Goal: Transaction & Acquisition: Purchase product/service

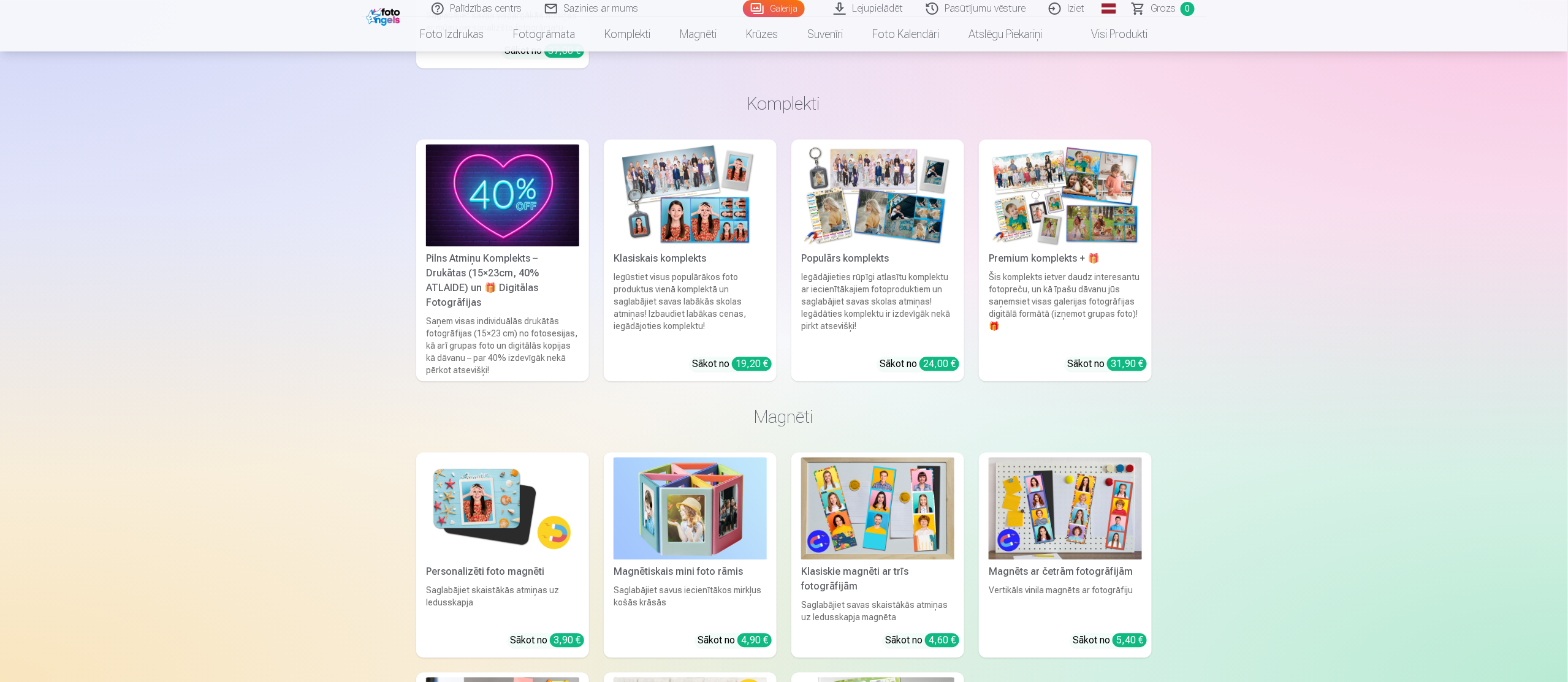
scroll to position [3751, 0]
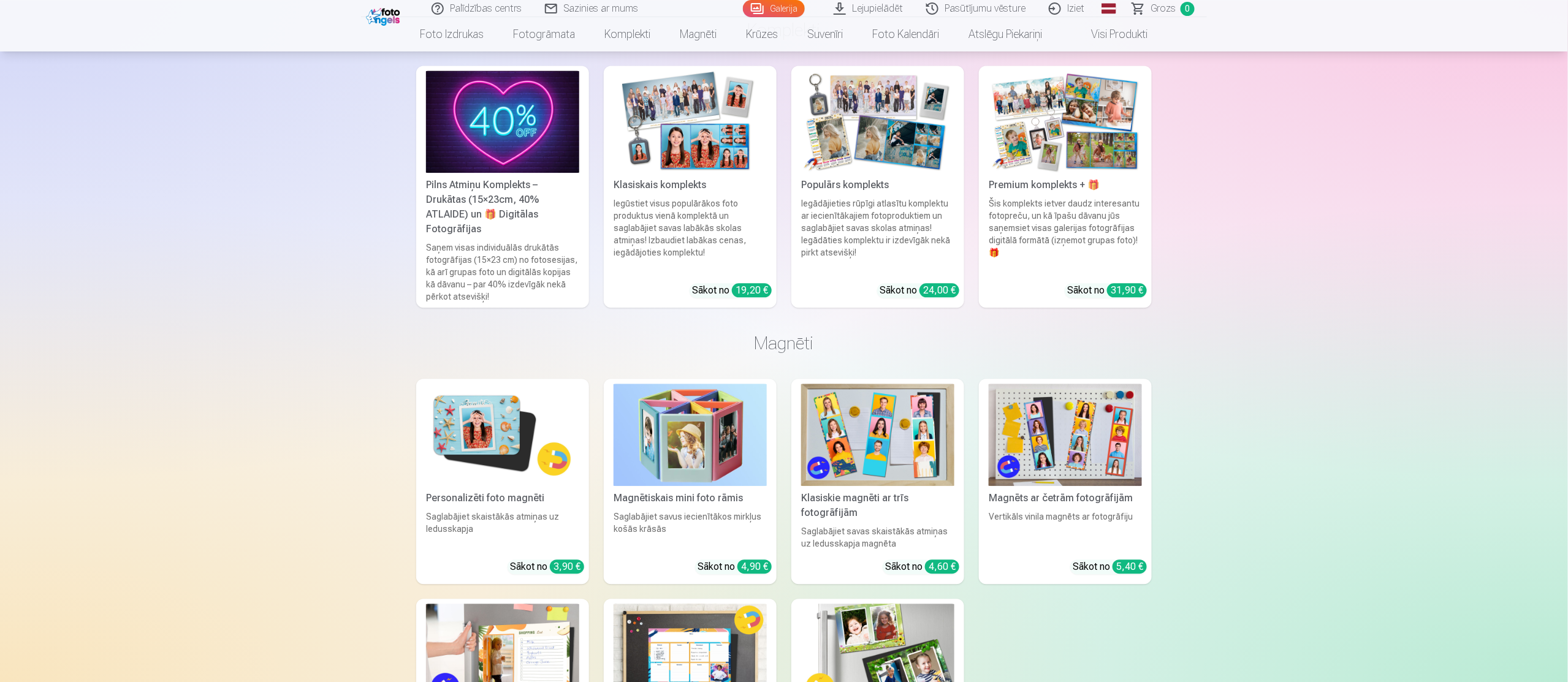
click at [878, 458] on img at bounding box center [878, 435] width 153 height 102
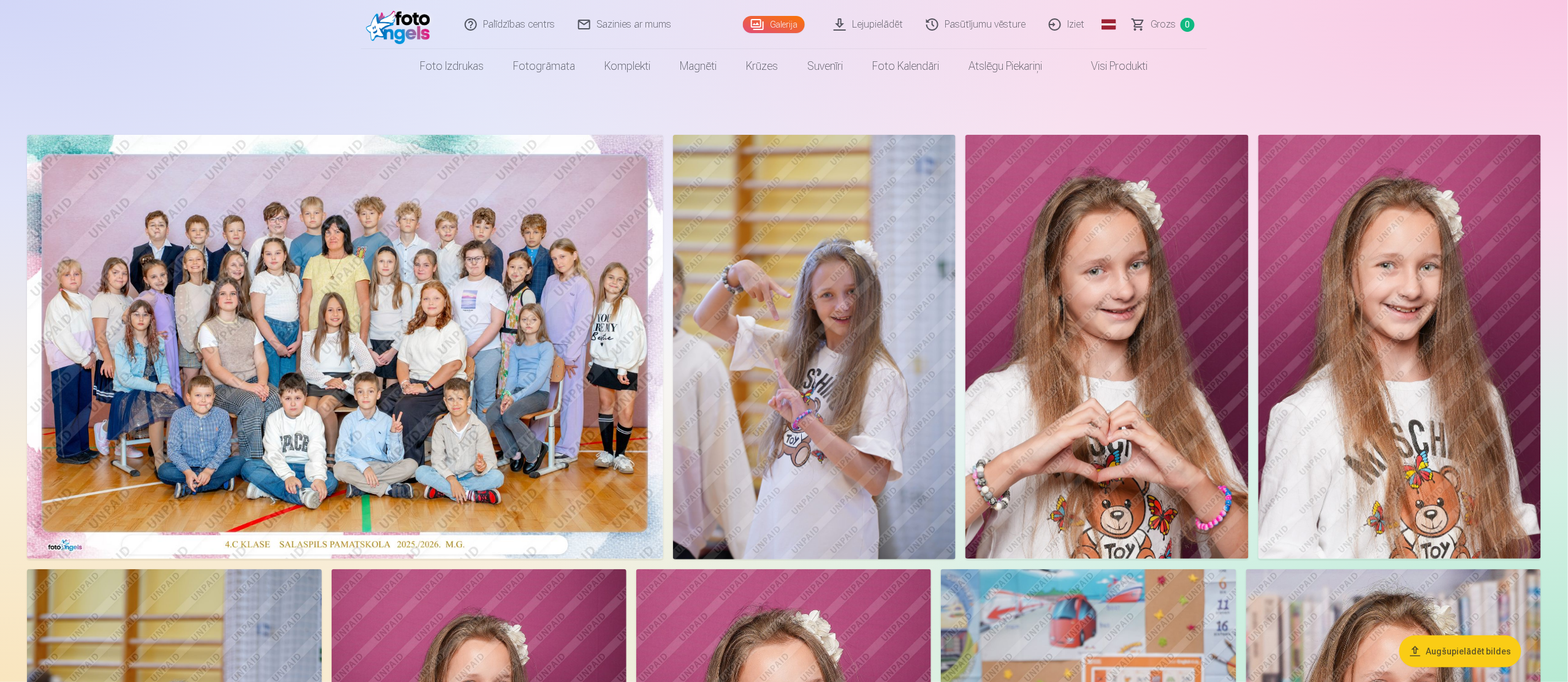
click at [1553, 65] on nav "Foto izdrukas Augstas kvalitātes fotoattēlu izdrukas 210 gsm papīrs, piesātināt…" at bounding box center [784, 66] width 1568 height 35
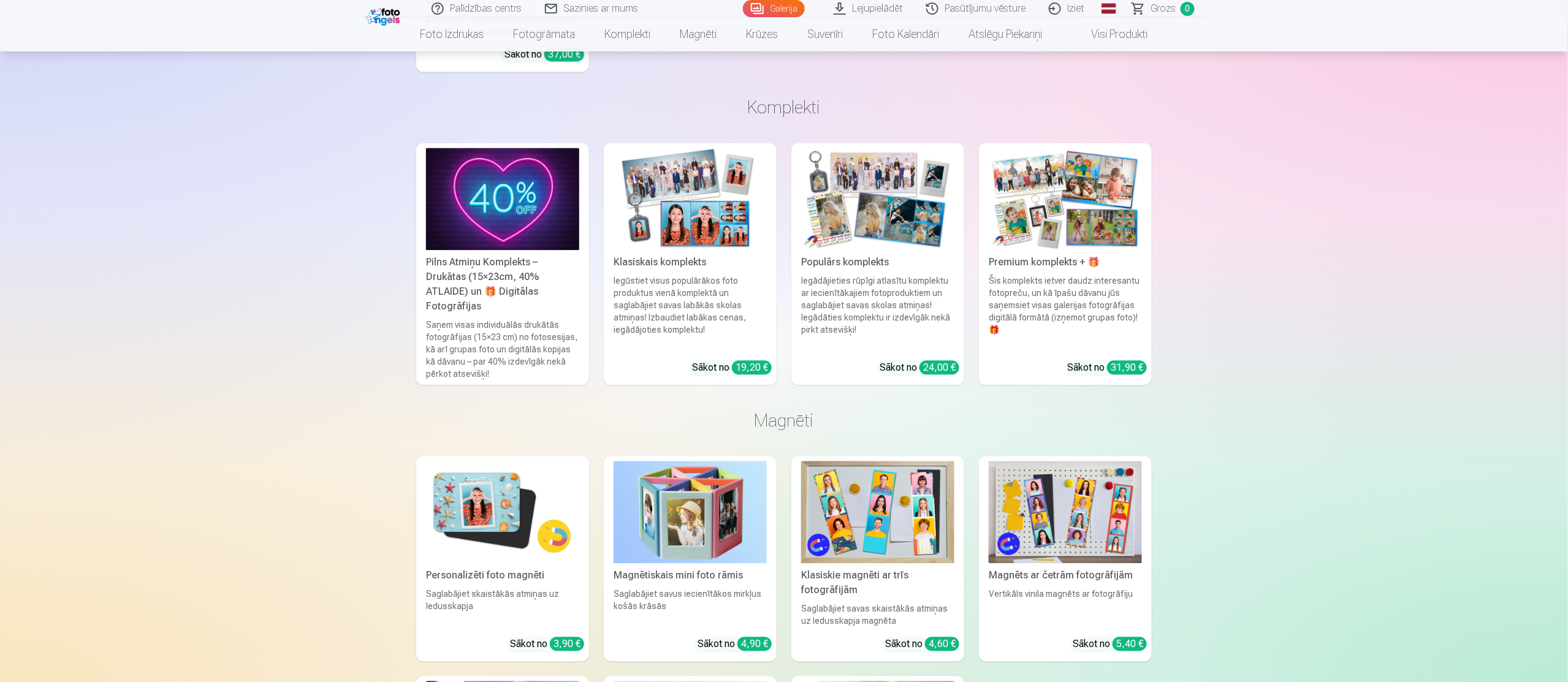
scroll to position [3678, 0]
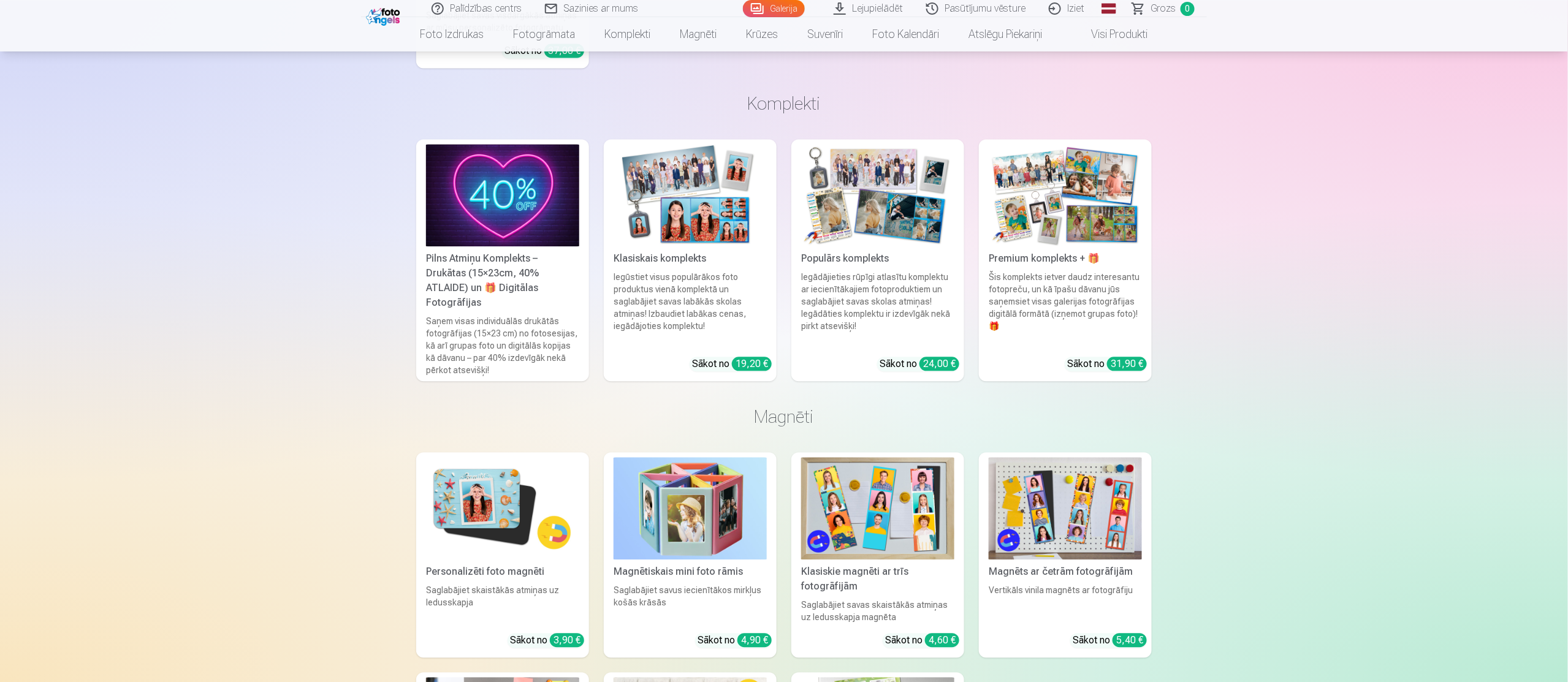
click at [891, 564] on div "Klasiskie magnēti ar trīs fotogrāfijām" at bounding box center [878, 579] width 163 height 29
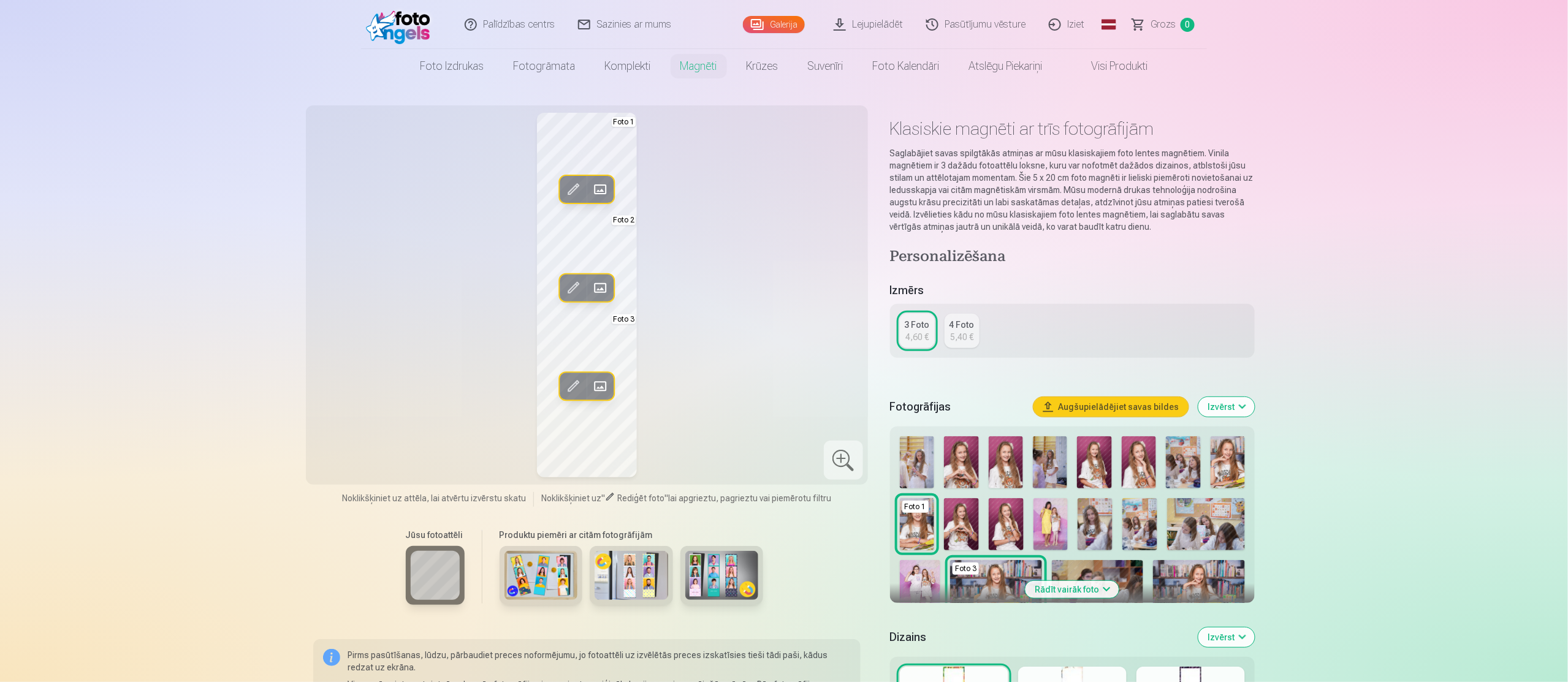
click at [1115, 592] on button "Rādīt vairāk foto" at bounding box center [1072, 589] width 93 height 17
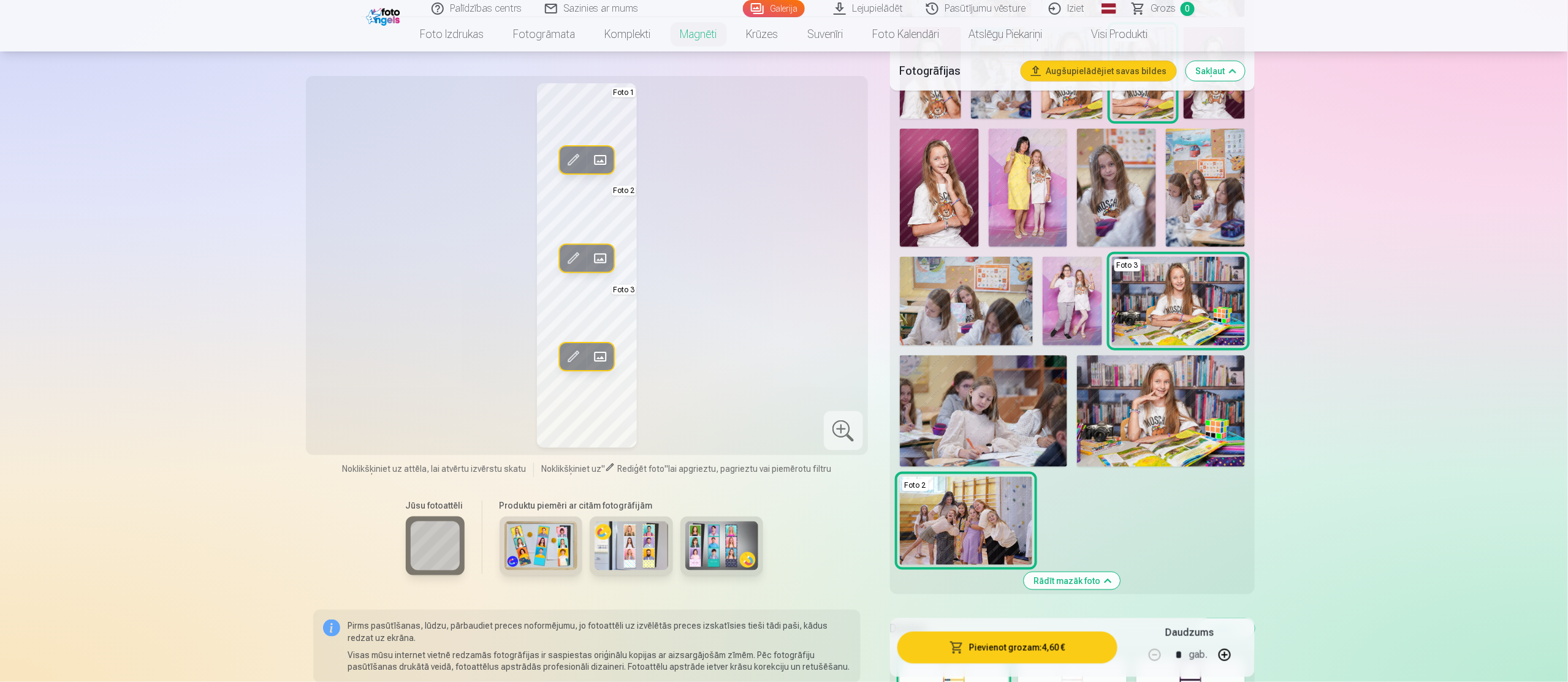
scroll to position [515, 0]
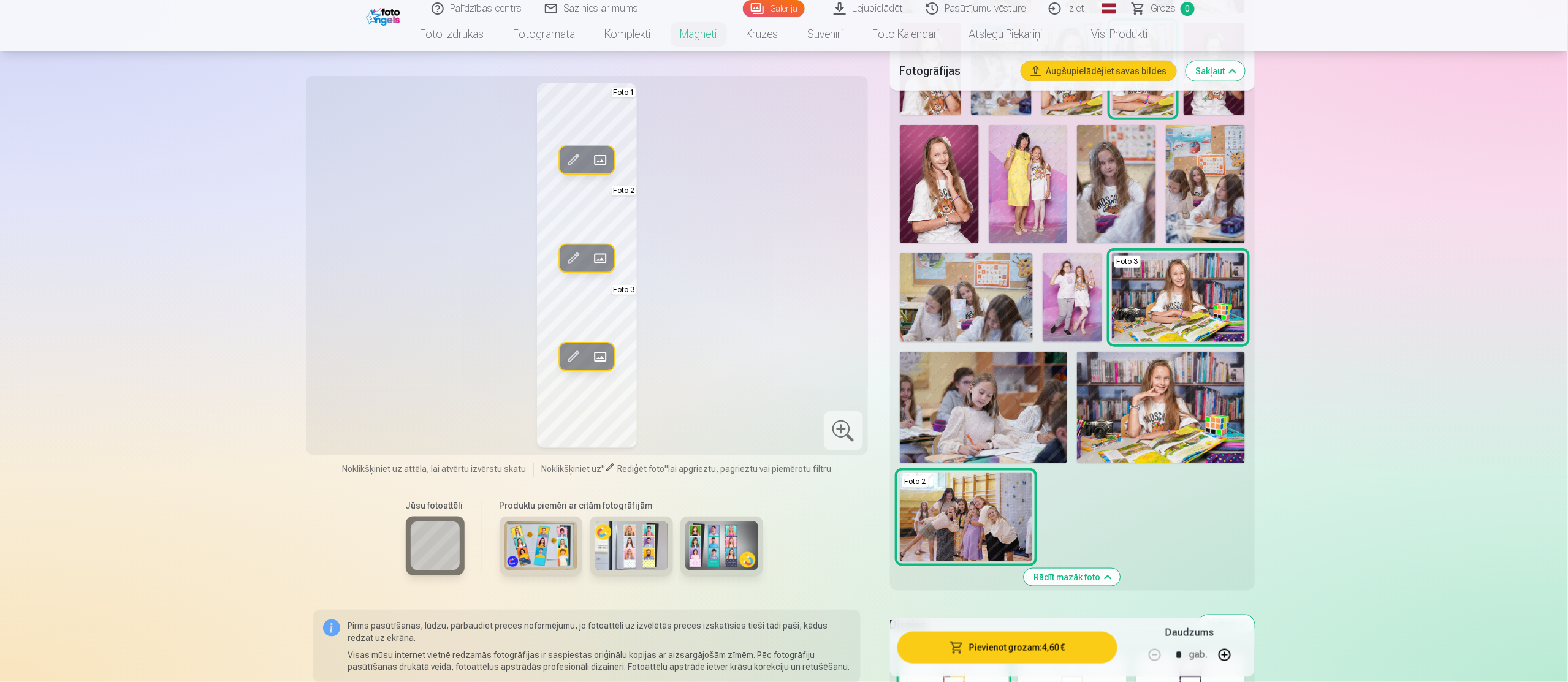
click at [1138, 432] on img at bounding box center [1161, 408] width 168 height 112
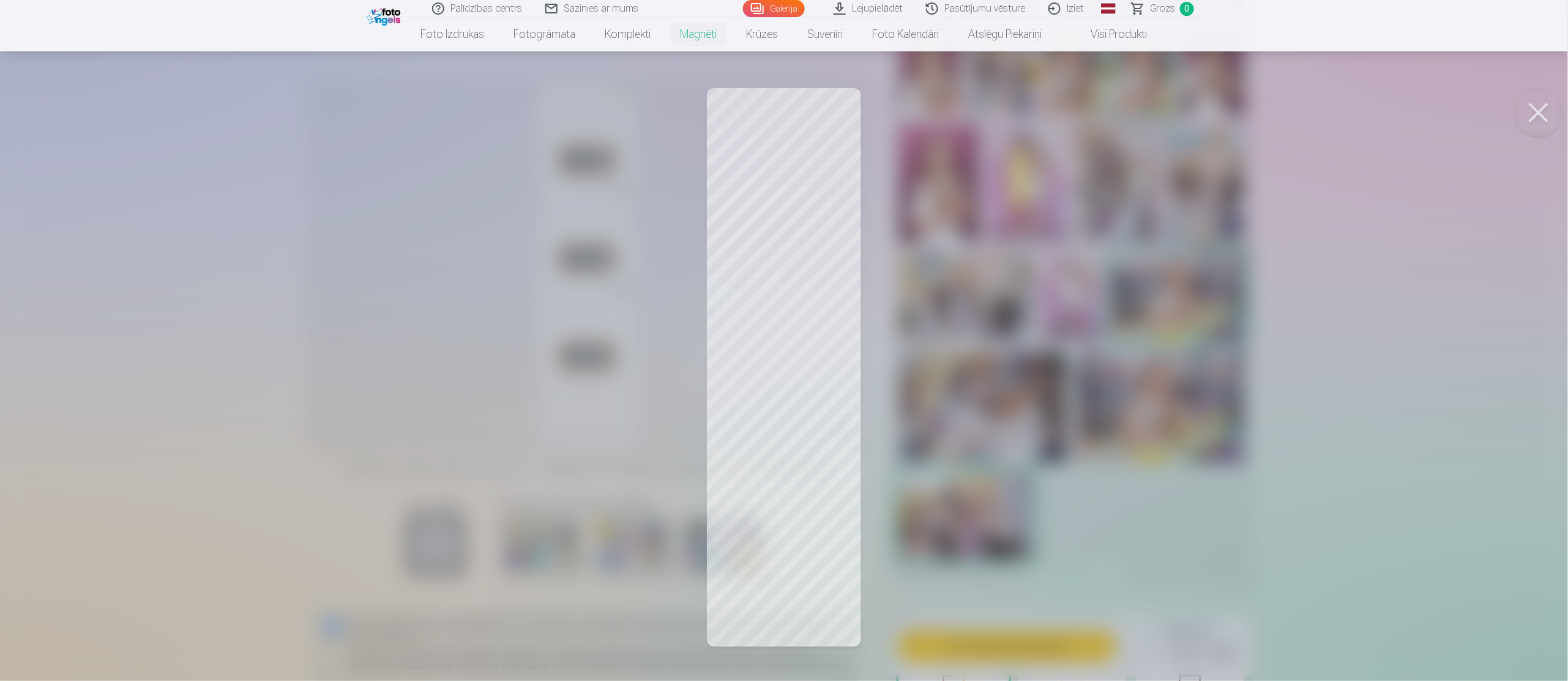
click at [767, 190] on div at bounding box center [784, 340] width 1568 height 681
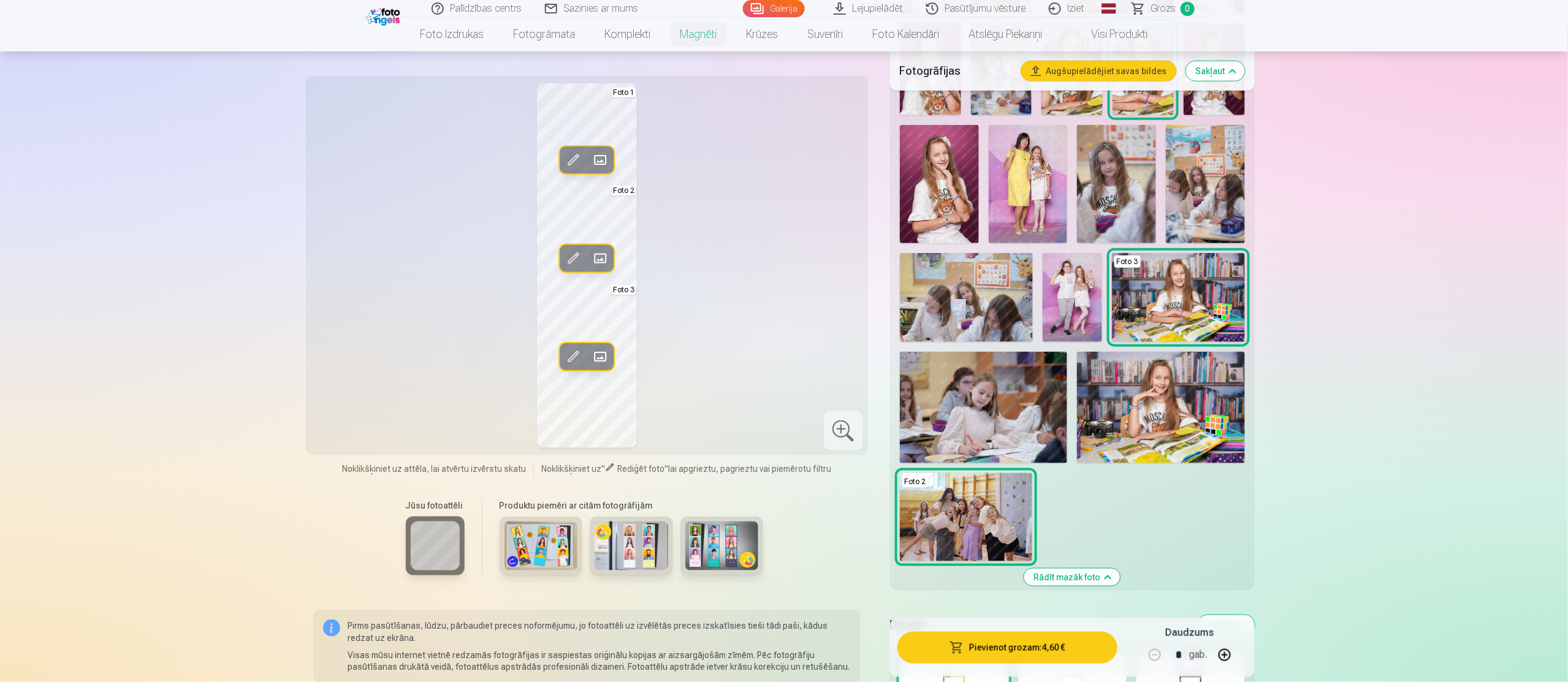
click at [1151, 412] on img at bounding box center [1161, 408] width 168 height 112
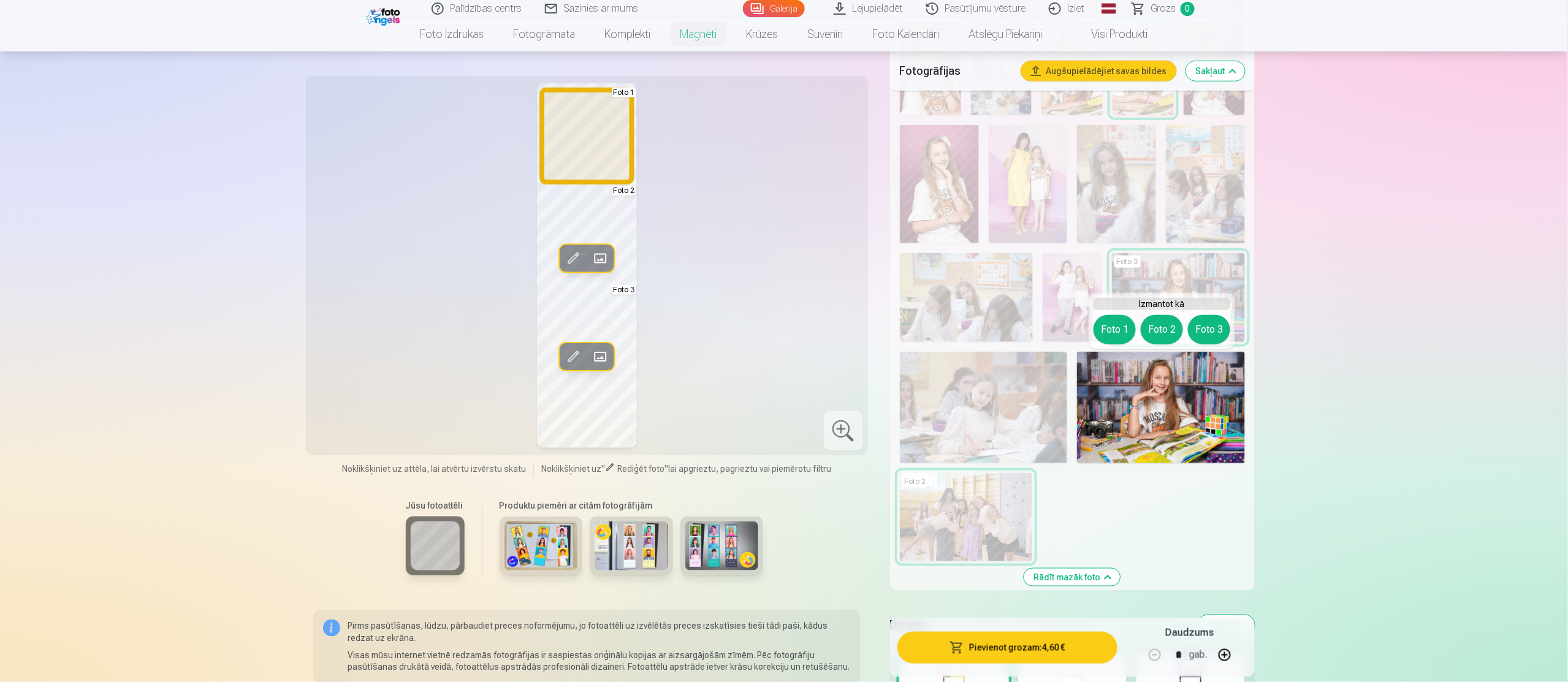
click at [1118, 324] on button "Foto 1" at bounding box center [1114, 330] width 42 height 29
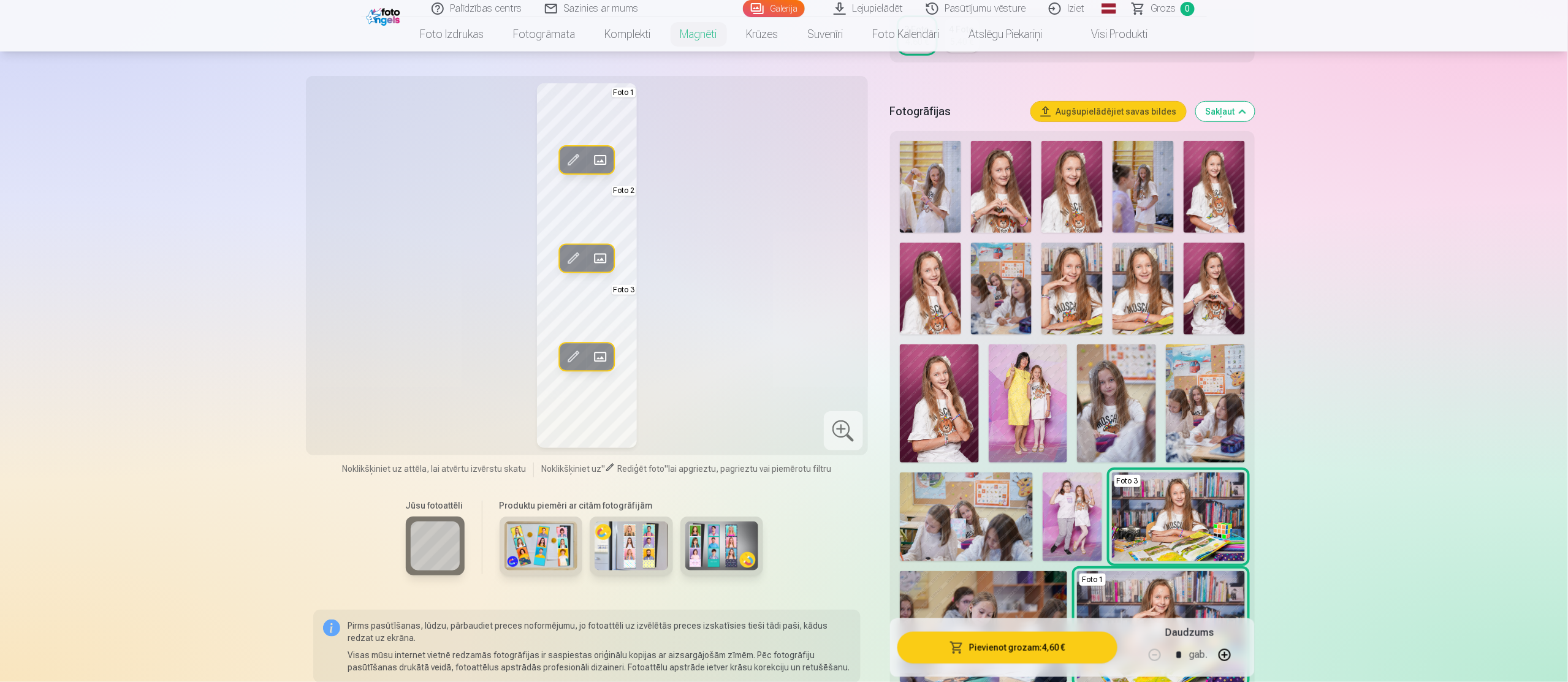
scroll to position [294, 0]
click at [932, 204] on img at bounding box center [930, 188] width 61 height 92
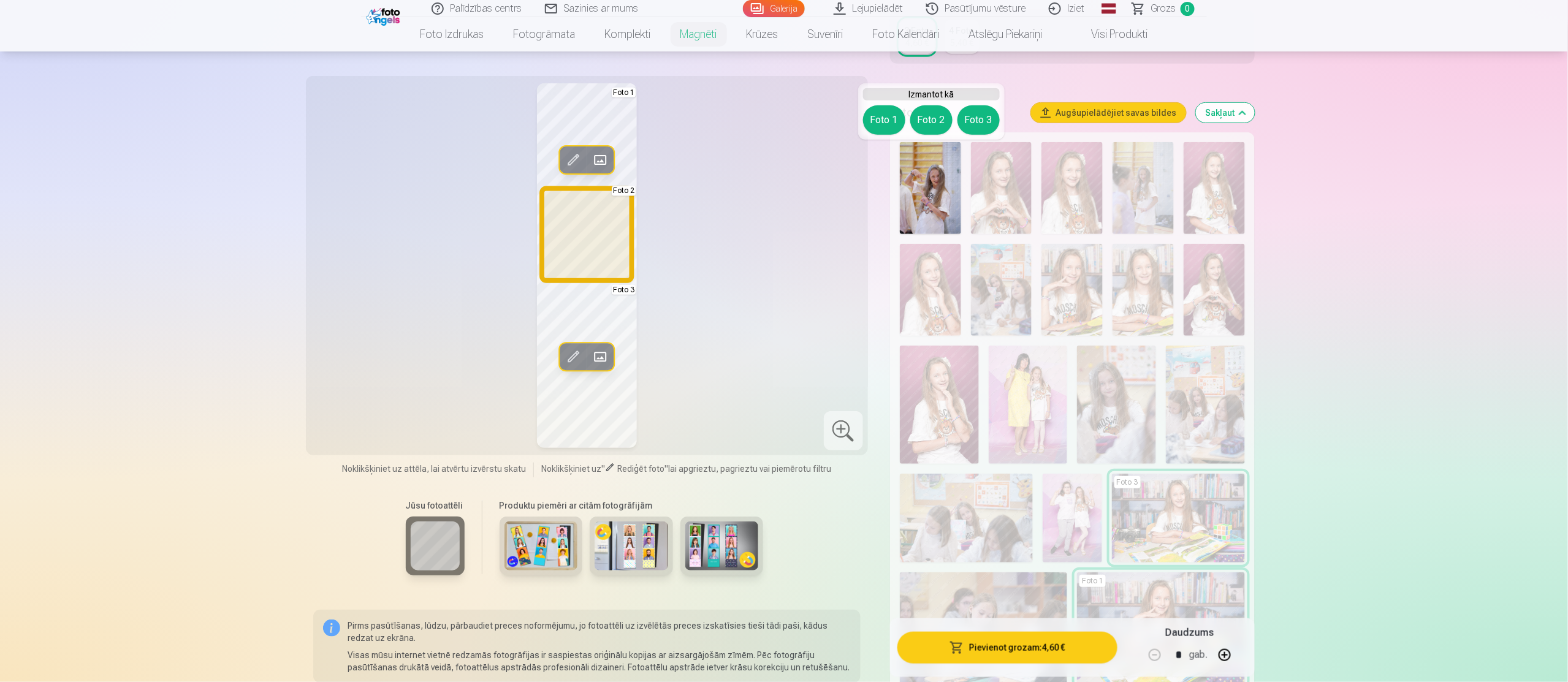
click at [937, 108] on button "Foto 2" at bounding box center [931, 120] width 42 height 29
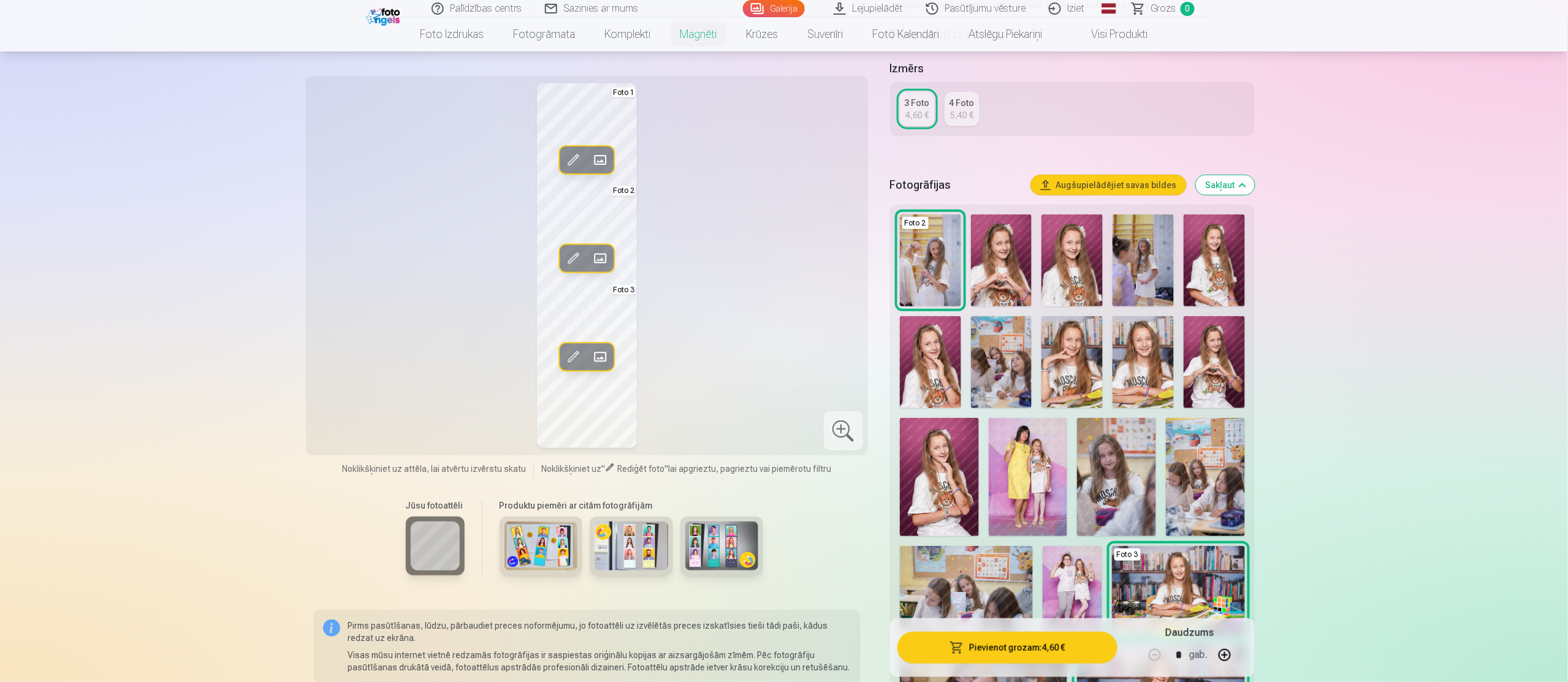
scroll to position [221, 0]
click at [998, 277] on img at bounding box center [1001, 261] width 61 height 92
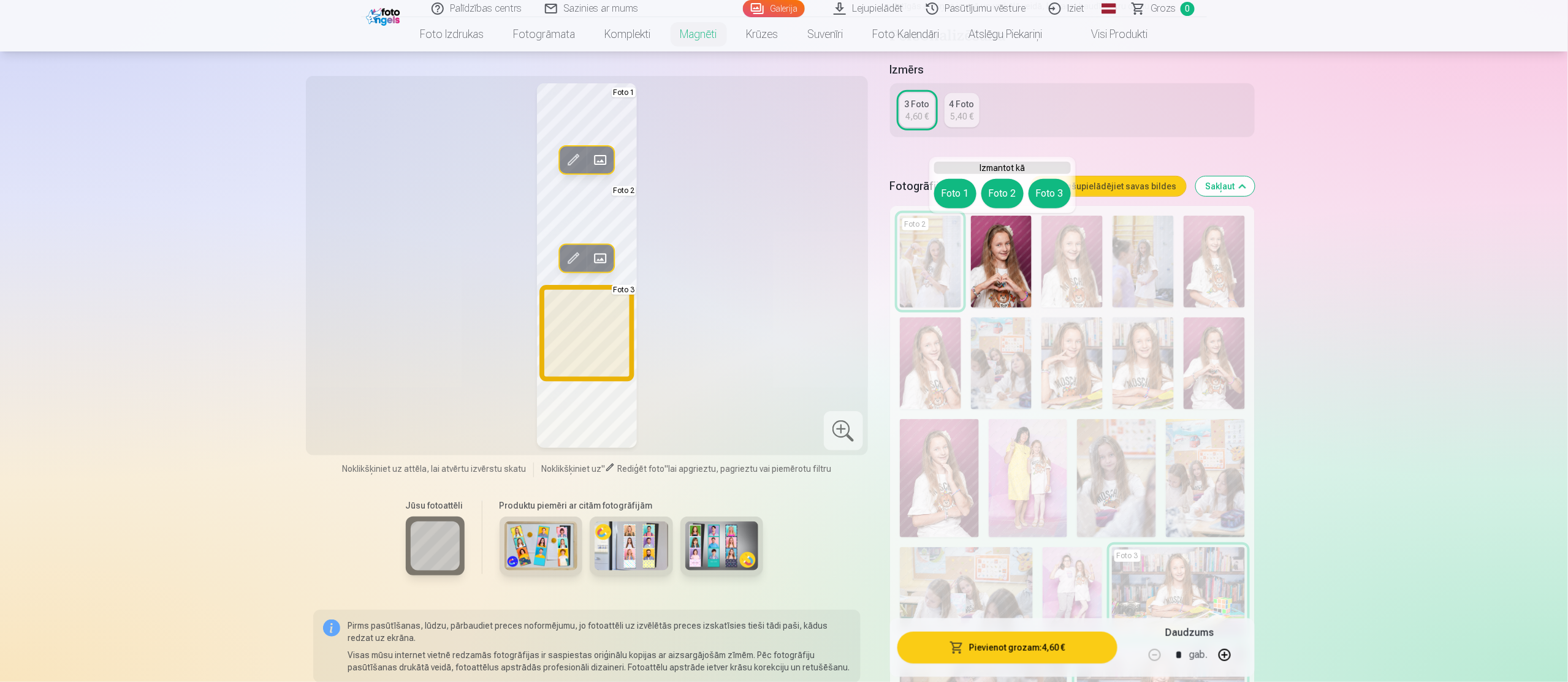
click at [1053, 193] on button "Foto 3" at bounding box center [1049, 193] width 42 height 29
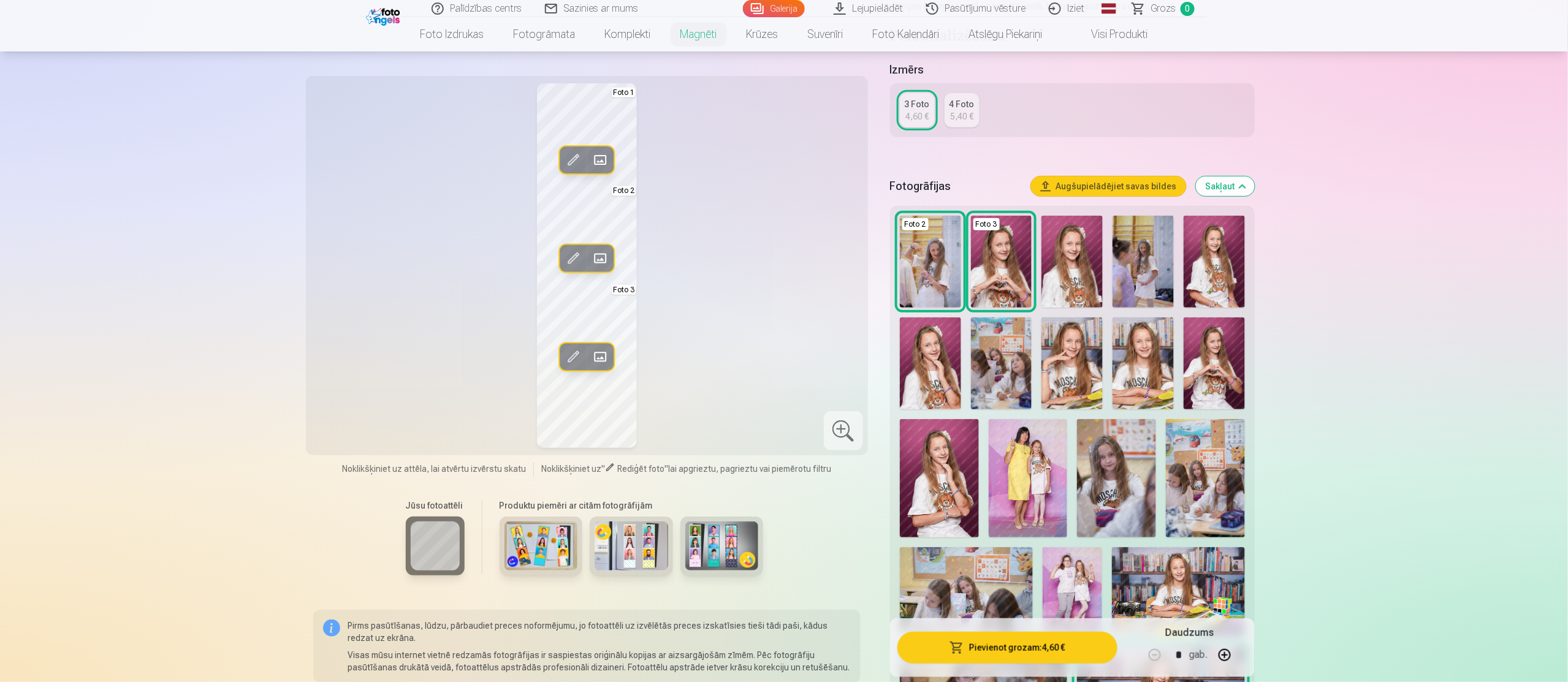
click at [1065, 363] on img at bounding box center [1071, 363] width 61 height 92
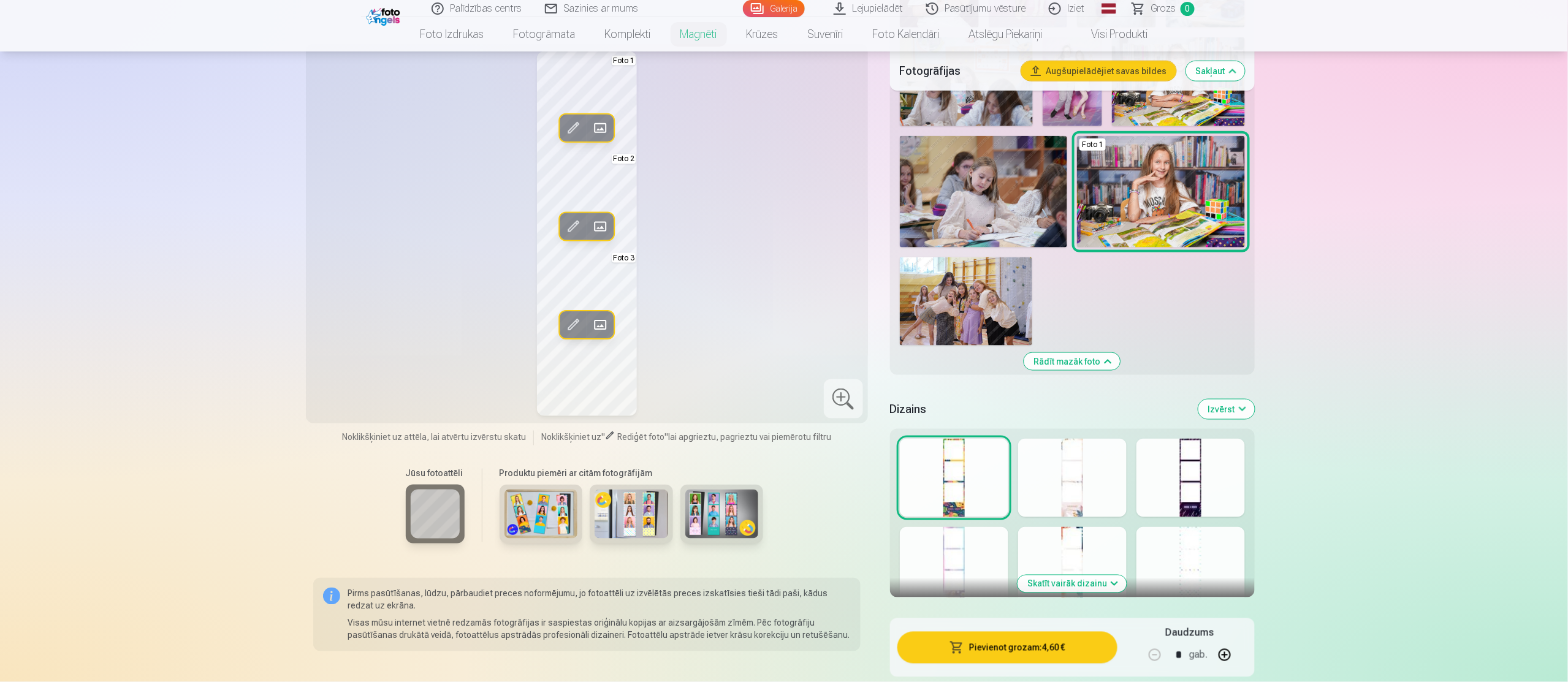
scroll to position [736, 0]
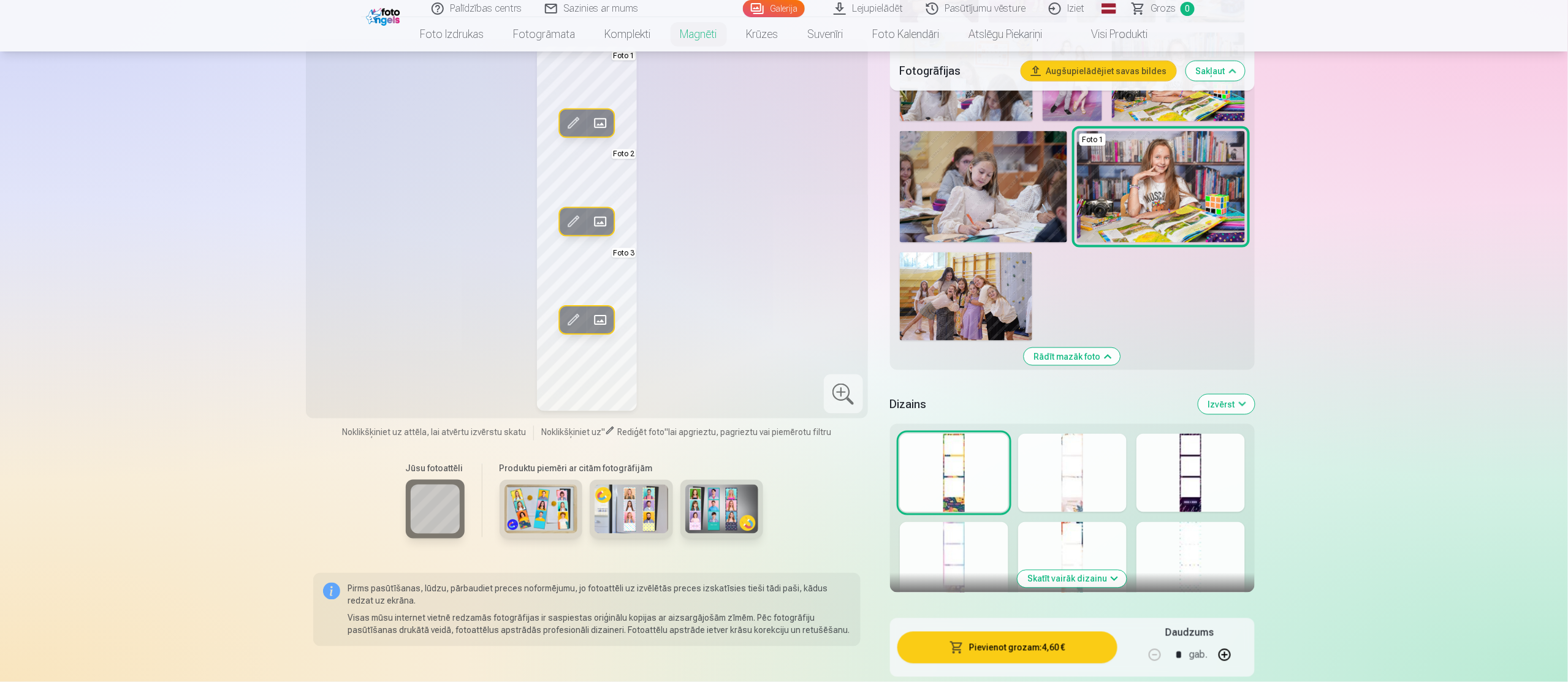
click at [1069, 508] on div at bounding box center [1072, 473] width 108 height 79
click at [1189, 505] on div at bounding box center [1191, 473] width 108 height 79
click at [962, 556] on div at bounding box center [954, 561] width 108 height 79
click at [1082, 528] on div at bounding box center [1072, 561] width 108 height 79
click at [1076, 498] on div at bounding box center [1072, 473] width 108 height 79
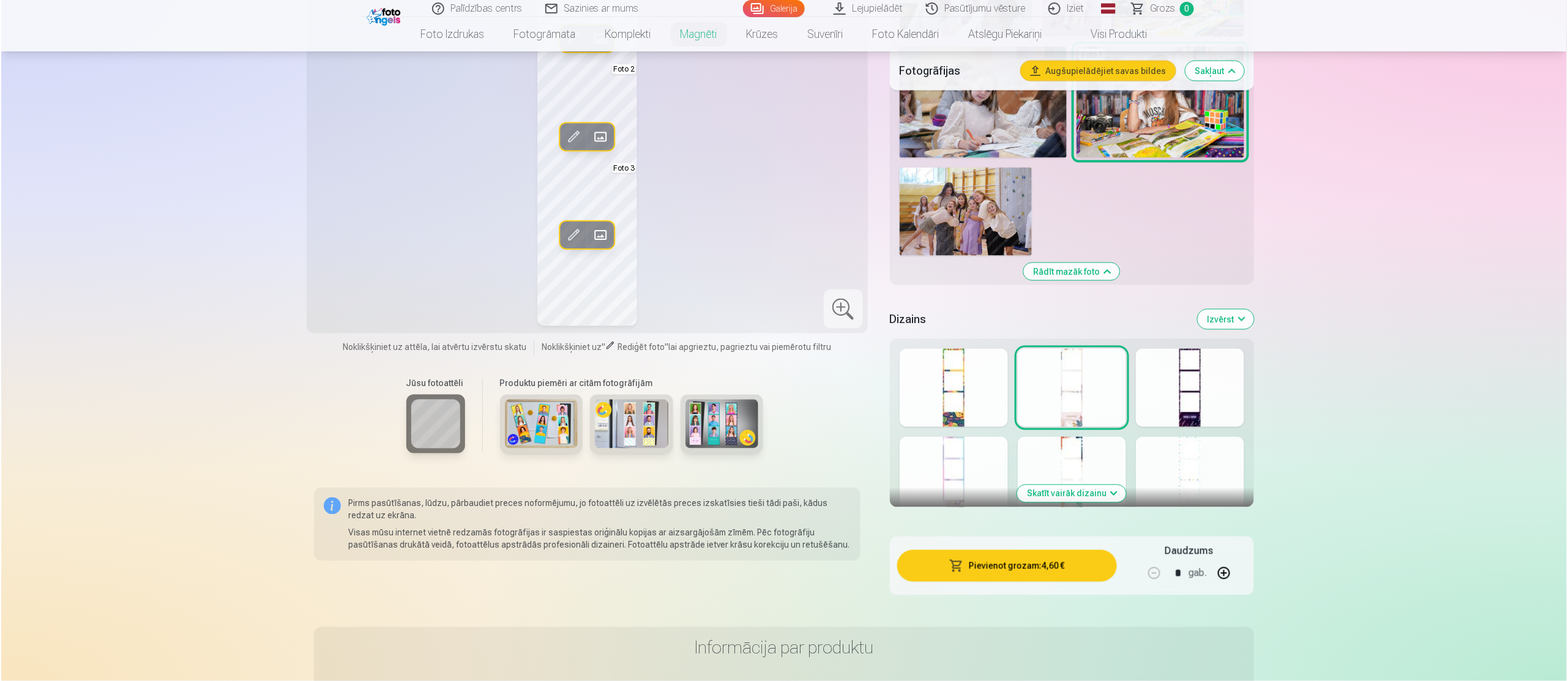
scroll to position [882, 0]
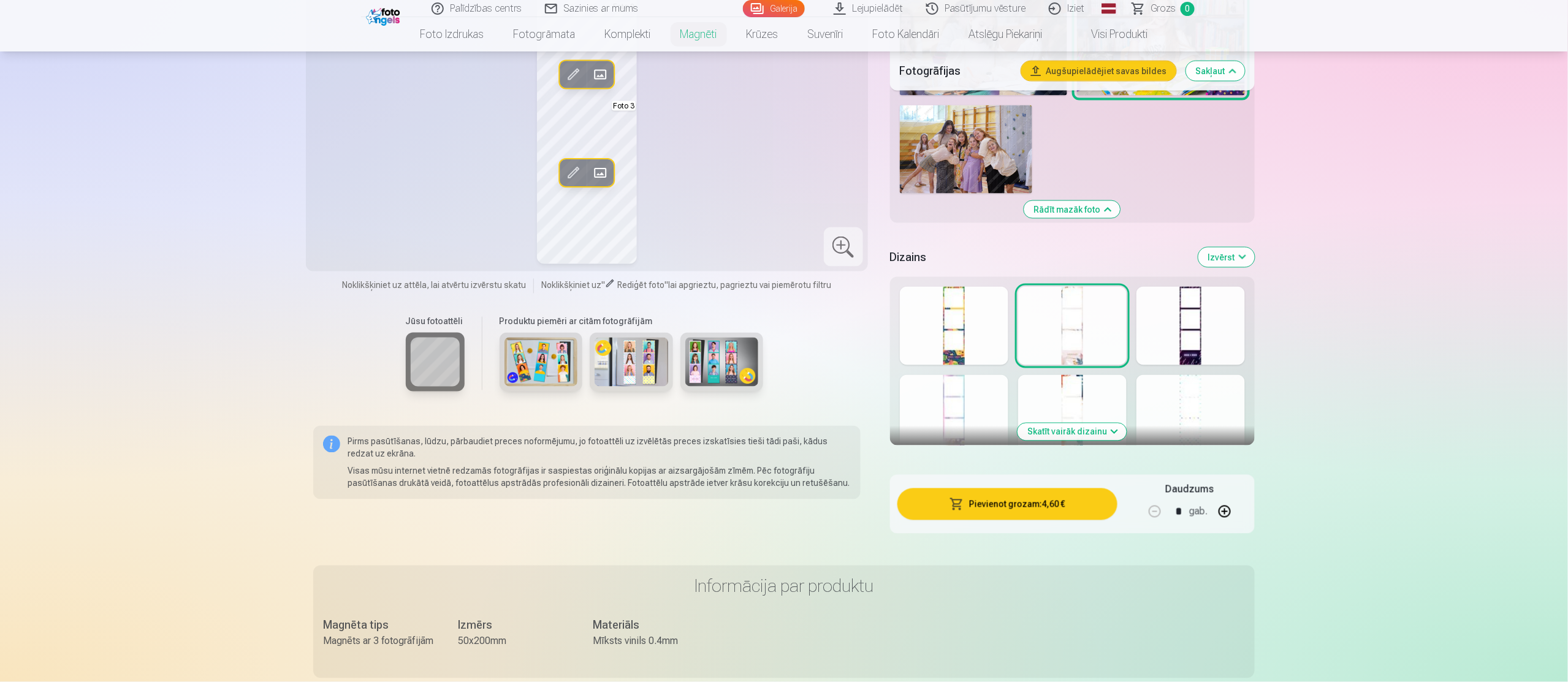
click at [1057, 505] on button "Pievienot grozam : 4,60 €" at bounding box center [1007, 504] width 220 height 32
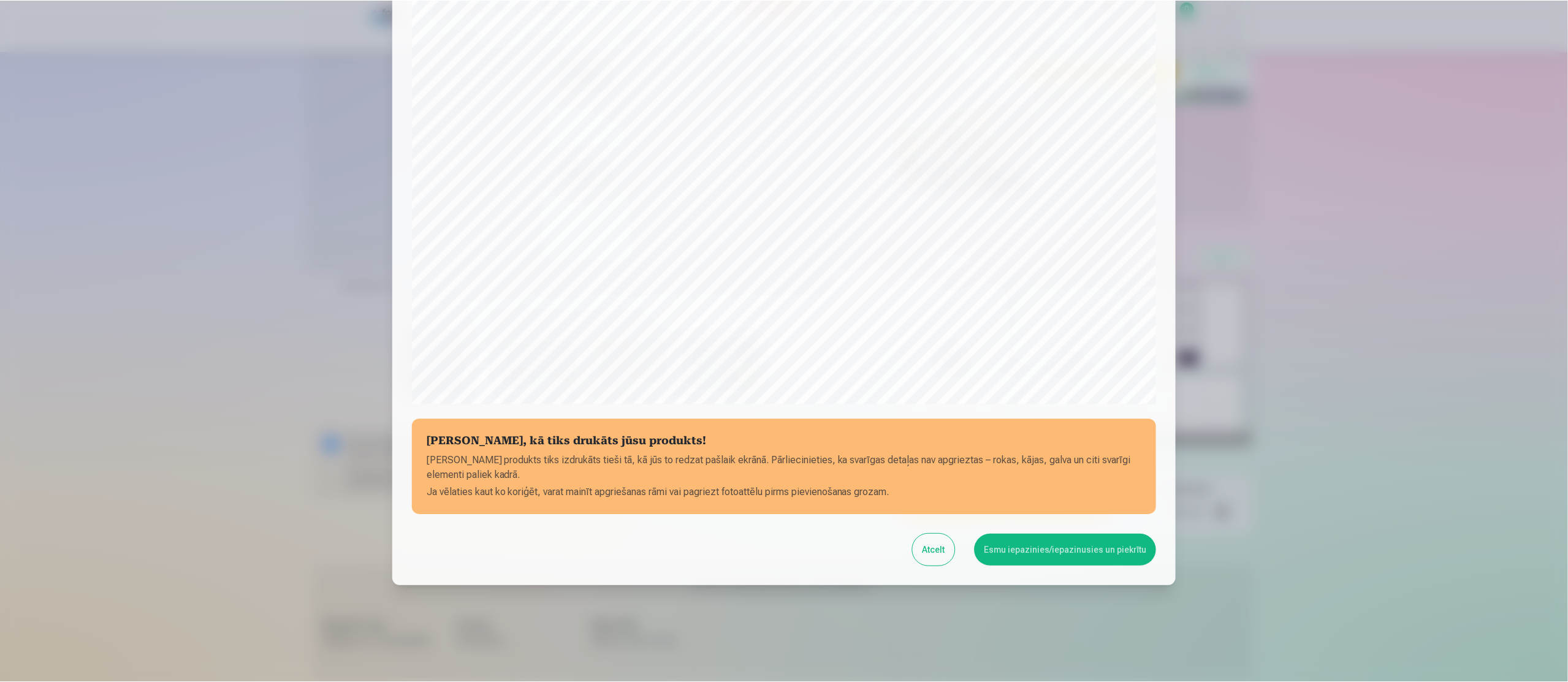
scroll to position [200, 0]
click at [1049, 550] on button "Esmu iepazinies/iepazinusies un piekrītu" at bounding box center [1066, 549] width 182 height 32
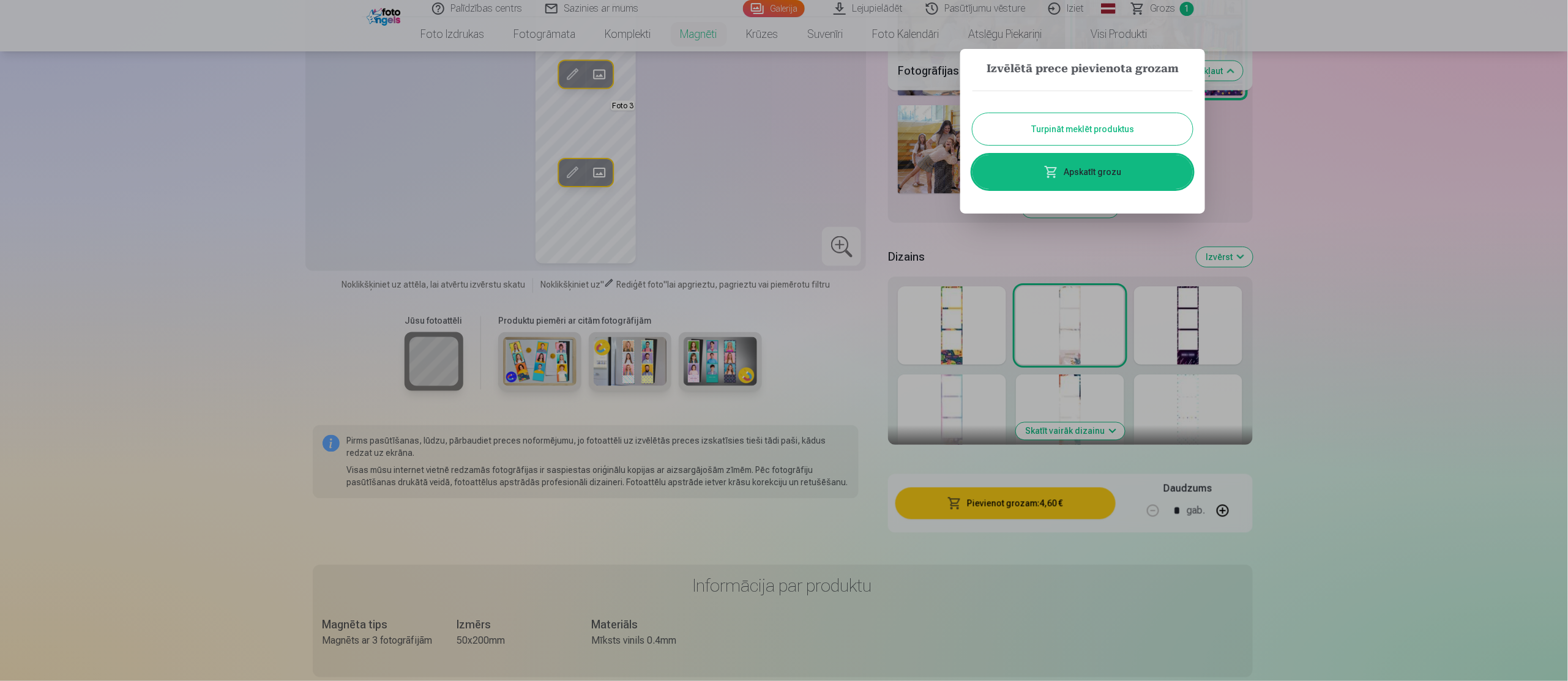
click at [1298, 319] on div at bounding box center [784, 340] width 1568 height 681
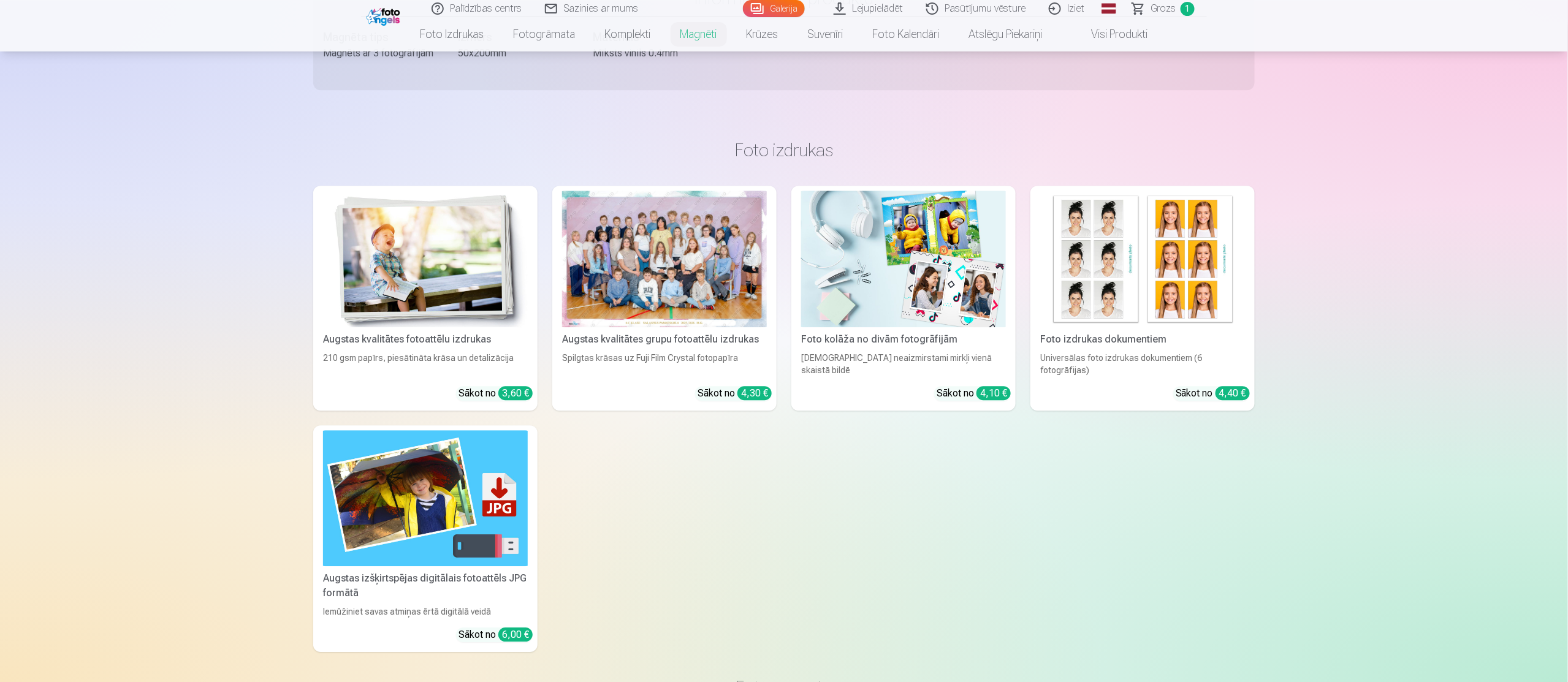
scroll to position [1397, 0]
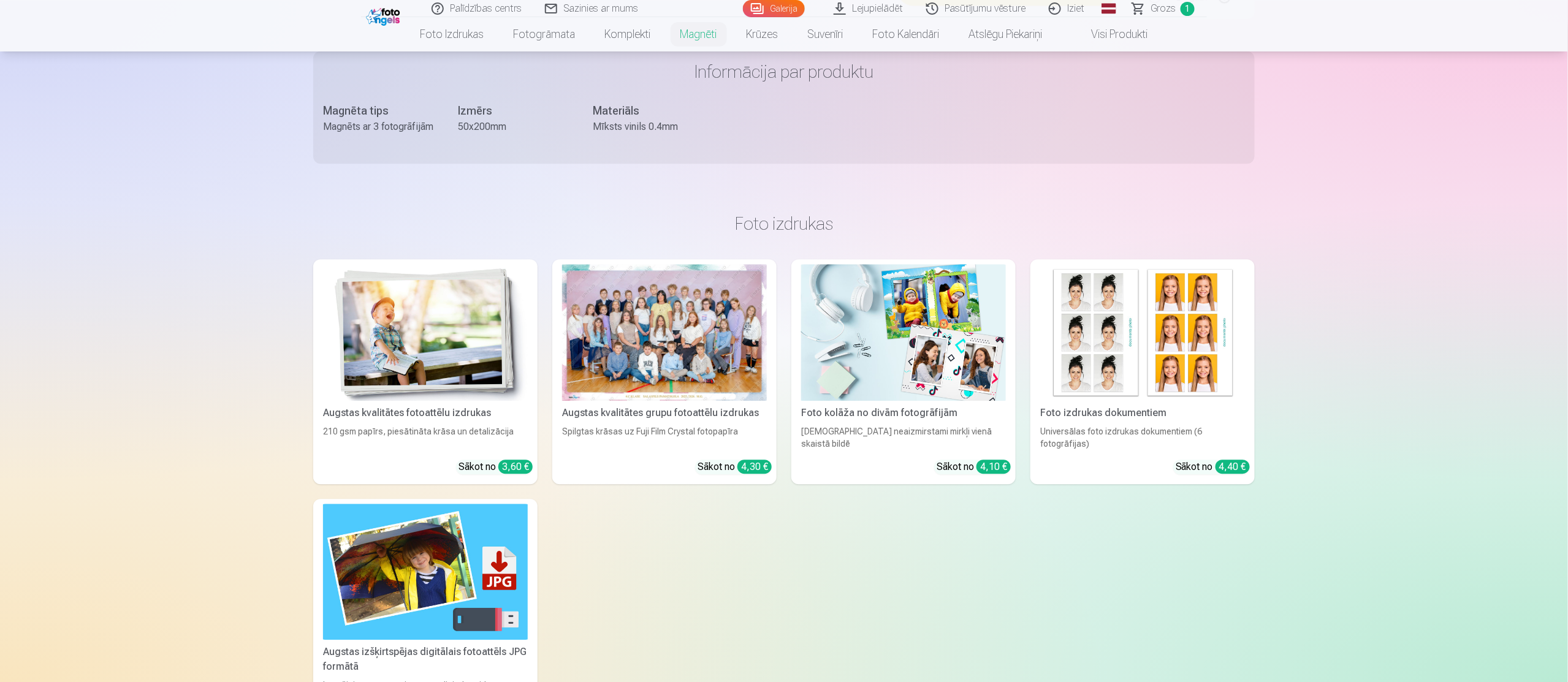
click at [704, 402] on link "Augstas kvalitātes grupu fotoattēlu izdrukas Spilgtas krāsas uz Fuji Film Cryst…" at bounding box center [664, 372] width 224 height 225
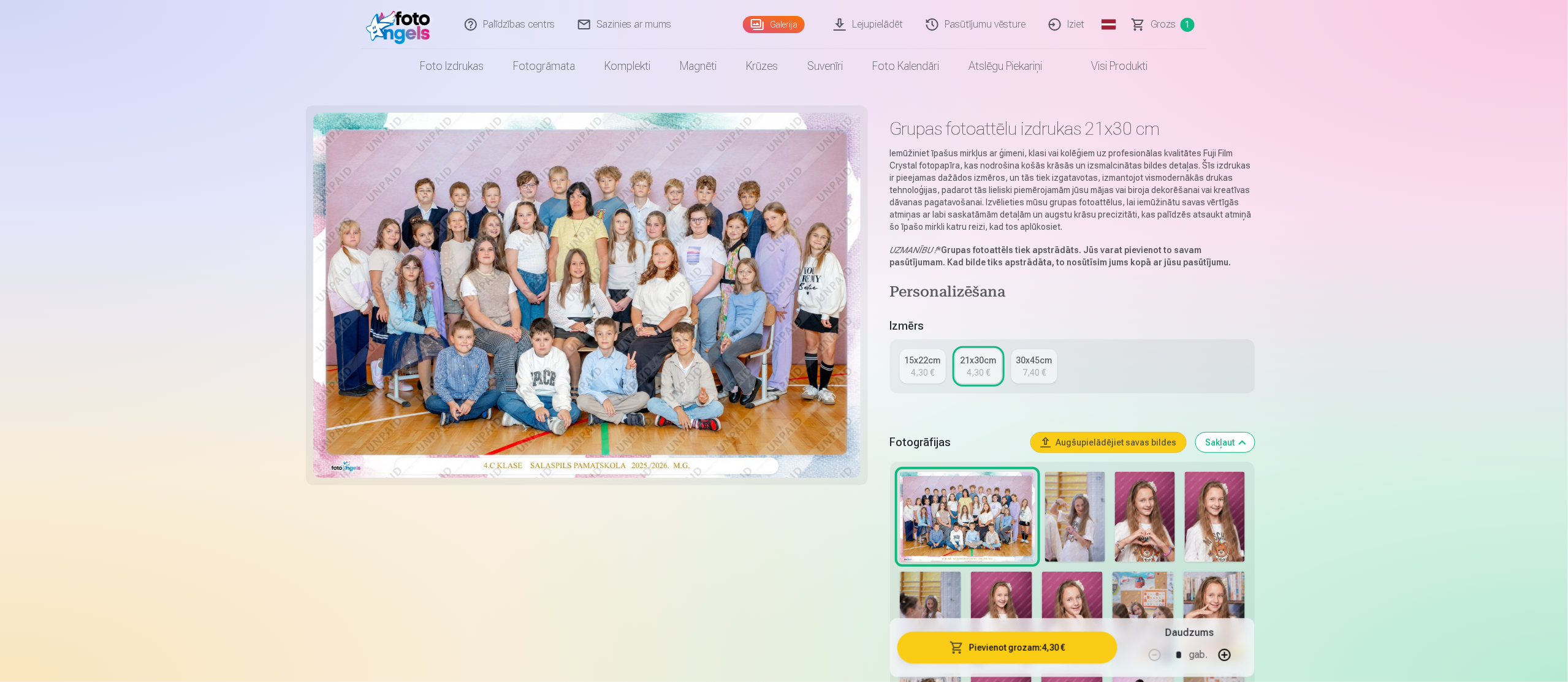
click at [912, 371] on div "4,30 €" at bounding box center [923, 372] width 24 height 13
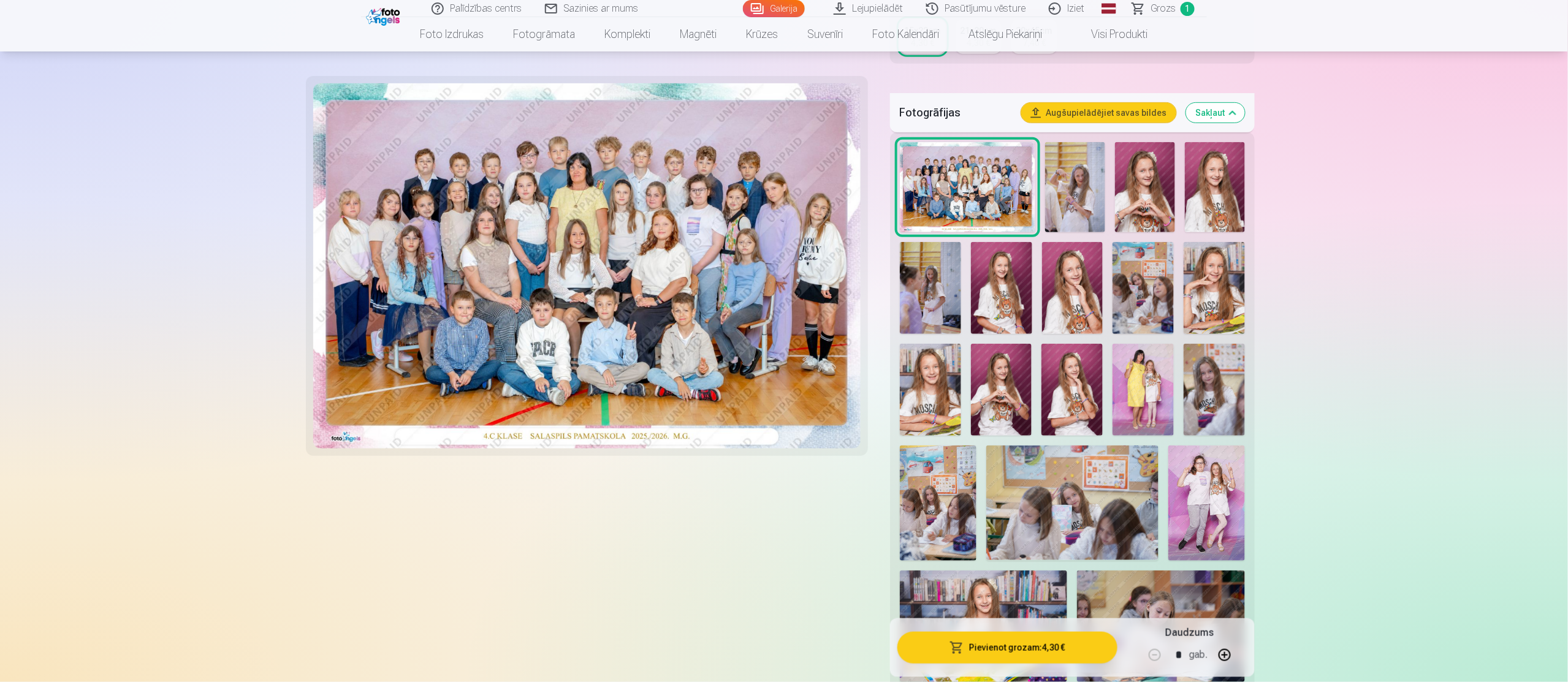
scroll to position [368, 0]
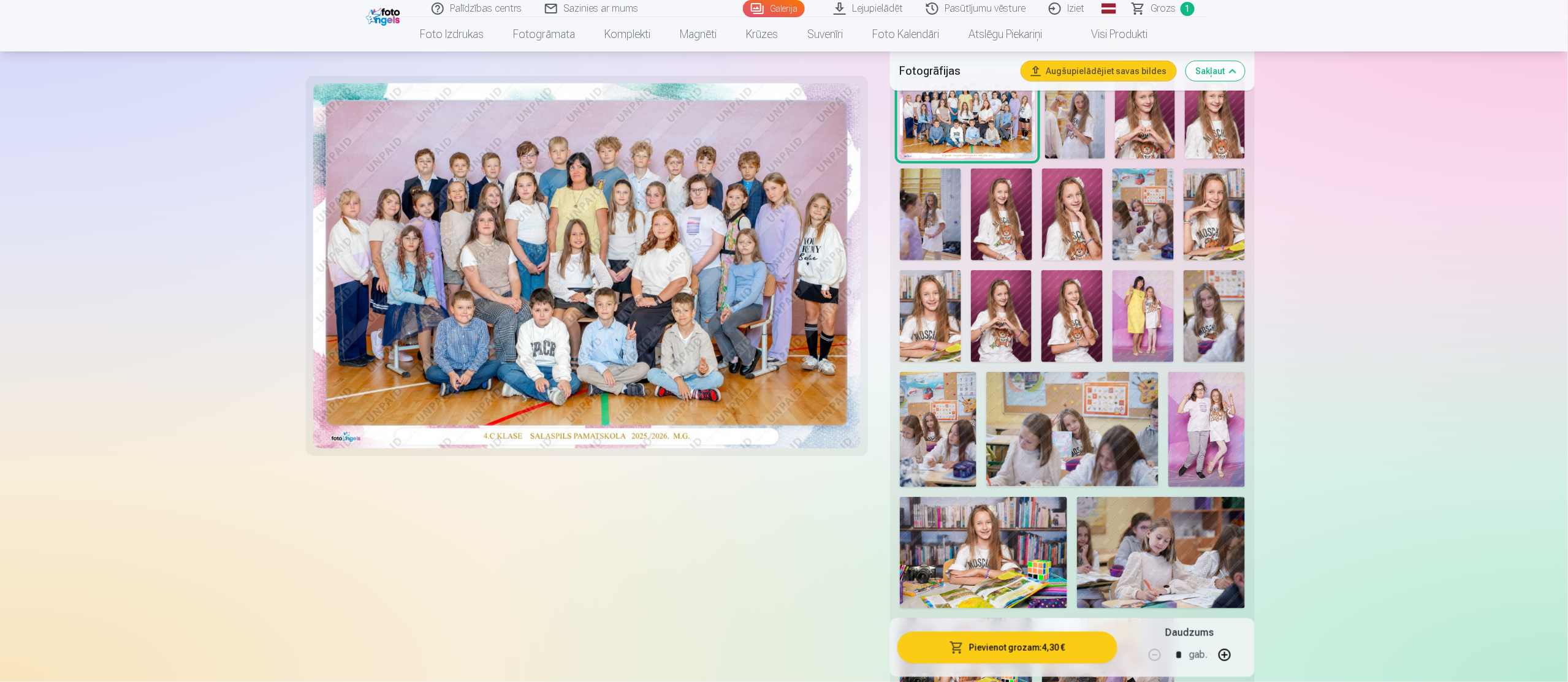
click at [996, 645] on button "Pievienot grozam : 4,30 €" at bounding box center [1007, 647] width 220 height 32
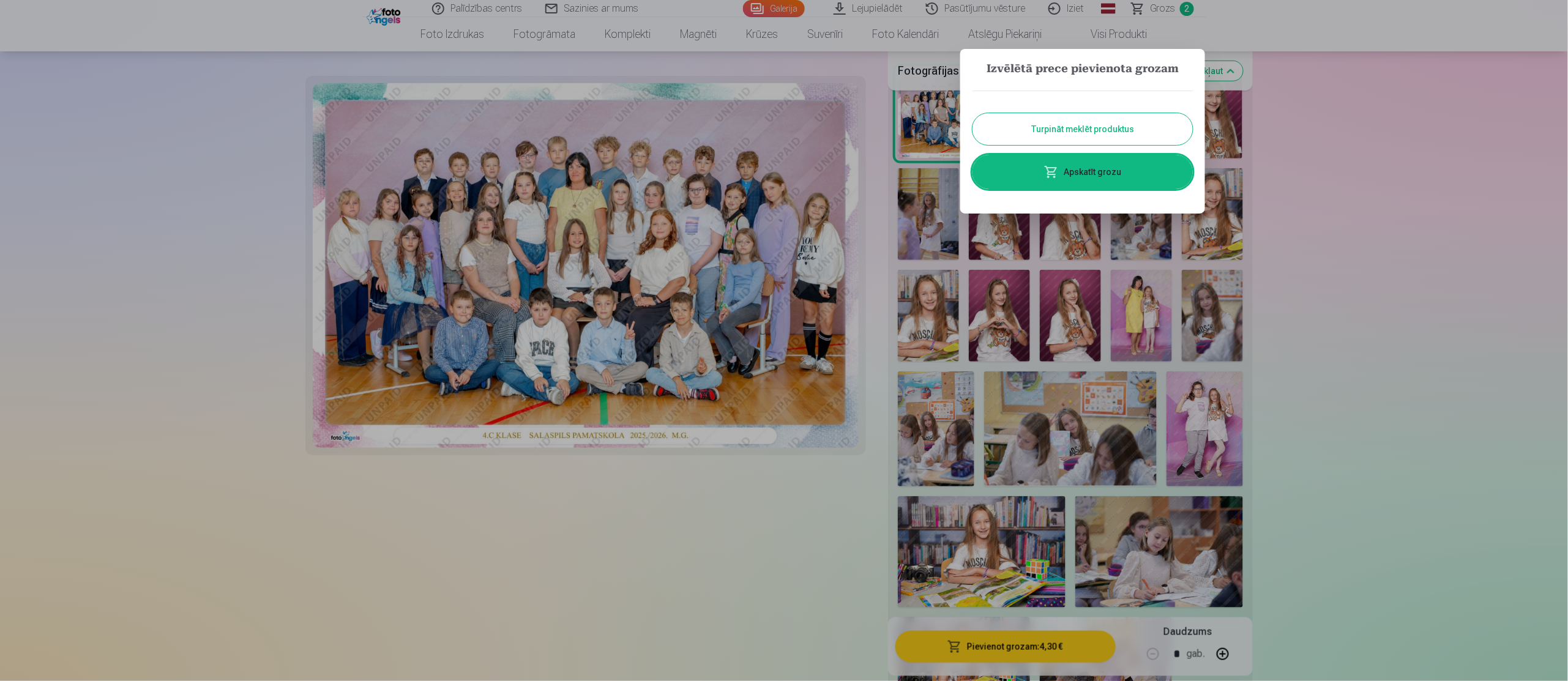
click at [1358, 209] on div at bounding box center [784, 340] width 1568 height 681
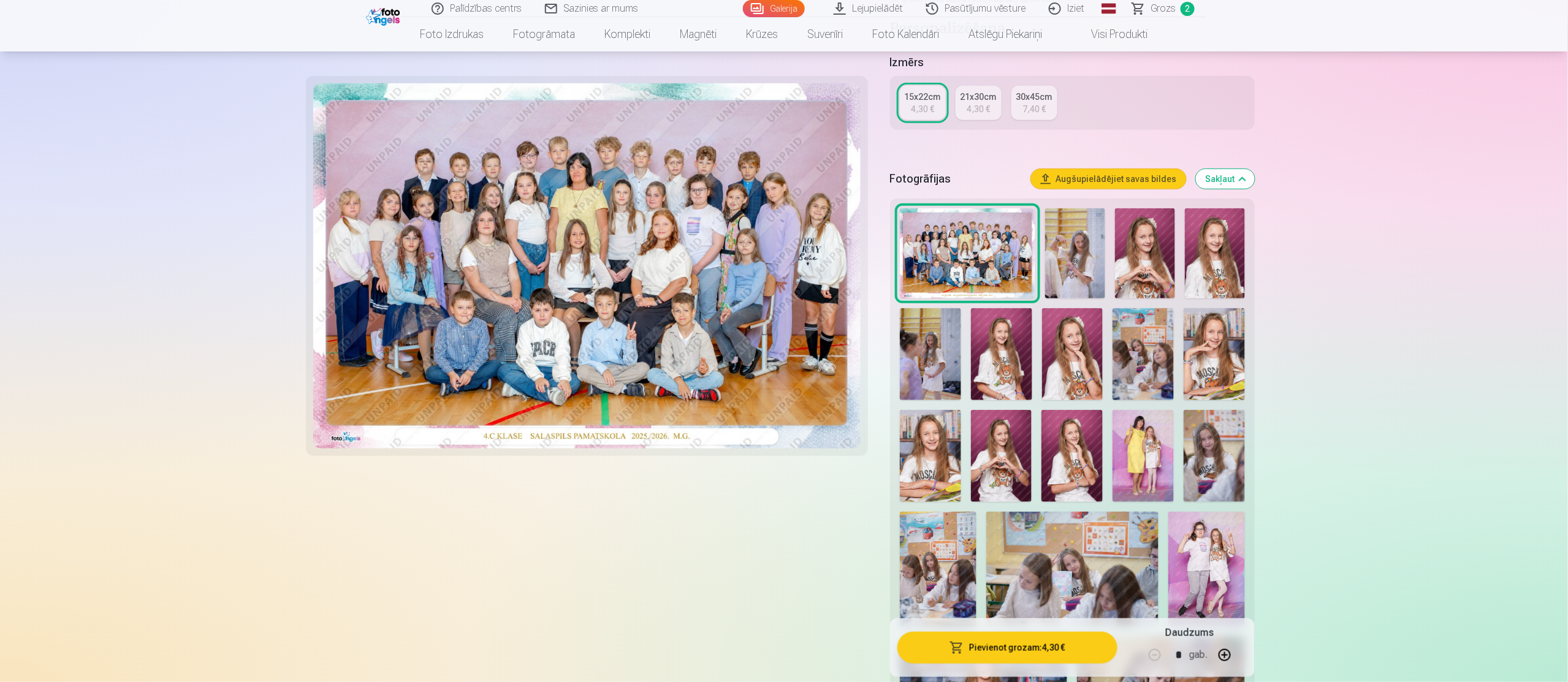
scroll to position [221, 0]
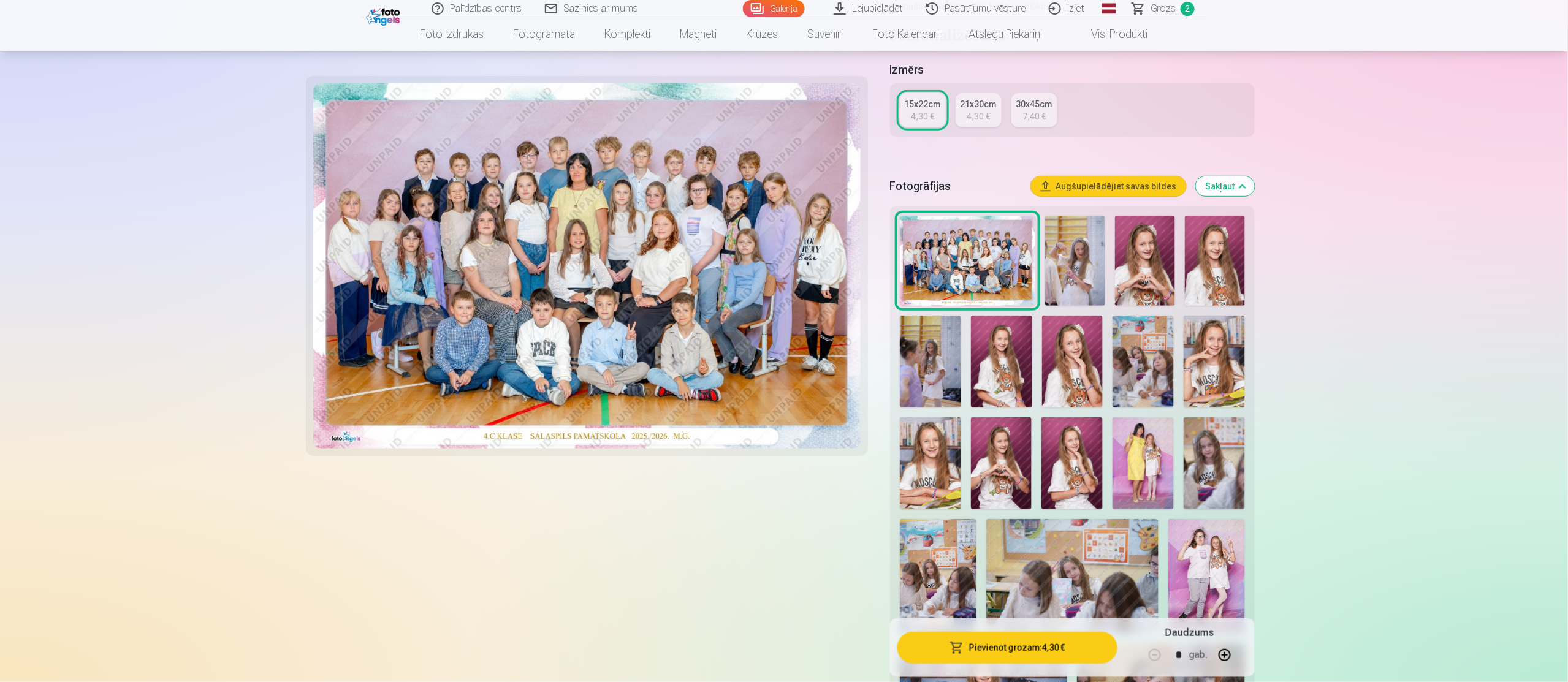
click at [1082, 274] on img at bounding box center [1075, 260] width 60 height 90
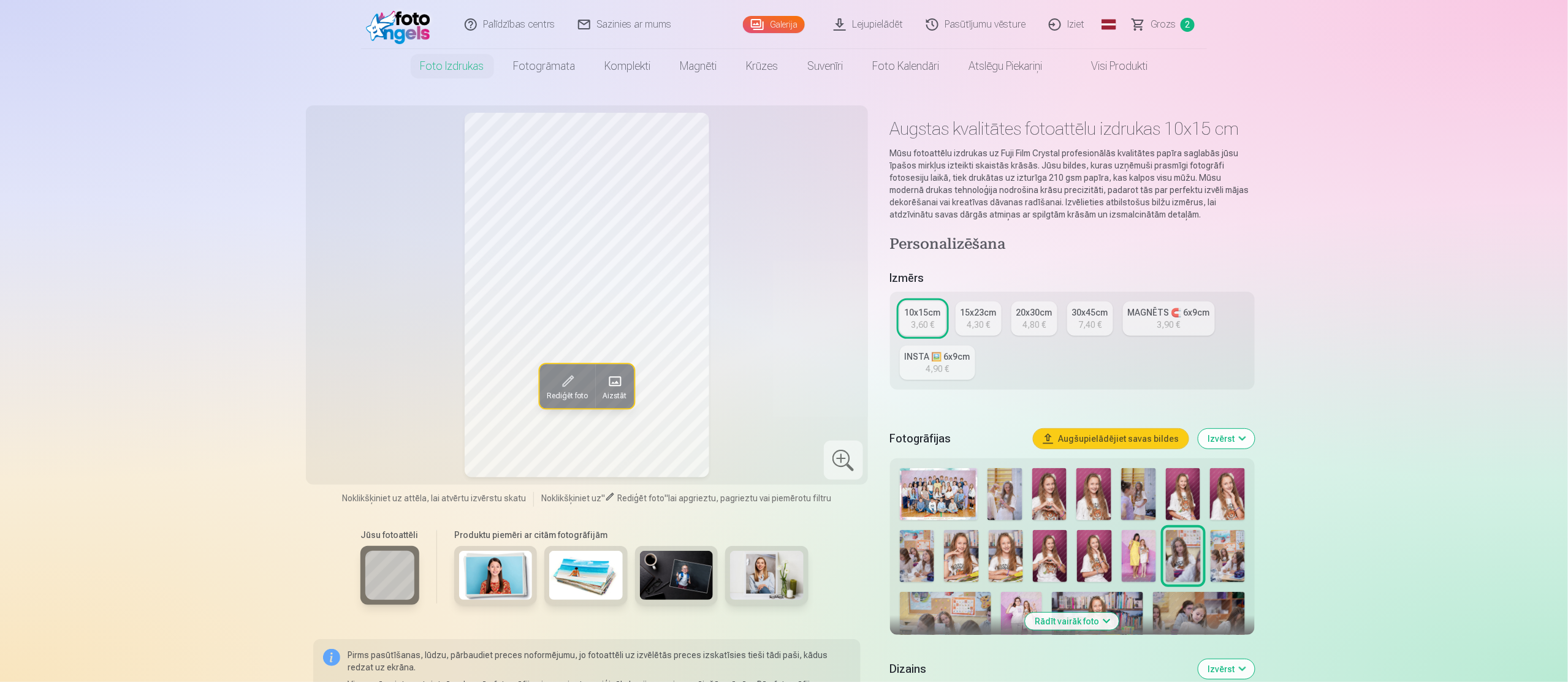
click at [1012, 500] on img at bounding box center [1004, 494] width 35 height 52
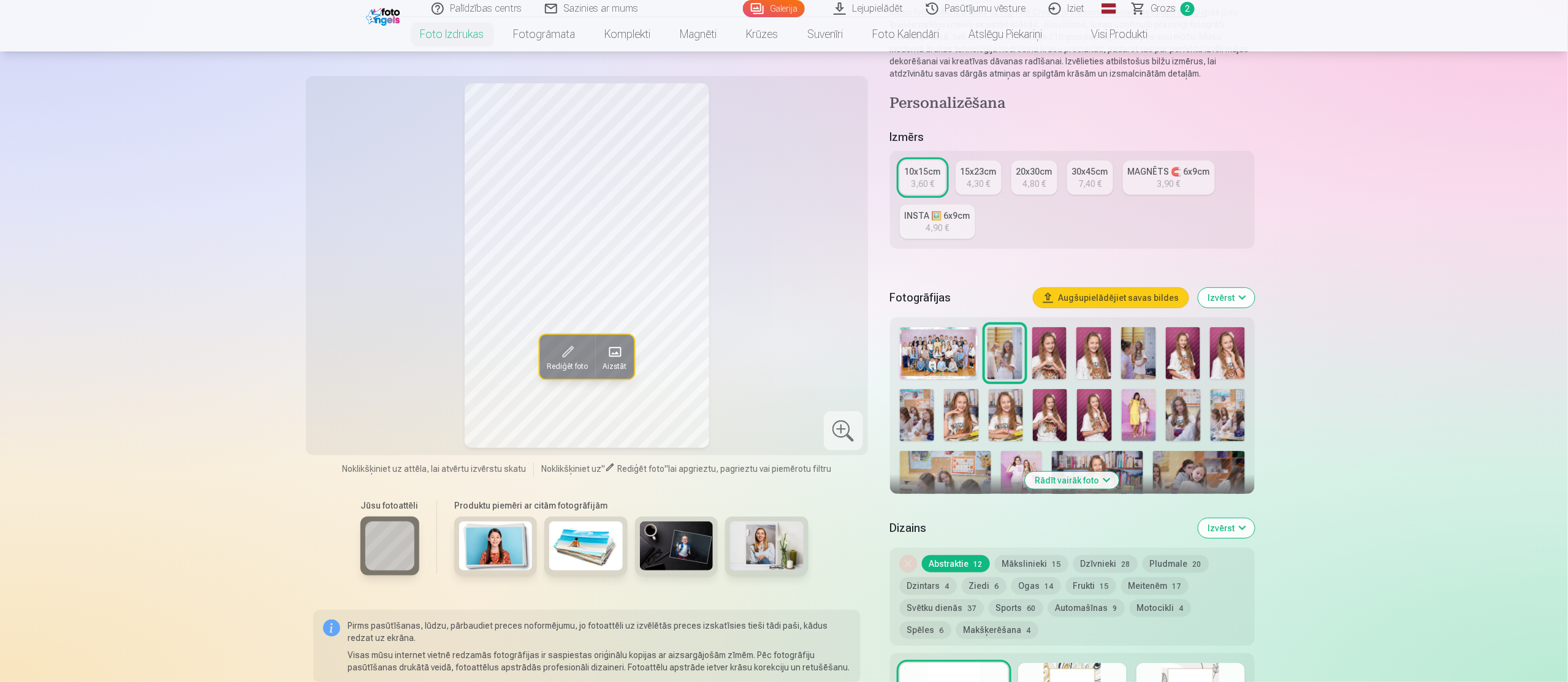
scroll to position [147, 0]
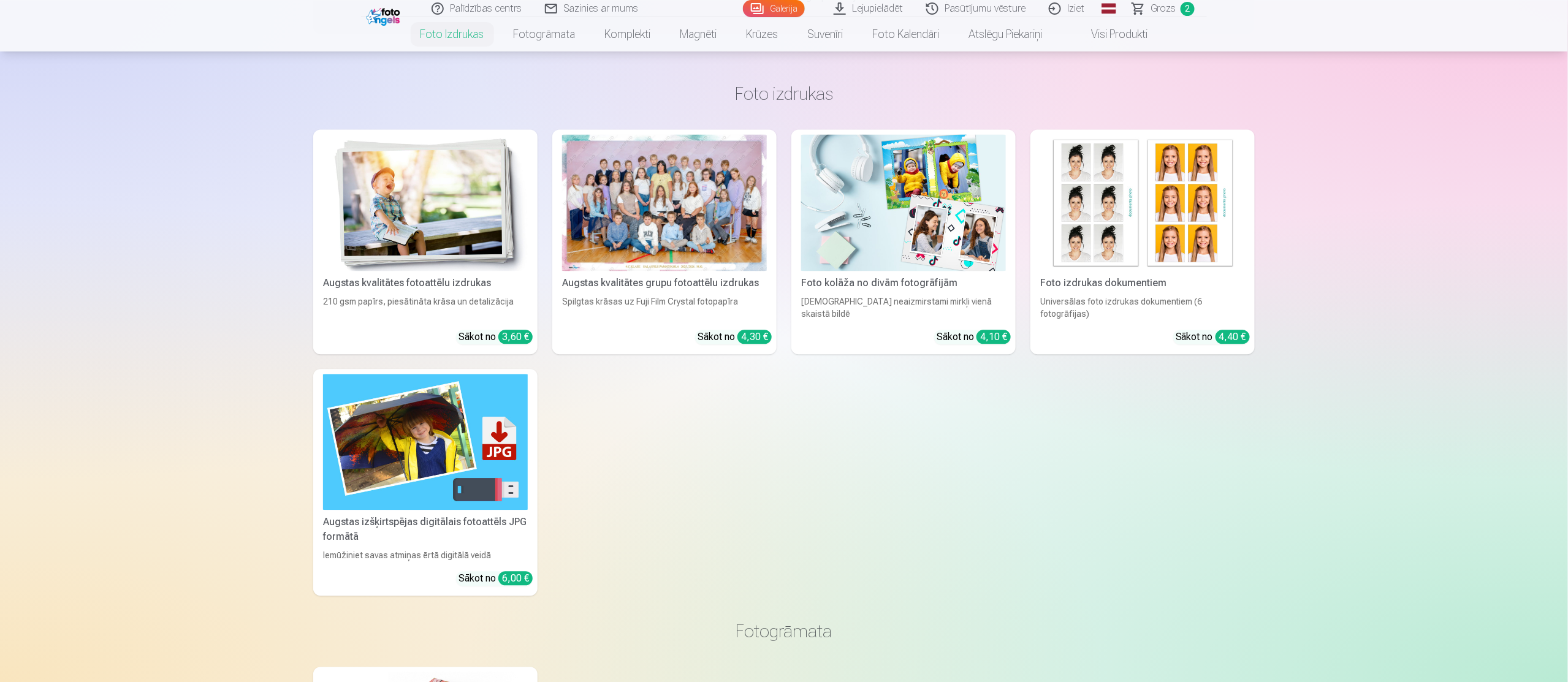
scroll to position [1104, 0]
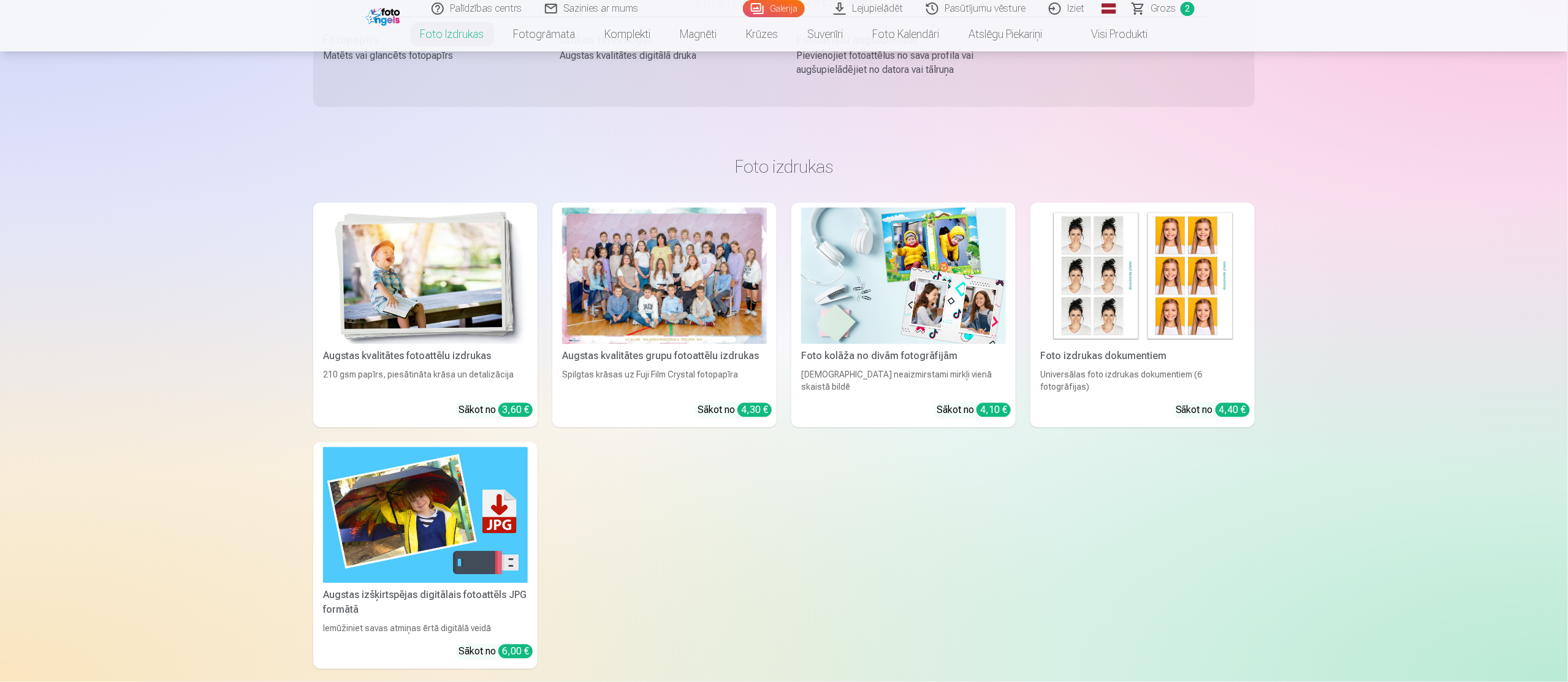
click at [924, 277] on img at bounding box center [904, 276] width 205 height 137
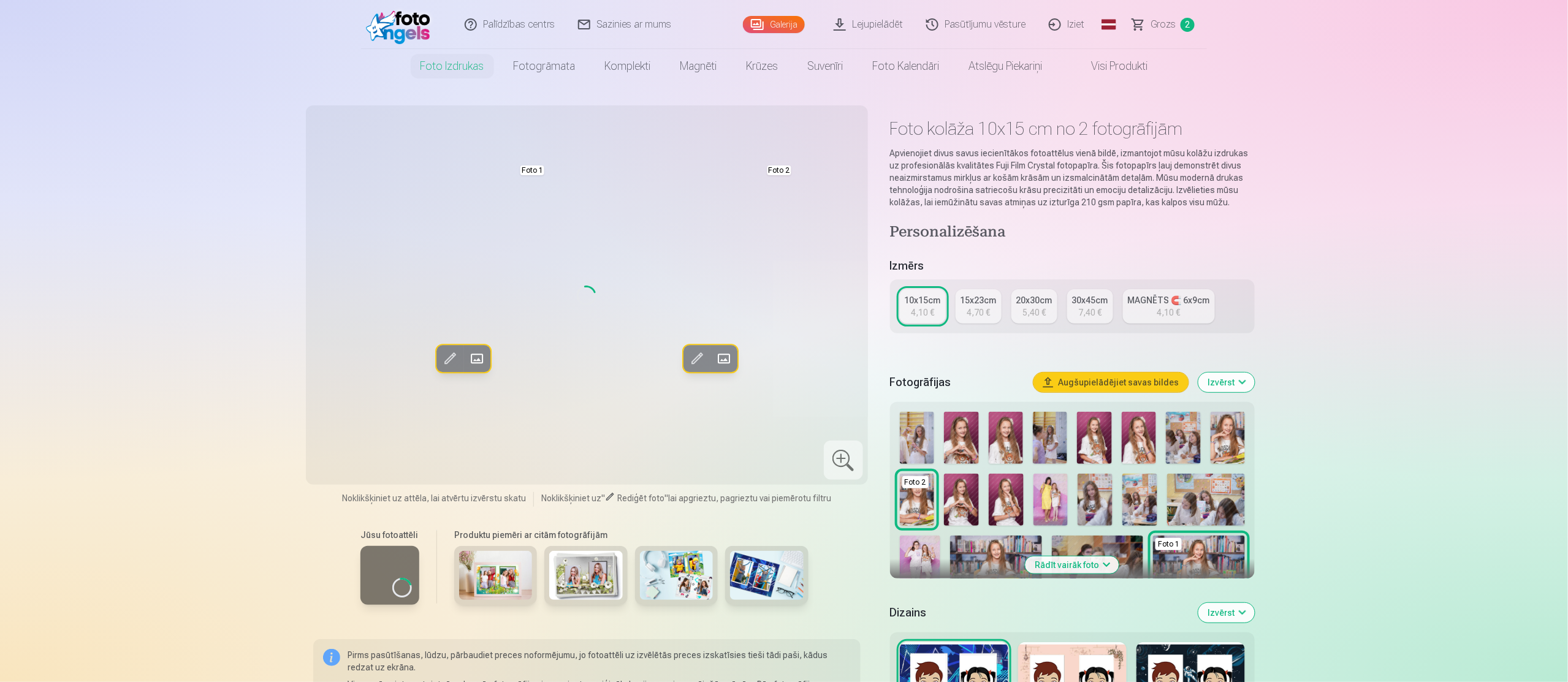
click at [1089, 561] on button "Rādīt vairāk foto" at bounding box center [1072, 564] width 93 height 17
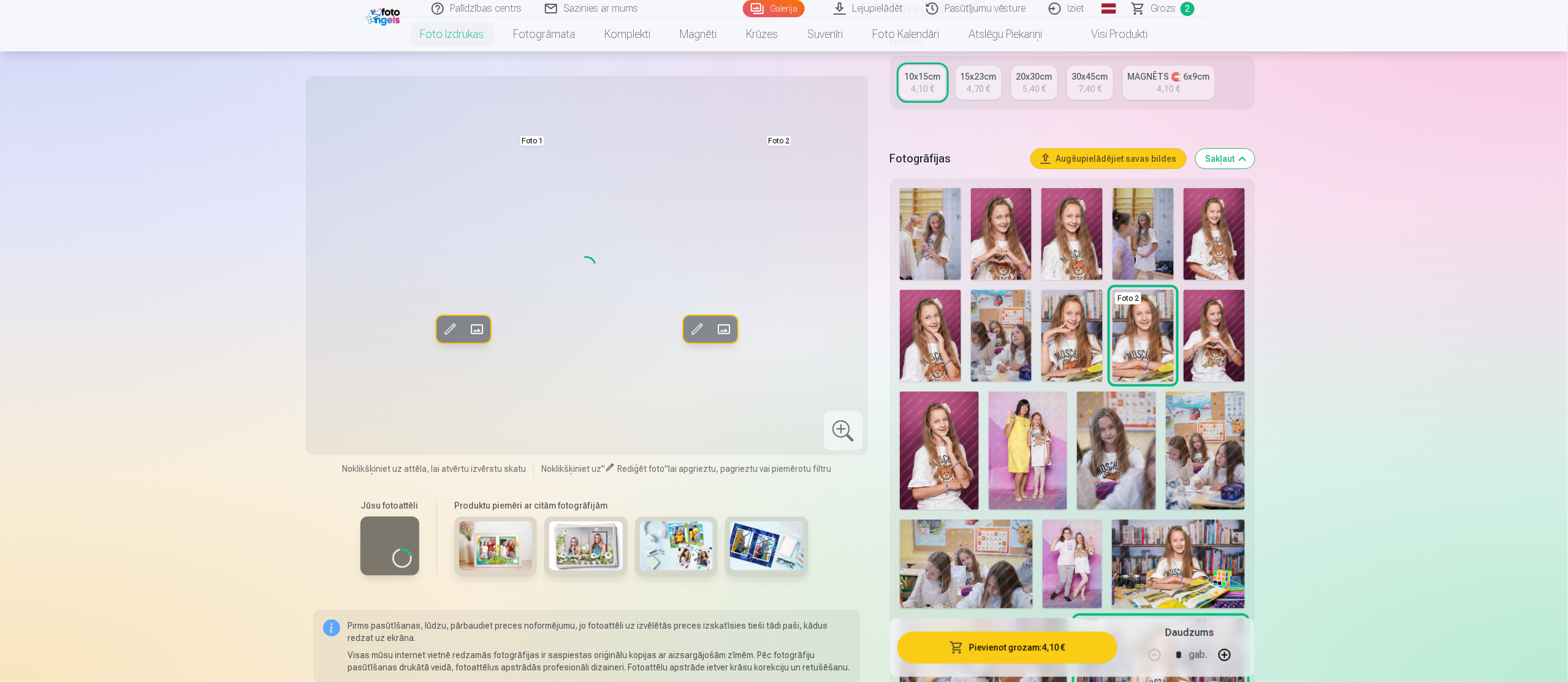
scroll to position [221, 0]
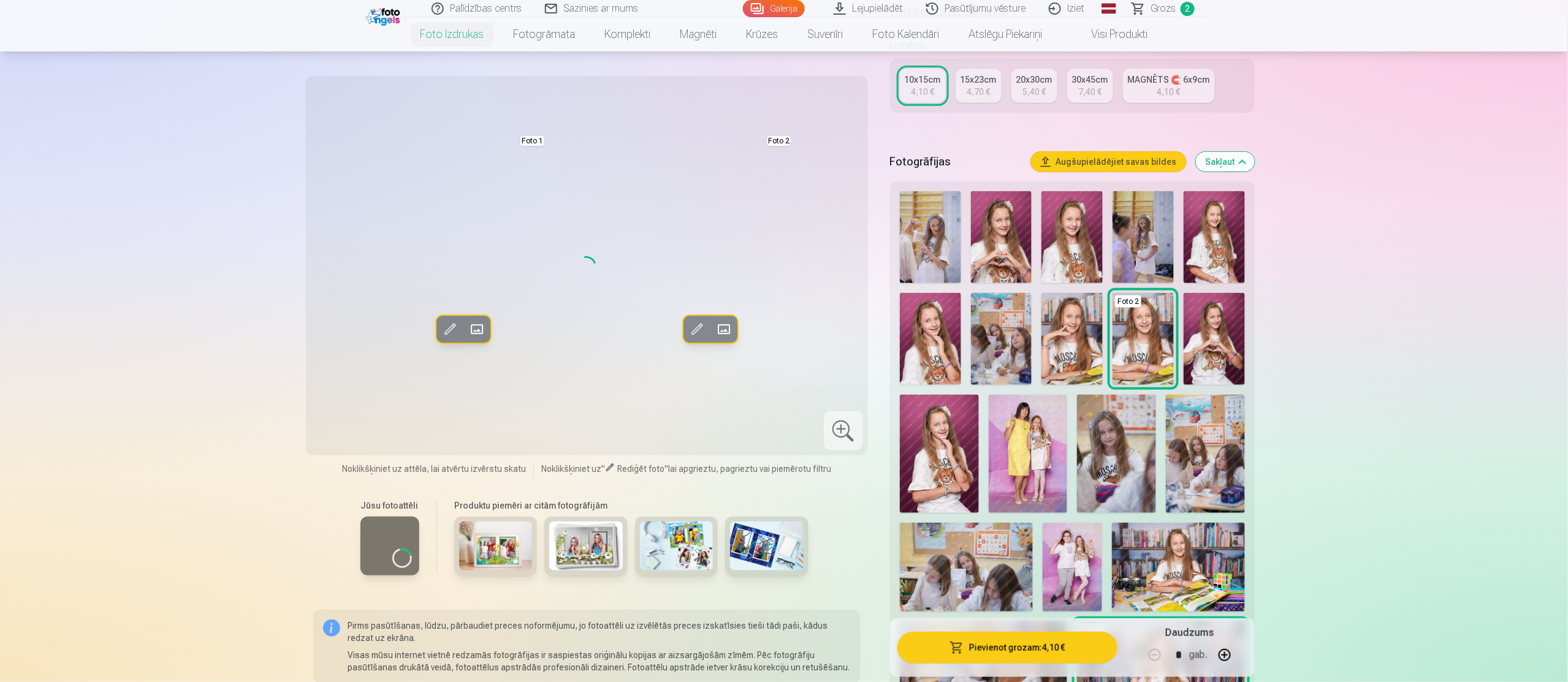
click at [943, 207] on img at bounding box center [930, 237] width 61 height 92
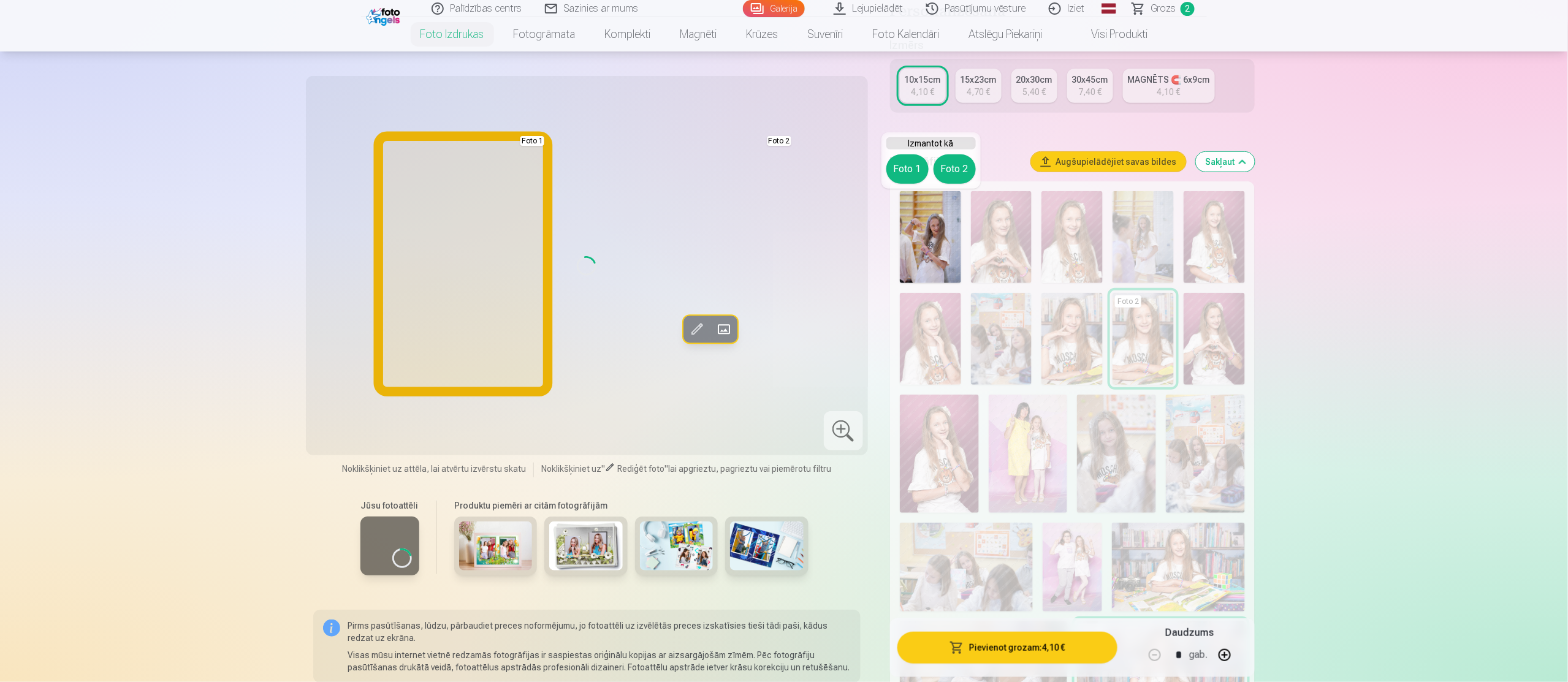
click at [901, 159] on button "Foto 1" at bounding box center [907, 169] width 42 height 29
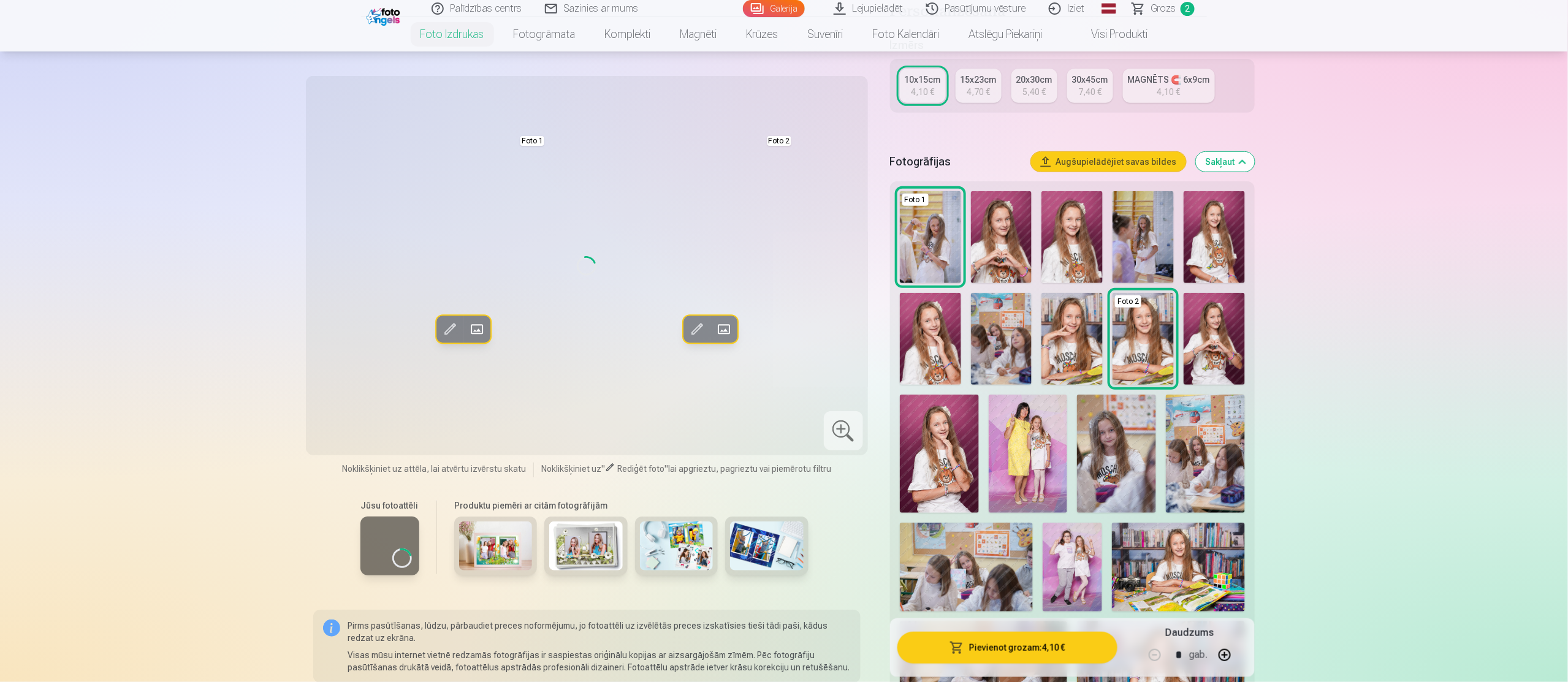
click at [1055, 360] on img at bounding box center [1071, 338] width 61 height 92
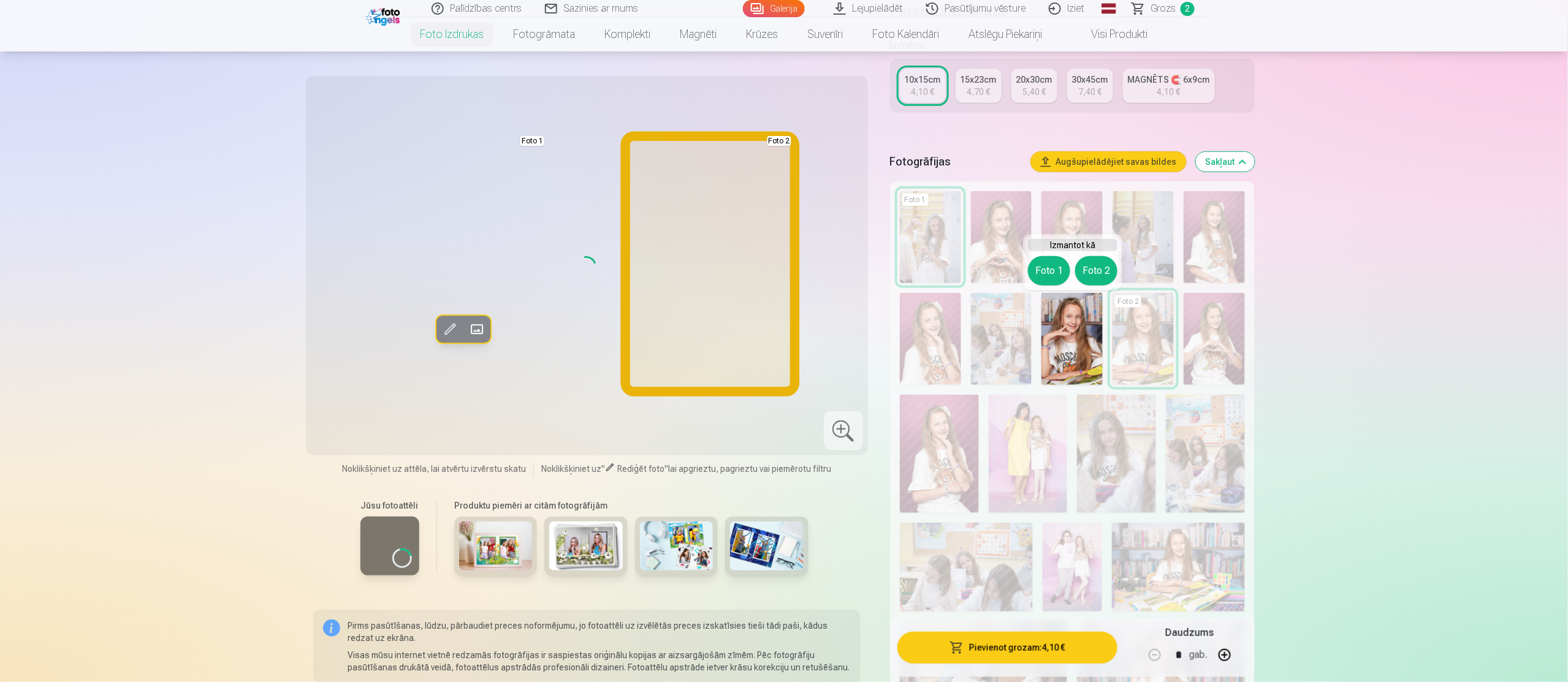
click at [1086, 269] on button "Foto 2" at bounding box center [1096, 271] width 42 height 29
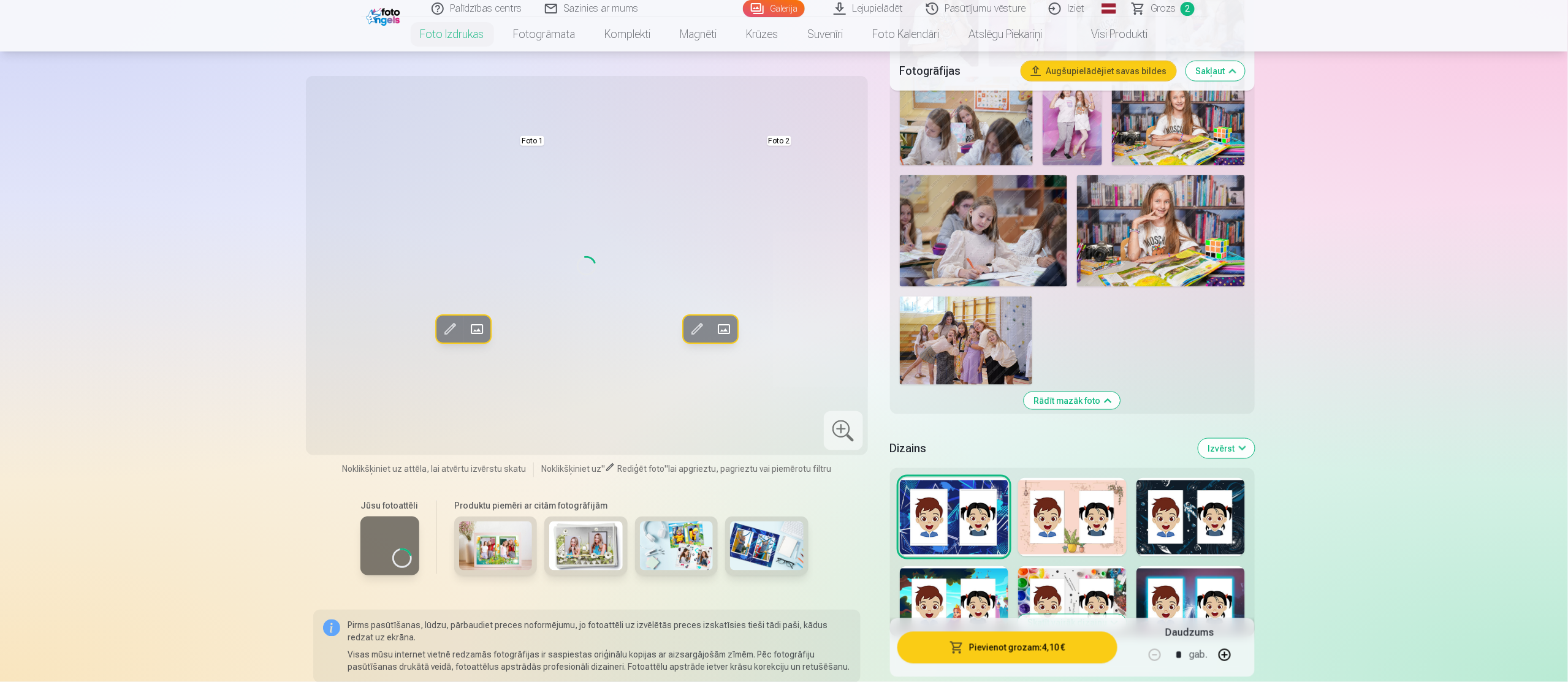
scroll to position [662, 0]
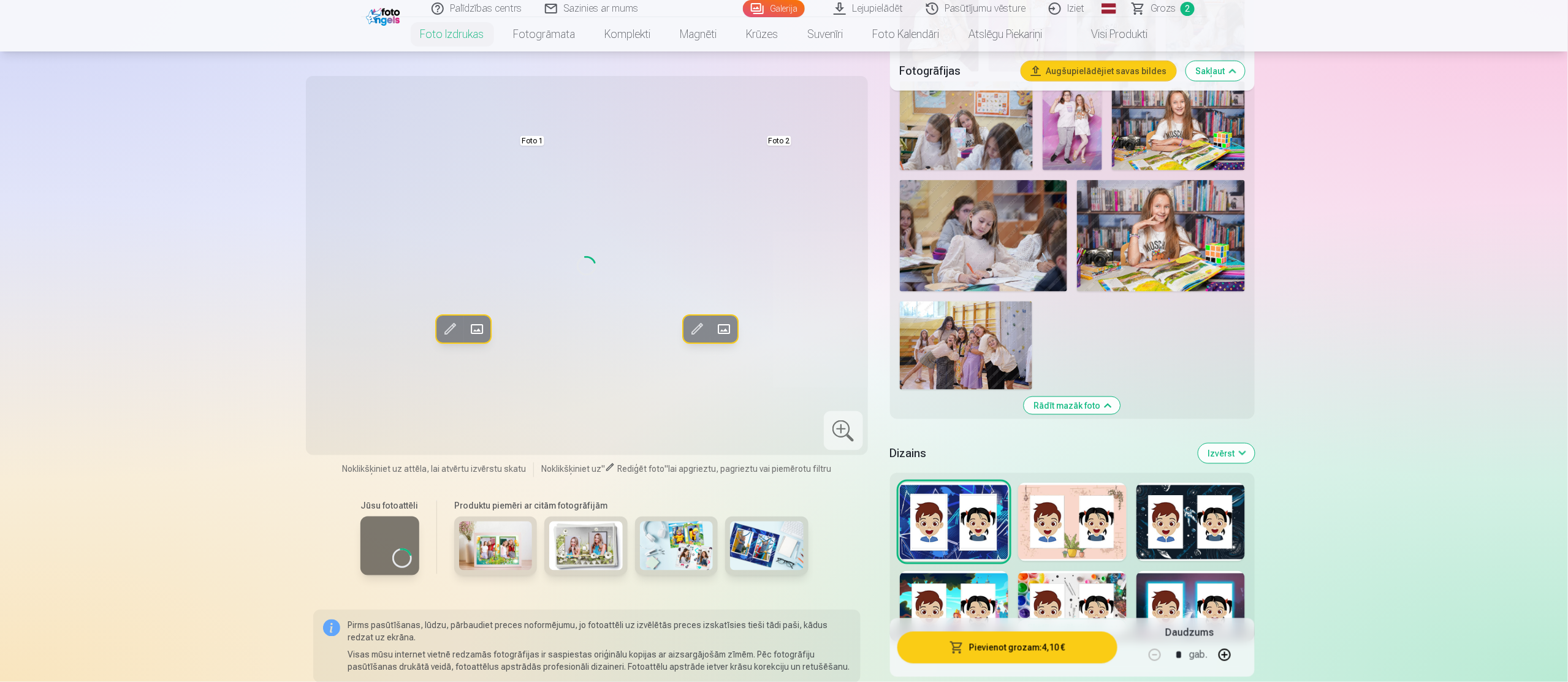
click at [1082, 553] on div at bounding box center [1072, 522] width 108 height 79
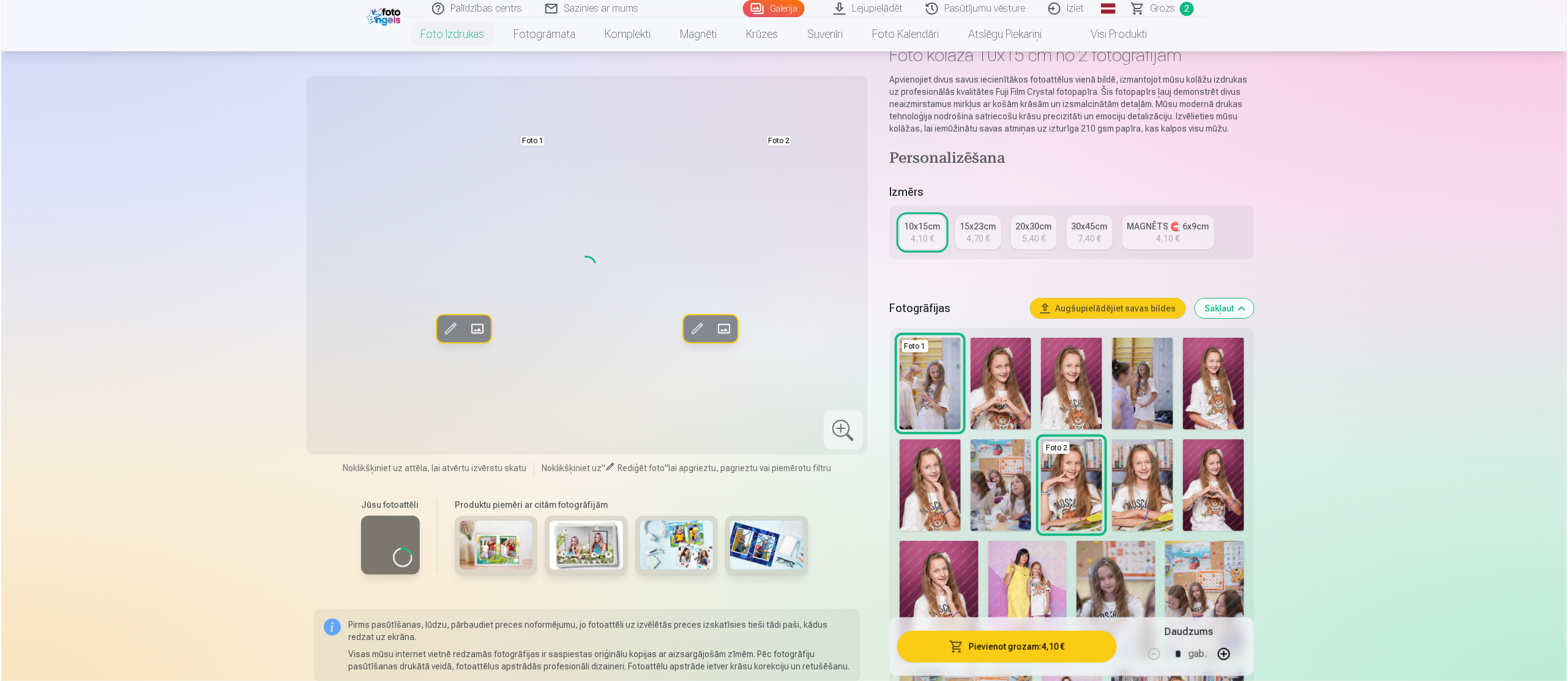
scroll to position [0, 0]
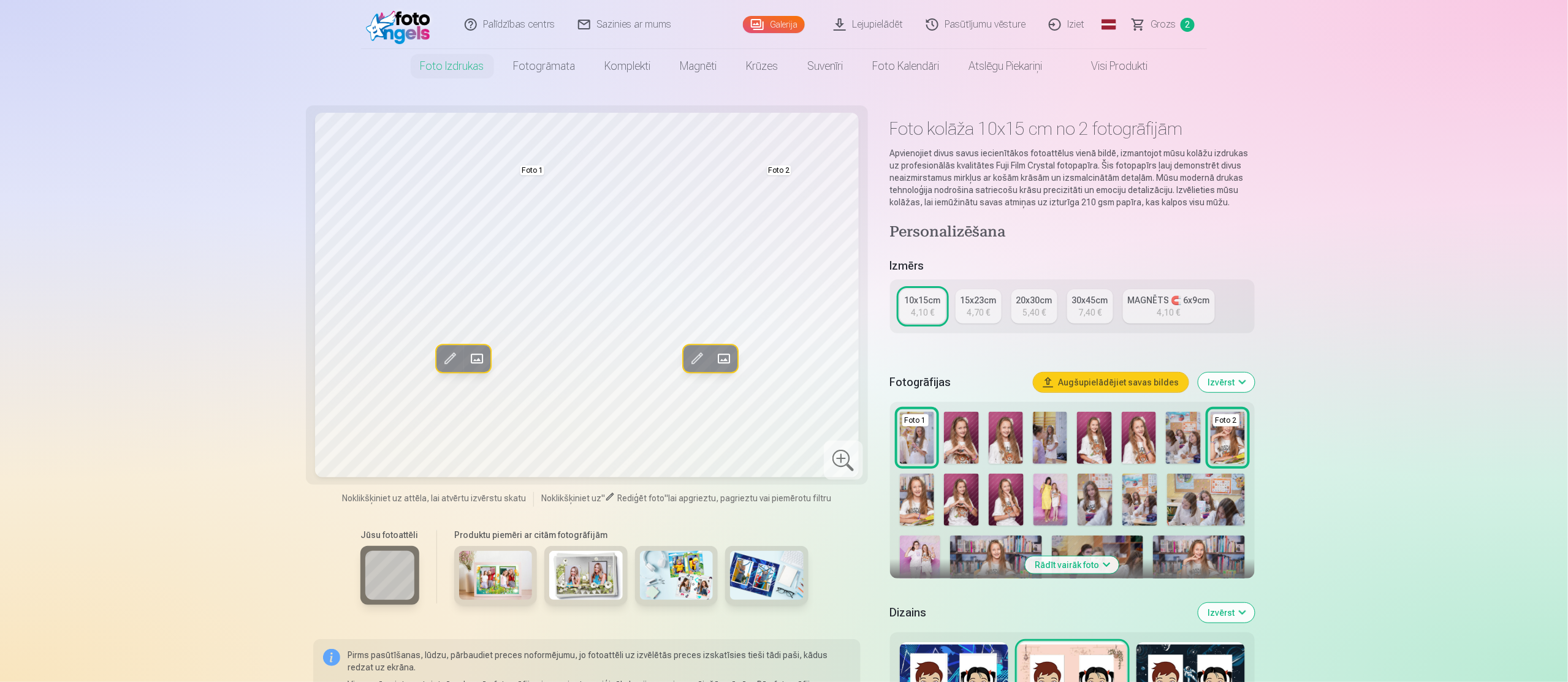
click at [1090, 35] on link "Iziet" at bounding box center [1067, 24] width 59 height 49
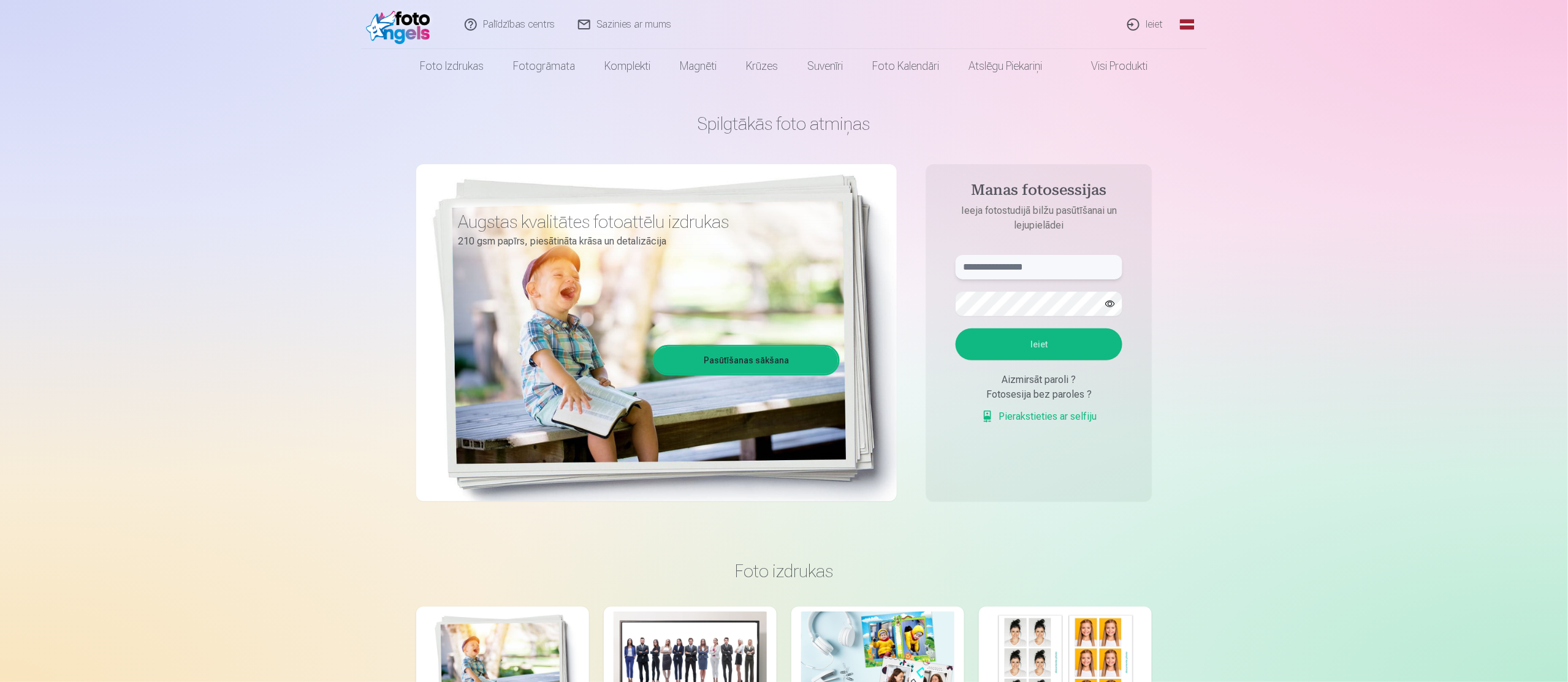
type input "**********"
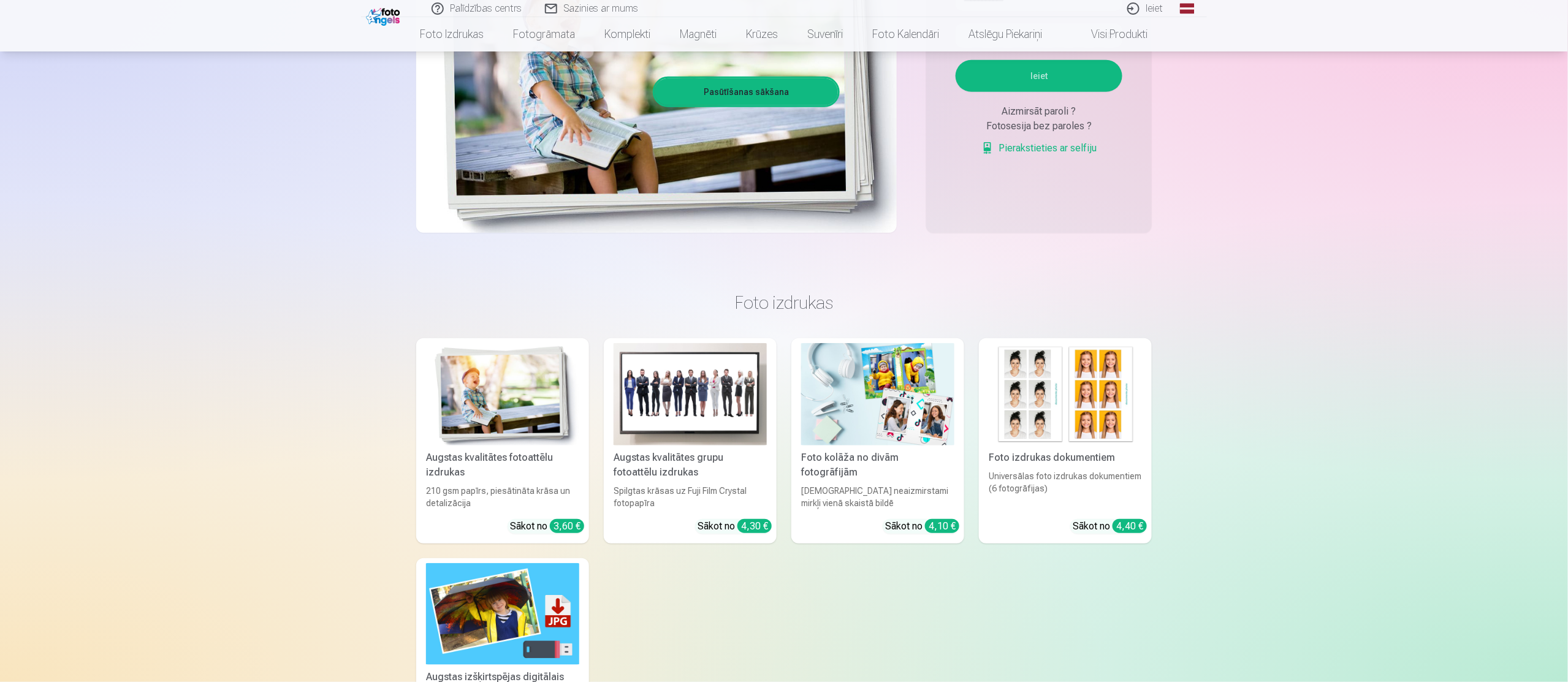
scroll to position [368, 0]
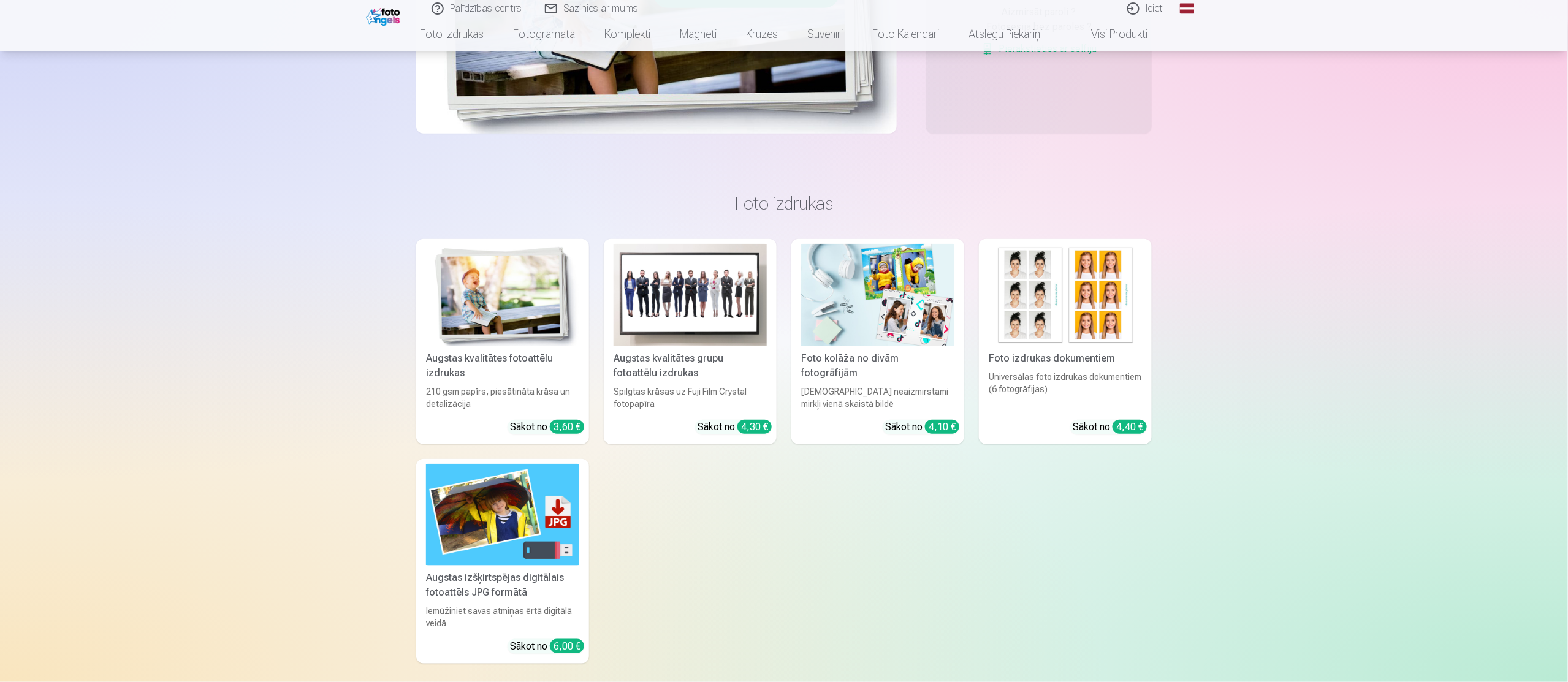
click at [872, 347] on link "Foto kolāža no divām fotogrāfijām Divi neaizmirstami mirkļi vienā skaistā bildē…" at bounding box center [878, 341] width 173 height 205
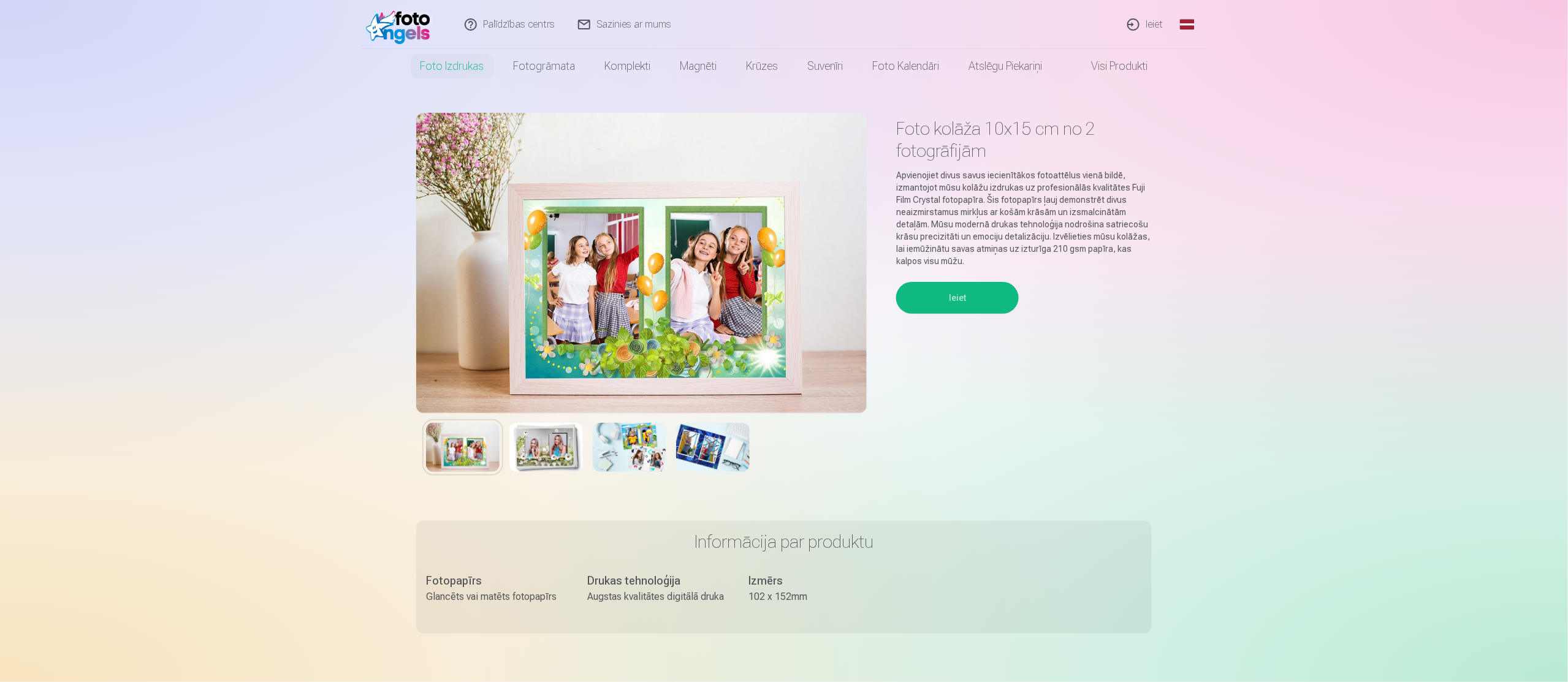
click at [951, 292] on button "Ieiet" at bounding box center [957, 297] width 123 height 32
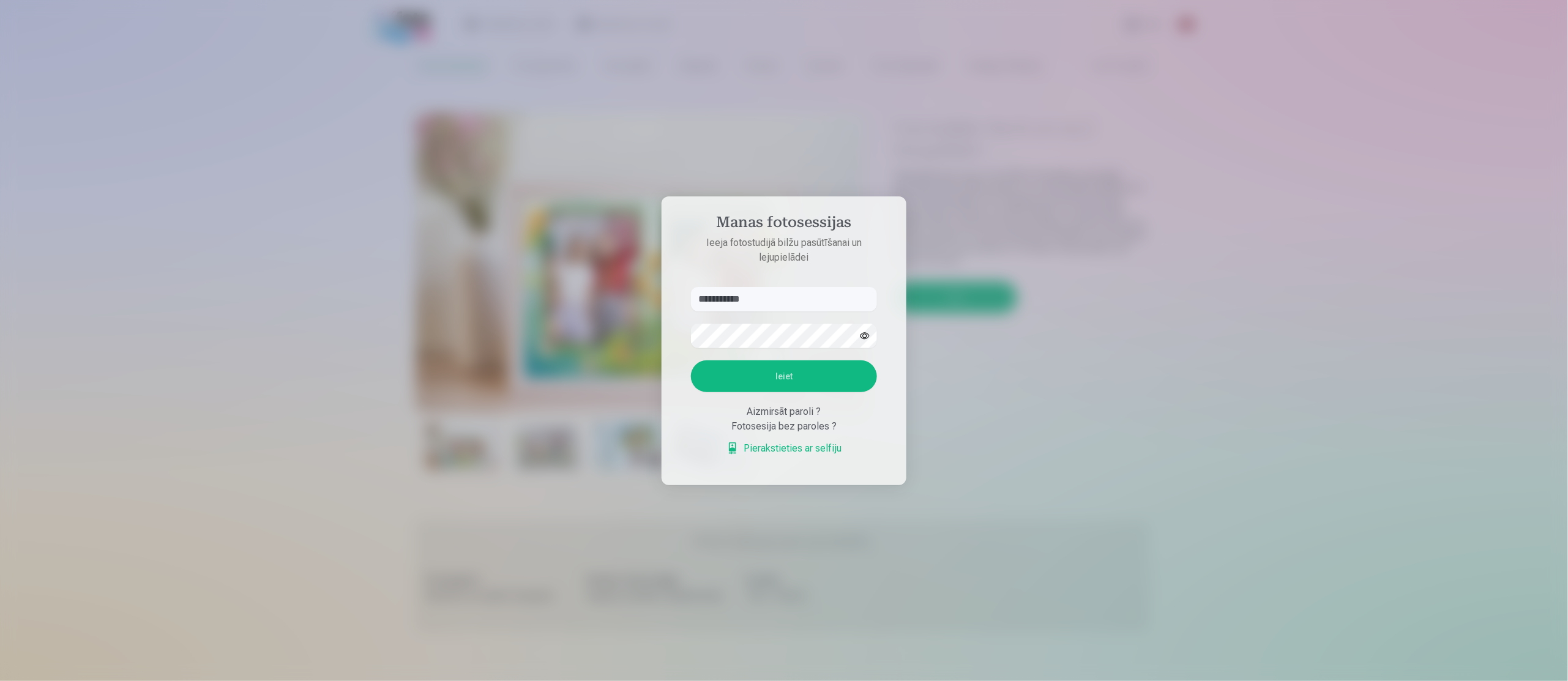
click at [1035, 298] on div at bounding box center [784, 340] width 1568 height 681
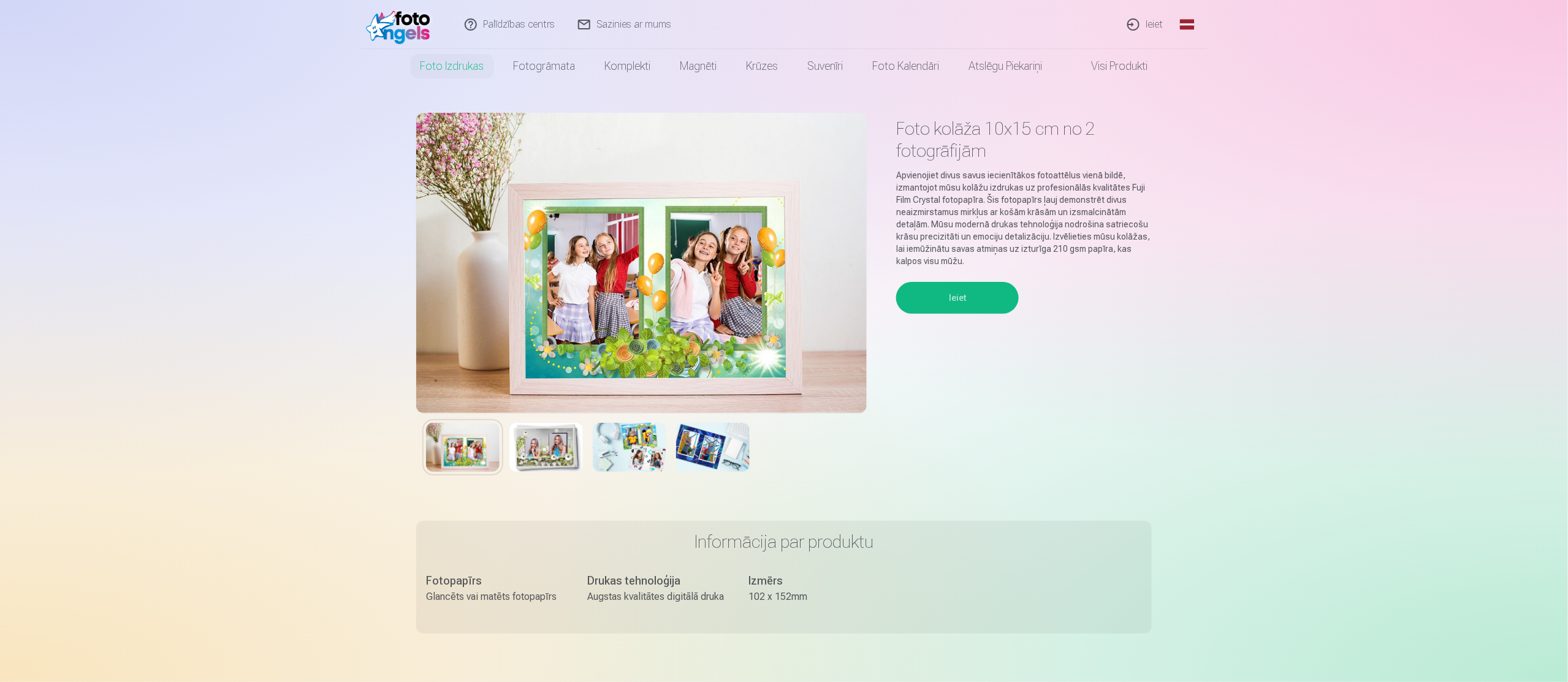
click at [1159, 24] on link "Ieiet" at bounding box center [1146, 24] width 59 height 49
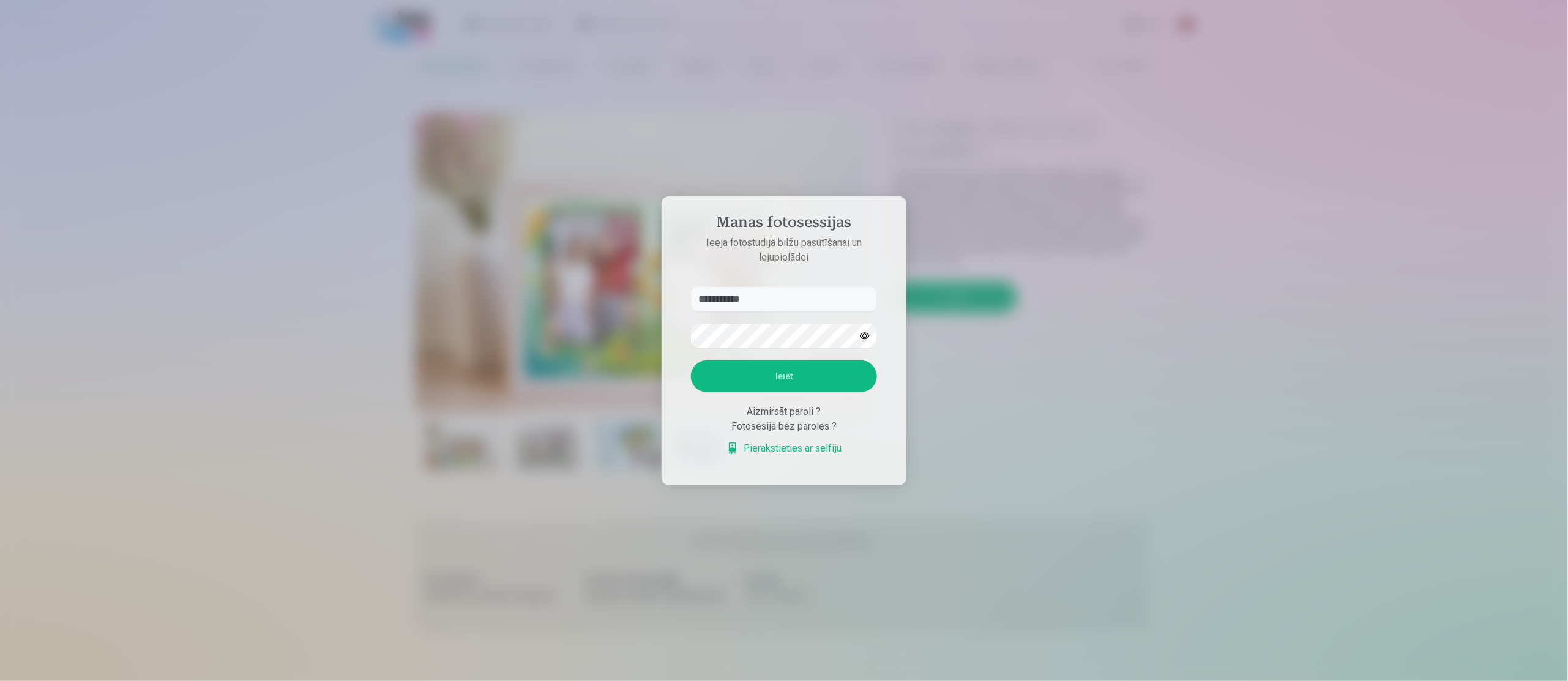
click at [868, 337] on button "button" at bounding box center [865, 336] width 24 height 24
click at [828, 287] on input "**********" at bounding box center [784, 299] width 186 height 24
type input "*"
type input "**********"
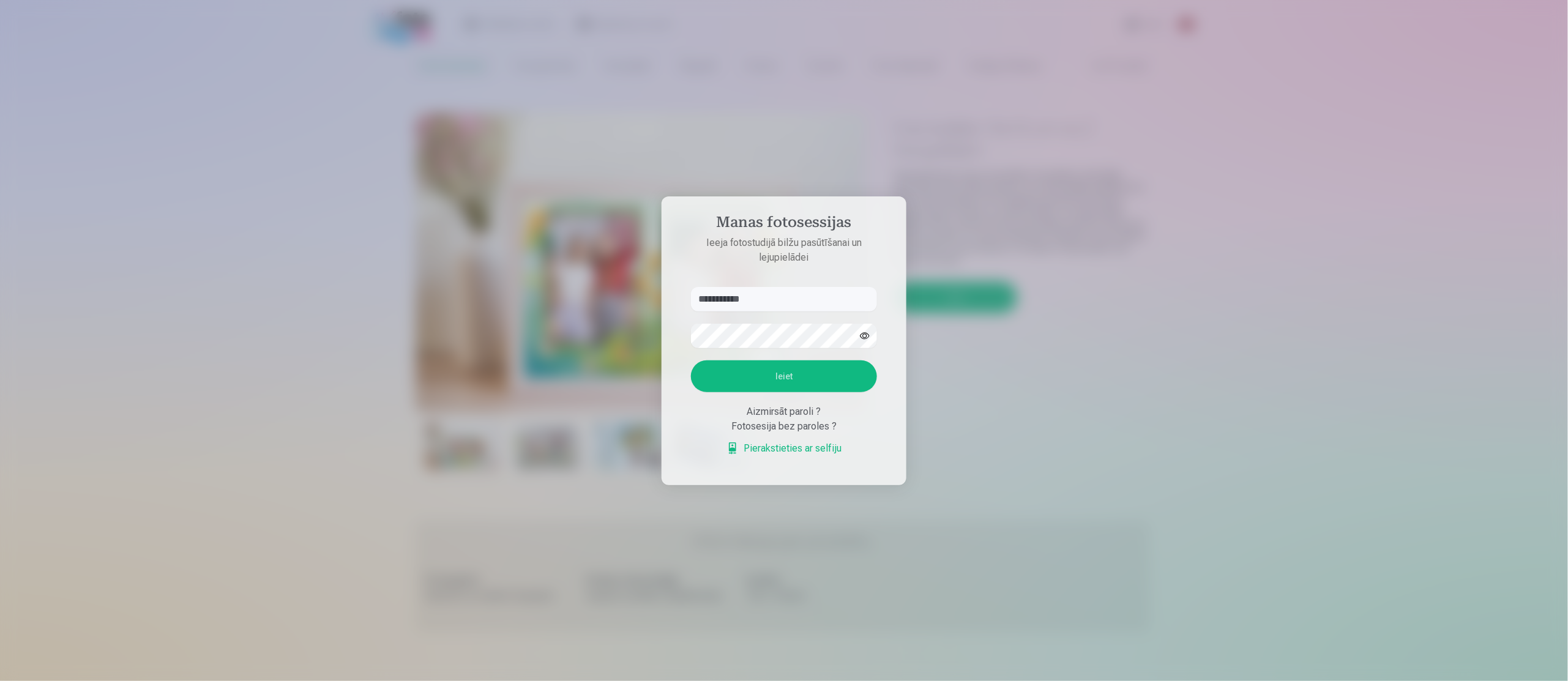
click at [869, 340] on button "button" at bounding box center [865, 336] width 24 height 24
click at [813, 372] on button "Ieiet" at bounding box center [784, 376] width 186 height 32
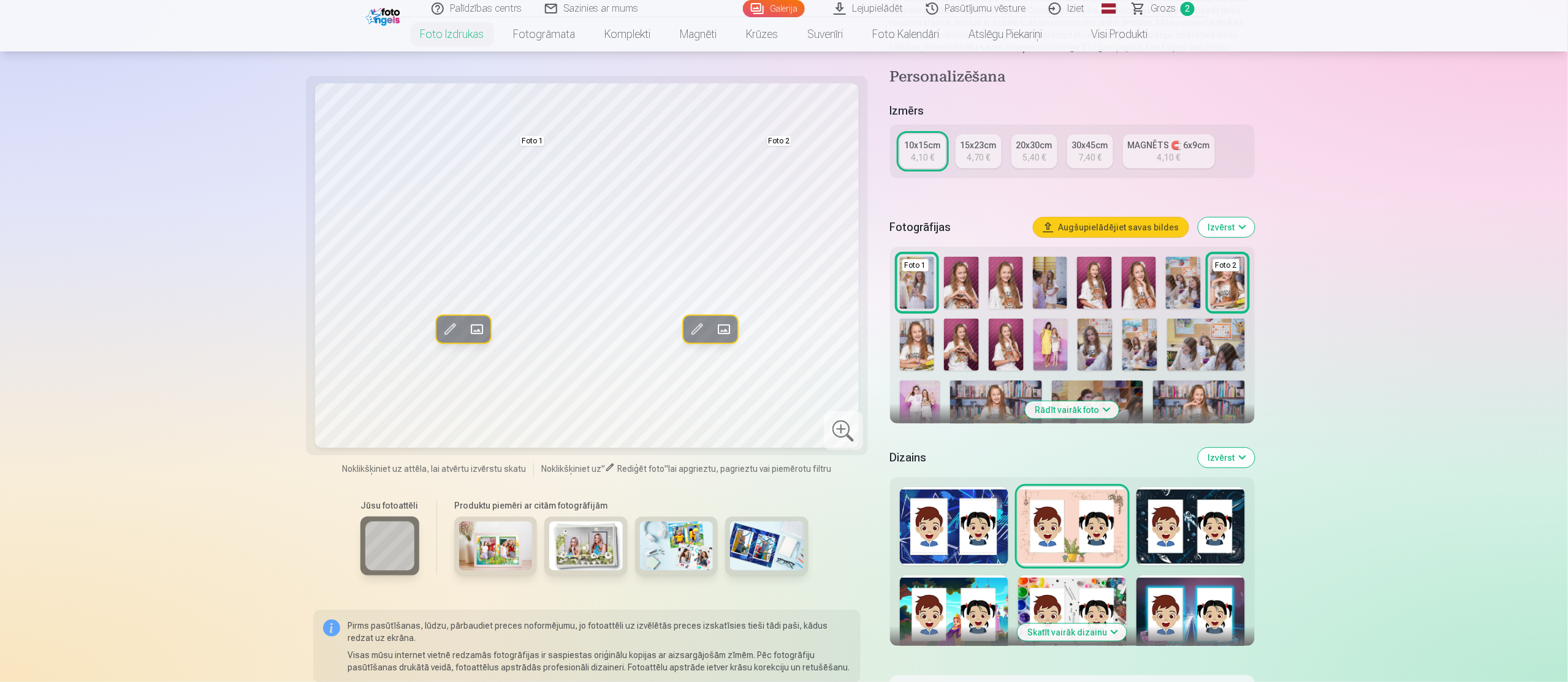
scroll to position [147, 0]
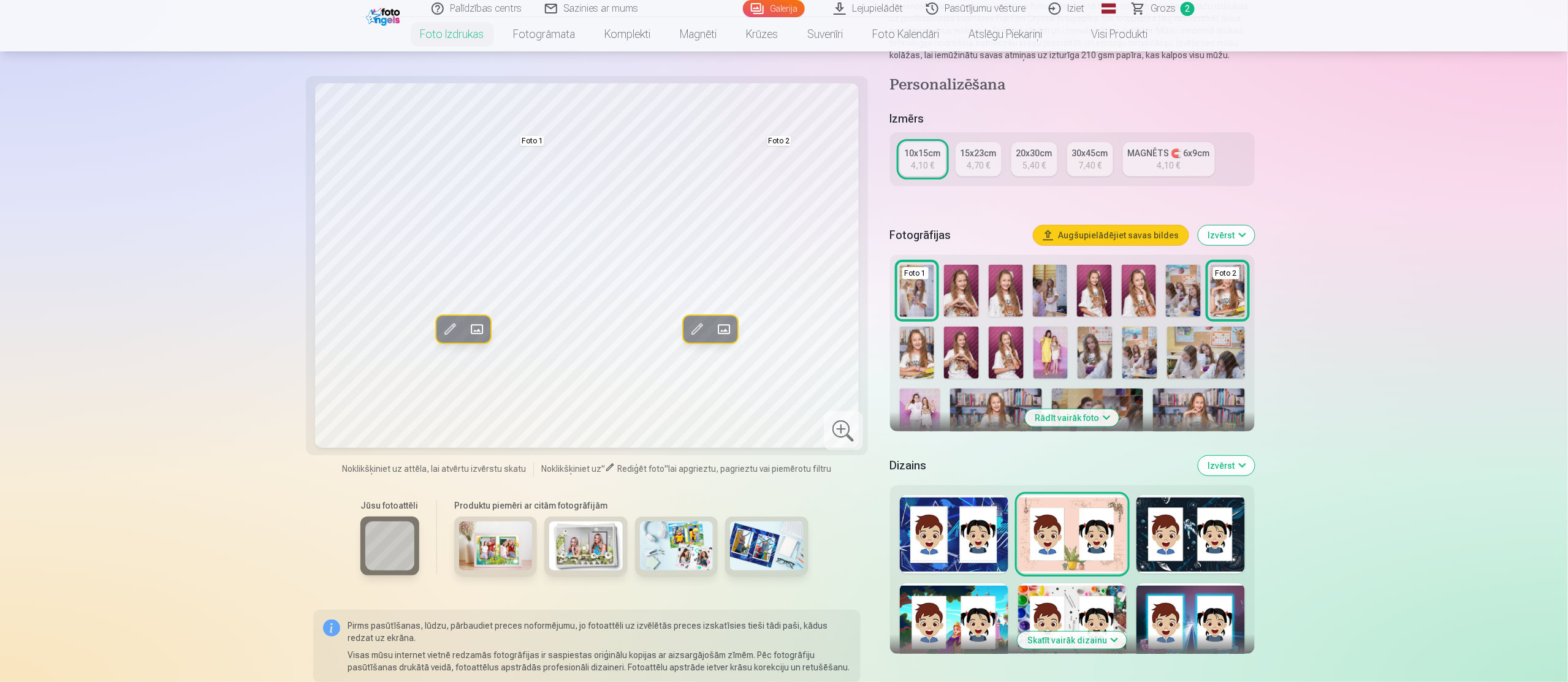
click at [1003, 617] on div at bounding box center [954, 622] width 108 height 79
click at [1104, 608] on div at bounding box center [1072, 622] width 108 height 79
click at [1163, 614] on div at bounding box center [1191, 622] width 108 height 79
click at [1185, 556] on div at bounding box center [1191, 534] width 108 height 79
click at [990, 541] on div at bounding box center [954, 534] width 108 height 79
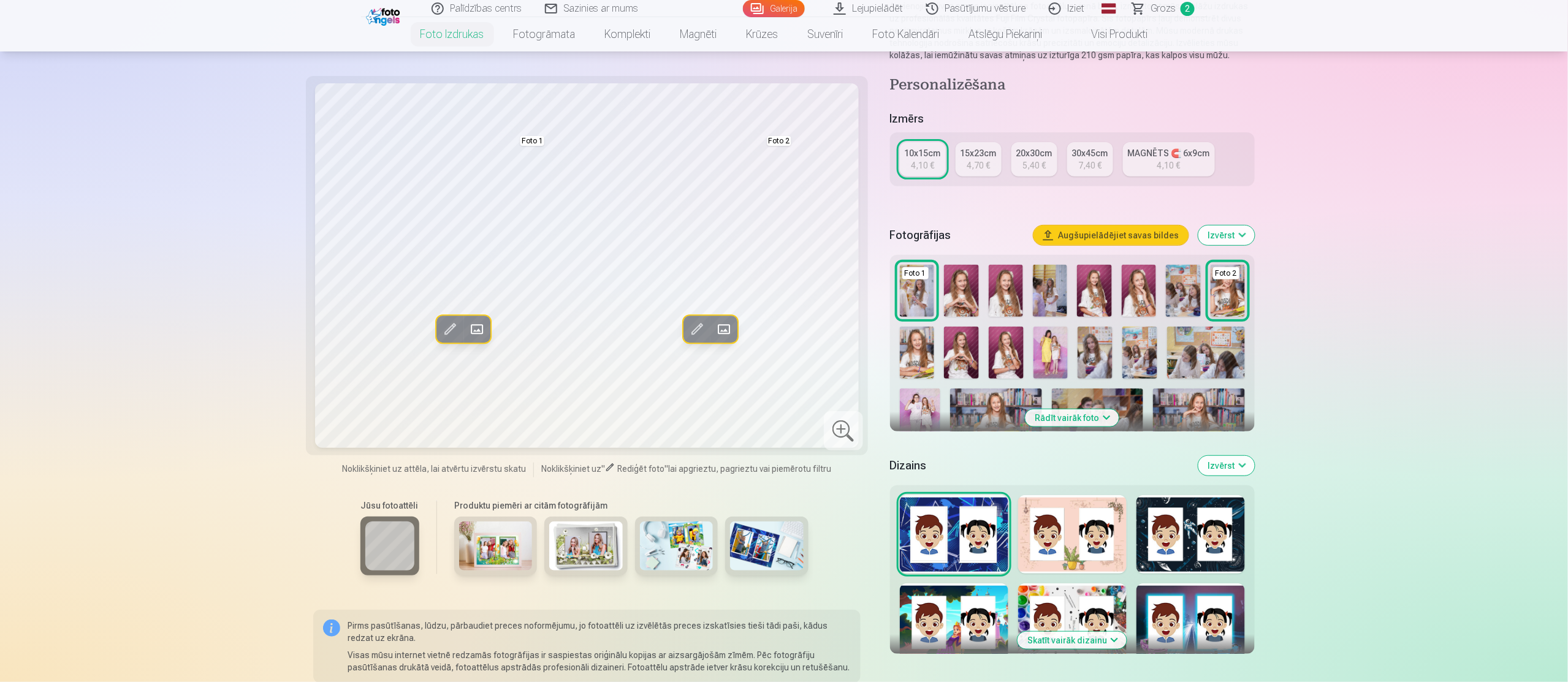
click at [1118, 639] on button "Skatīt vairāk dizainu" at bounding box center [1072, 640] width 109 height 17
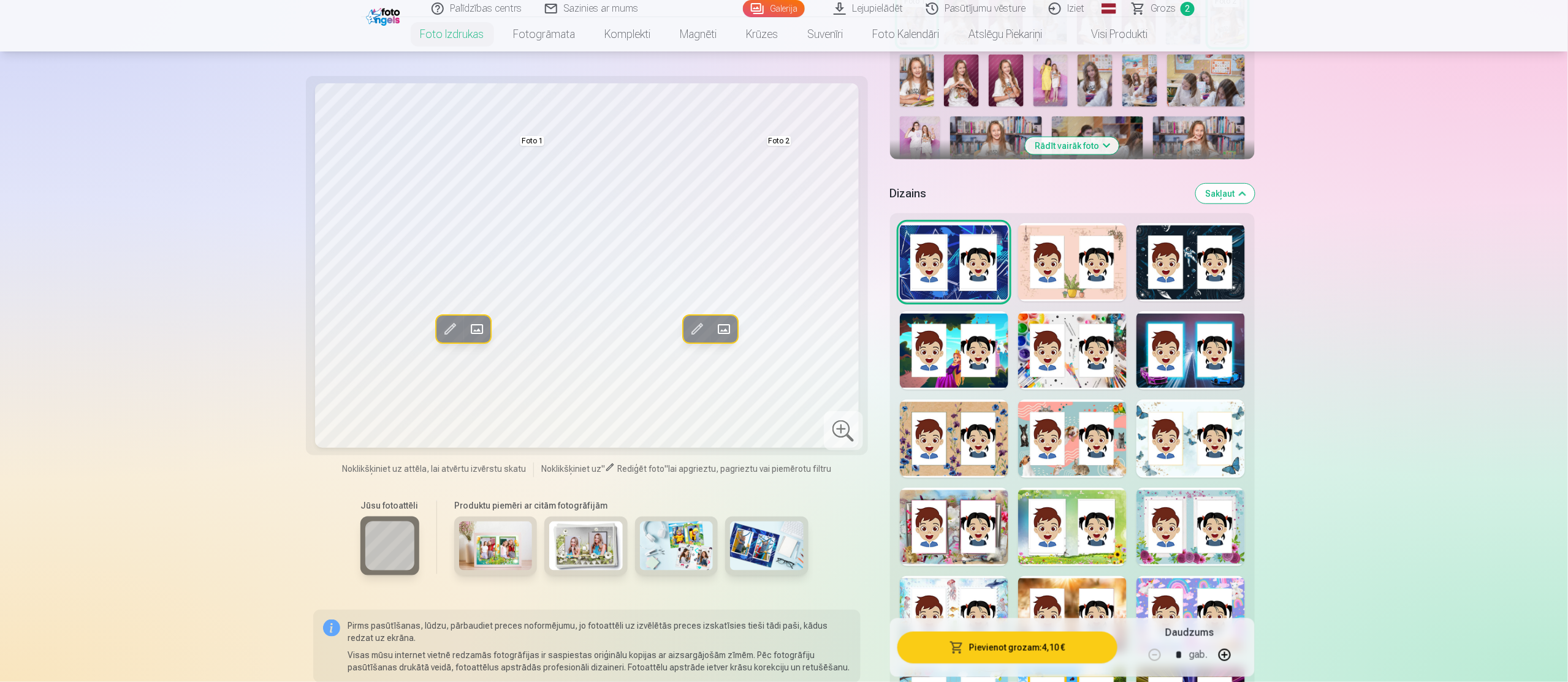
scroll to position [441, 0]
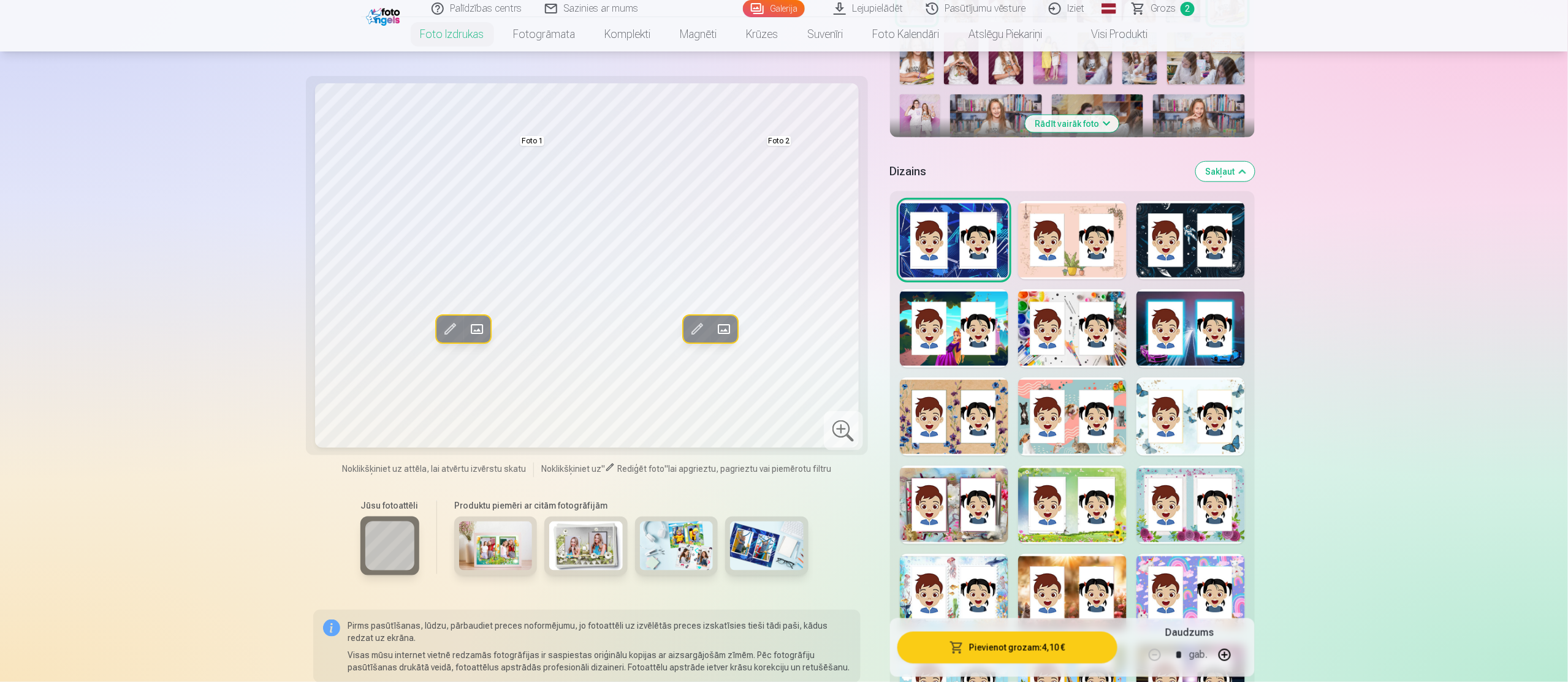
click at [1207, 434] on div at bounding box center [1191, 416] width 108 height 79
click at [1005, 500] on div at bounding box center [954, 505] width 108 height 79
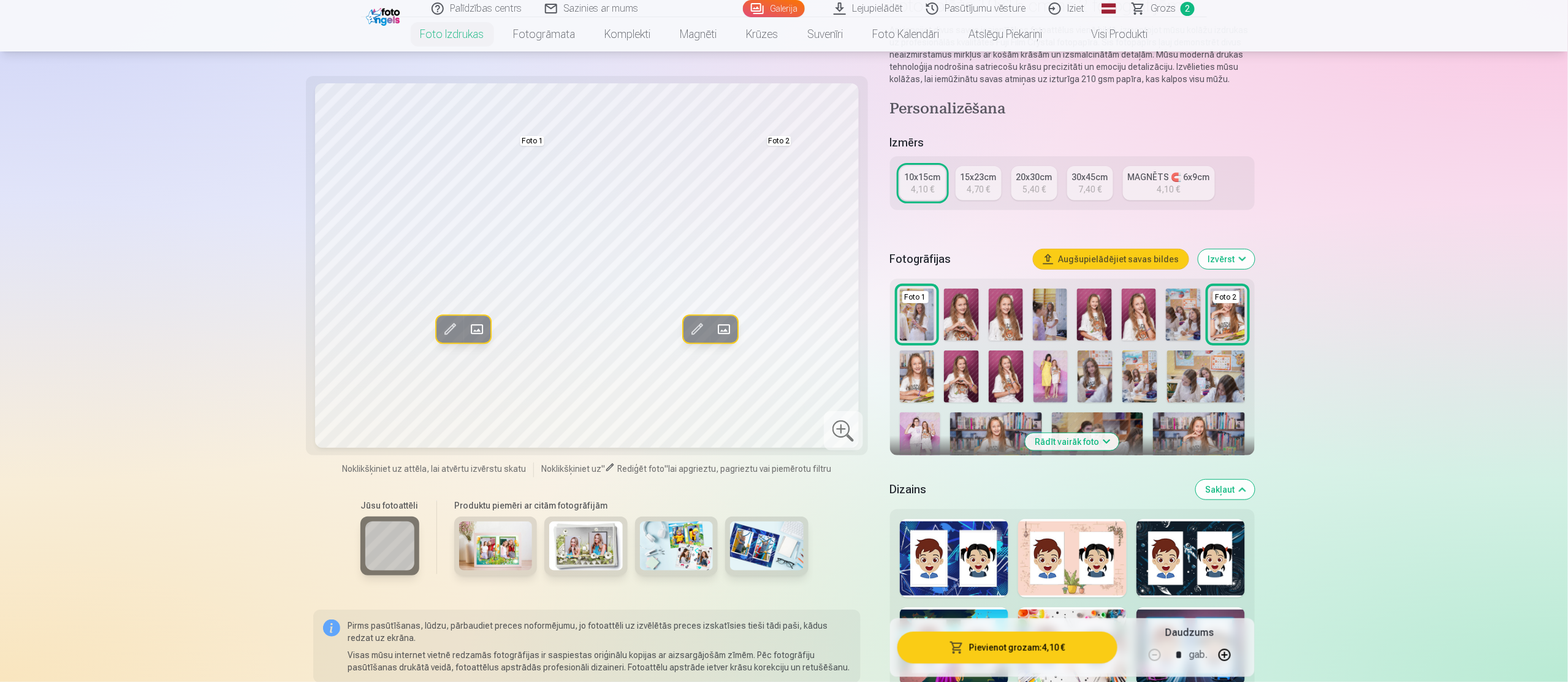
scroll to position [74, 0]
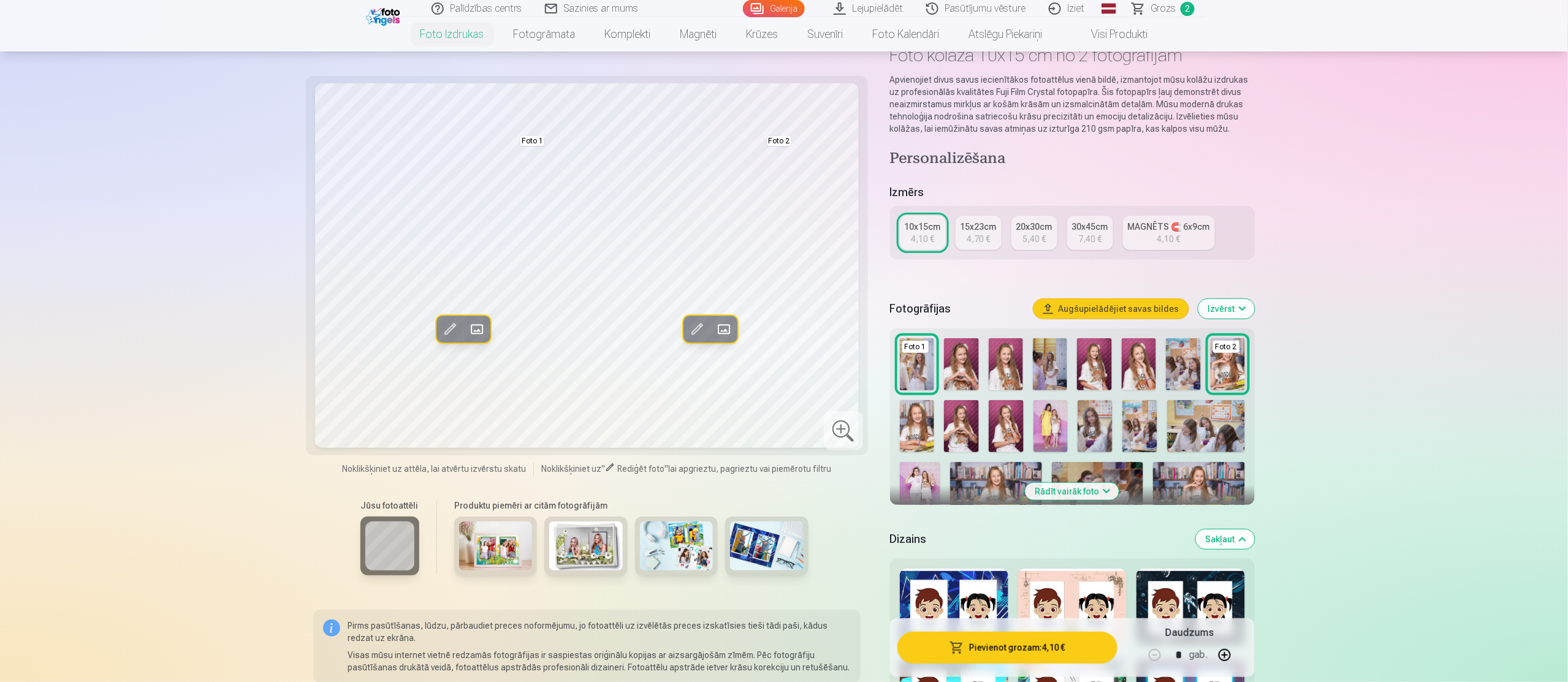
click at [969, 226] on div "15x23cm" at bounding box center [978, 227] width 36 height 13
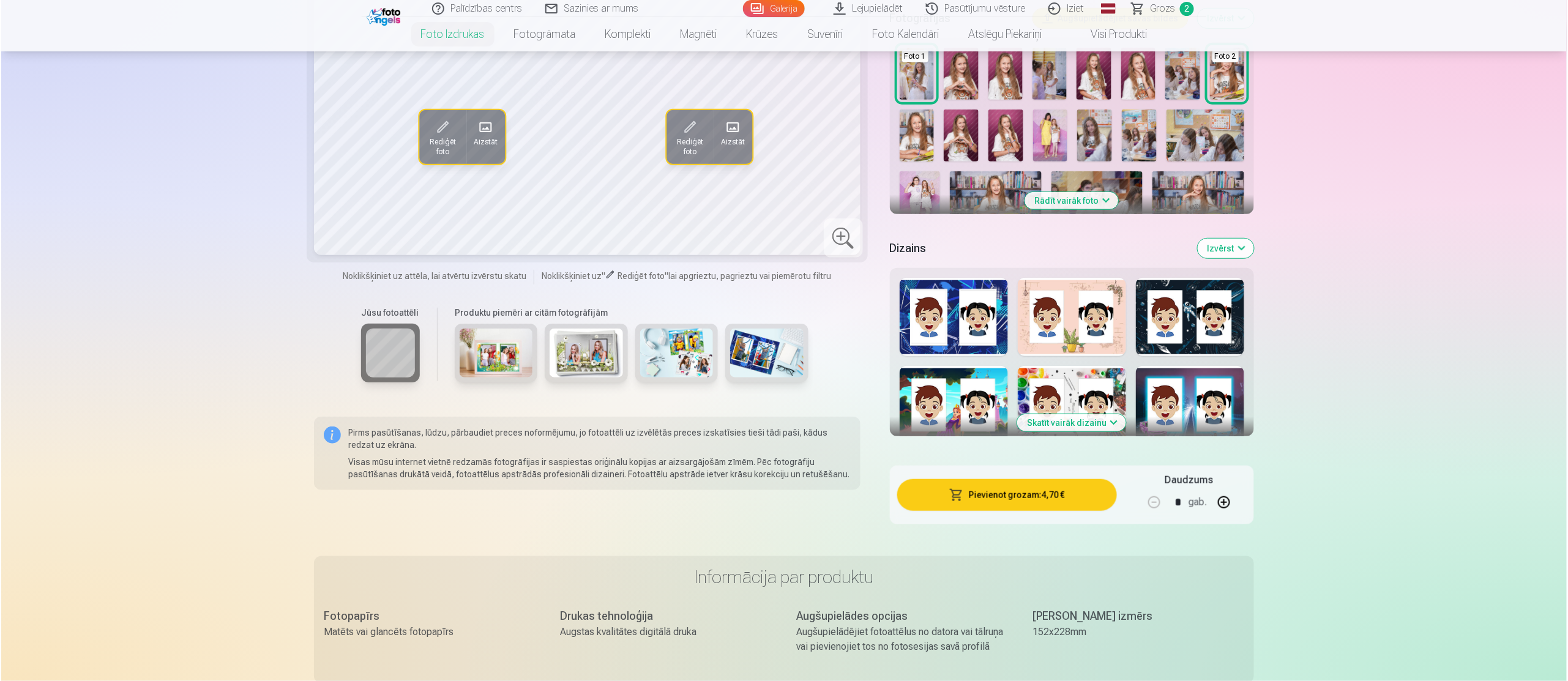
scroll to position [367, 0]
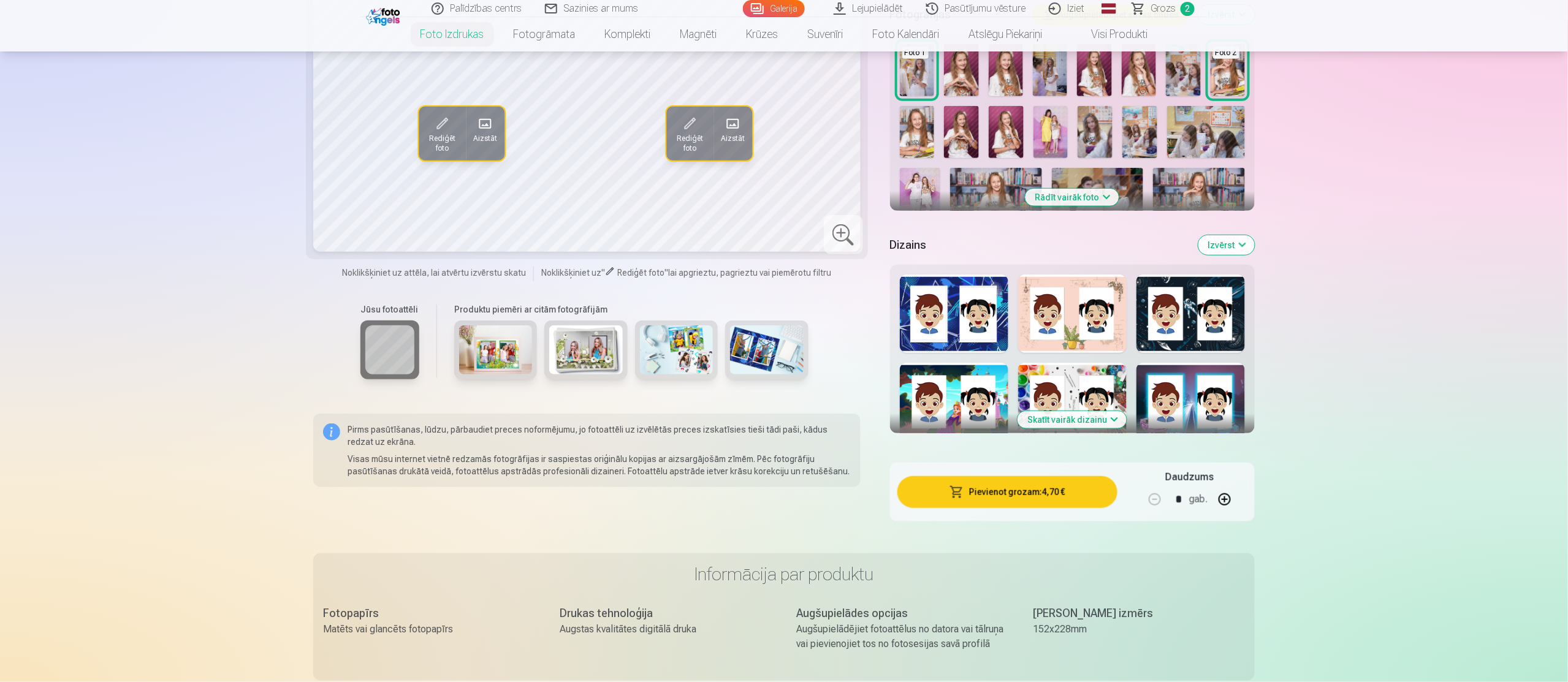
click at [1063, 495] on button "Pievienot grozam : 4,70 €" at bounding box center [1007, 491] width 220 height 32
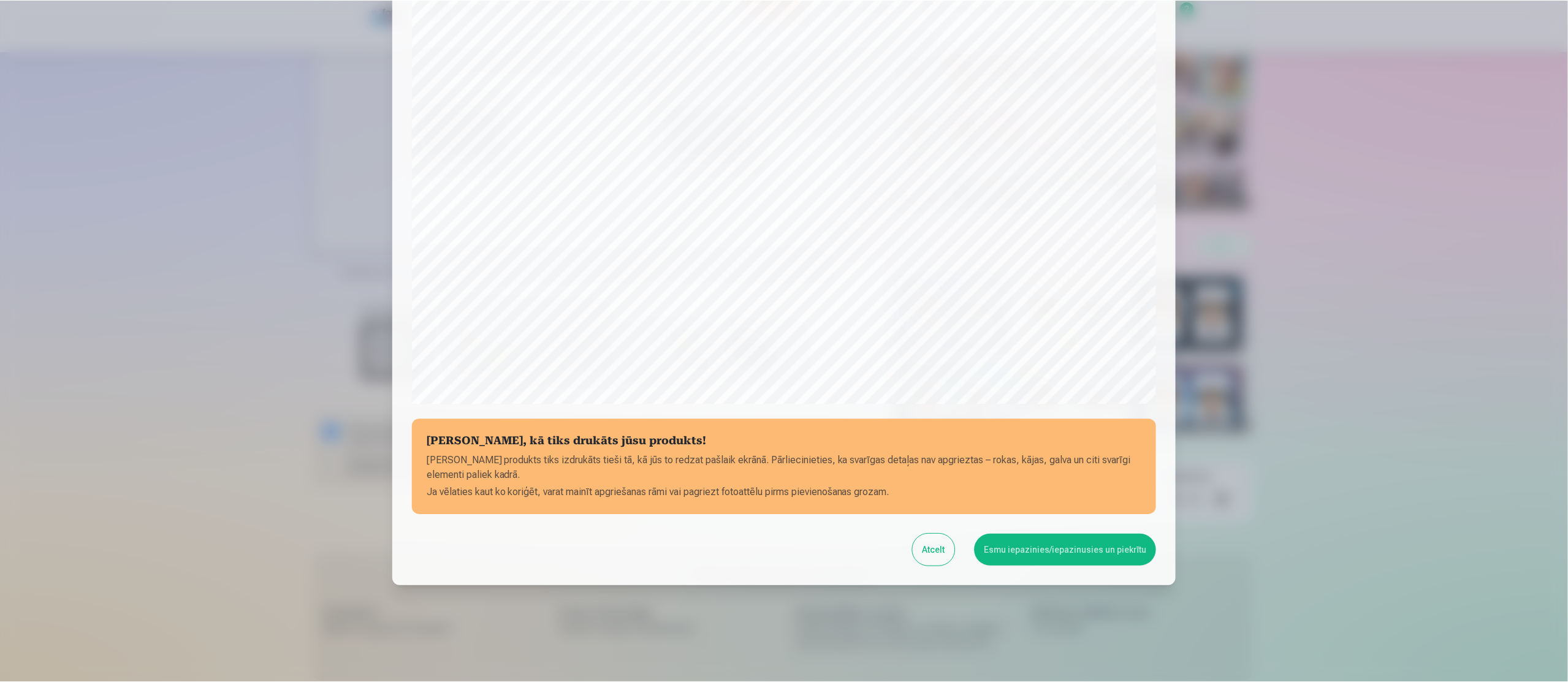
scroll to position [200, 0]
click at [1435, 382] on div at bounding box center [785, 341] width 1570 height 682
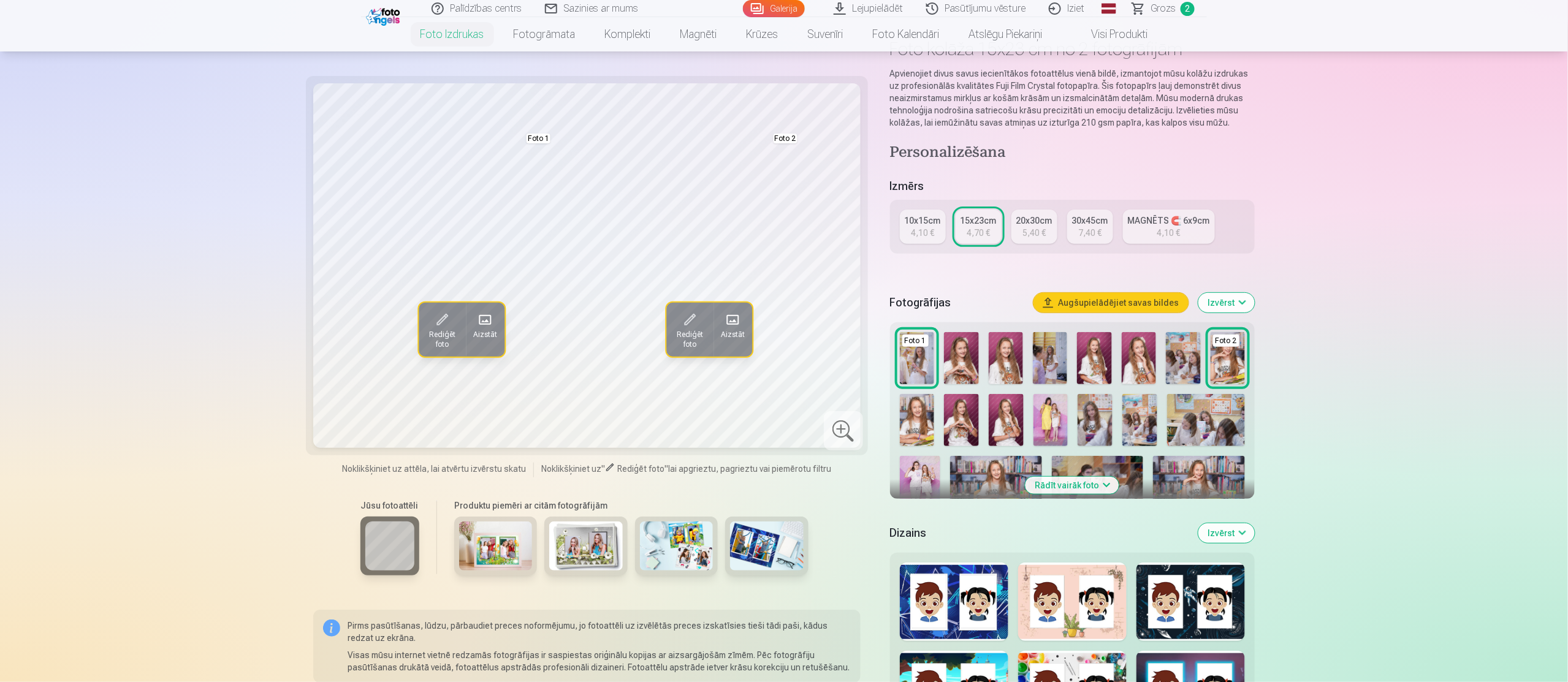
scroll to position [74, 0]
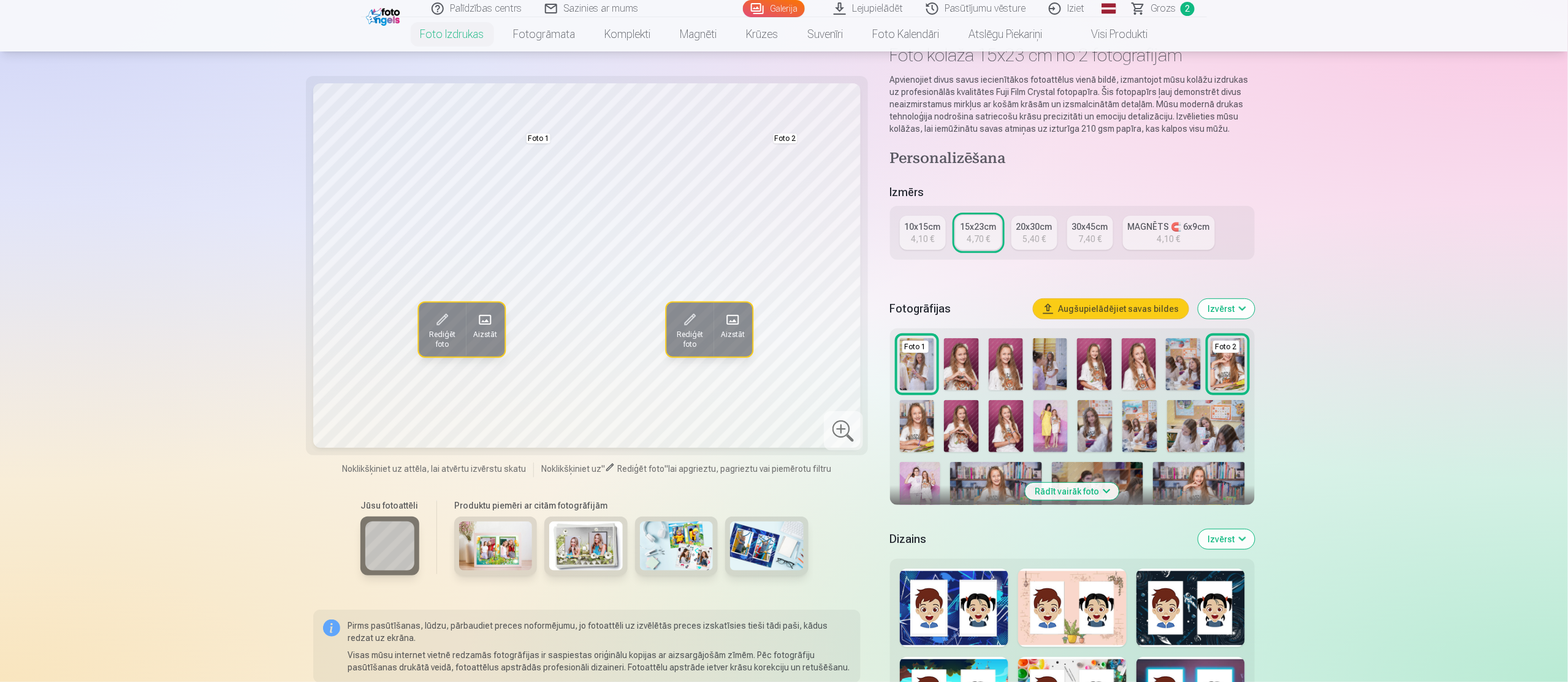
click at [1167, 7] on span "Grozs" at bounding box center [1163, 9] width 25 height 15
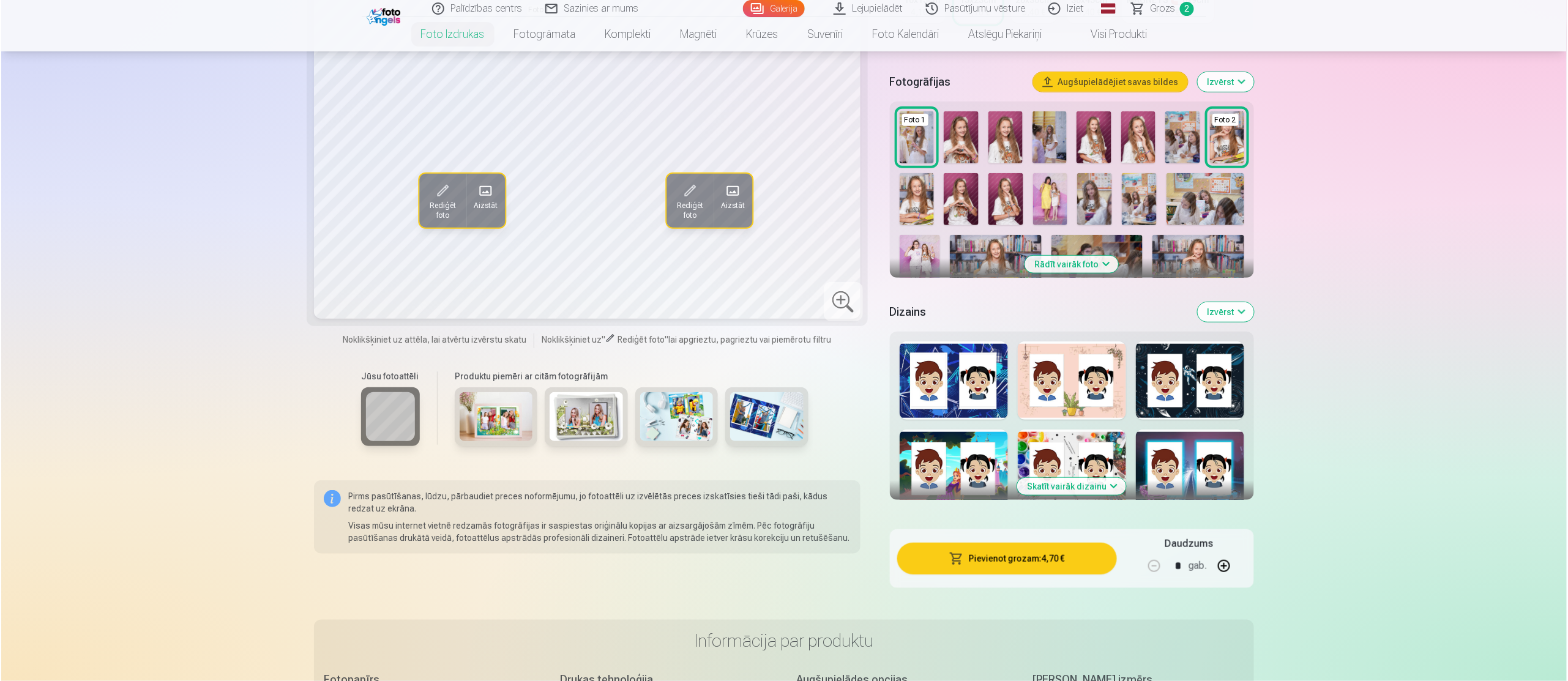
scroll to position [367, 0]
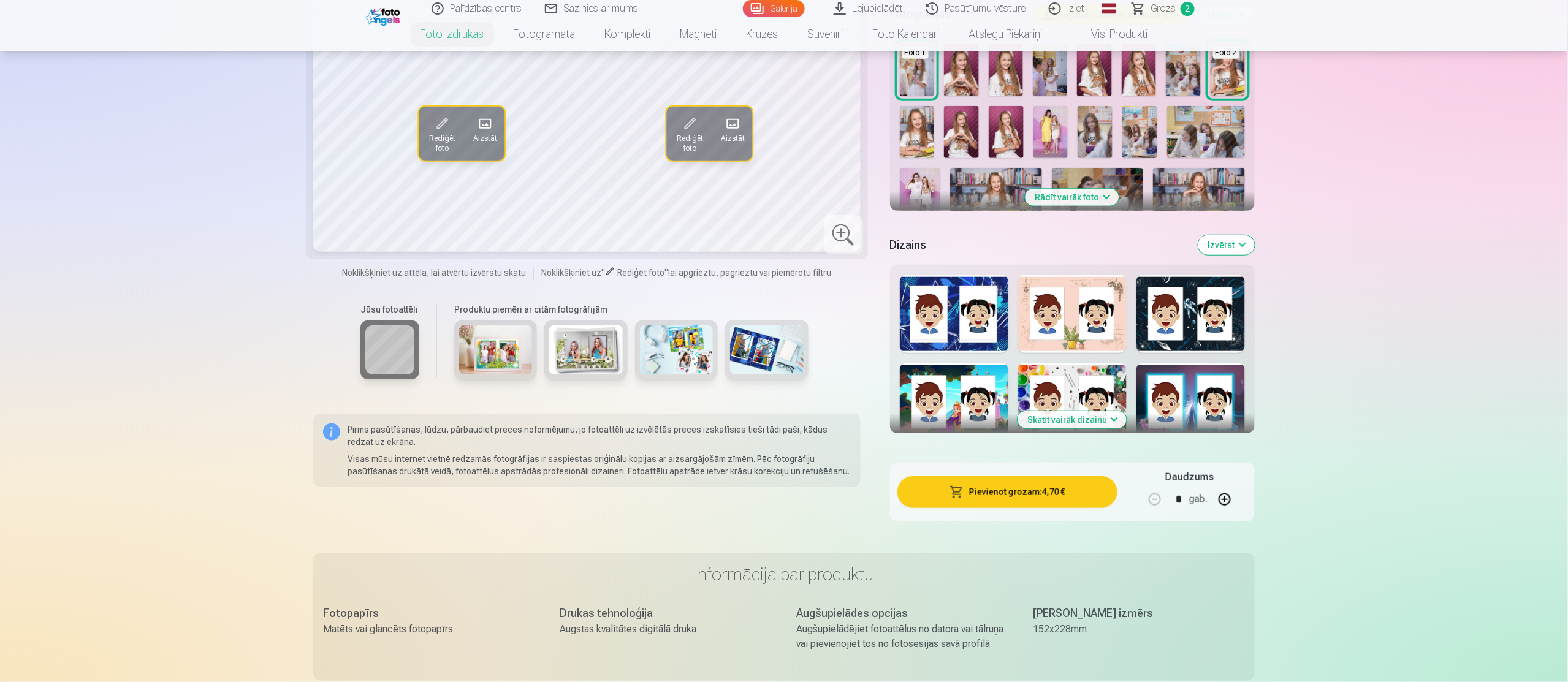
click at [1035, 493] on button "Pievienot grozam : 4,70 €" at bounding box center [1007, 491] width 220 height 32
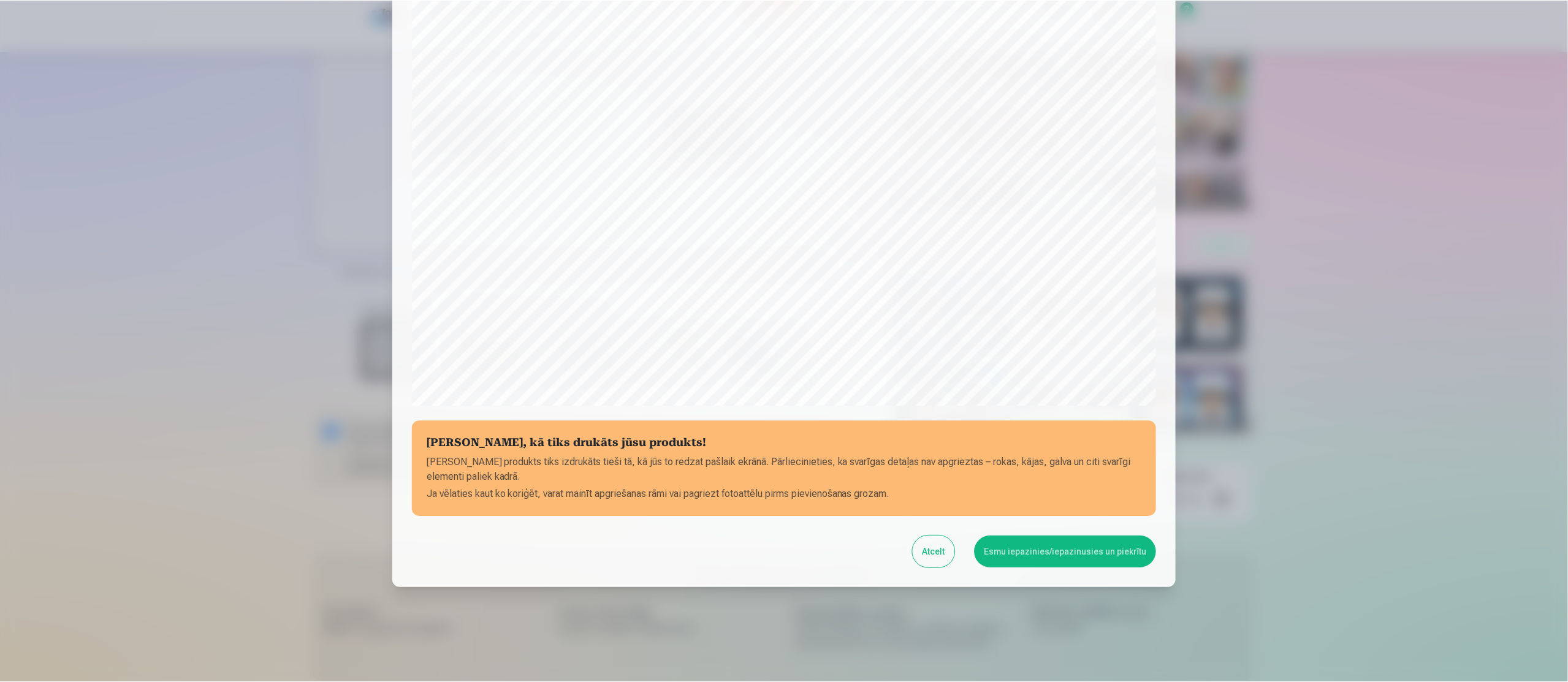
scroll to position [200, 0]
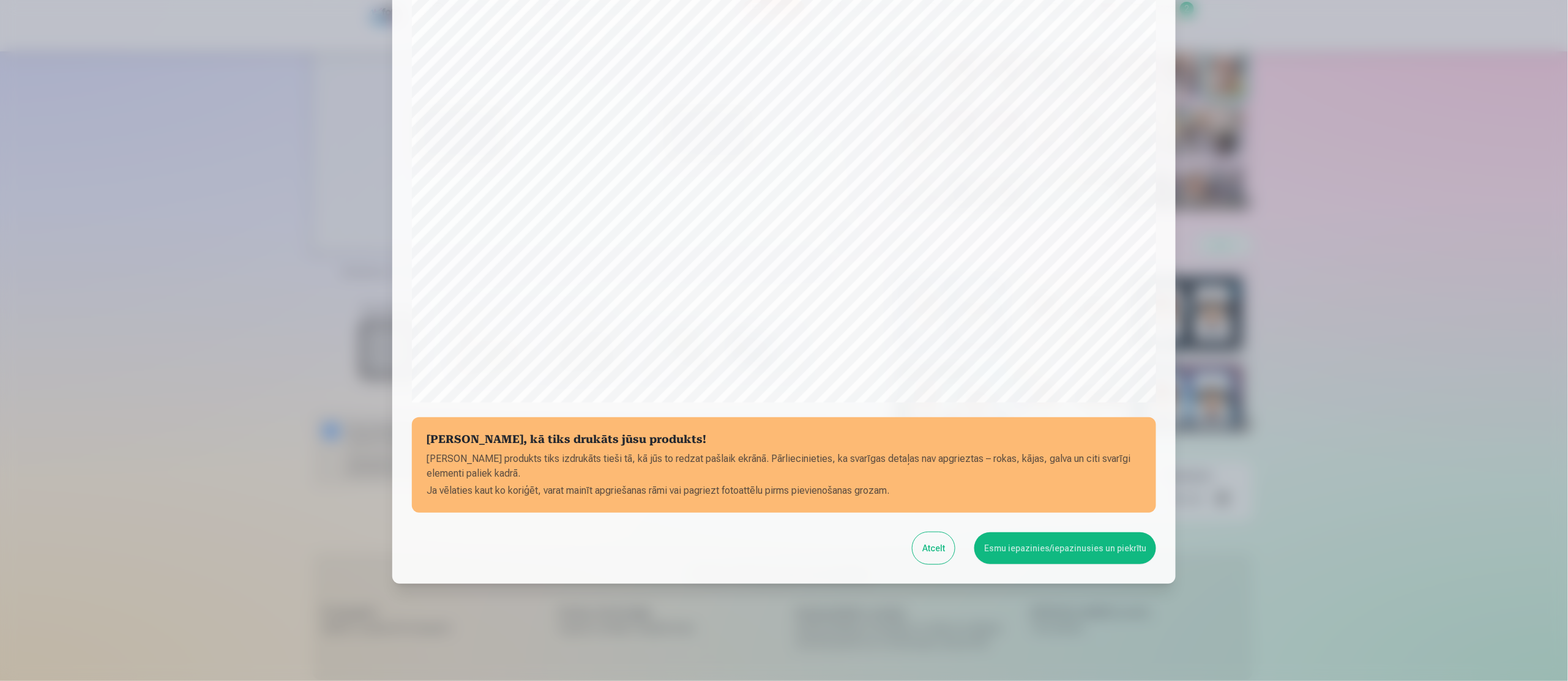
click at [1046, 546] on button "Esmu iepazinies/iepazinusies un piekrītu" at bounding box center [1065, 548] width 181 height 32
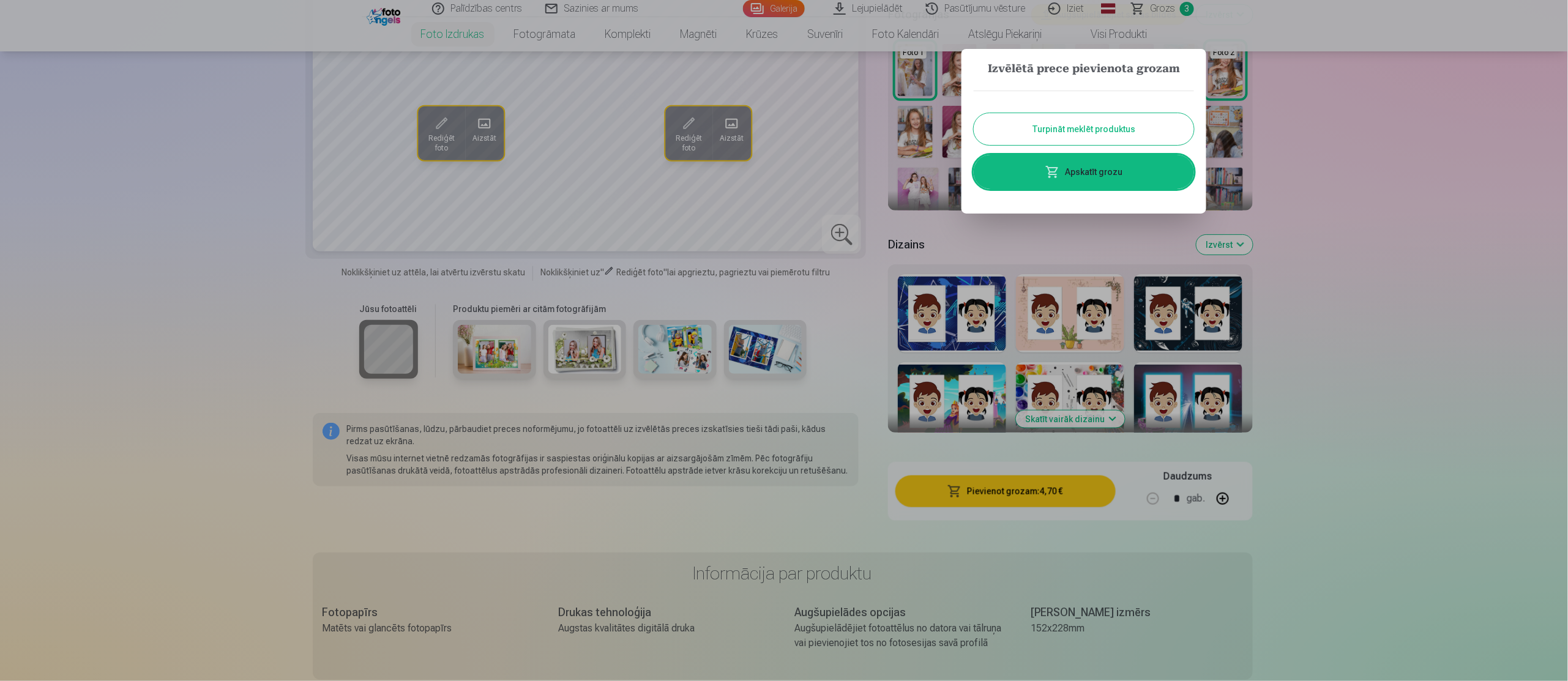
click at [1134, 124] on button "Turpināt meklēt produktus" at bounding box center [1084, 129] width 220 height 32
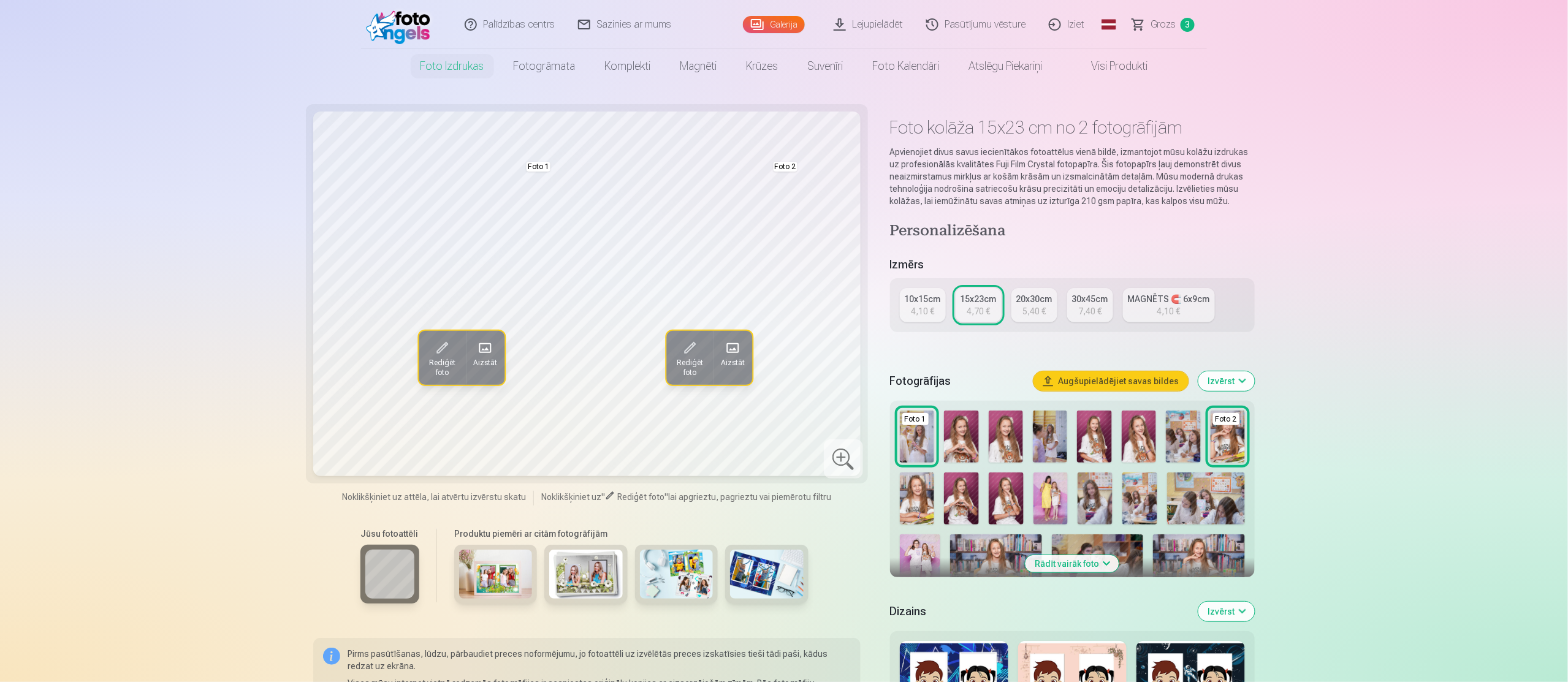
scroll to position [0, 0]
click at [1165, 23] on span "Grozs" at bounding box center [1163, 24] width 25 height 15
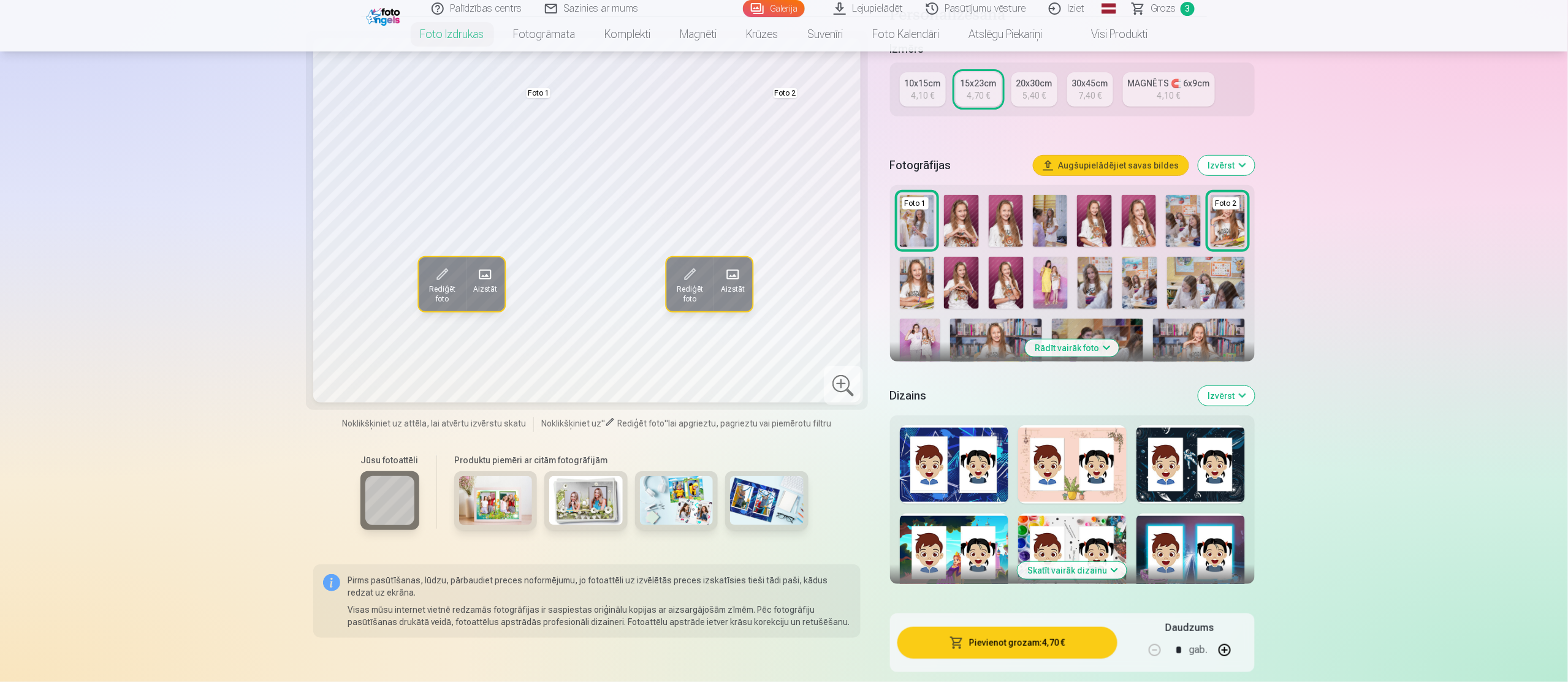
scroll to position [221, 0]
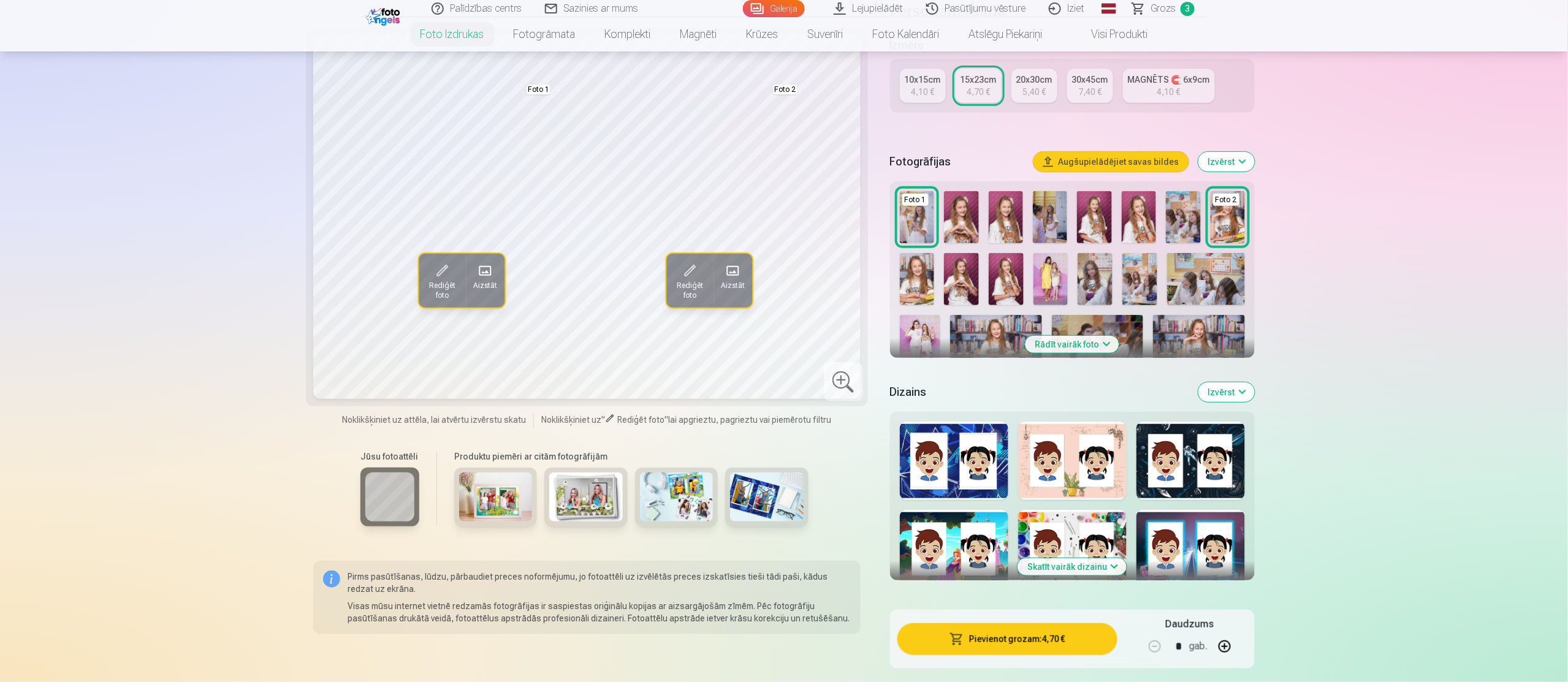
click at [1051, 270] on img at bounding box center [1051, 279] width 35 height 52
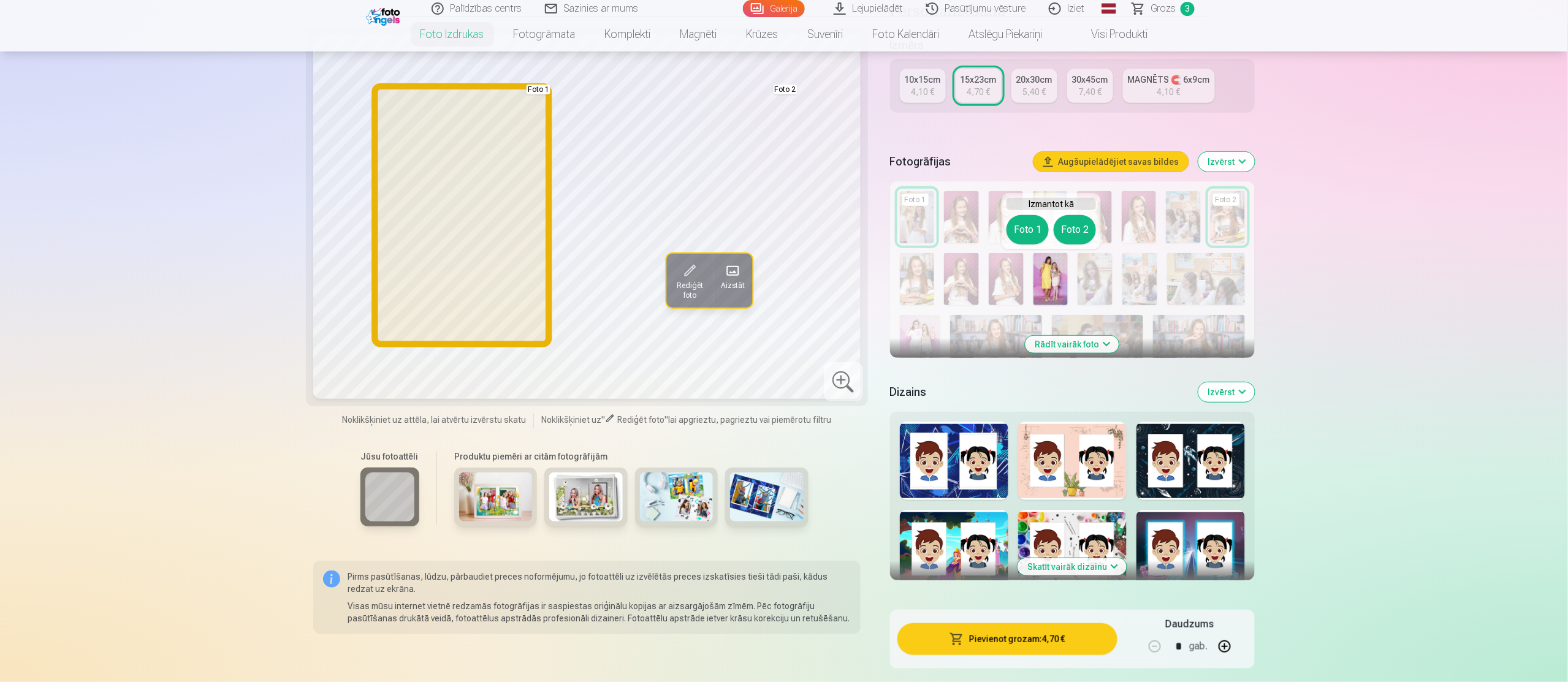
click at [1023, 240] on button "Foto 1" at bounding box center [1027, 230] width 42 height 29
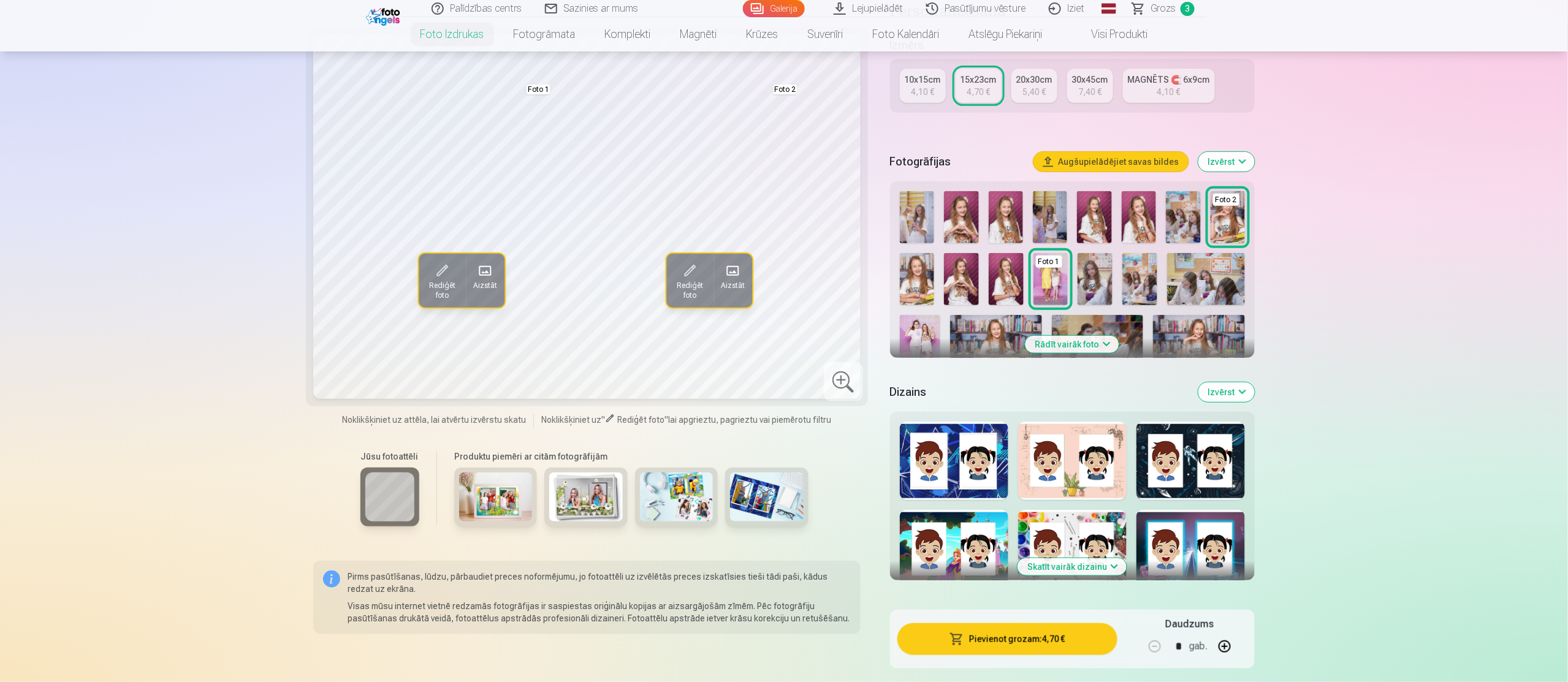
click at [1101, 341] on button "Rādīt vairāk foto" at bounding box center [1072, 344] width 93 height 17
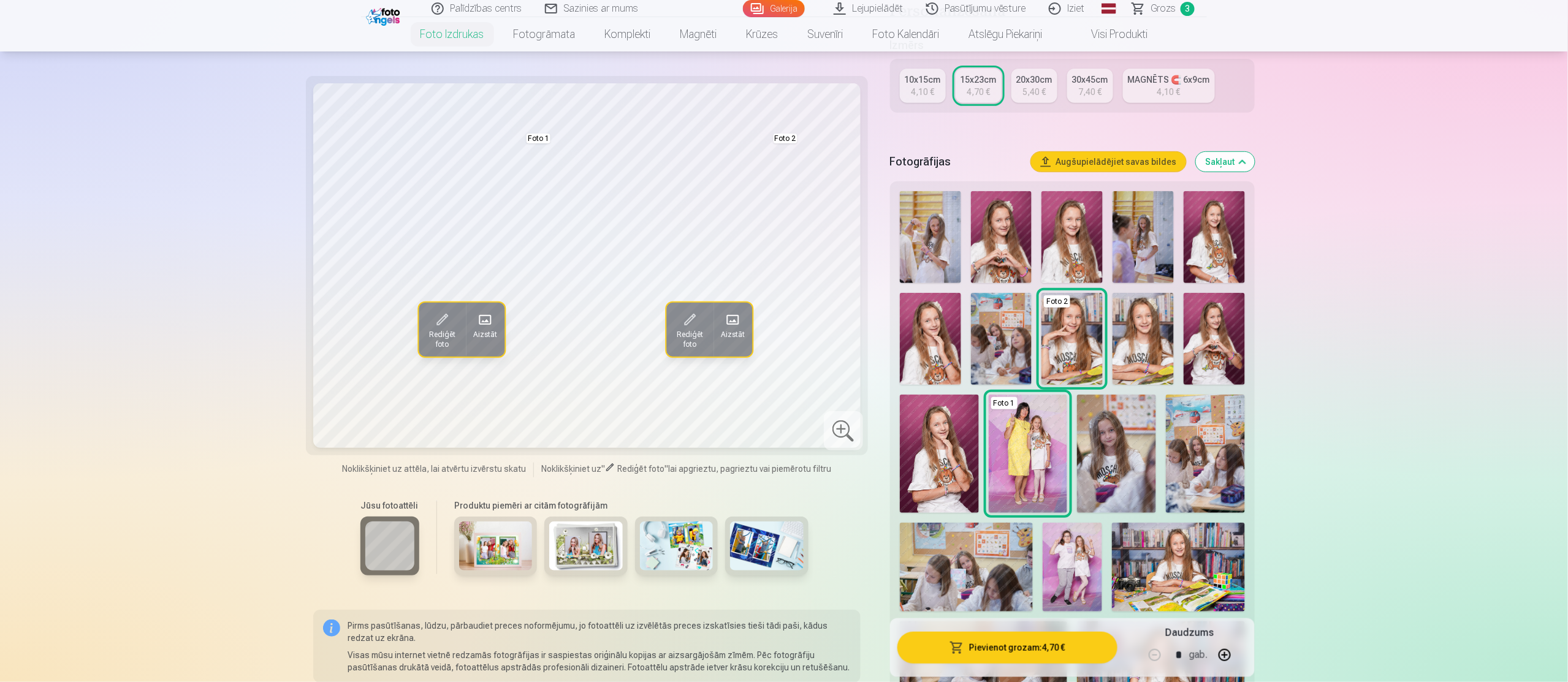
click at [1205, 310] on img at bounding box center [1214, 338] width 61 height 92
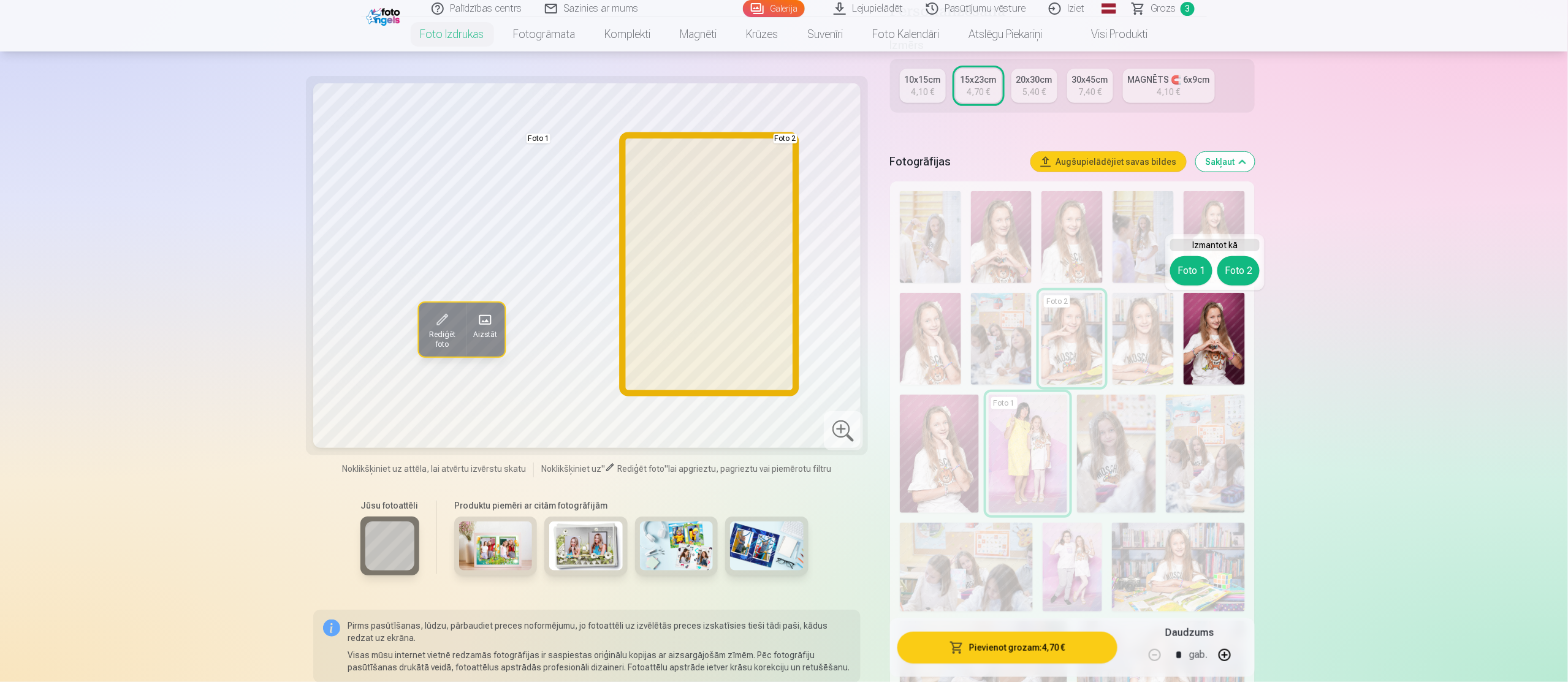
click at [1234, 256] on button "Foto 2" at bounding box center [1238, 271] width 42 height 29
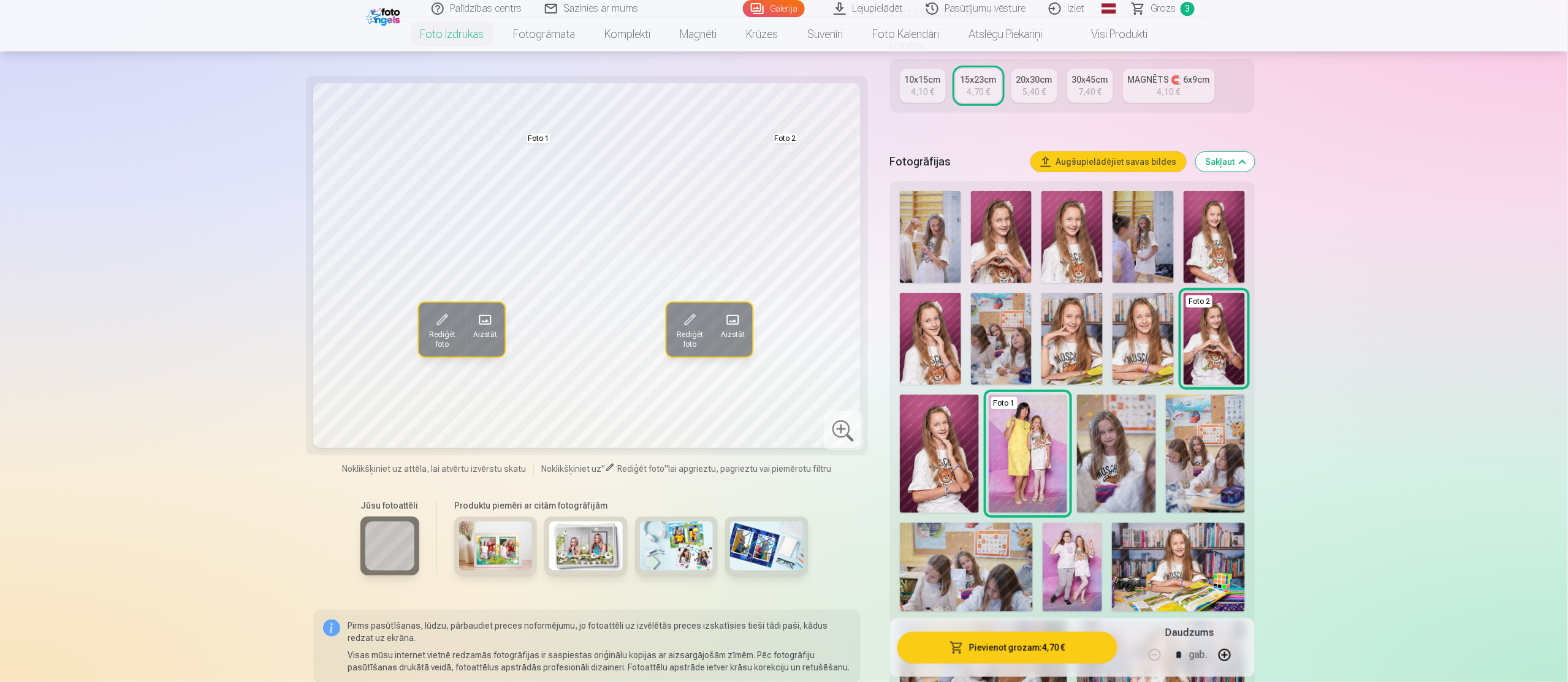
click at [1224, 248] on img at bounding box center [1214, 237] width 61 height 92
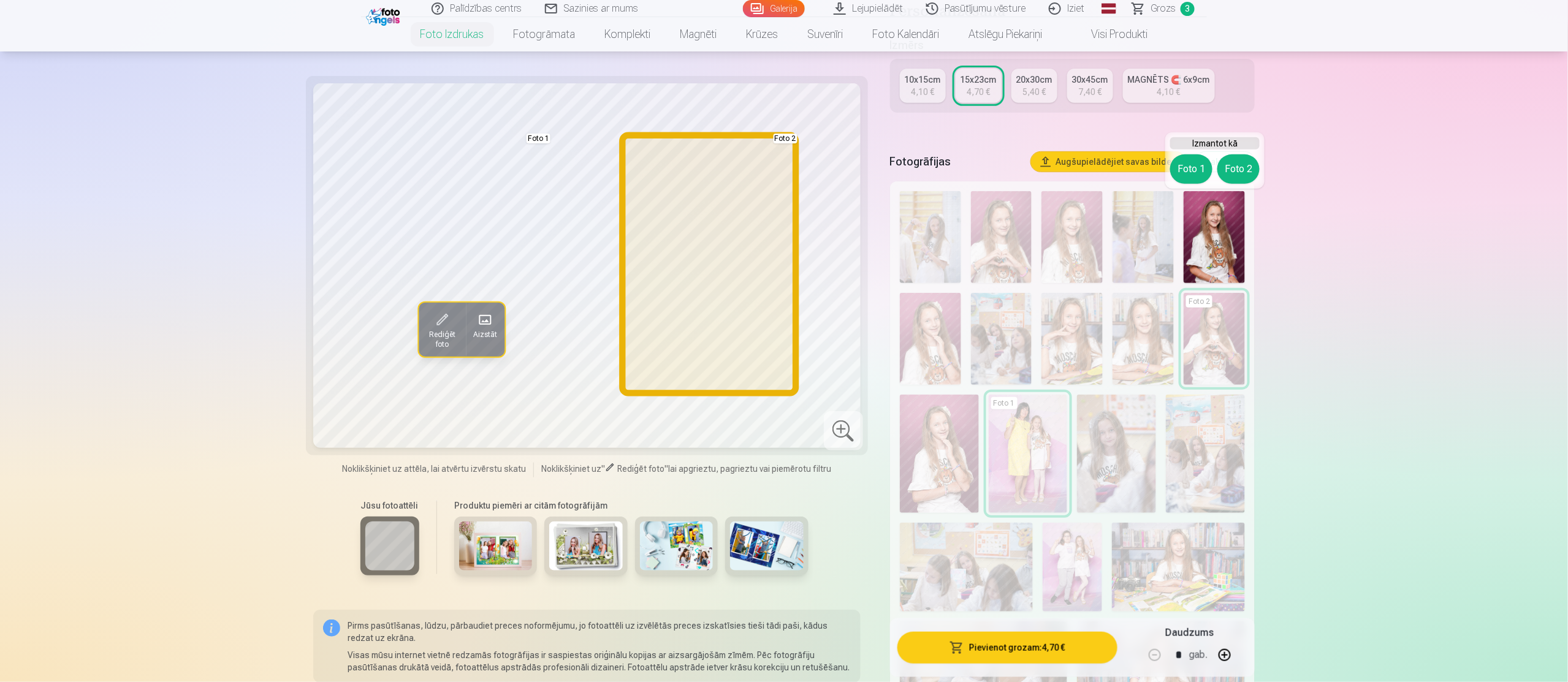
click at [1237, 167] on button "Foto 2" at bounding box center [1238, 169] width 42 height 29
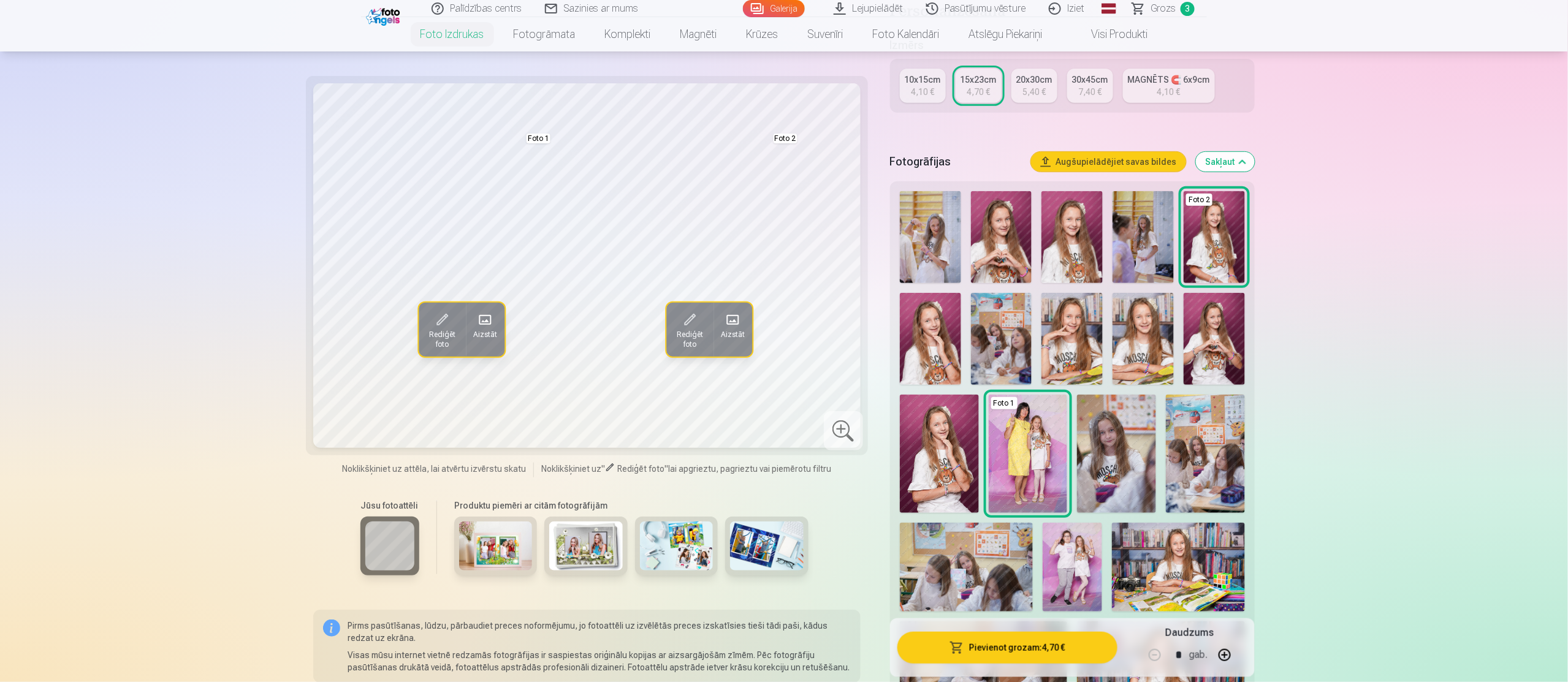
click at [973, 245] on img at bounding box center [1001, 237] width 61 height 92
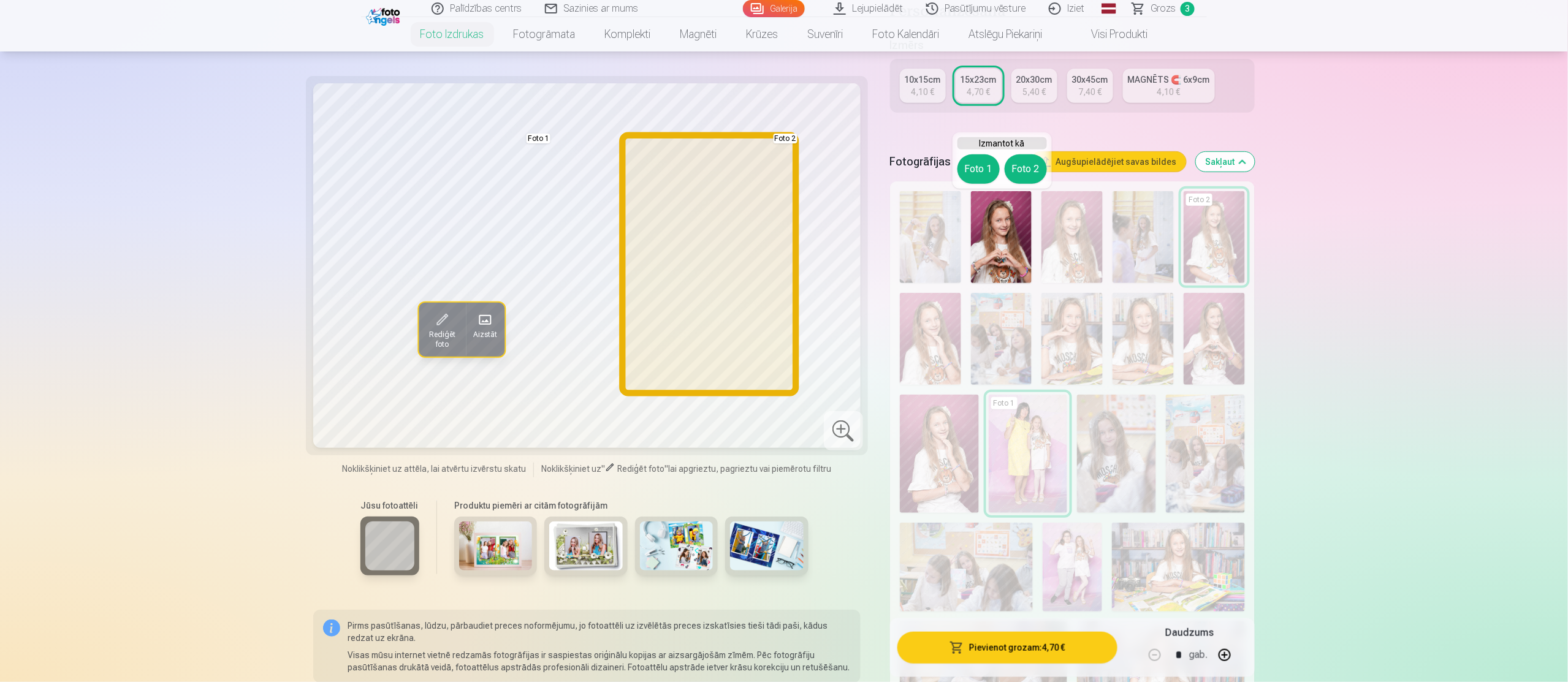
click at [1021, 170] on button "Foto 2" at bounding box center [1025, 169] width 42 height 29
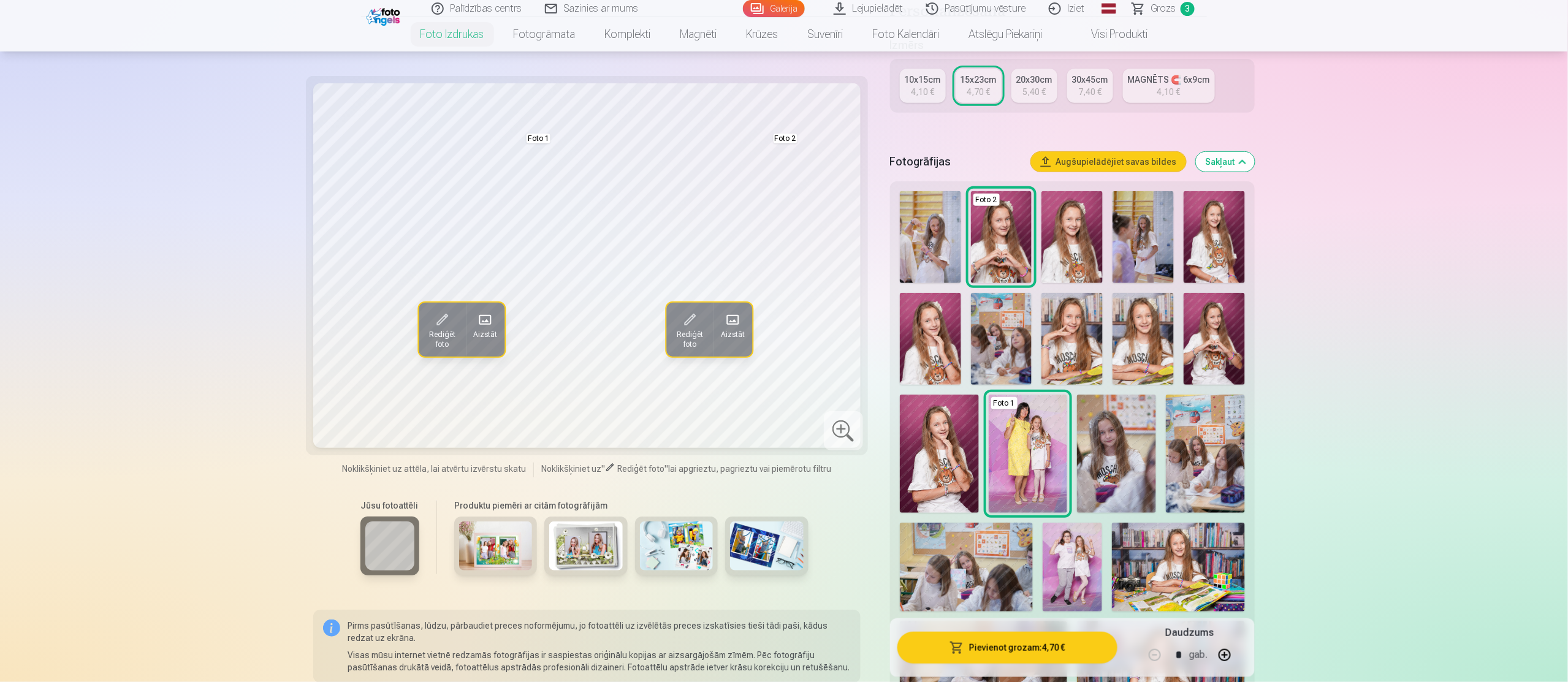
click at [935, 466] on img at bounding box center [939, 454] width 79 height 118
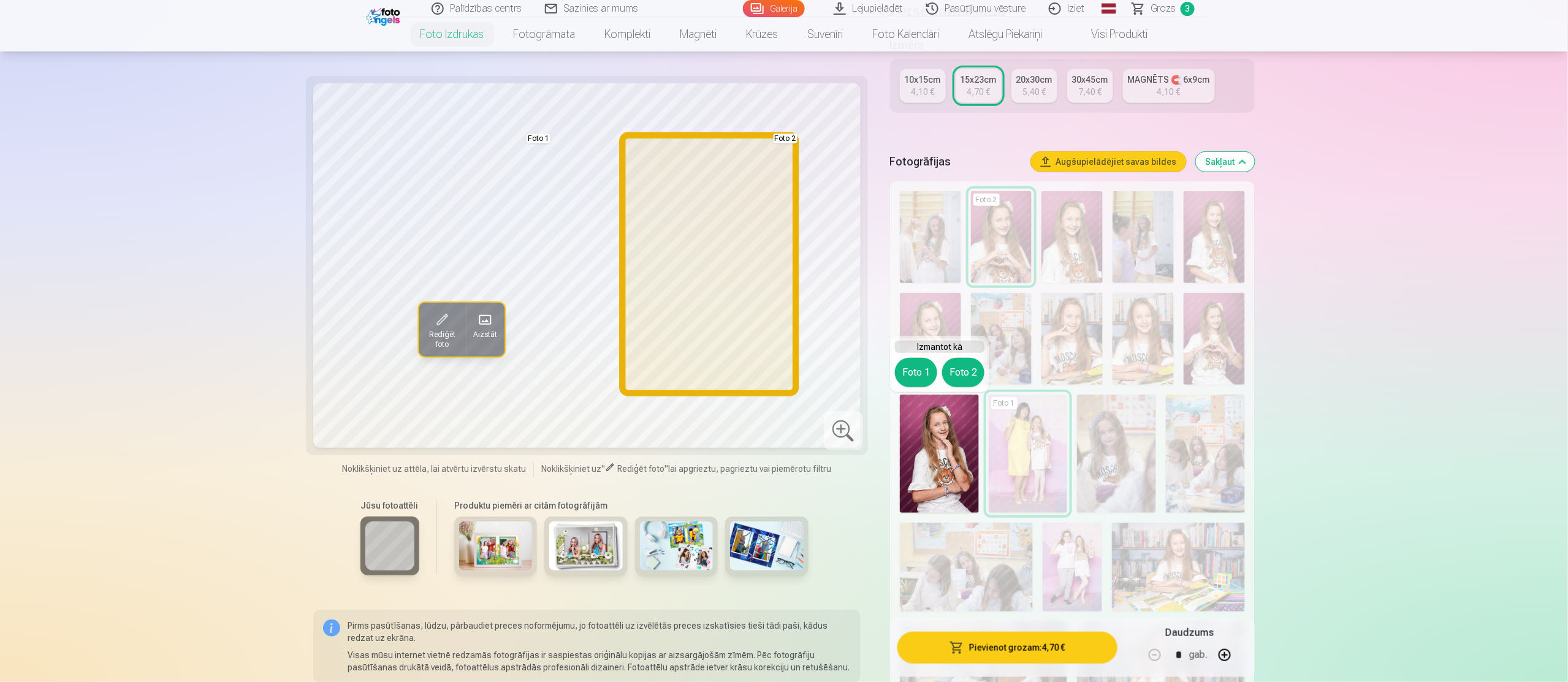
click at [968, 372] on button "Foto 2" at bounding box center [962, 373] width 42 height 29
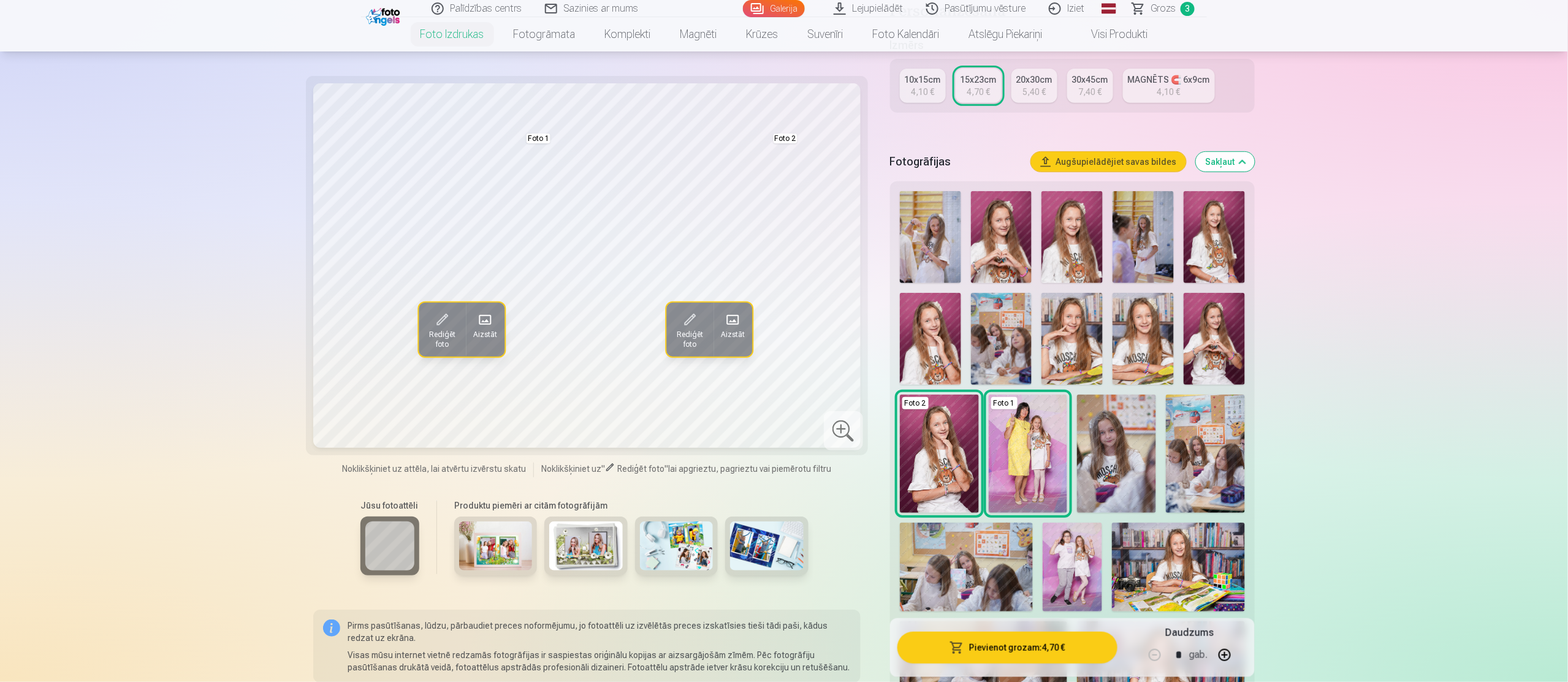
click at [1067, 577] on img at bounding box center [1072, 567] width 60 height 89
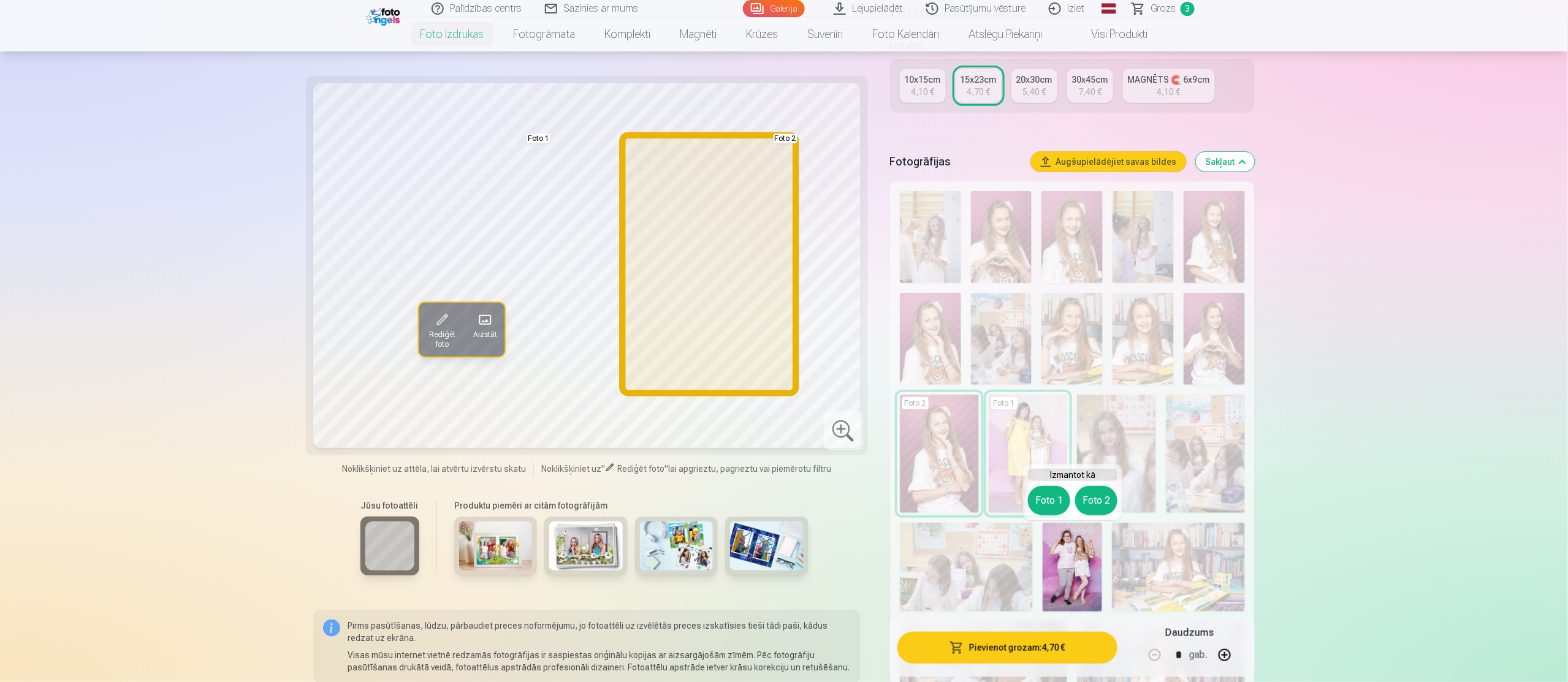
click at [1101, 494] on button "Foto 2" at bounding box center [1096, 501] width 42 height 29
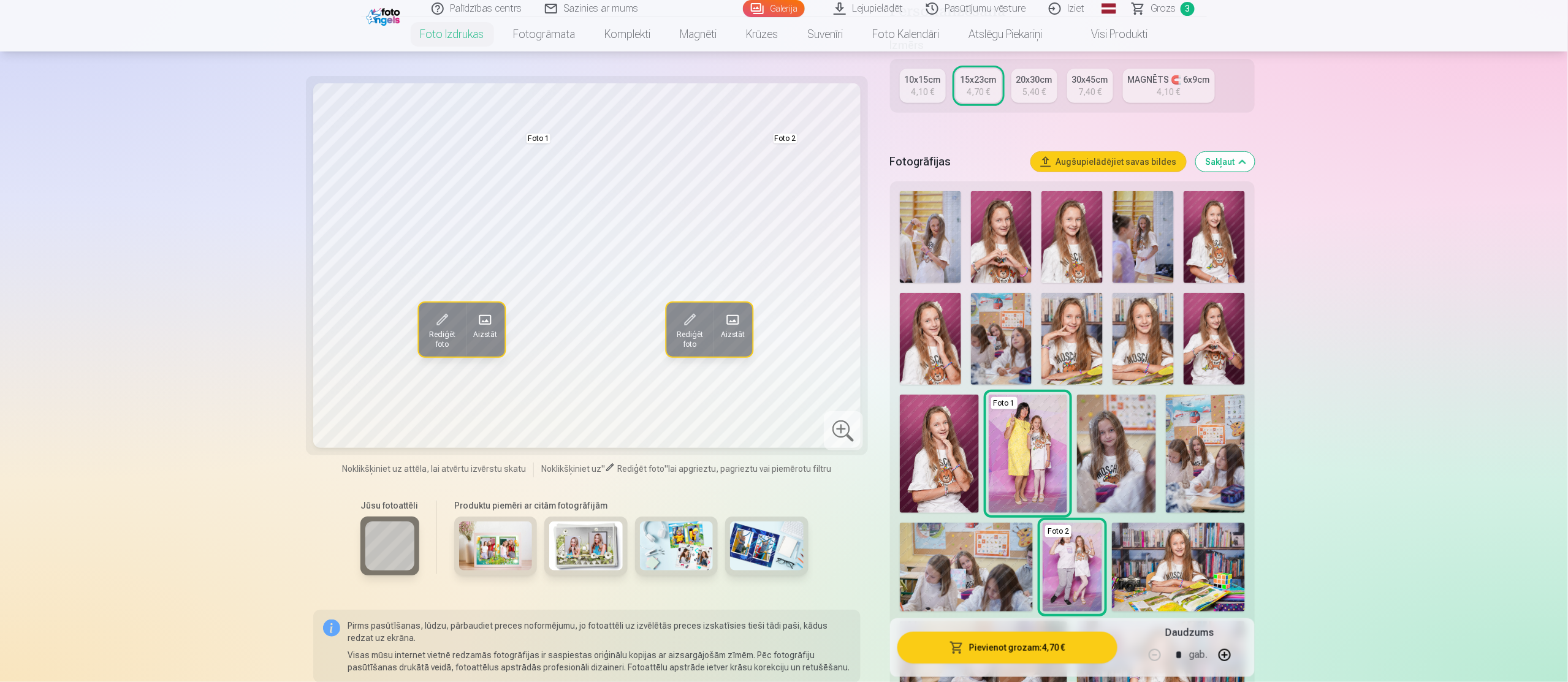
click at [1207, 556] on img at bounding box center [1178, 567] width 133 height 89
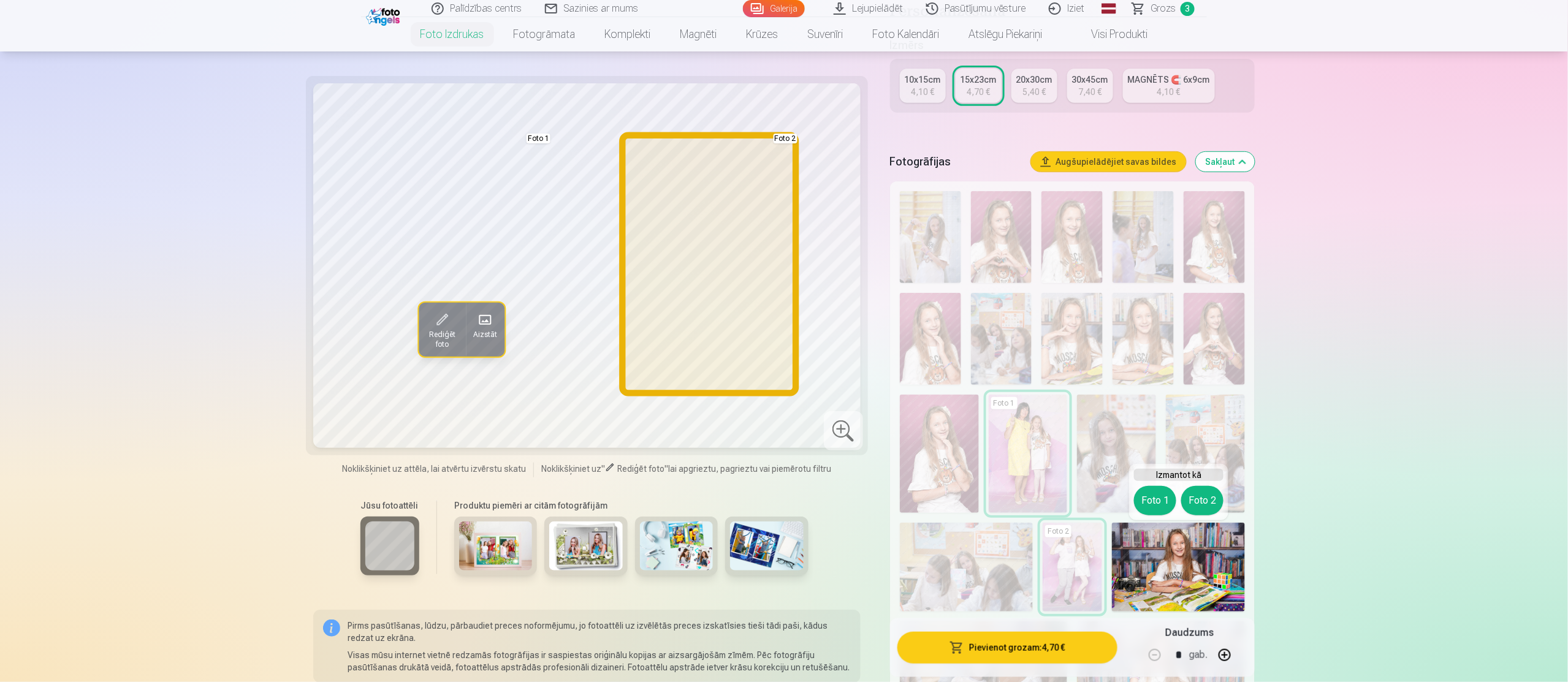
click at [1203, 498] on button "Foto 2" at bounding box center [1202, 501] width 42 height 29
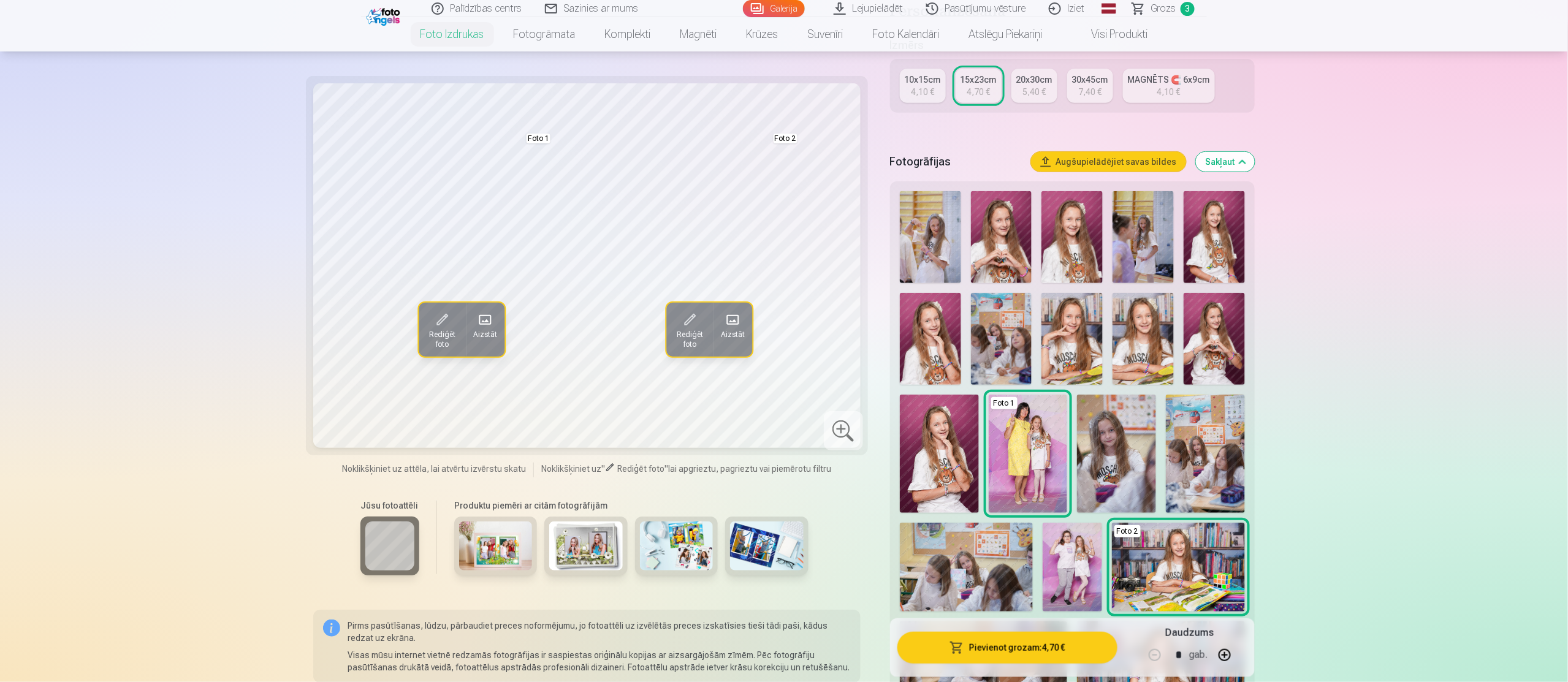
click at [1170, 10] on span "Grozs" at bounding box center [1163, 9] width 25 height 15
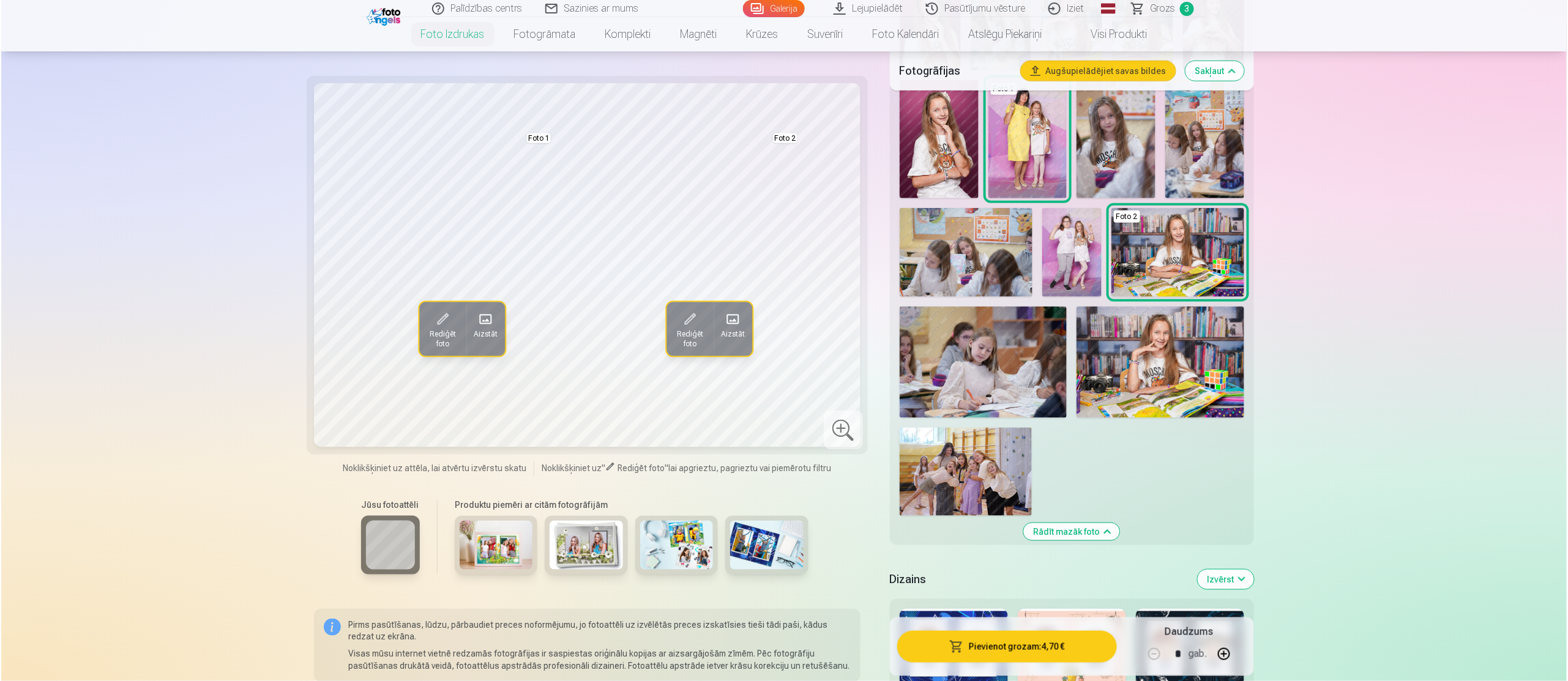
scroll to position [588, 0]
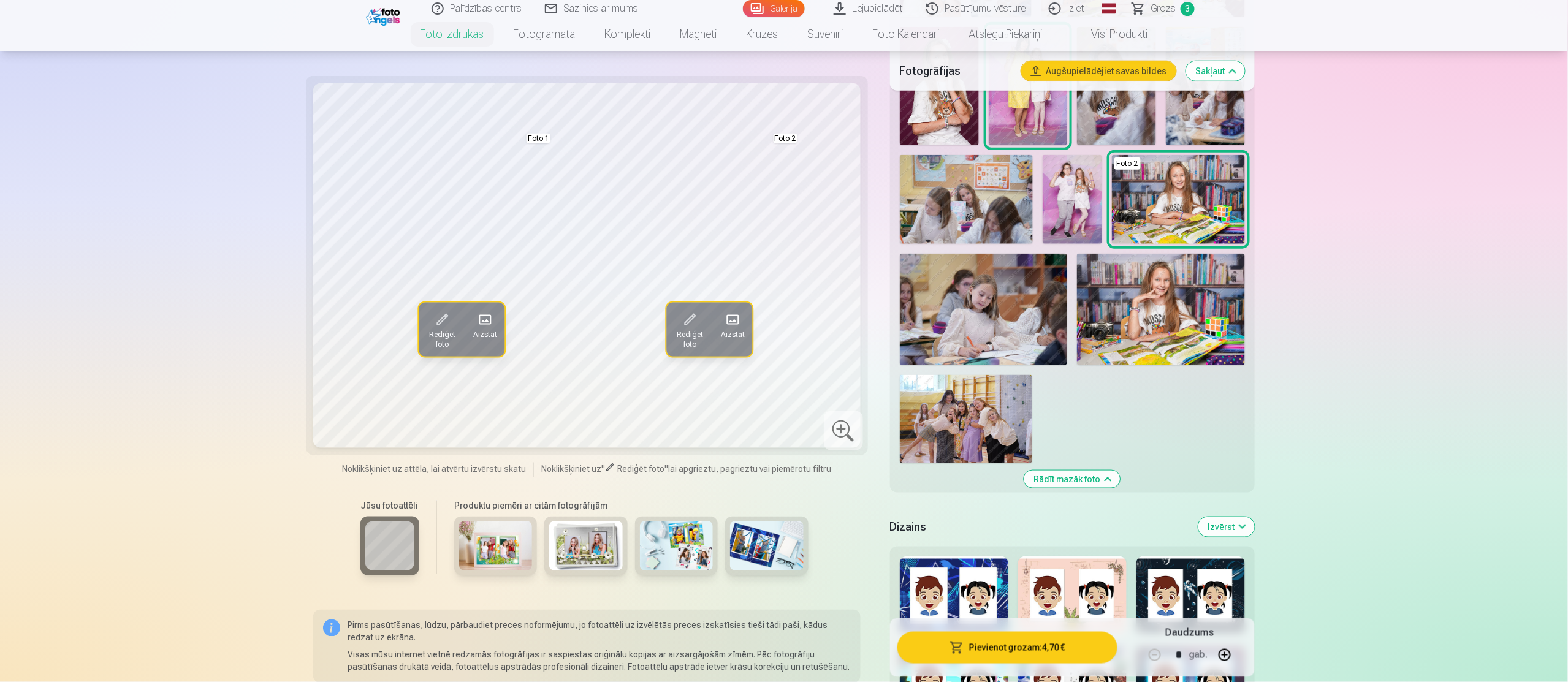
click at [1004, 644] on button "Pievienot grozam : 4,70 €" at bounding box center [1007, 647] width 220 height 32
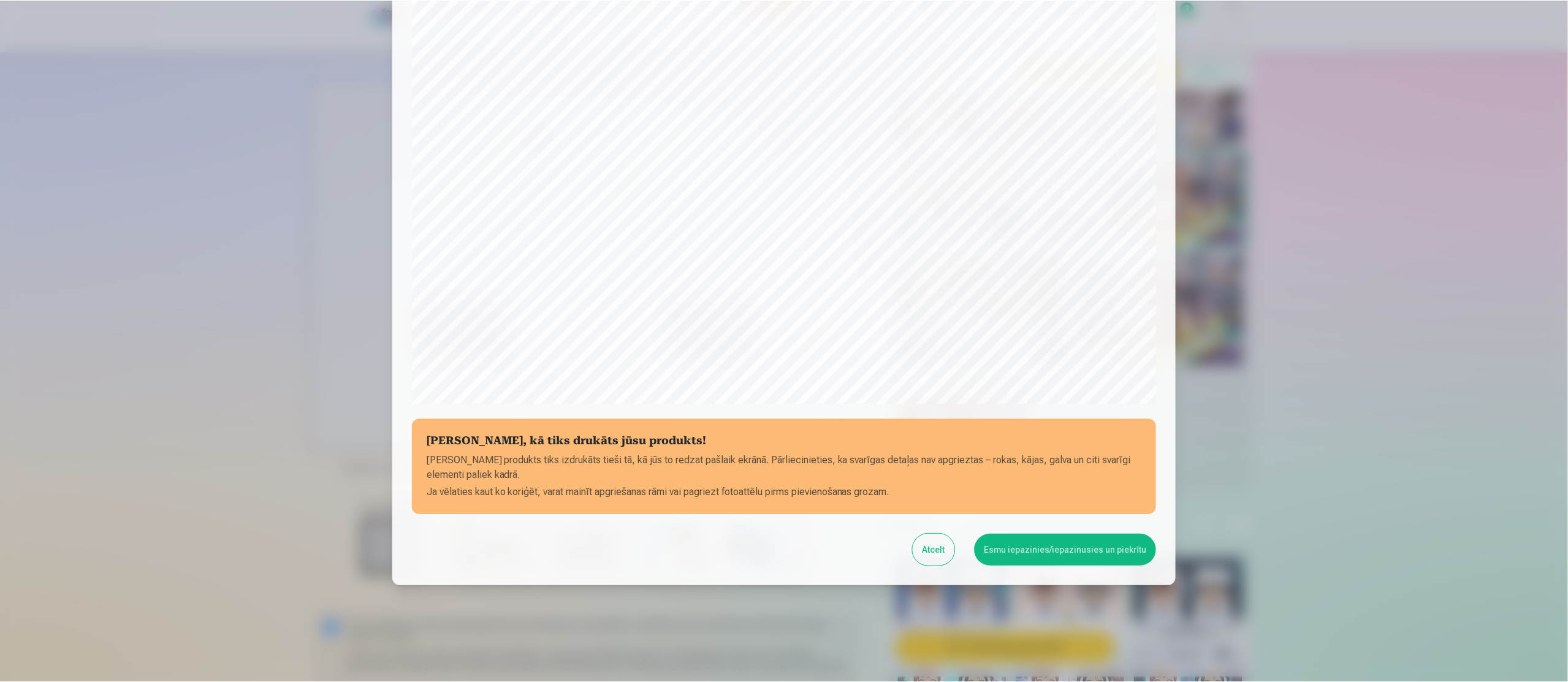
scroll to position [200, 0]
click at [1072, 545] on button "Esmu iepazinies/iepazinusies un piekrītu" at bounding box center [1066, 549] width 182 height 32
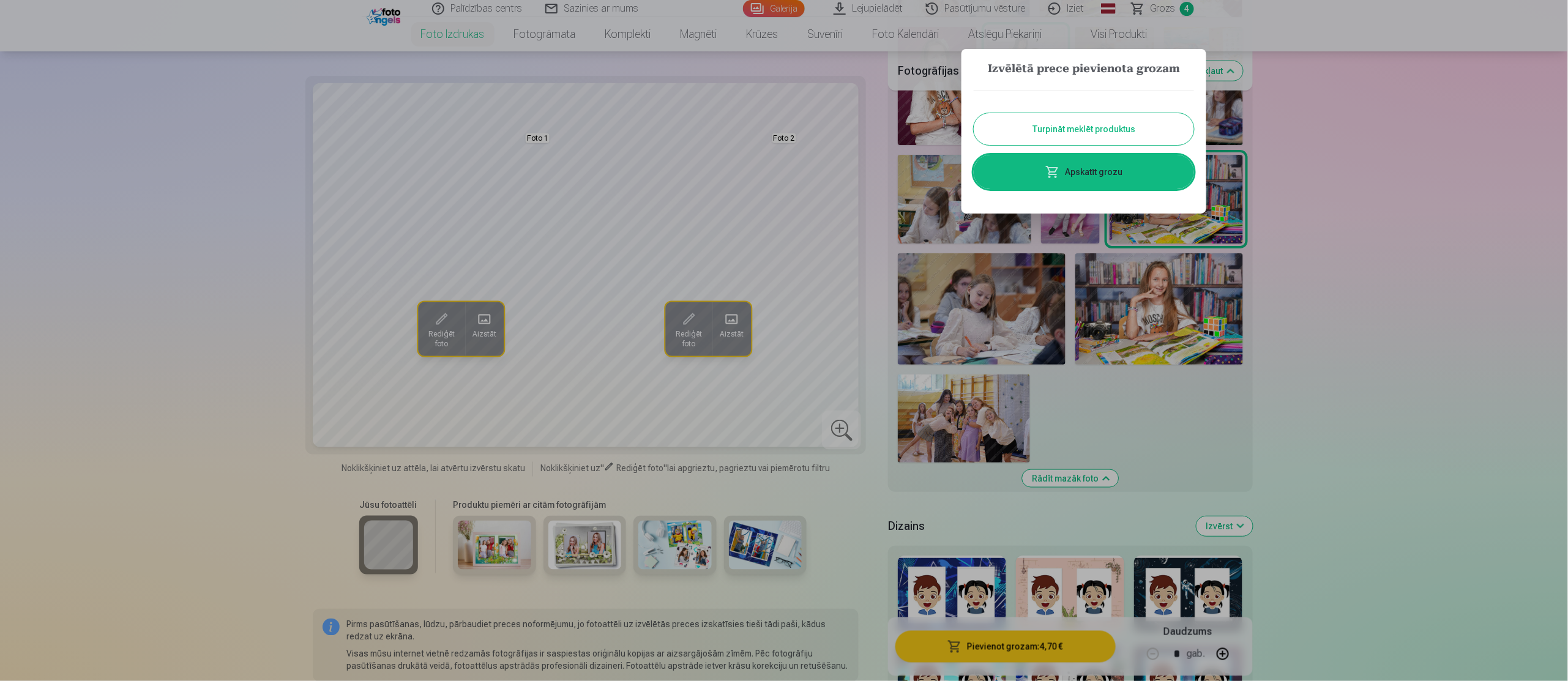
click at [1118, 136] on button "Turpināt meklēt produktus" at bounding box center [1084, 129] width 220 height 32
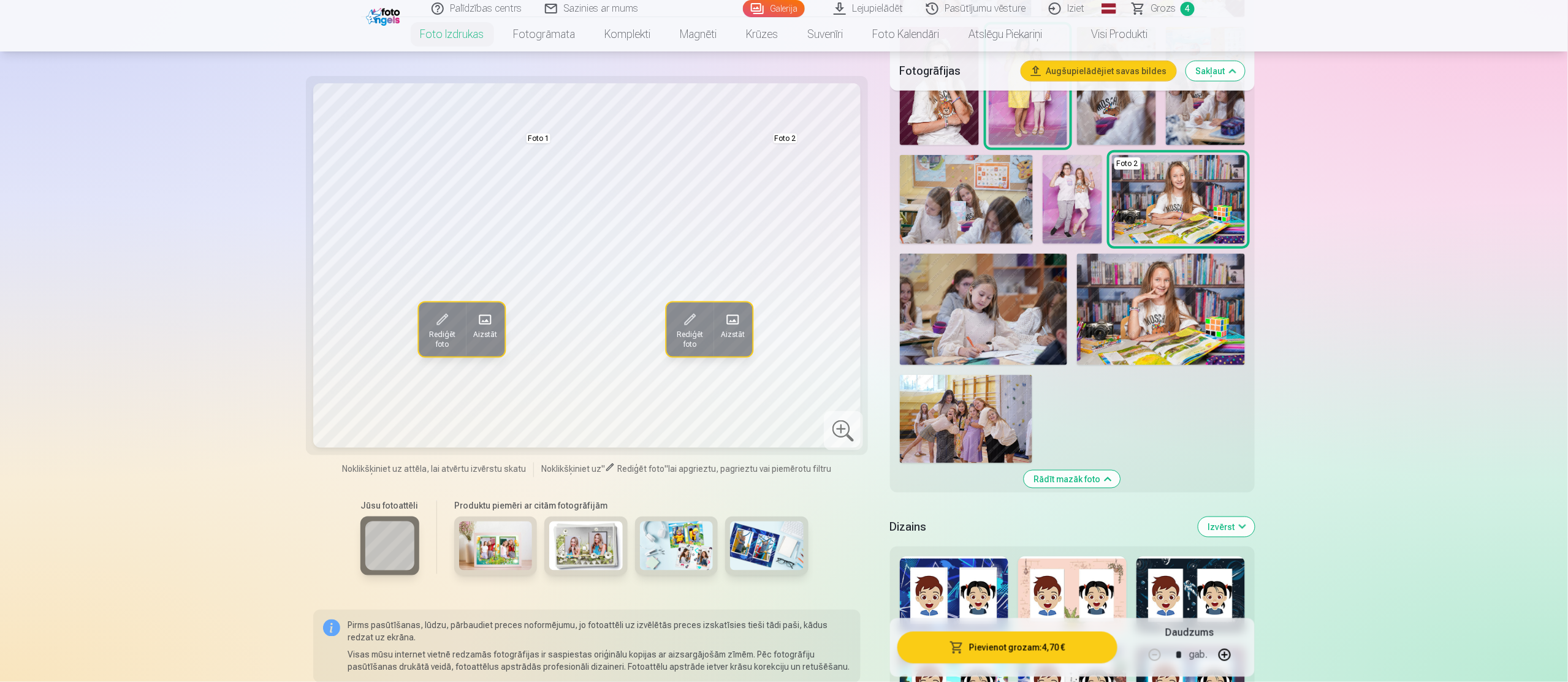
click at [1167, 3] on span "Grozs" at bounding box center [1163, 9] width 25 height 15
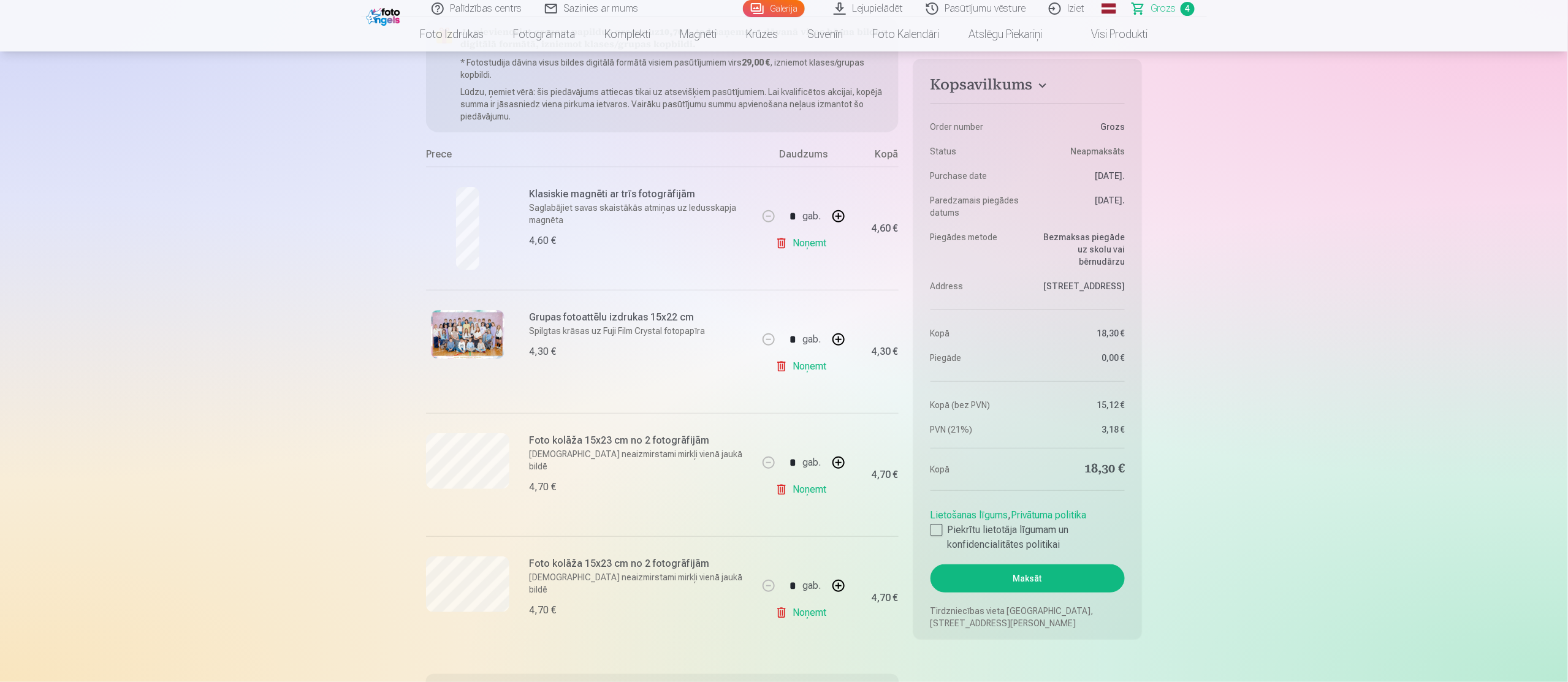
scroll to position [221, 0]
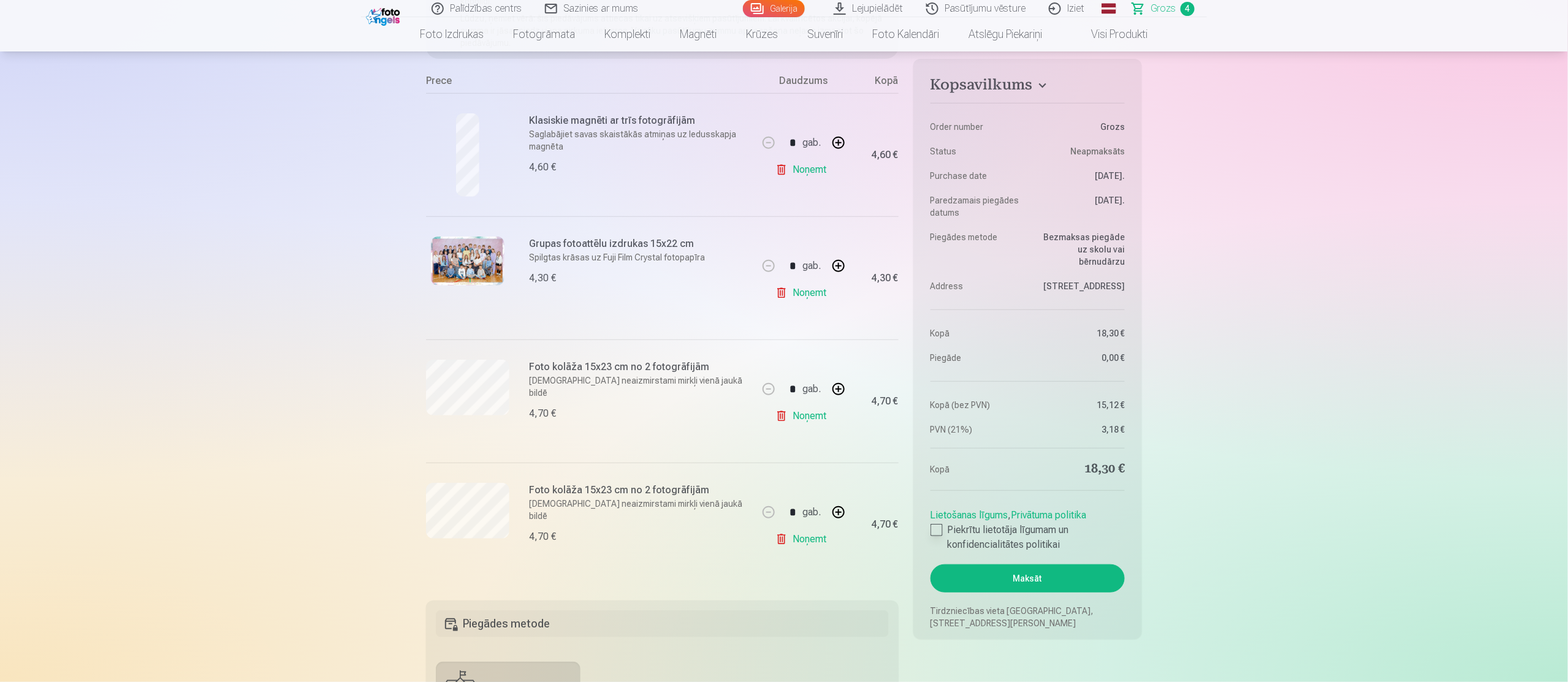
click at [934, 530] on div at bounding box center [937, 530] width 13 height 13
click at [1048, 578] on button "Maksāt" at bounding box center [1028, 578] width 194 height 28
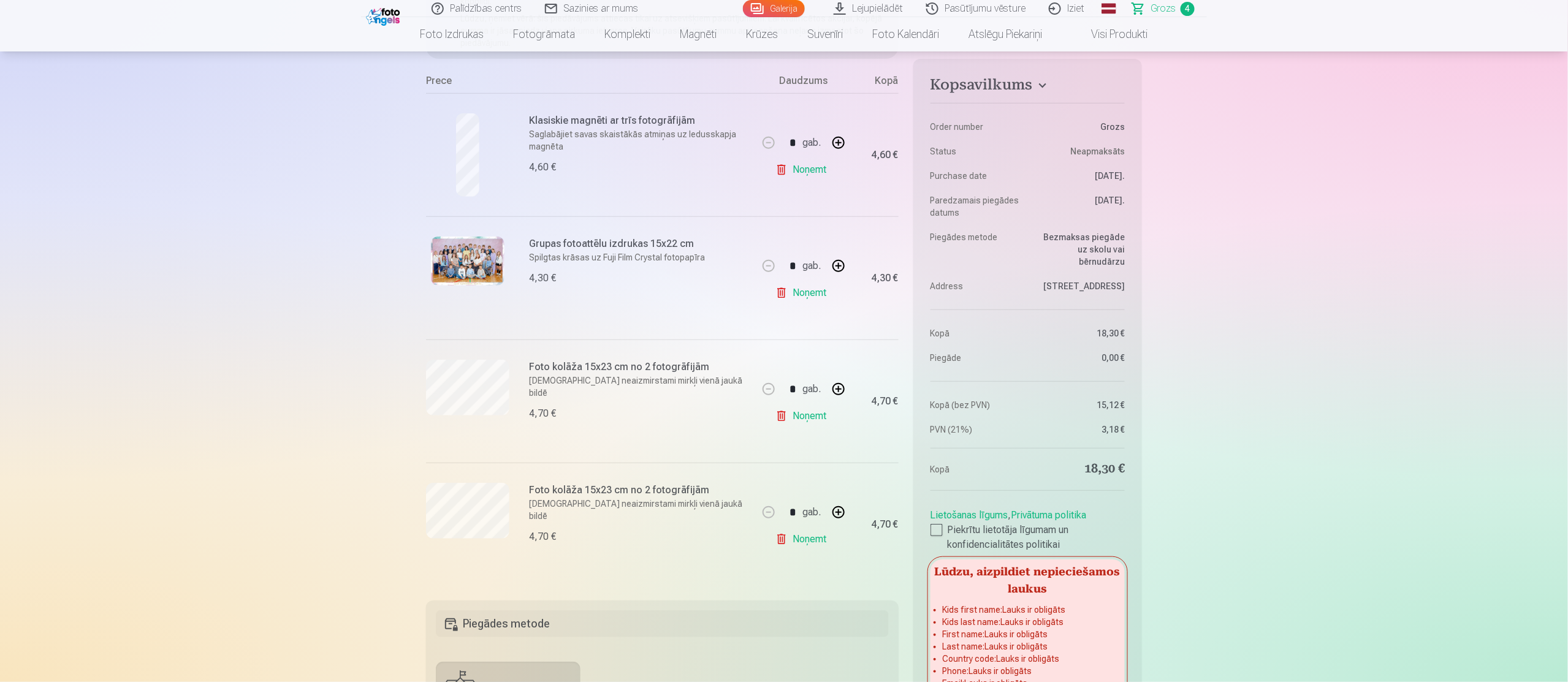
scroll to position [909, 0]
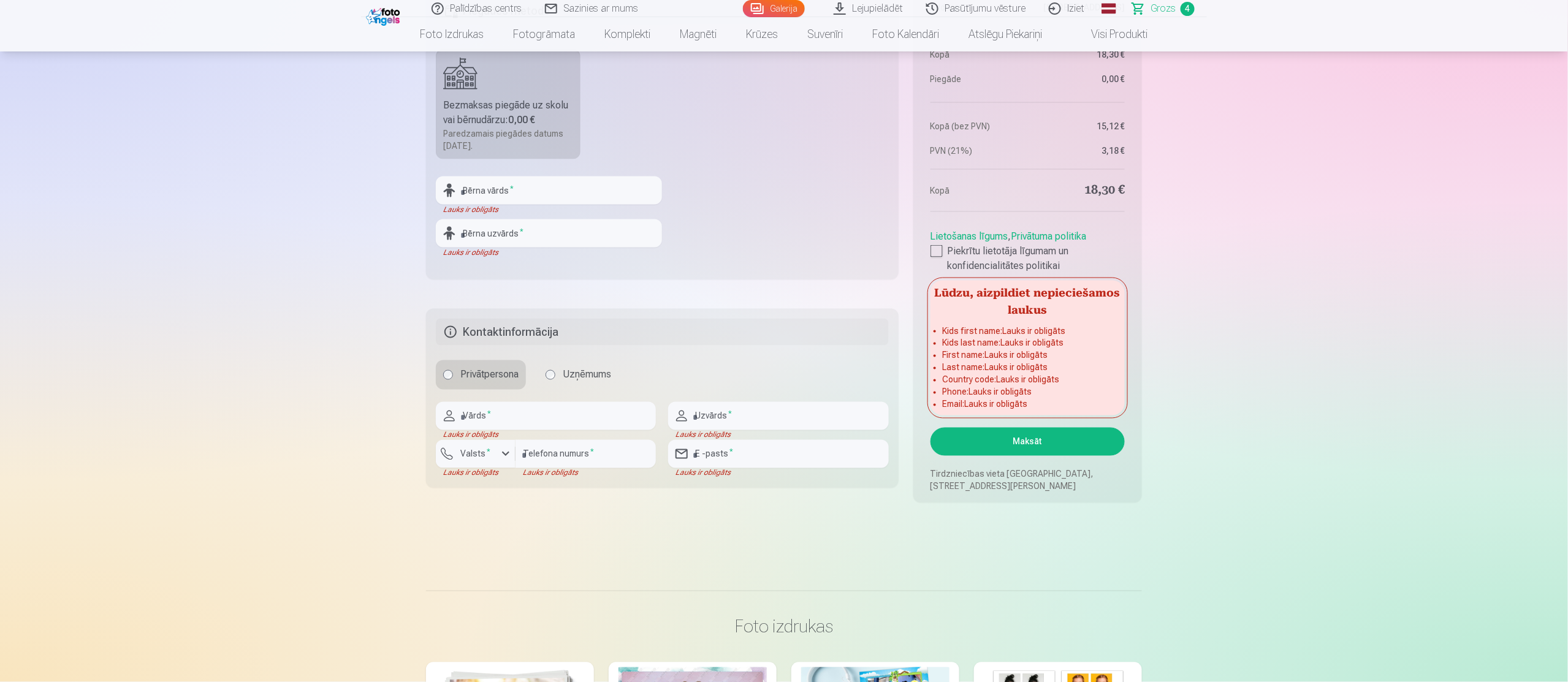
scroll to position [836, 0]
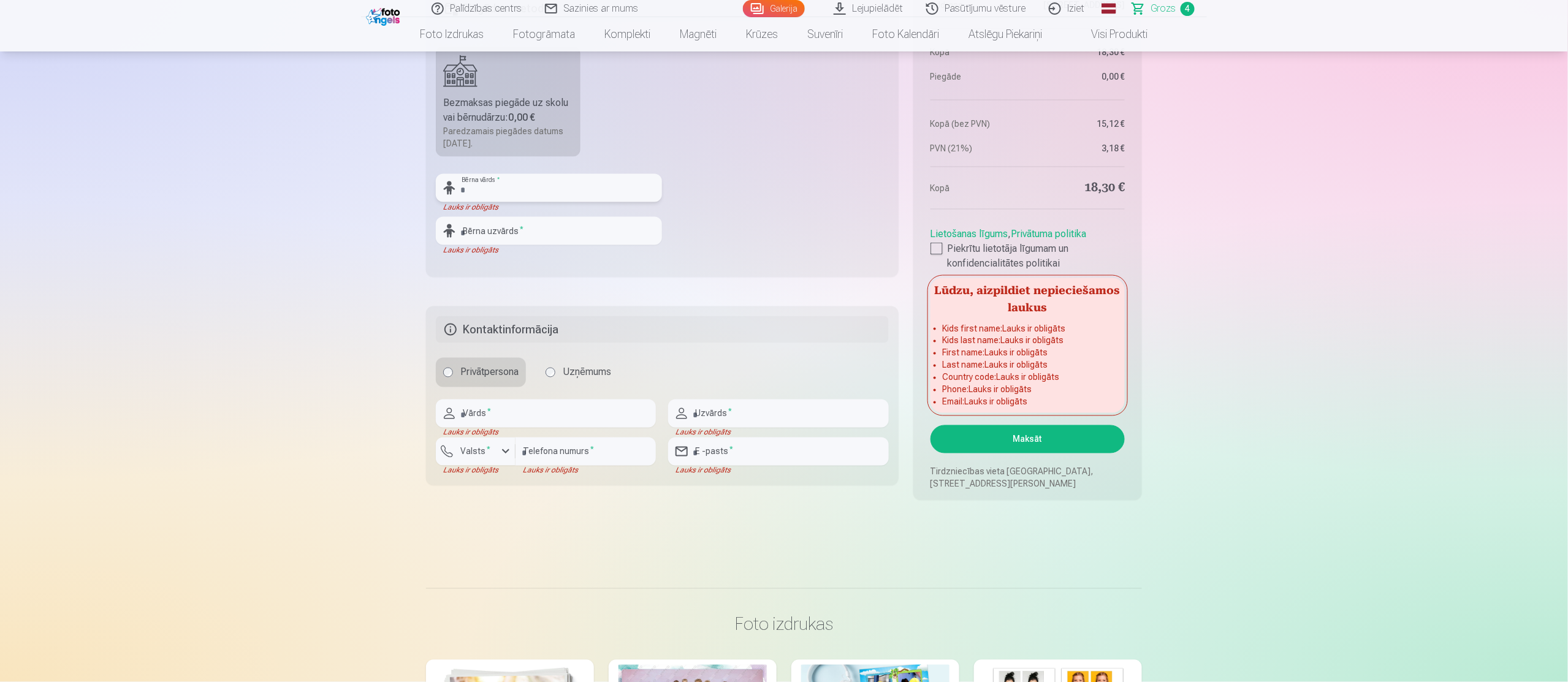
click at [550, 189] on input "text" at bounding box center [548, 188] width 226 height 28
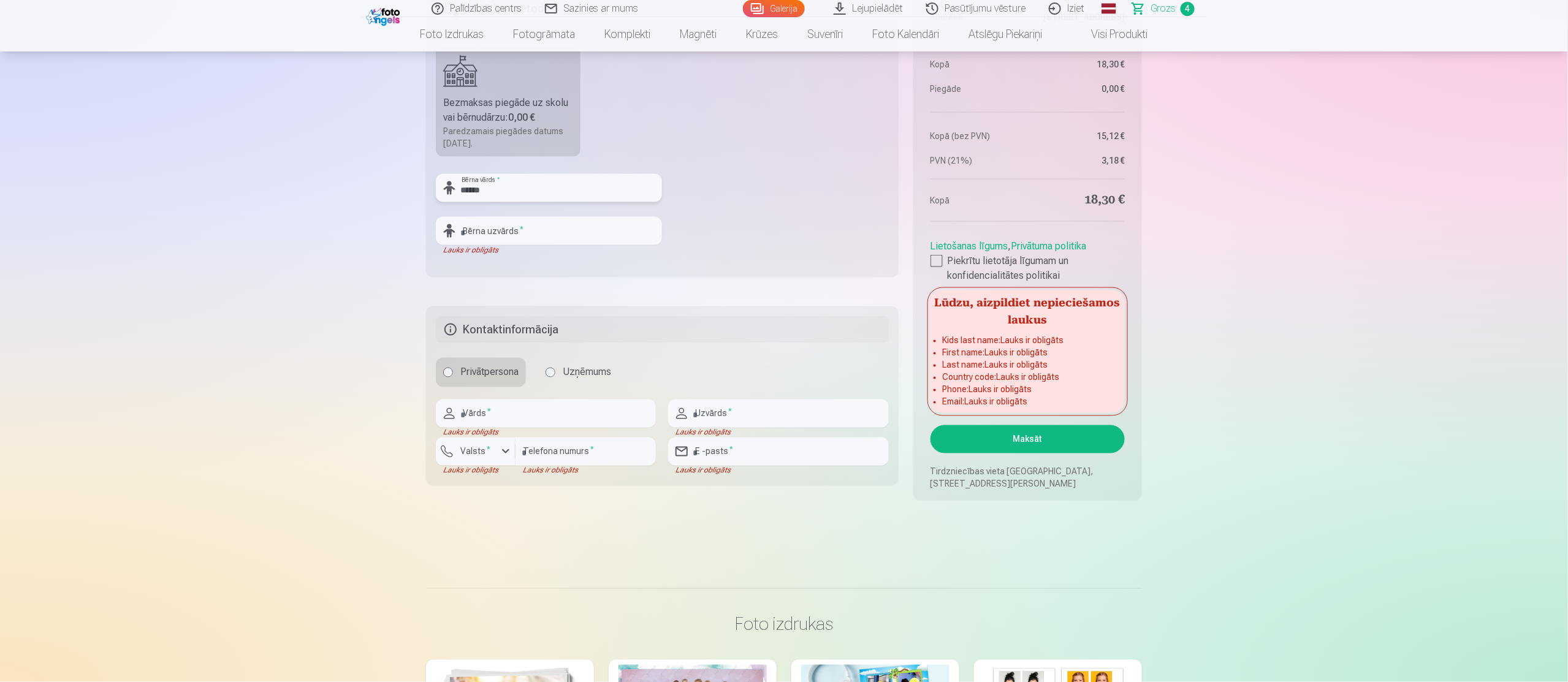
type input "******"
click at [519, 231] on input "text" at bounding box center [548, 231] width 226 height 28
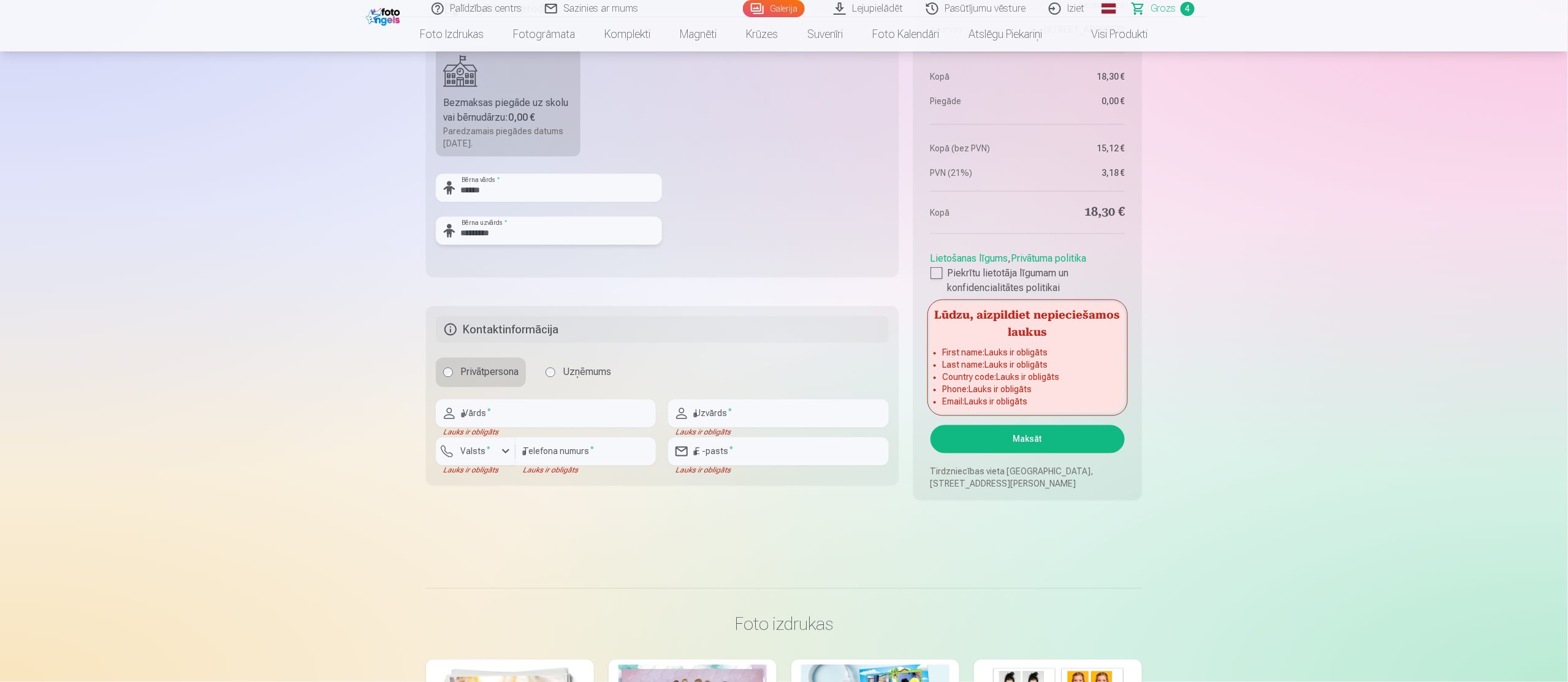
type input "*********"
click at [528, 416] on input "text" at bounding box center [545, 413] width 220 height 28
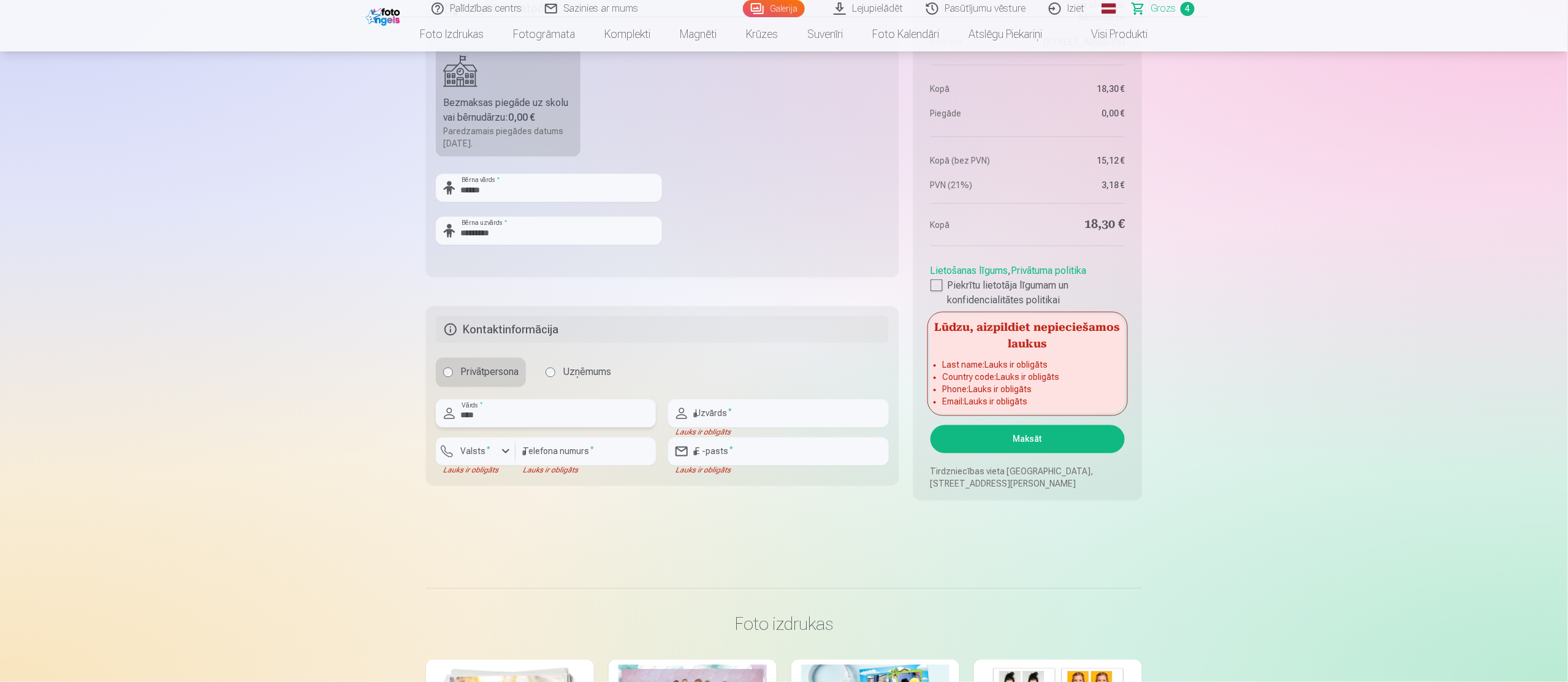
type input "****"
click at [699, 417] on input "text" at bounding box center [778, 413] width 220 height 28
click at [603, 451] on input "number" at bounding box center [586, 452] width 141 height 28
type input "********"
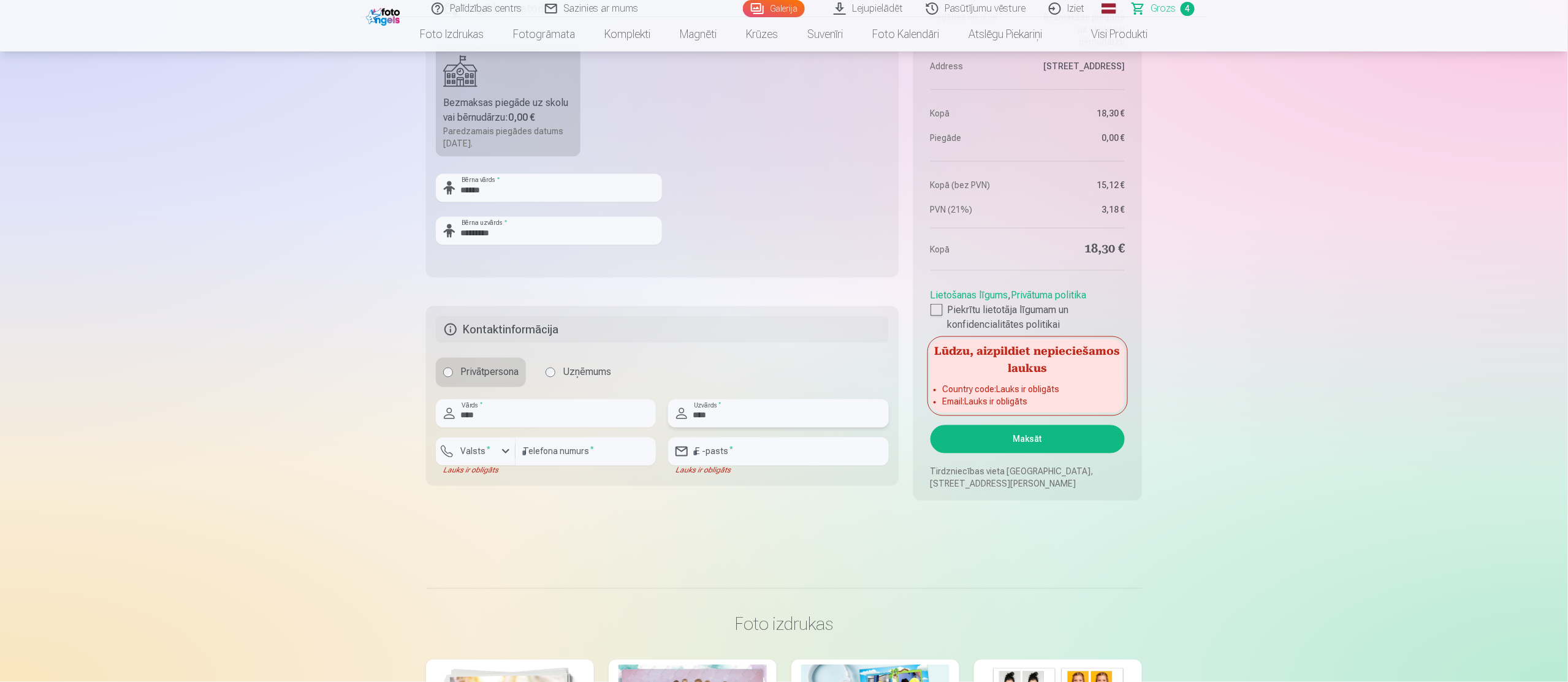
click at [723, 425] on input "****" at bounding box center [778, 413] width 220 height 28
type input "*"
type input "*********"
click at [733, 466] on div "Lauks ir obligāts" at bounding box center [778, 470] width 220 height 10
click at [731, 448] on input "email" at bounding box center [778, 452] width 220 height 28
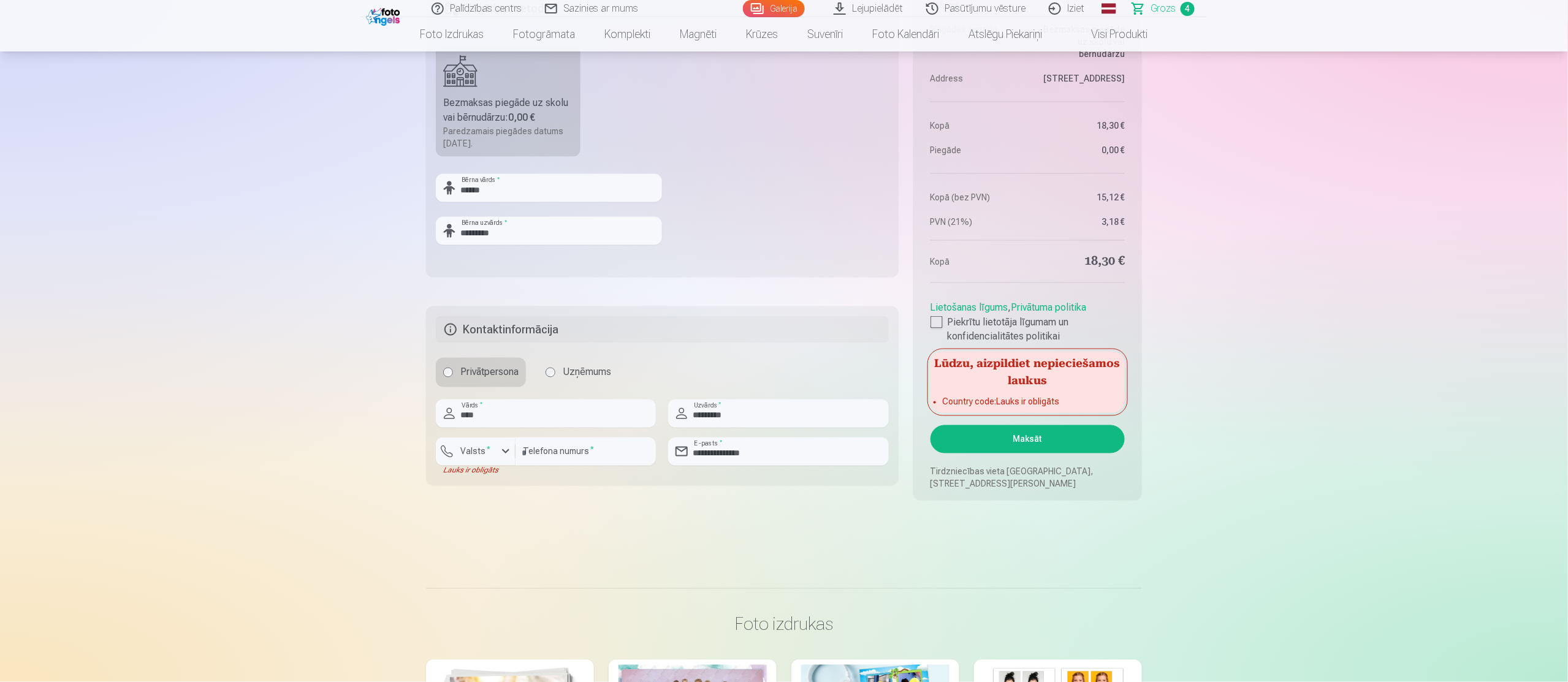
click at [819, 451] on input "**********" at bounding box center [778, 452] width 220 height 28
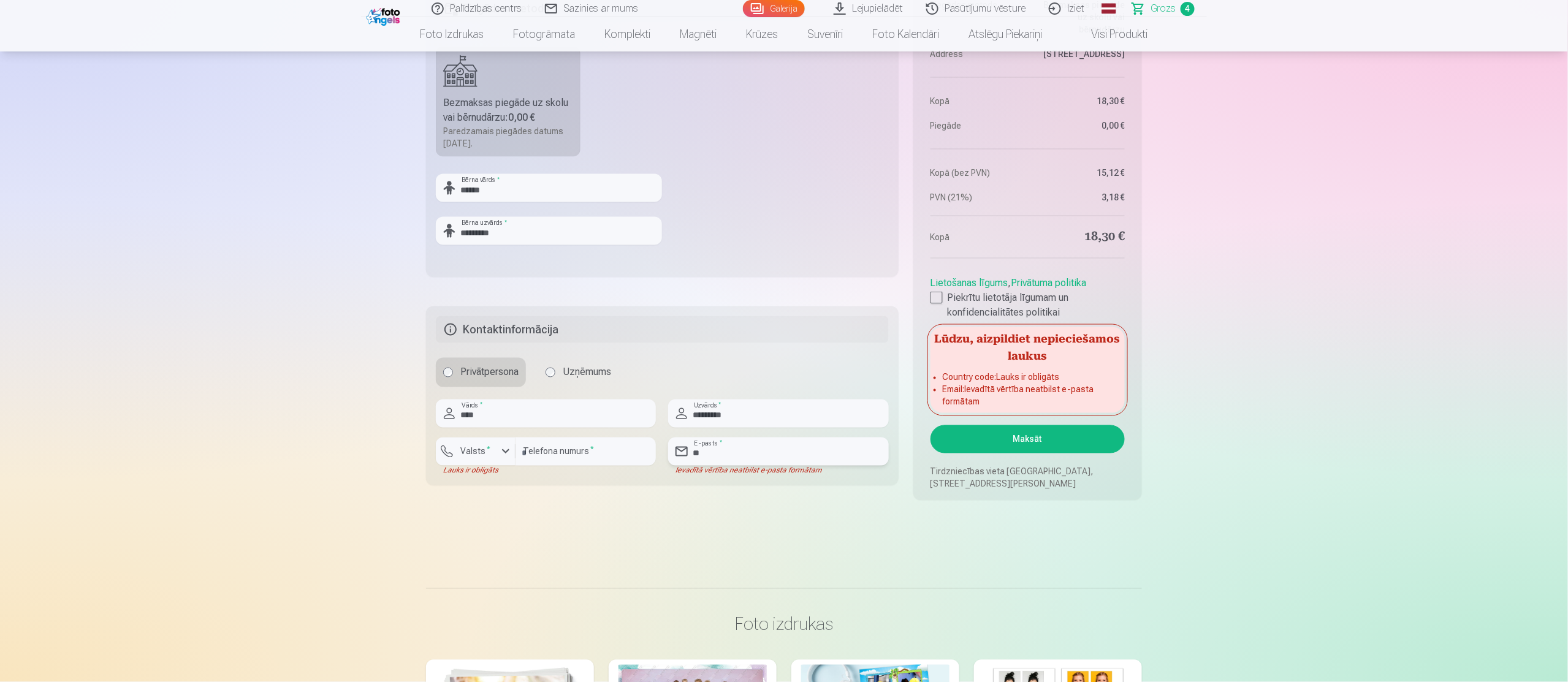
type input "*"
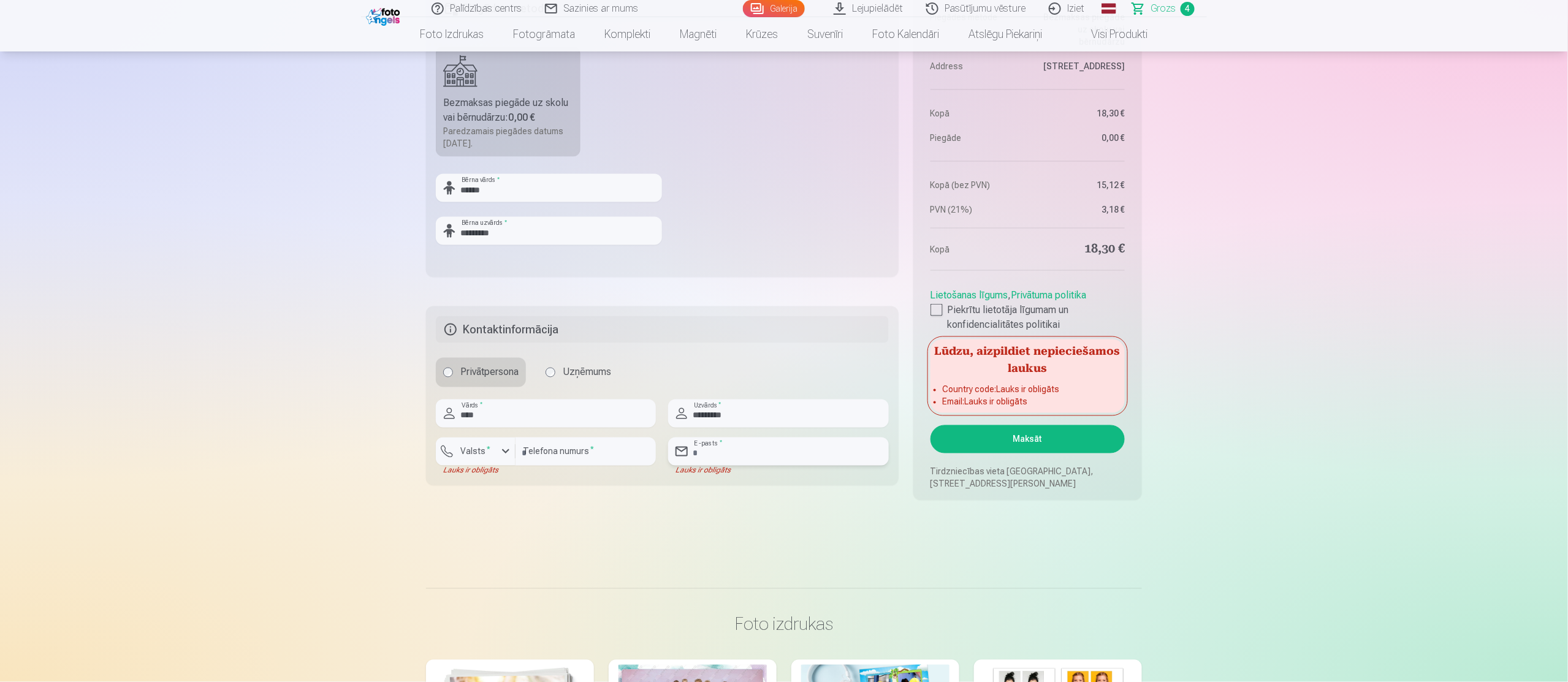
click at [819, 451] on input "email" at bounding box center [778, 452] width 220 height 28
type input "**********"
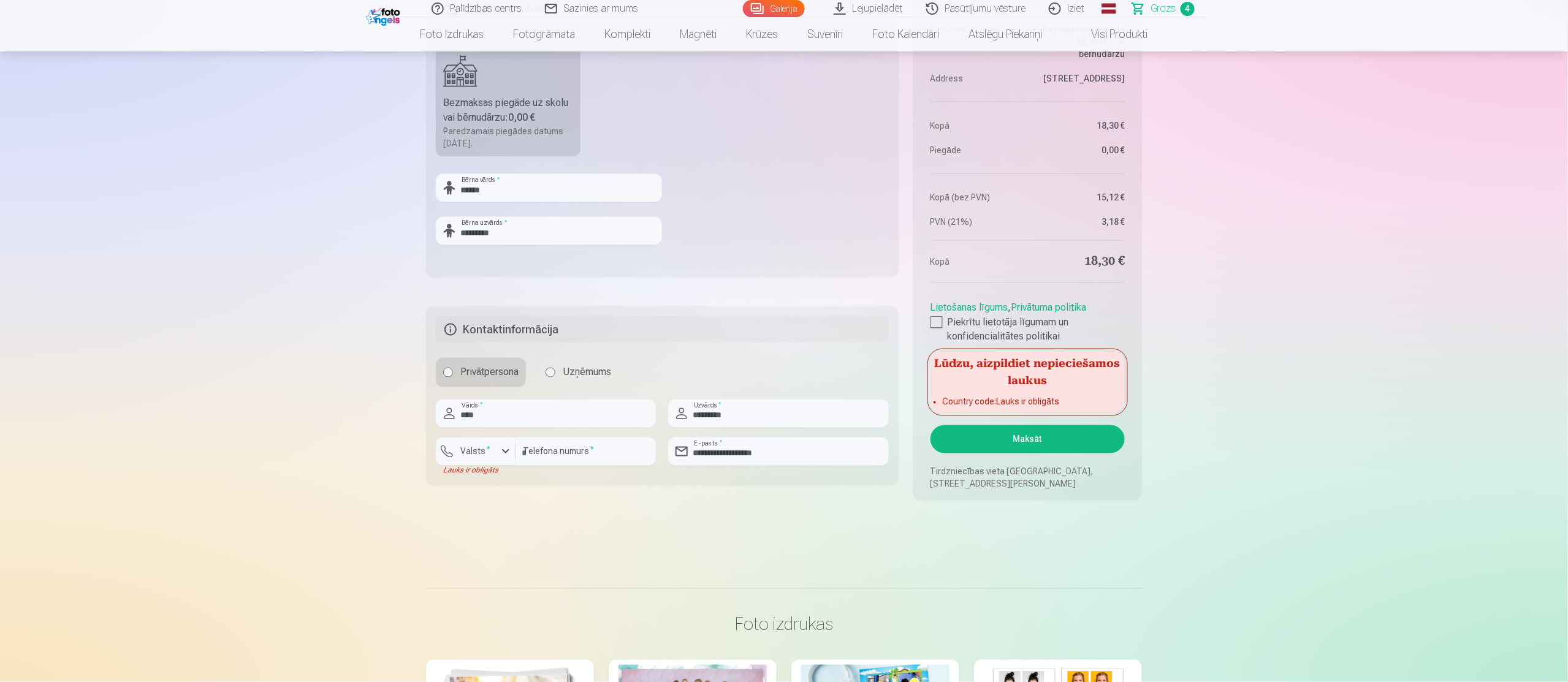
click at [508, 447] on div "button" at bounding box center [505, 452] width 15 height 15
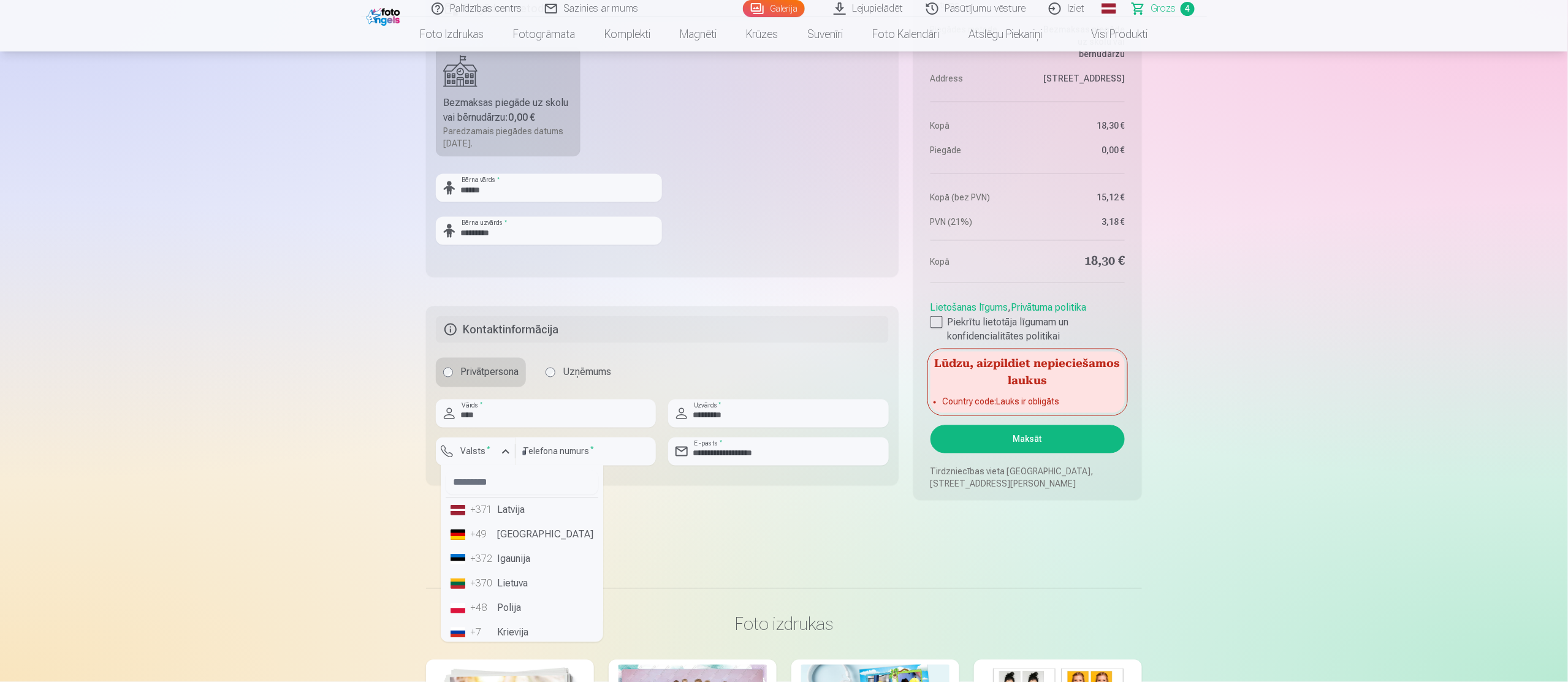
click at [508, 522] on li "+371 Latvija" at bounding box center [522, 510] width 152 height 24
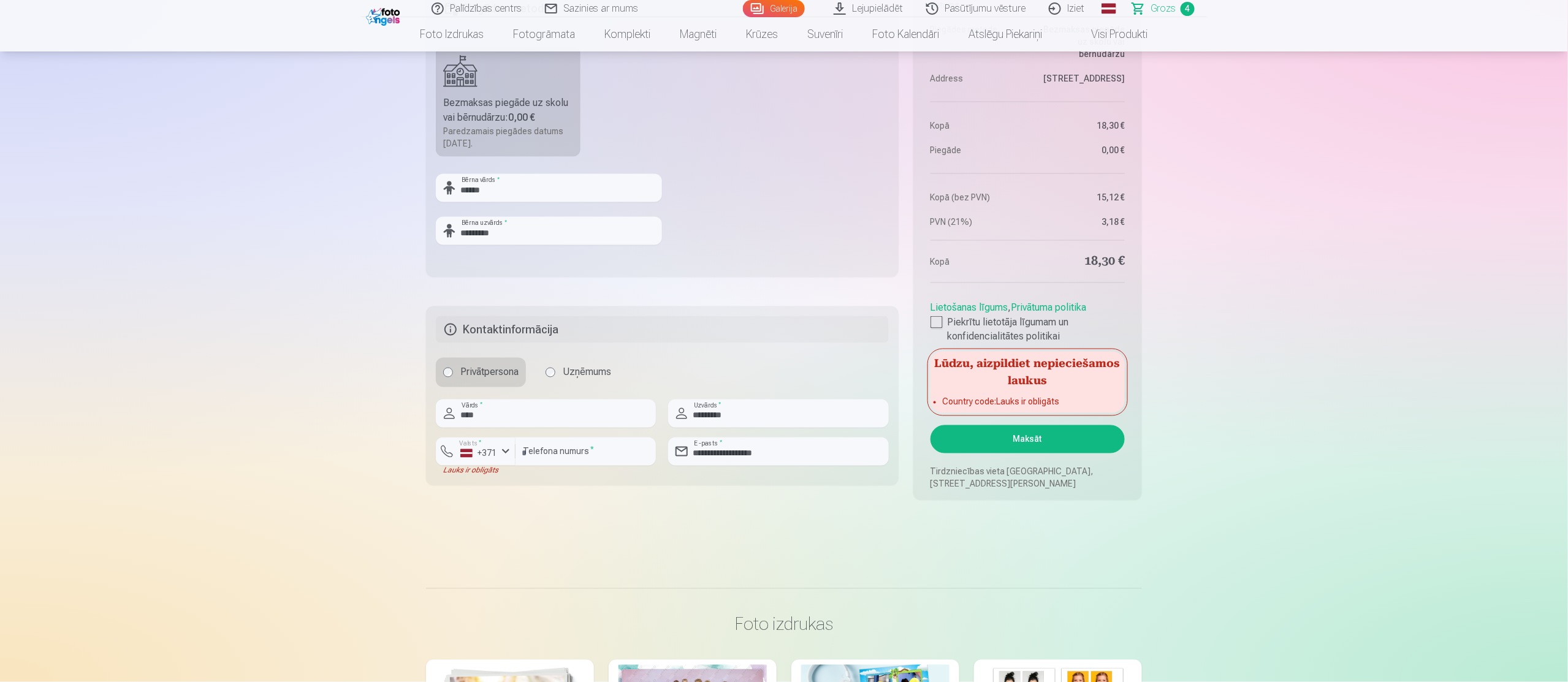
click at [633, 450] on input "********" at bounding box center [586, 452] width 141 height 28
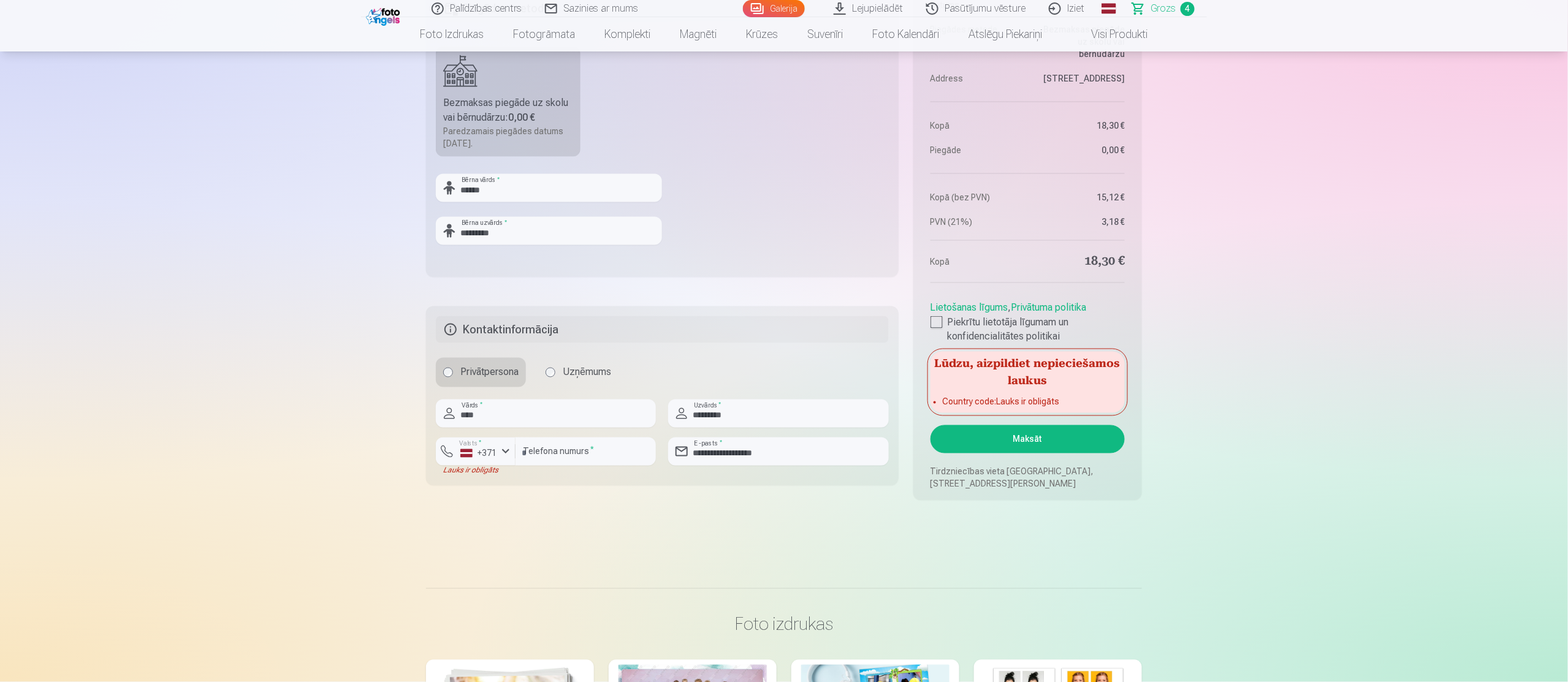
click at [1047, 442] on button "Maksāt" at bounding box center [1028, 439] width 194 height 28
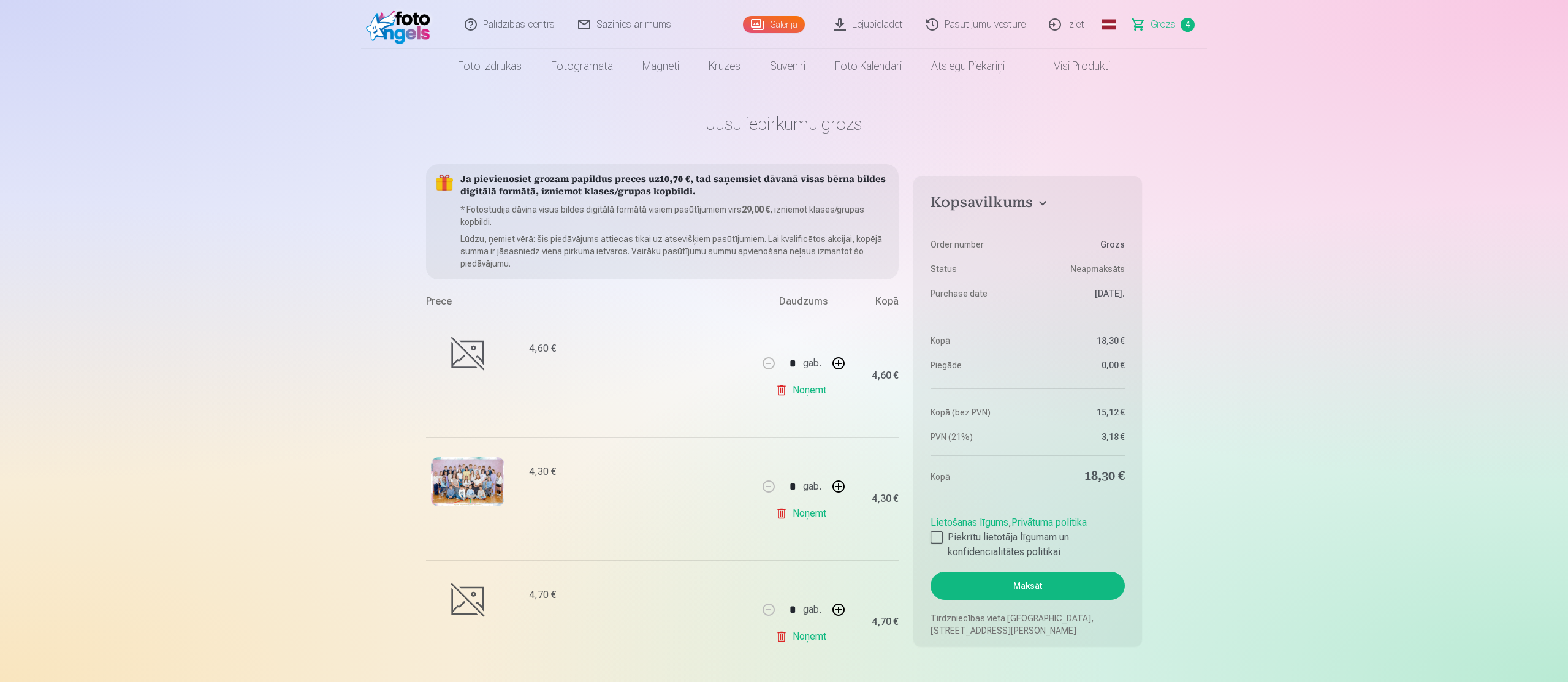
scroll to position [15, 0]
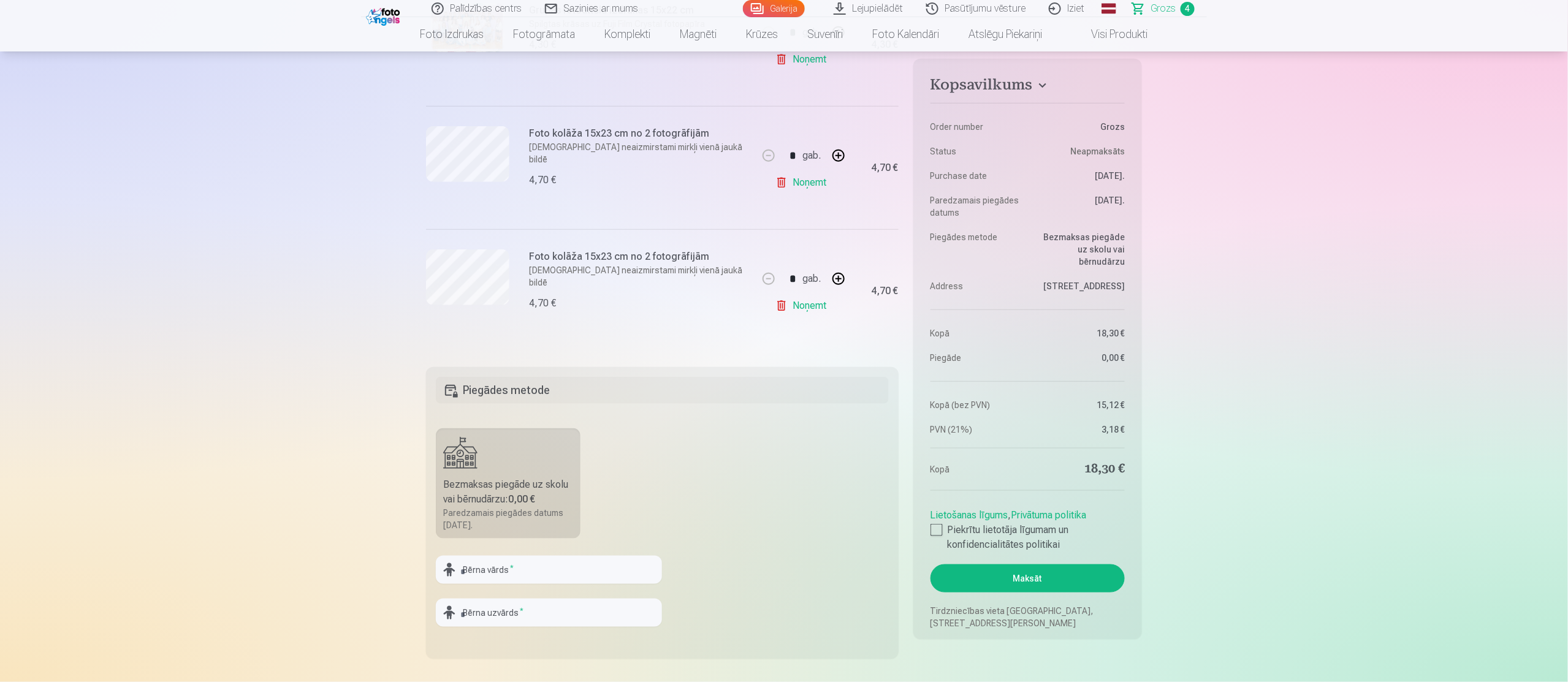
scroll to position [457, 0]
click at [932, 534] on div at bounding box center [937, 530] width 13 height 13
click at [560, 553] on fieldset "Piegādes metode Bezmaksas piegāde uz skolu vai bērnudārzu : 0,00 € Paredzamais …" at bounding box center [662, 511] width 472 height 292
click at [560, 561] on input "text" at bounding box center [548, 567] width 226 height 28
type input "******"
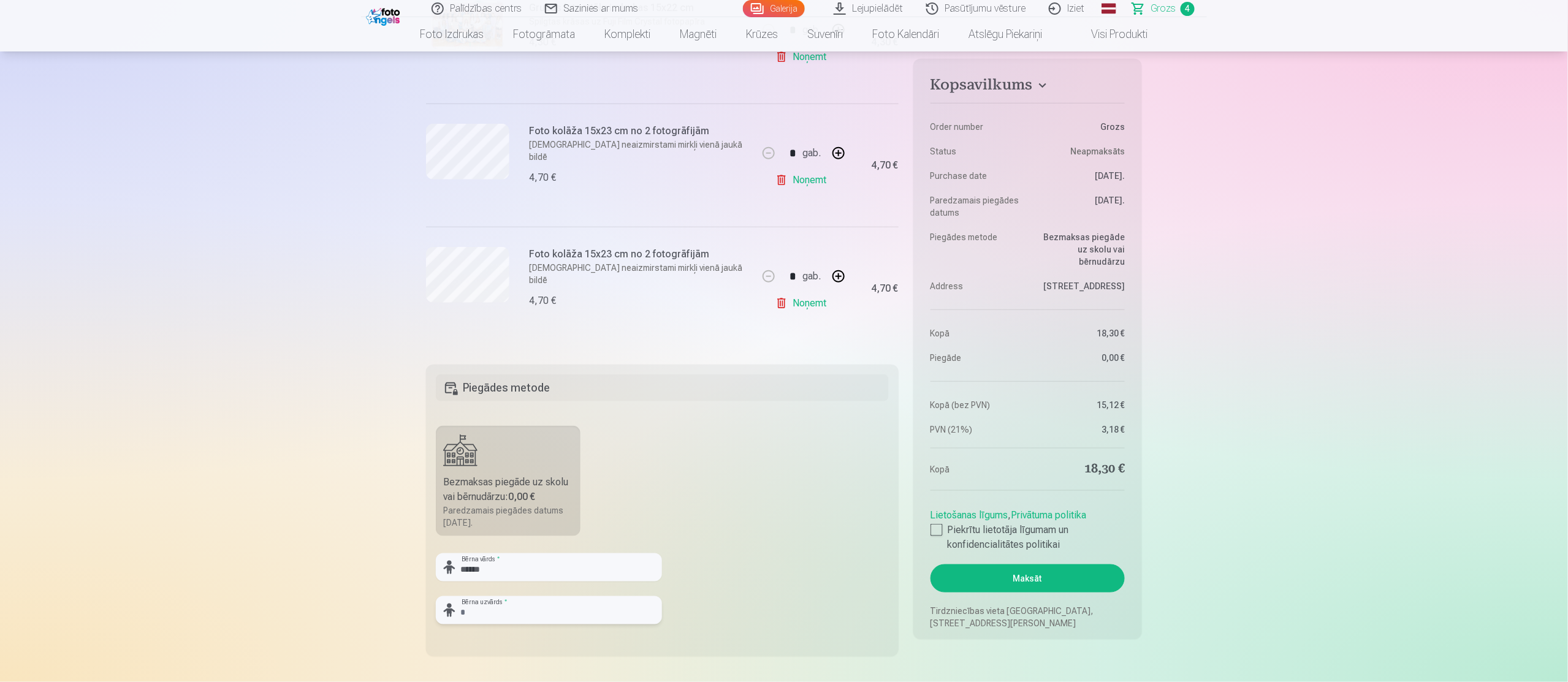
click at [534, 622] on input "text" at bounding box center [548, 611] width 226 height 28
type input "*********"
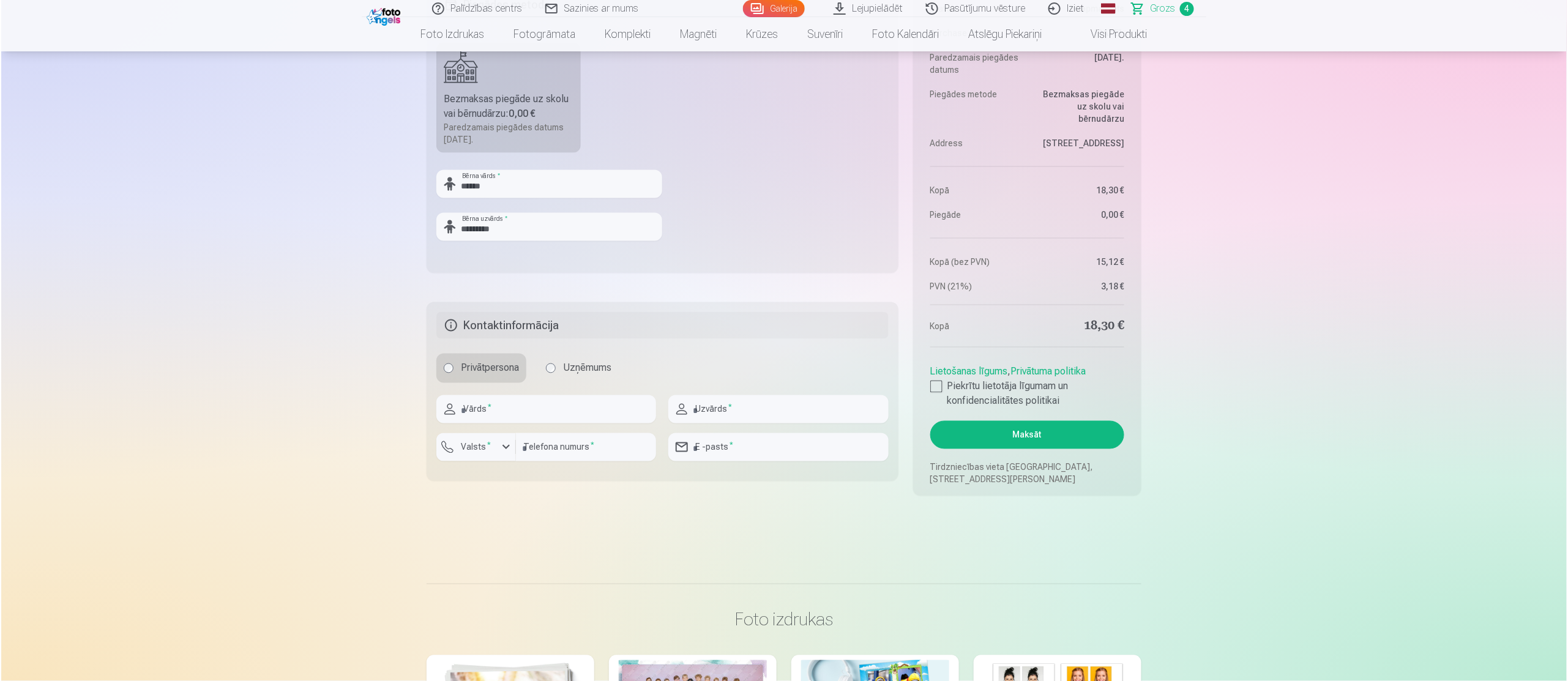
scroll to position [896, 0]
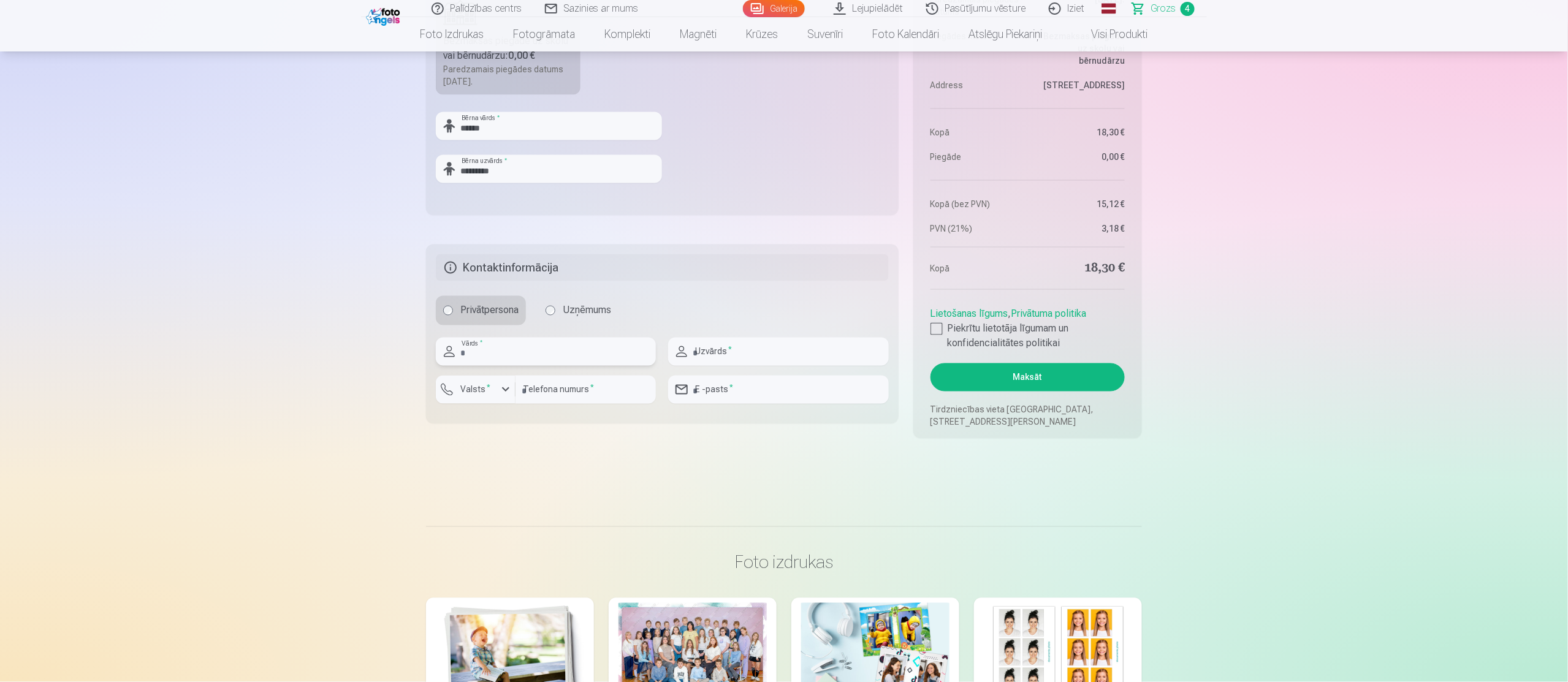
click at [510, 366] on input "text" at bounding box center [545, 352] width 220 height 28
type input "****"
click at [729, 344] on input "text" at bounding box center [778, 352] width 220 height 28
type input "*********"
click at [597, 394] on input "number" at bounding box center [586, 390] width 141 height 28
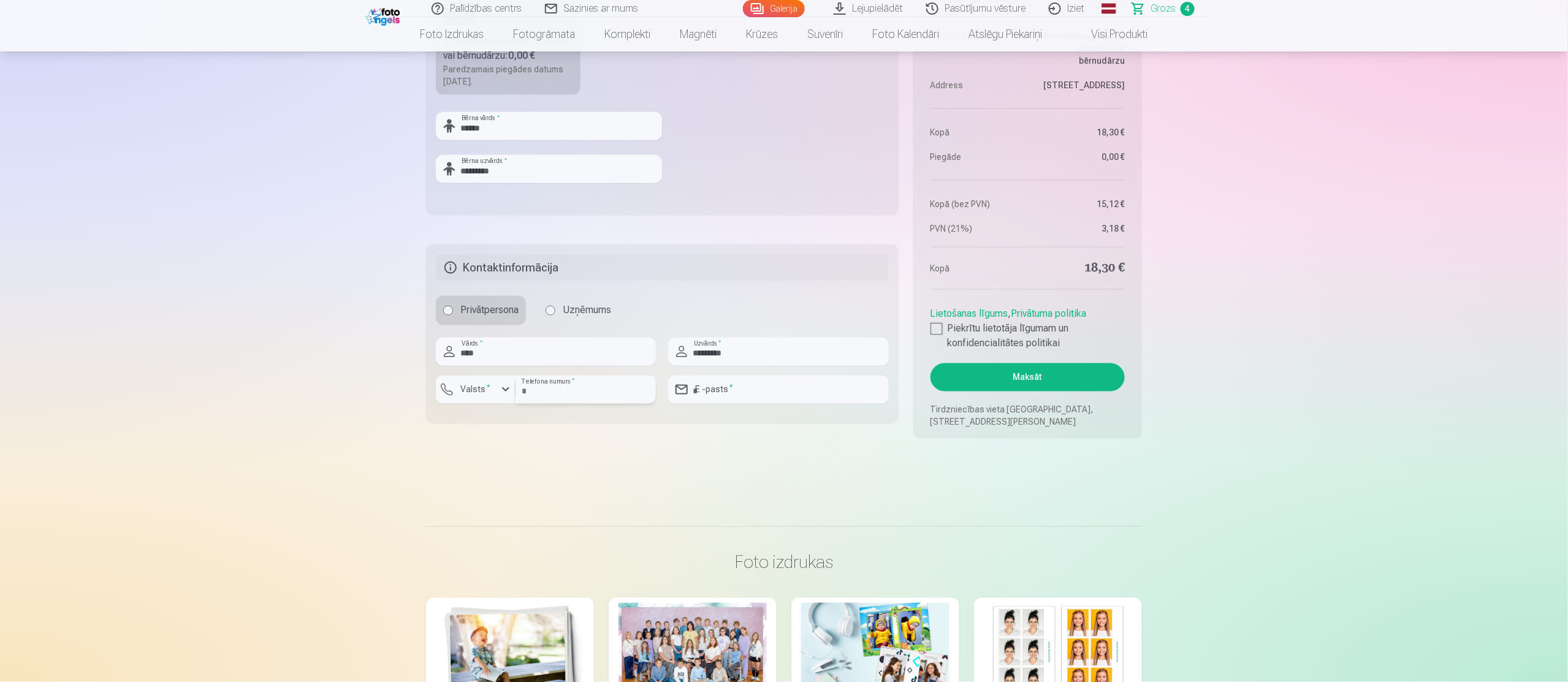
type input "********"
click at [501, 387] on div "button" at bounding box center [505, 390] width 15 height 15
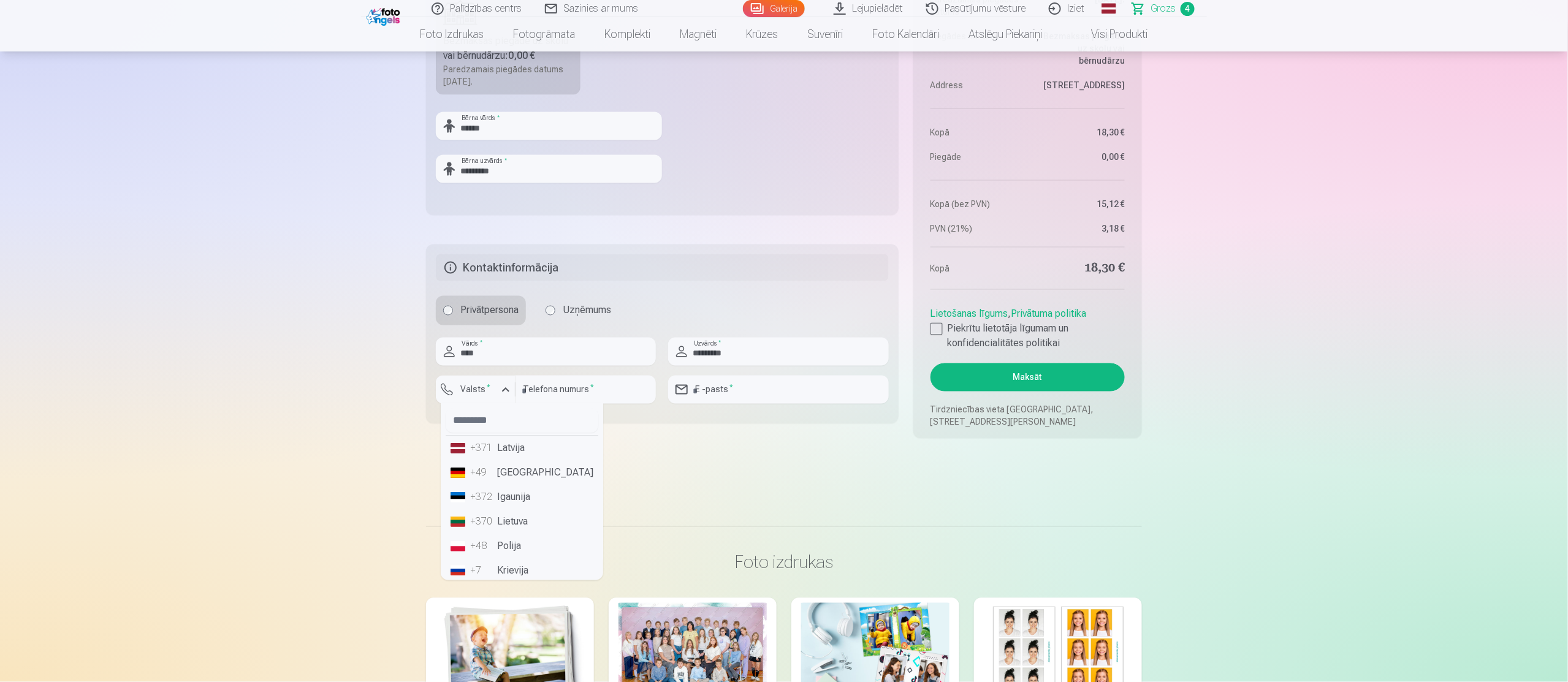
click at [491, 446] on div "+371" at bounding box center [482, 449] width 24 height 15
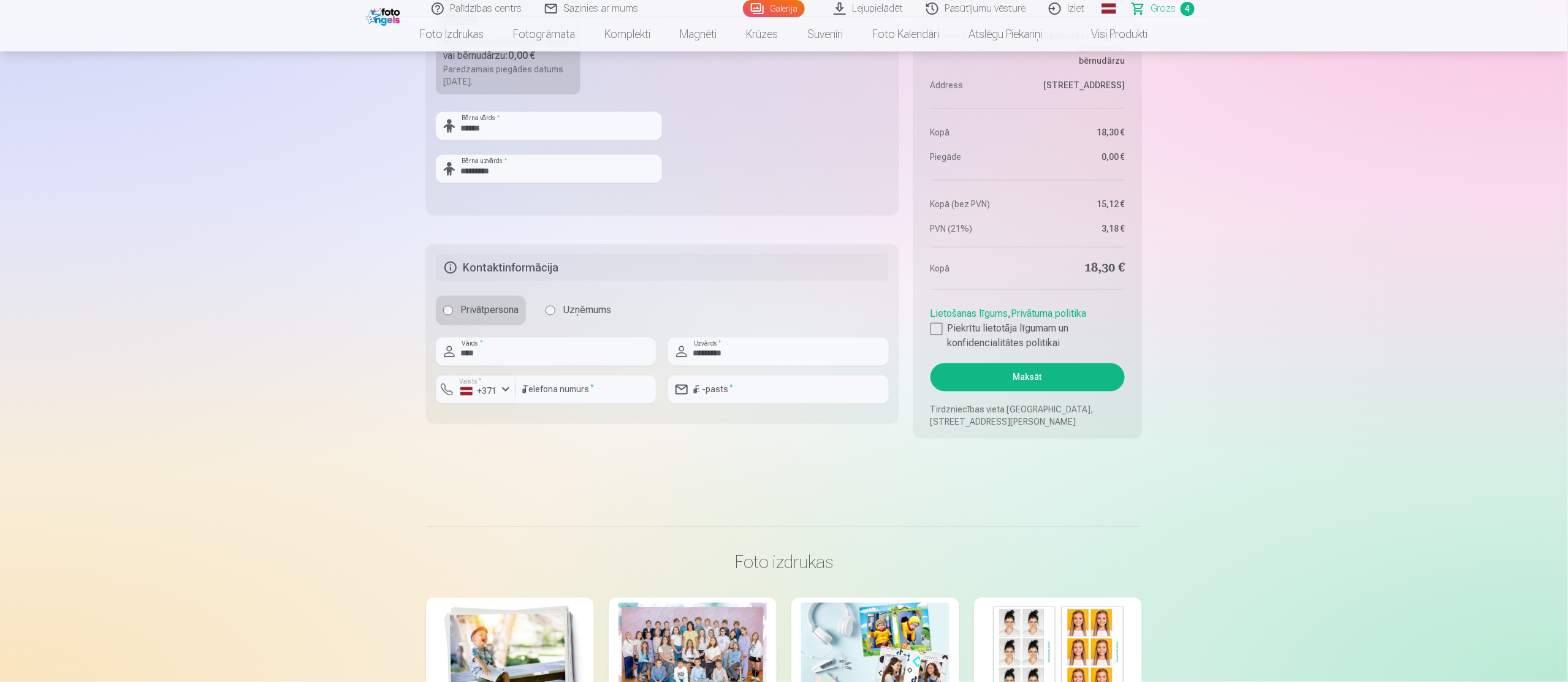
click at [751, 407] on div at bounding box center [778, 408] width 220 height 10
click at [751, 397] on input "email" at bounding box center [778, 390] width 220 height 28
type input "**********"
click at [1060, 363] on button "Maksāt" at bounding box center [1028, 377] width 194 height 28
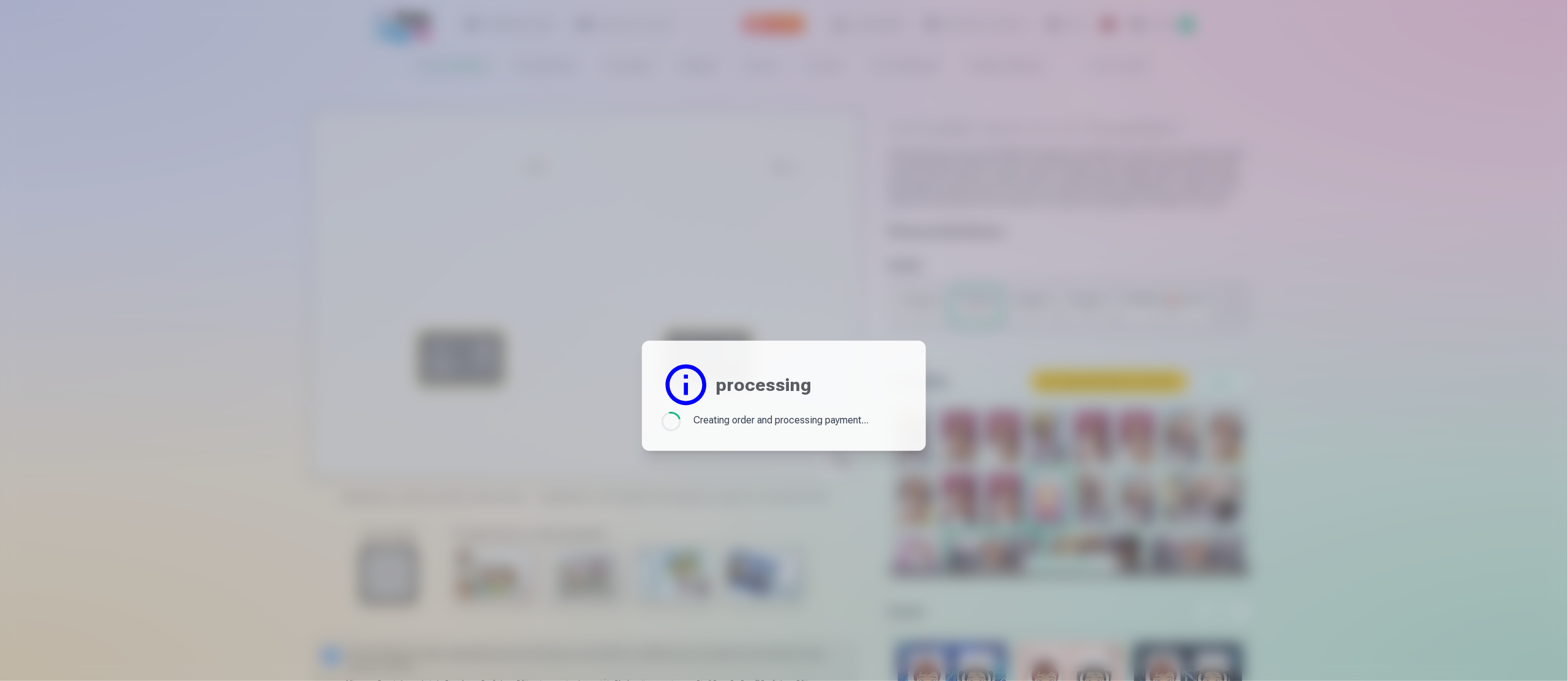
click at [1215, 286] on div at bounding box center [784, 340] width 1568 height 681
drag, startPoint x: 1215, startPoint y: 286, endPoint x: 738, endPoint y: 316, distance: 477.9
click at [1215, 286] on div at bounding box center [784, 340] width 1568 height 681
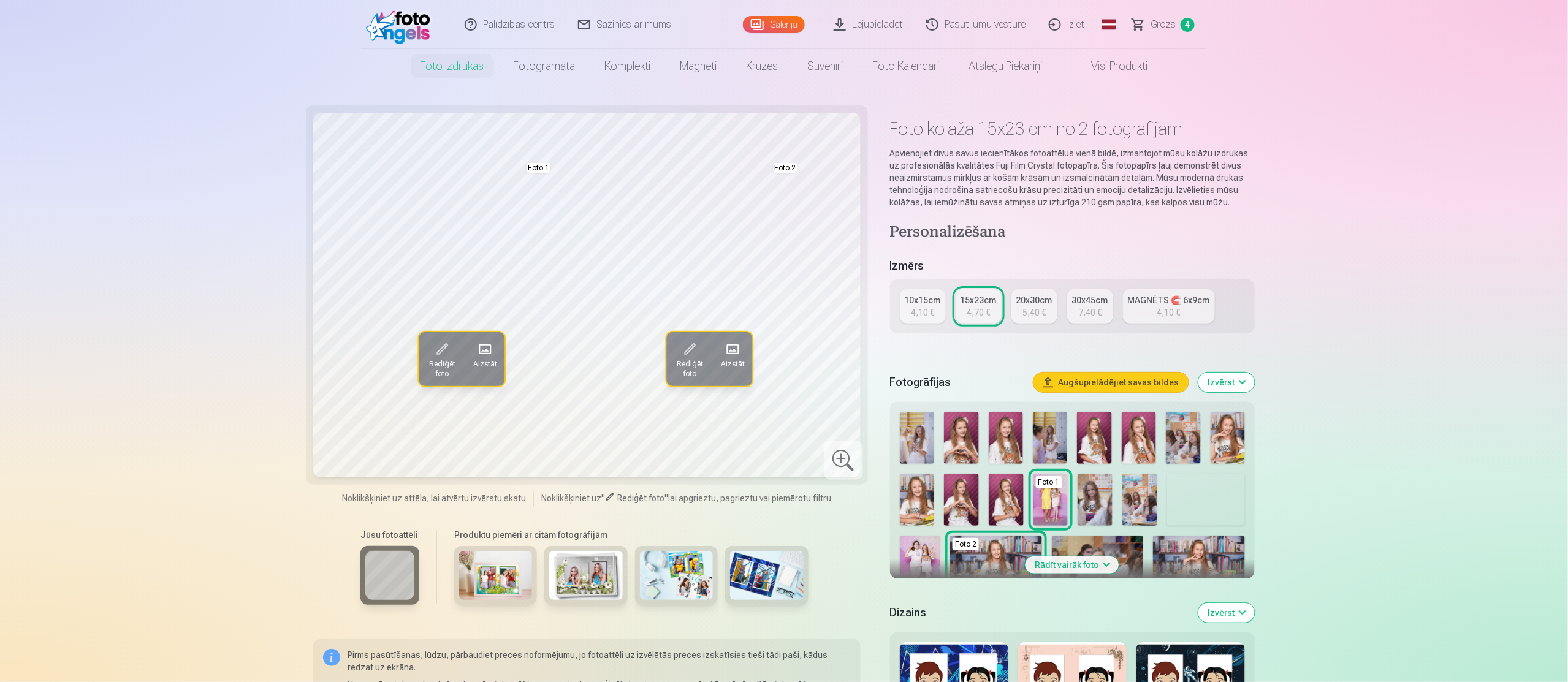
click at [1191, 23] on span "4" at bounding box center [1188, 24] width 14 height 14
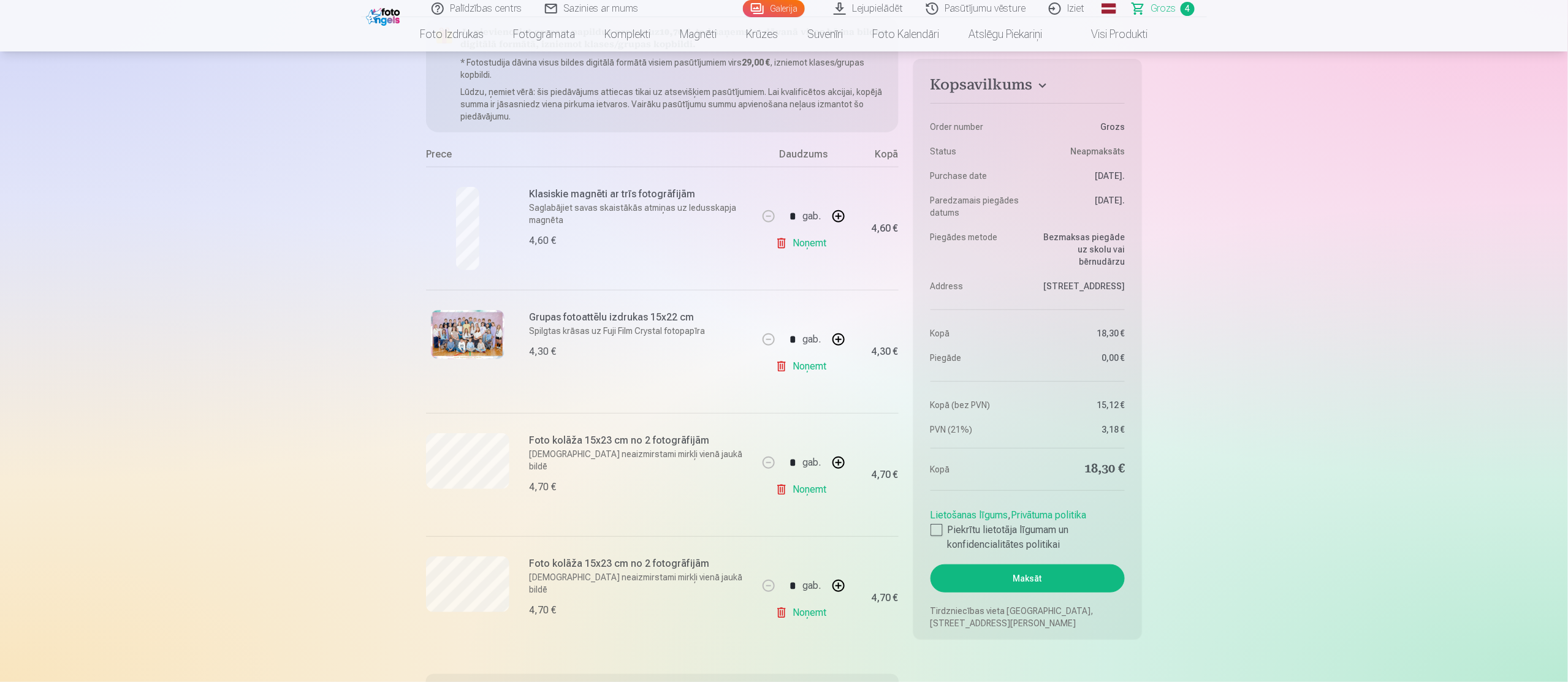
scroll to position [221, 0]
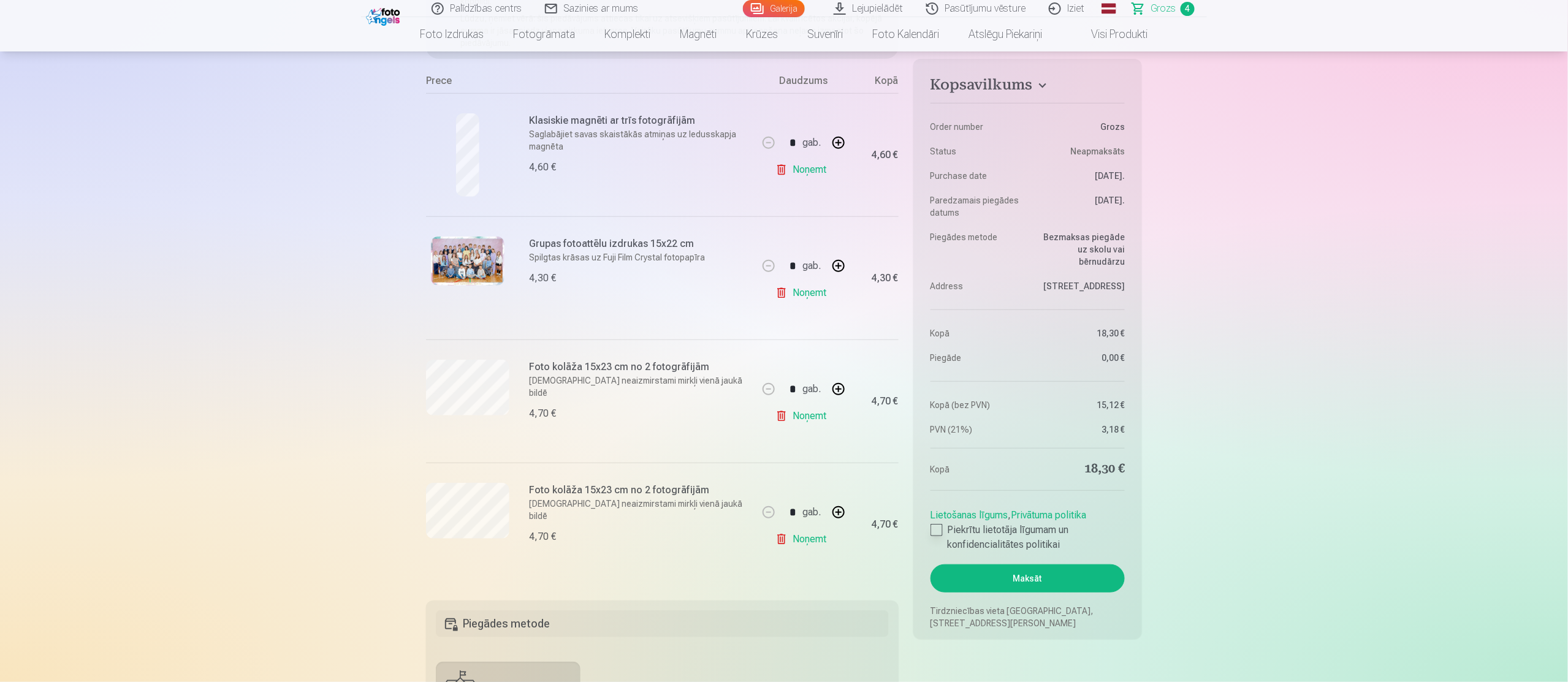
click at [933, 535] on div at bounding box center [937, 530] width 13 height 13
click at [996, 590] on button "Maksāt" at bounding box center [1028, 578] width 194 height 28
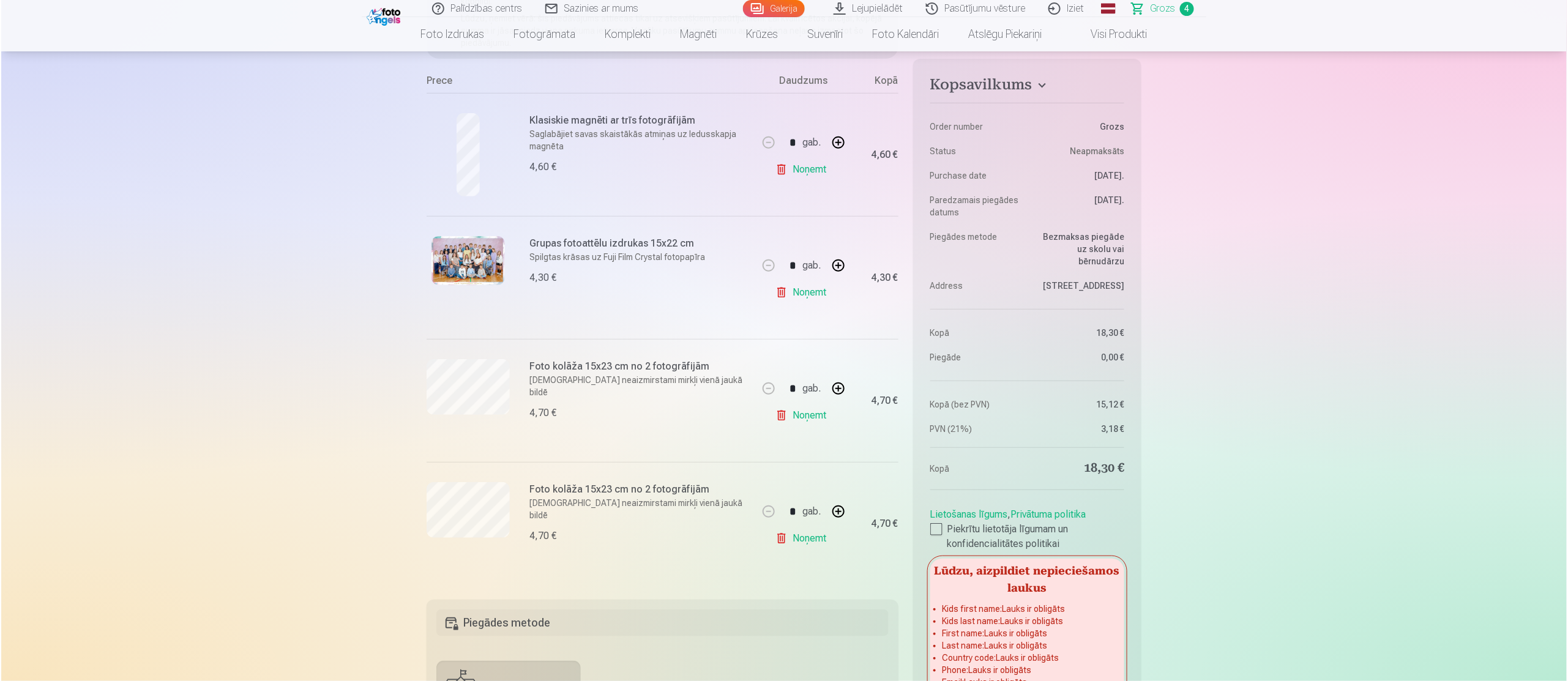
scroll to position [908, 0]
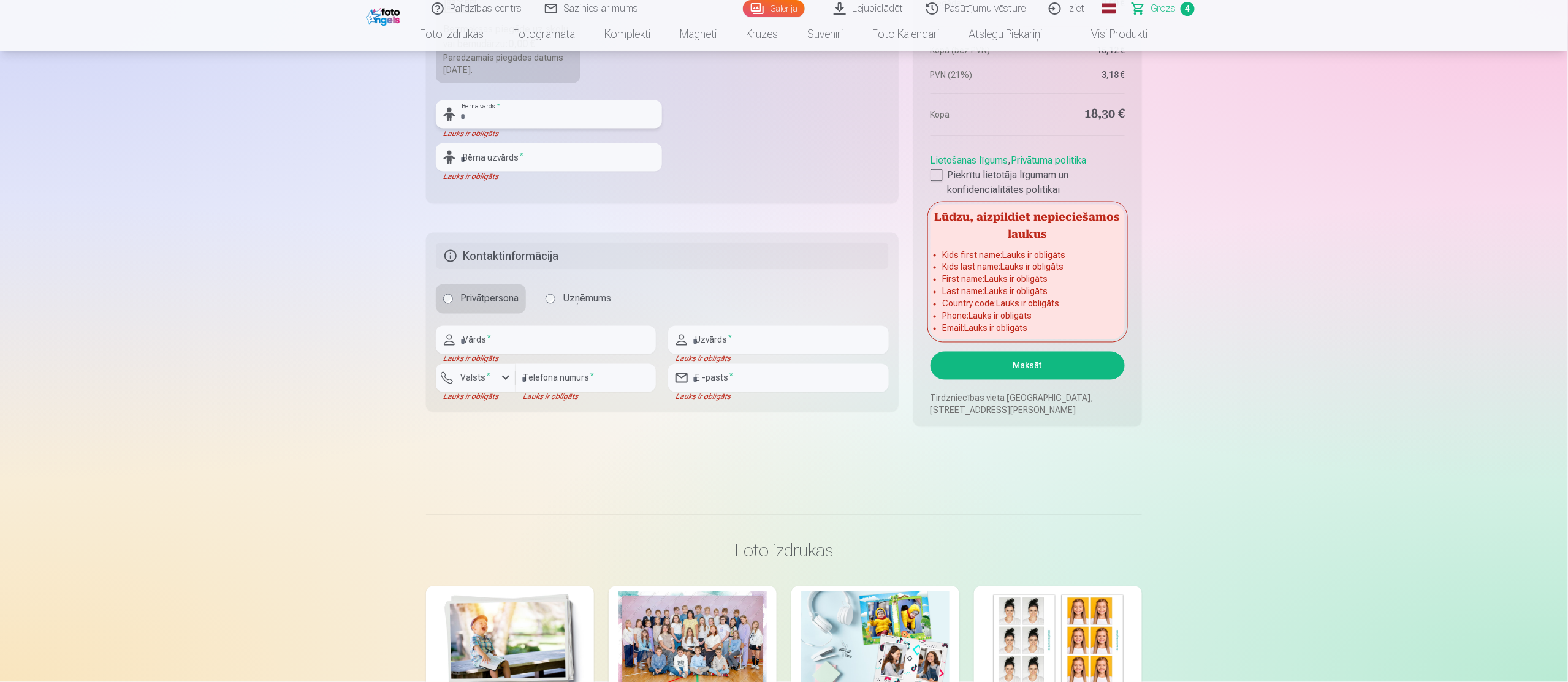
click at [622, 117] on input "text" at bounding box center [548, 115] width 226 height 28
type input "******"
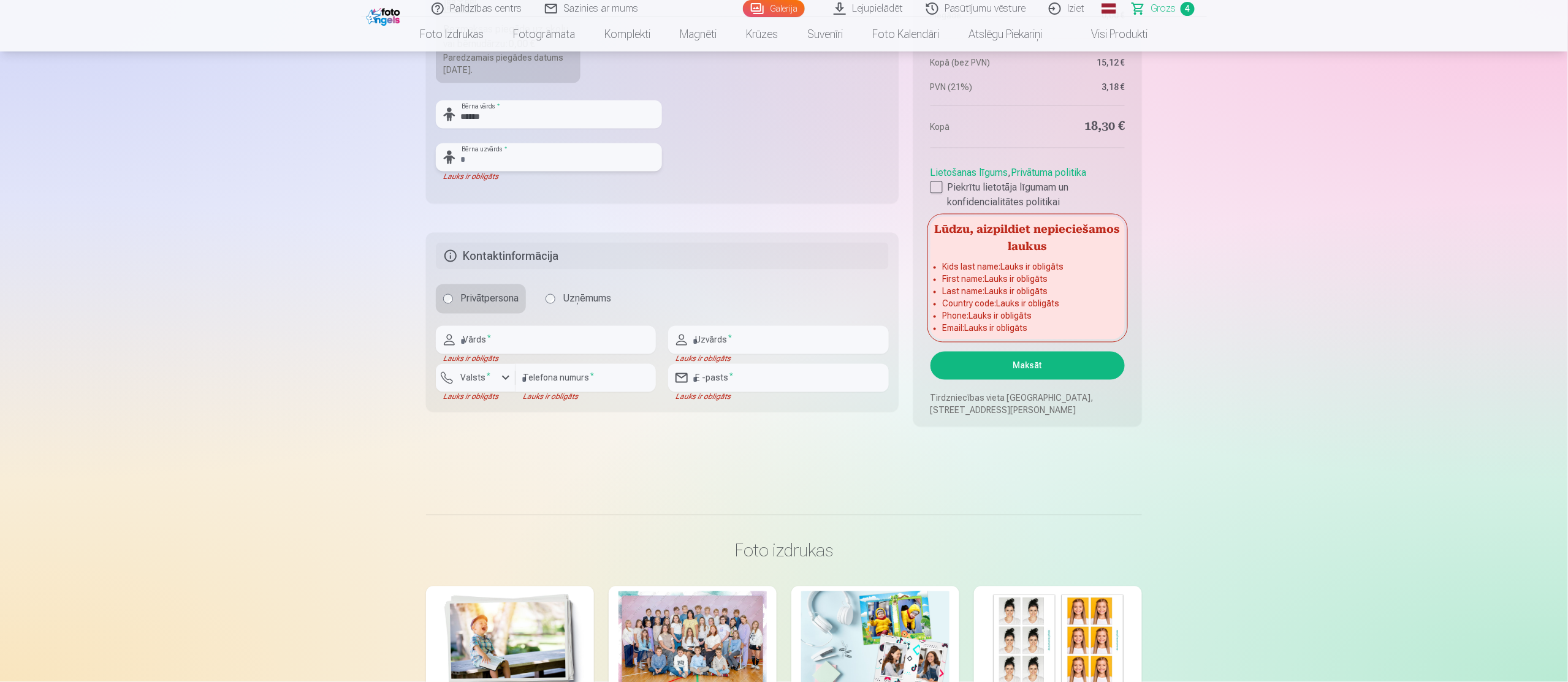
click at [557, 145] on input "text" at bounding box center [548, 157] width 226 height 28
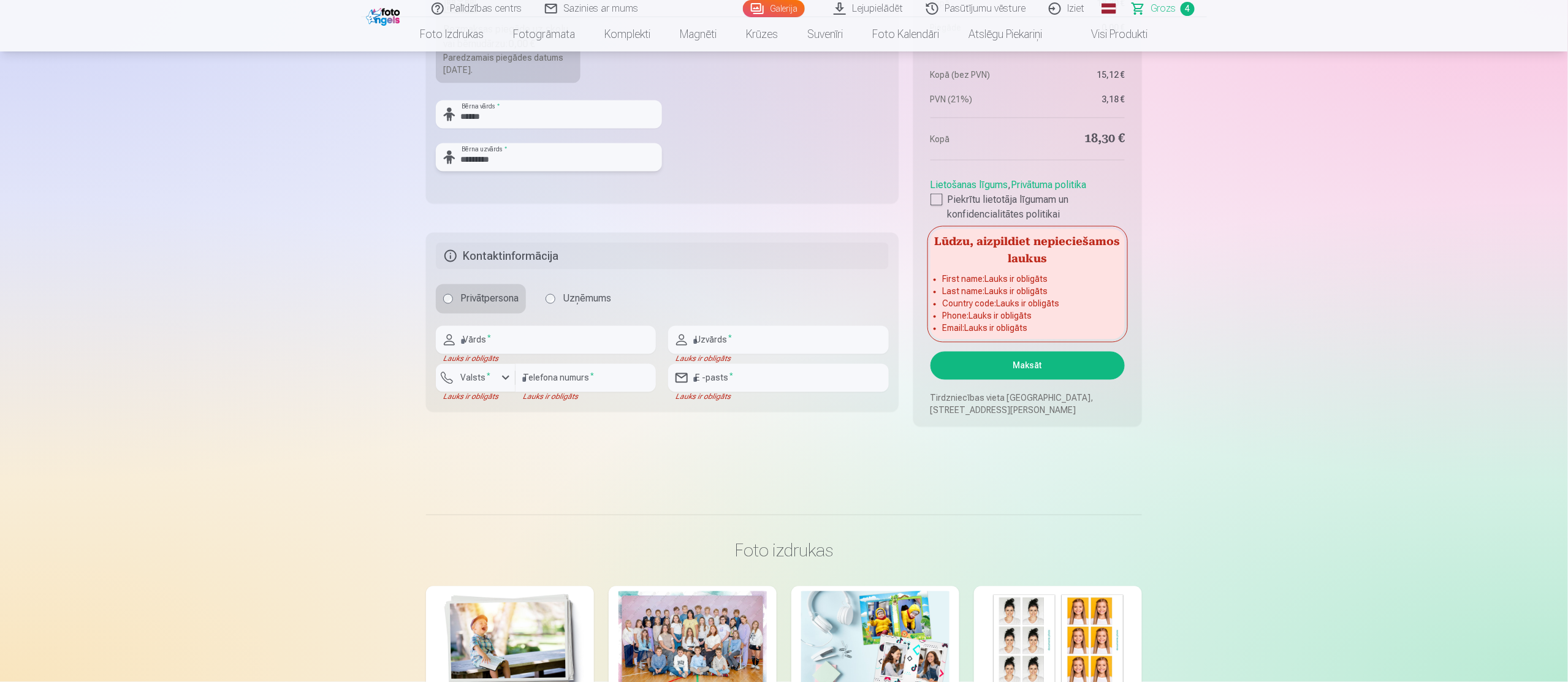
type input "*********"
click at [504, 348] on input "text" at bounding box center [545, 340] width 220 height 28
type input "****"
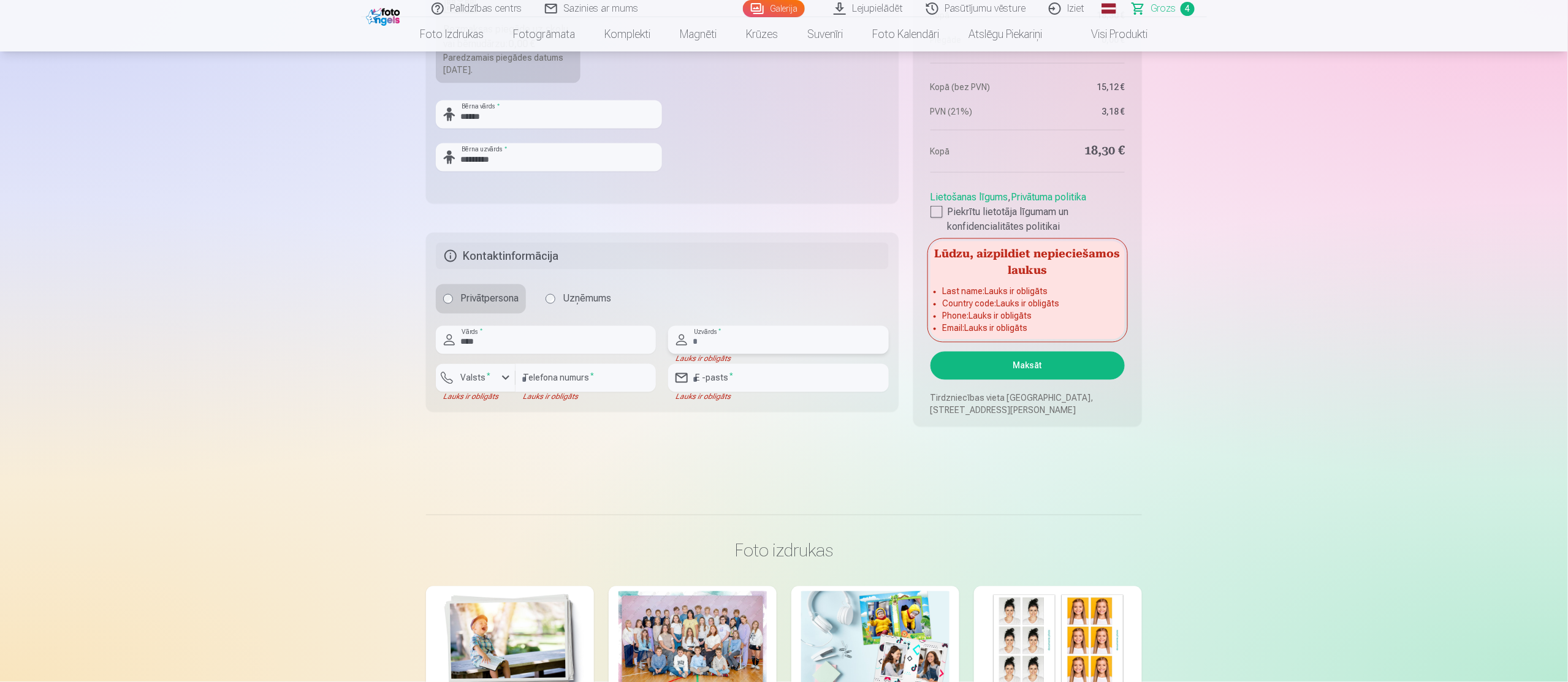
click at [749, 331] on input "text" at bounding box center [778, 340] width 220 height 28
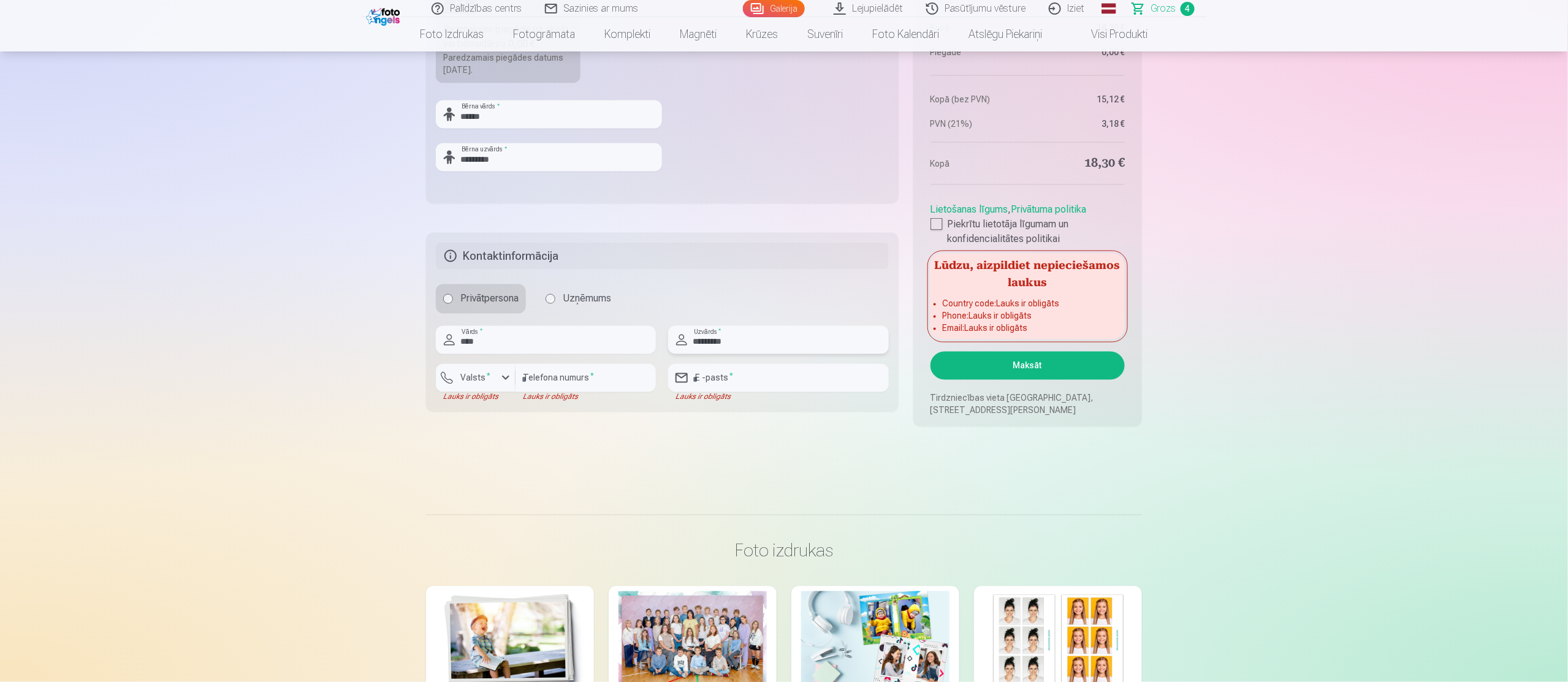
type input "*********"
click at [498, 380] on div "button" at bounding box center [505, 378] width 15 height 15
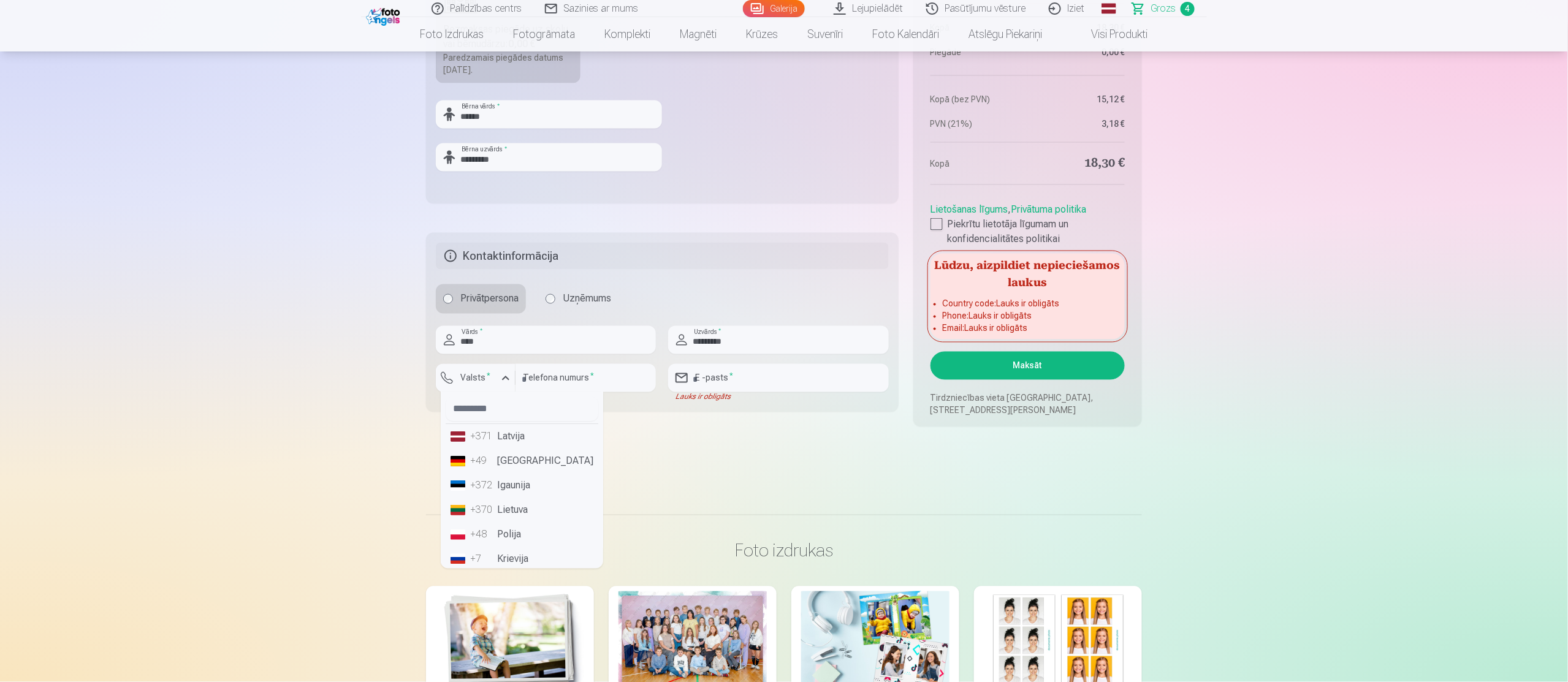
click at [503, 441] on li "+371 Latvija" at bounding box center [522, 436] width 152 height 24
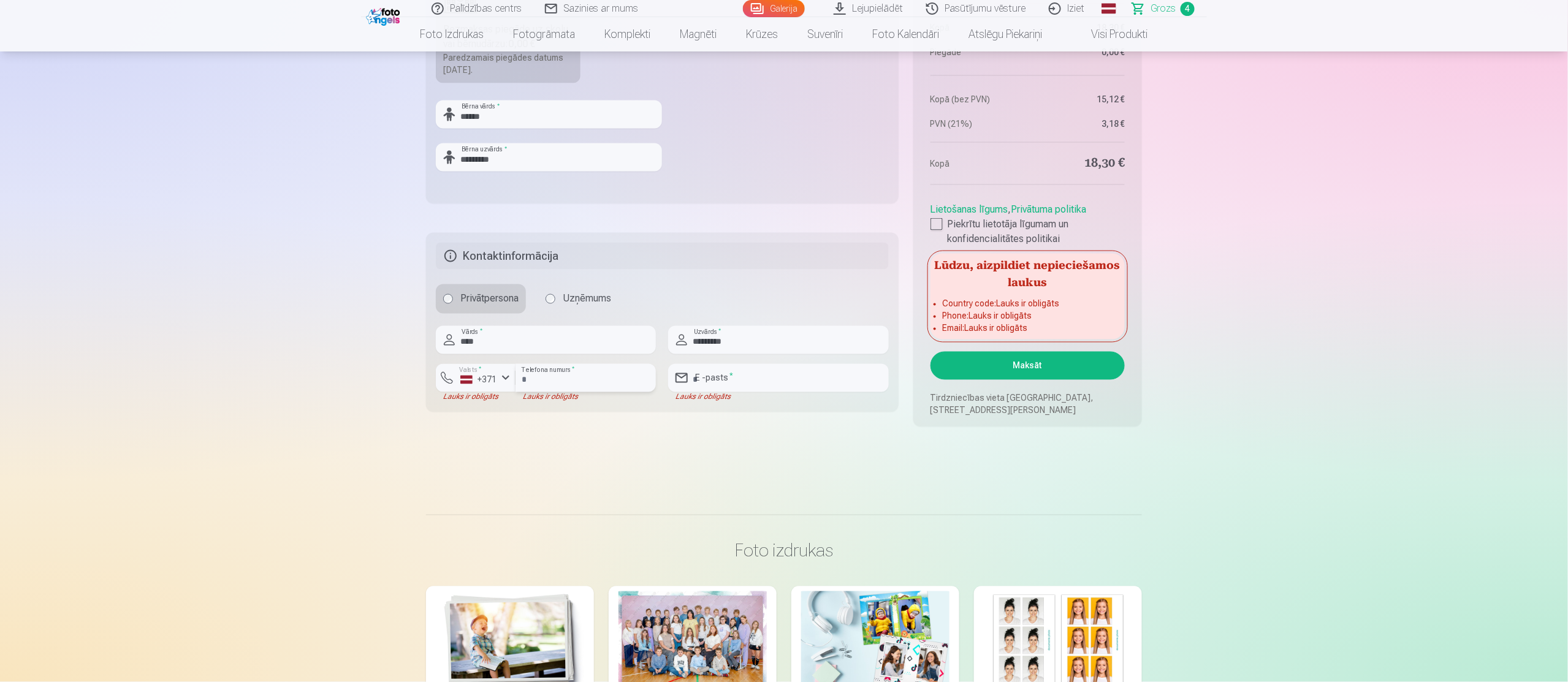
click at [582, 380] on input "number" at bounding box center [586, 378] width 141 height 28
type input "********"
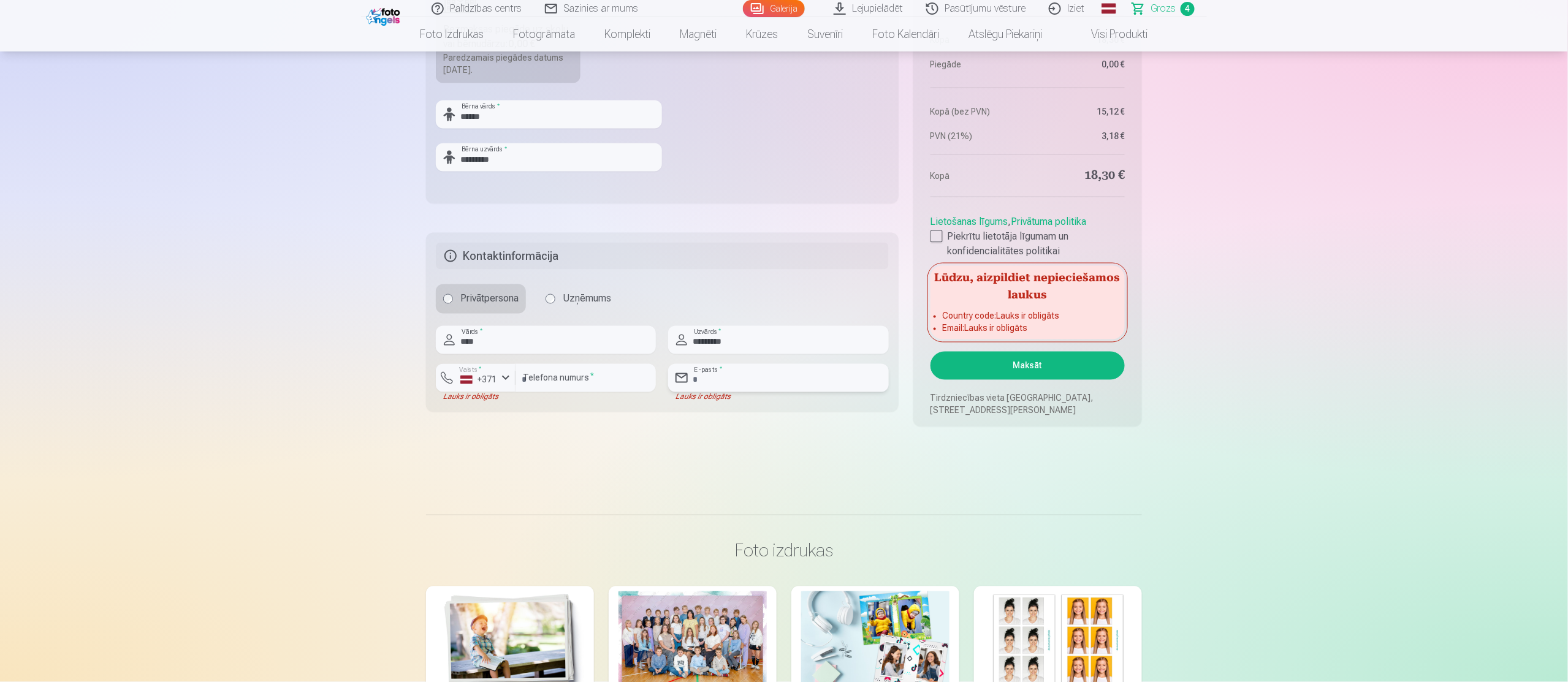
click at [734, 378] on input "email" at bounding box center [778, 378] width 220 height 28
type input "**********"
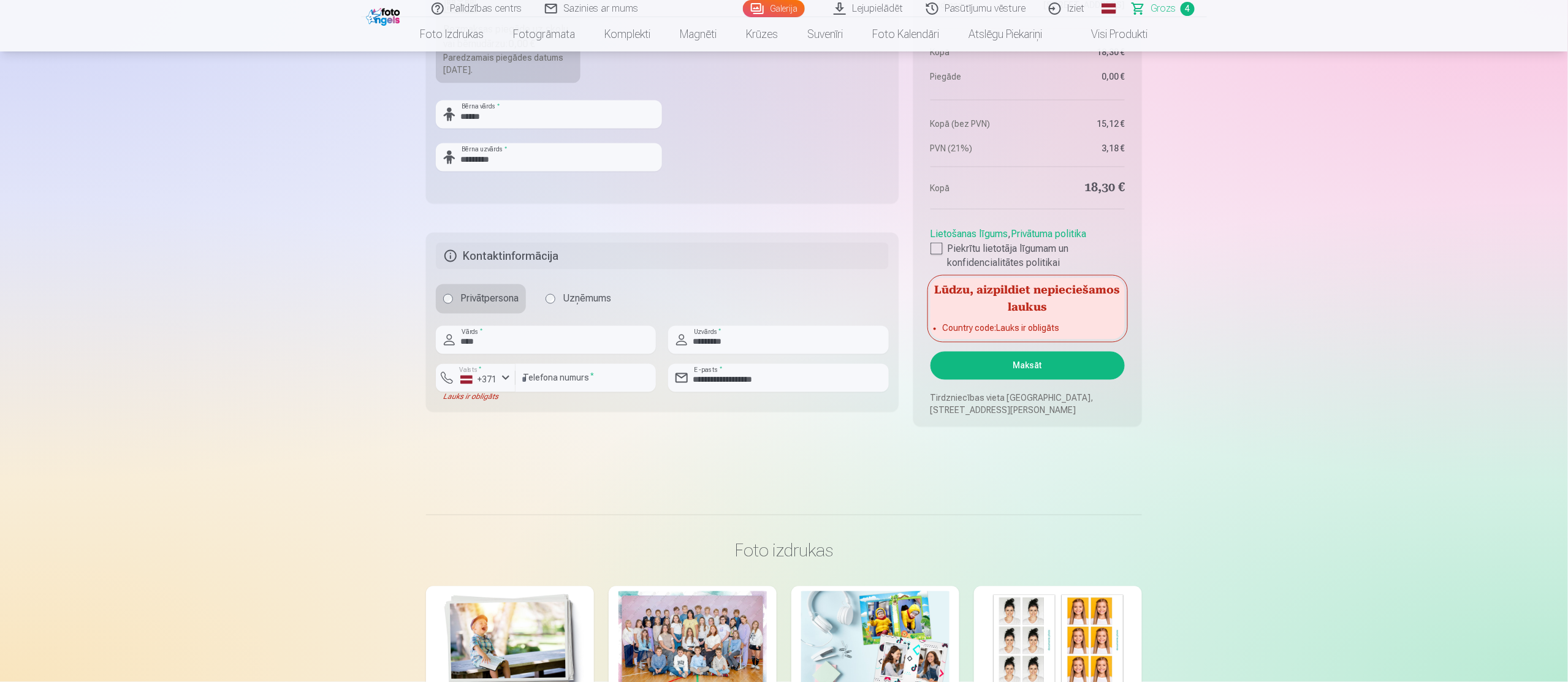
click at [974, 362] on button "Maksāt" at bounding box center [1028, 366] width 194 height 28
